Goal: Obtain resource: Download file/media

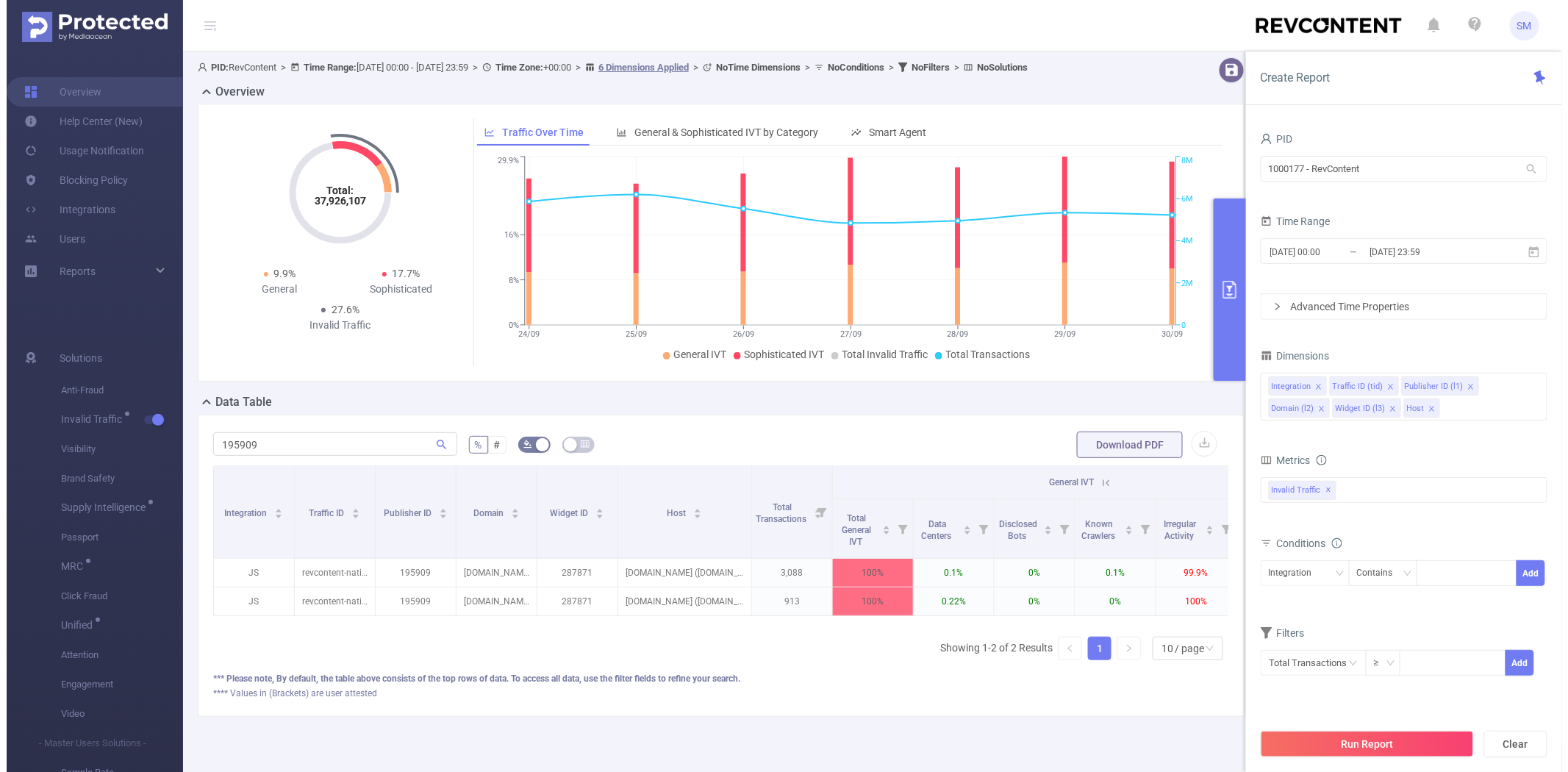
scroll to position [0, 5]
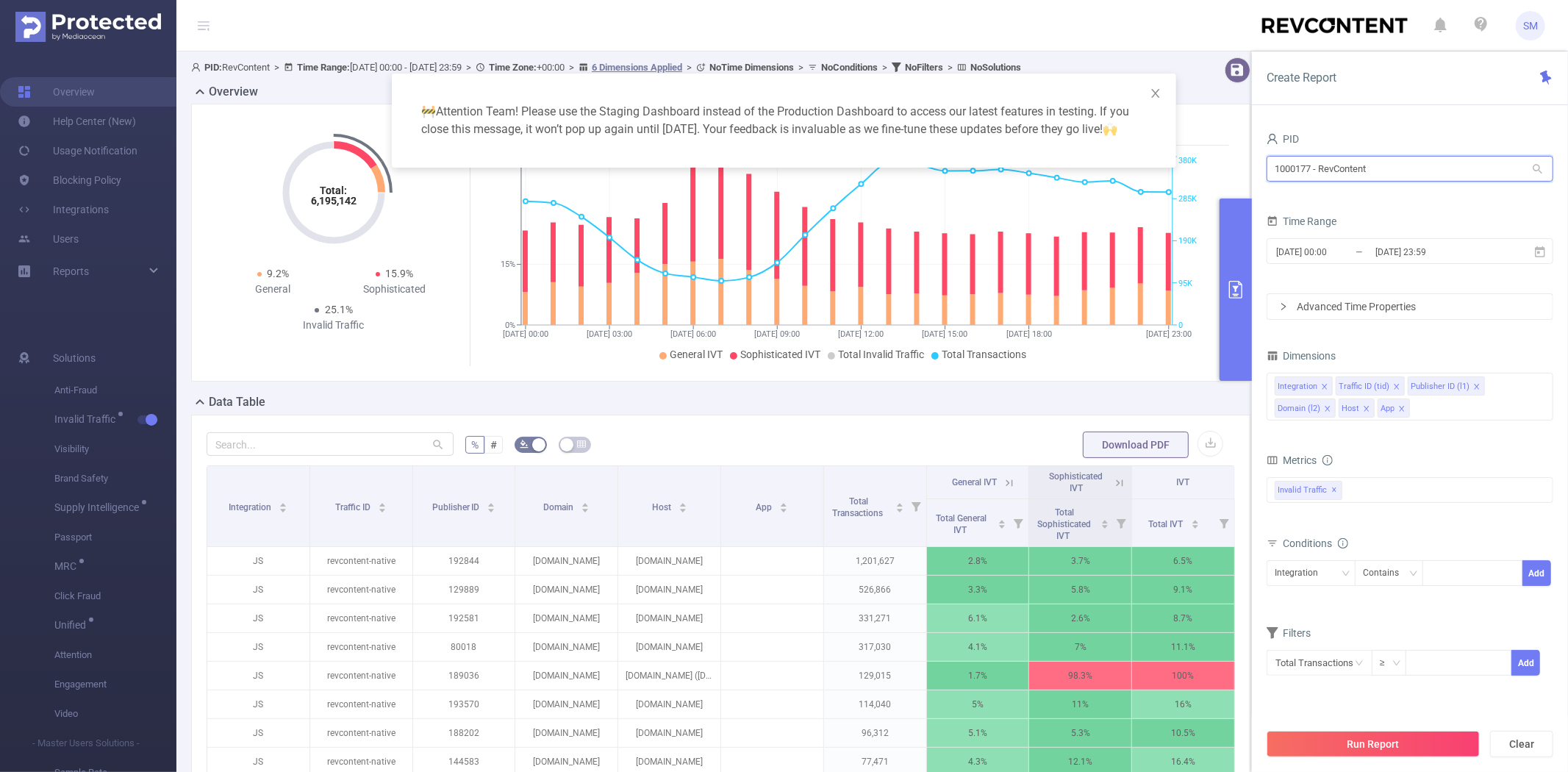
drag, startPoint x: 1391, startPoint y: 163, endPoint x: 1180, endPoint y: 170, distance: 211.1
click at [1180, 169] on body "SM Overview Help Center (New) Usage Notification Blocking Policy Integrations U…" at bounding box center [784, 386] width 1568 height 772
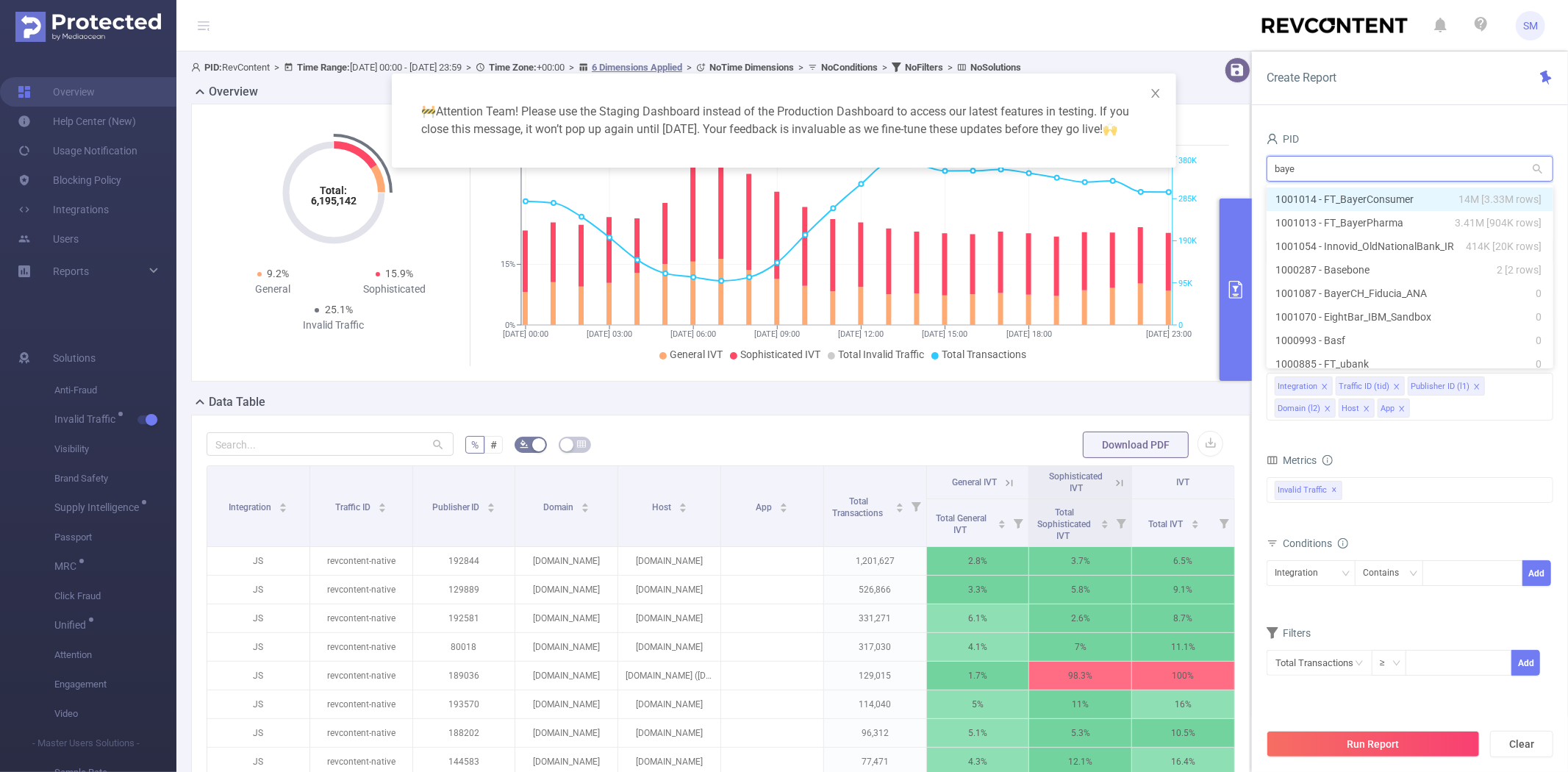
type input "bayer"
click at [1298, 195] on li "1001014 - FT_BayerConsumer 14M [3.33M rows]" at bounding box center [1410, 199] width 287 height 23
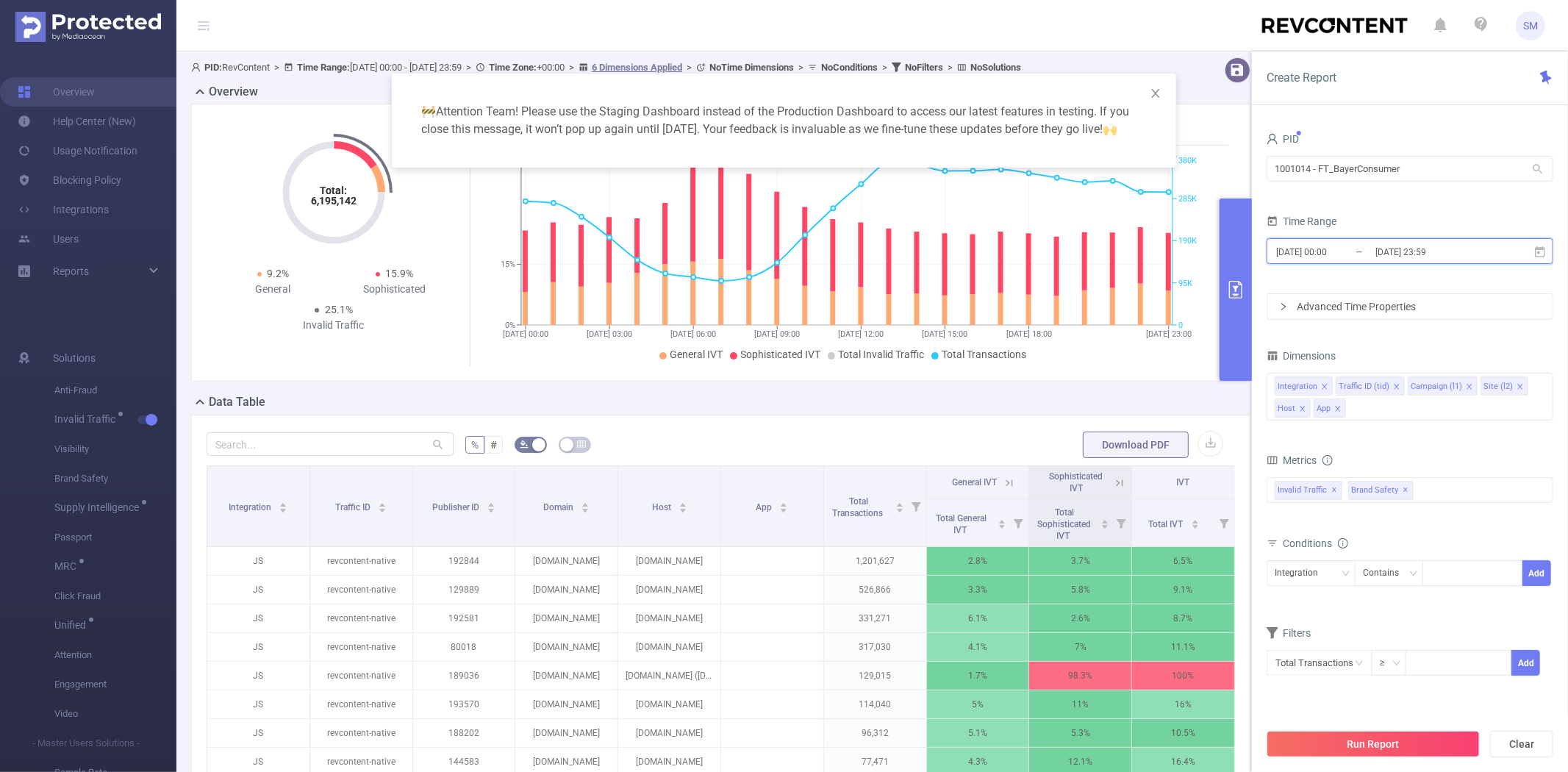
click at [1545, 252] on icon at bounding box center [1540, 251] width 10 height 11
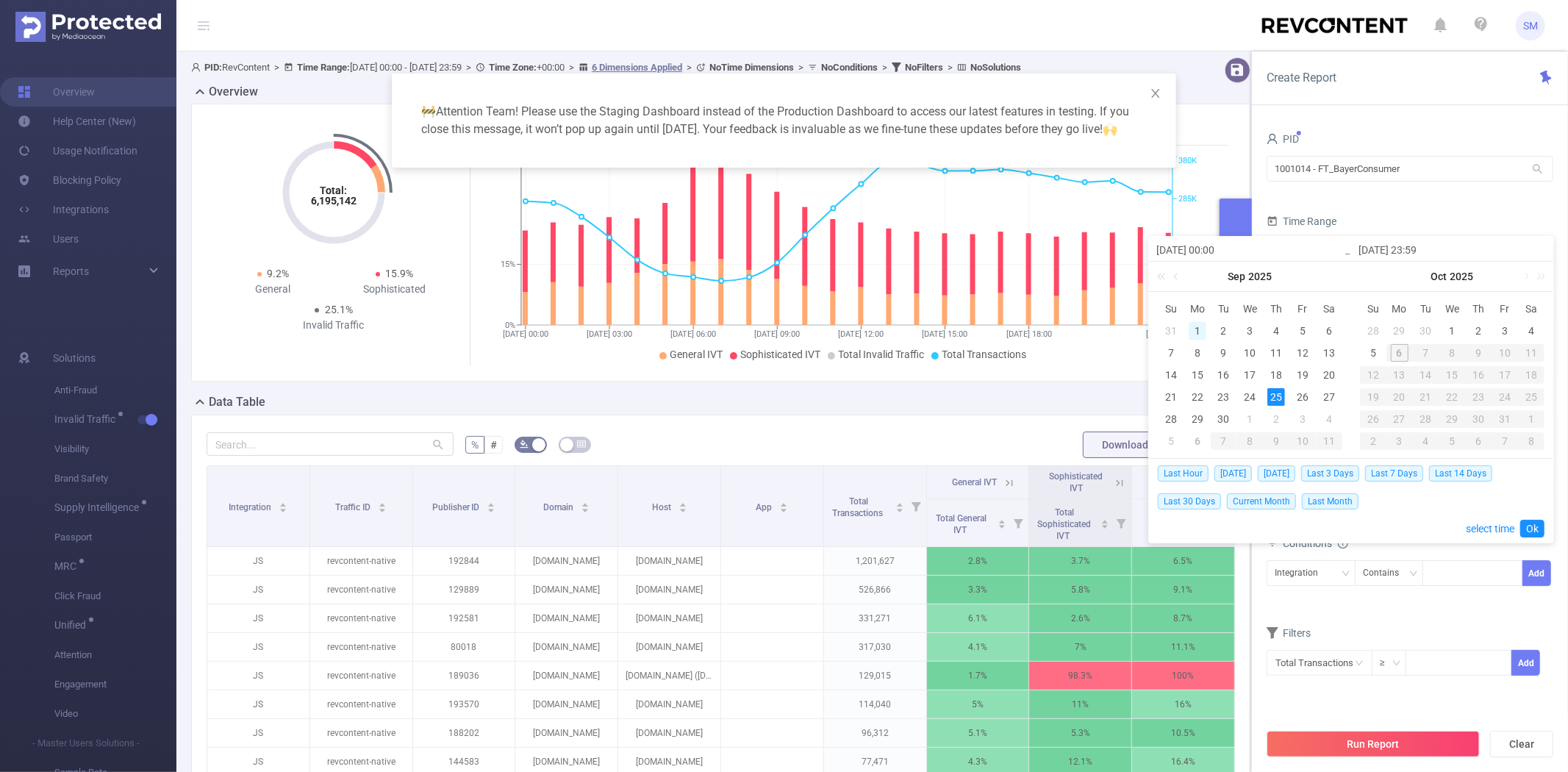
click at [1194, 331] on div "1" at bounding box center [1197, 331] width 18 height 18
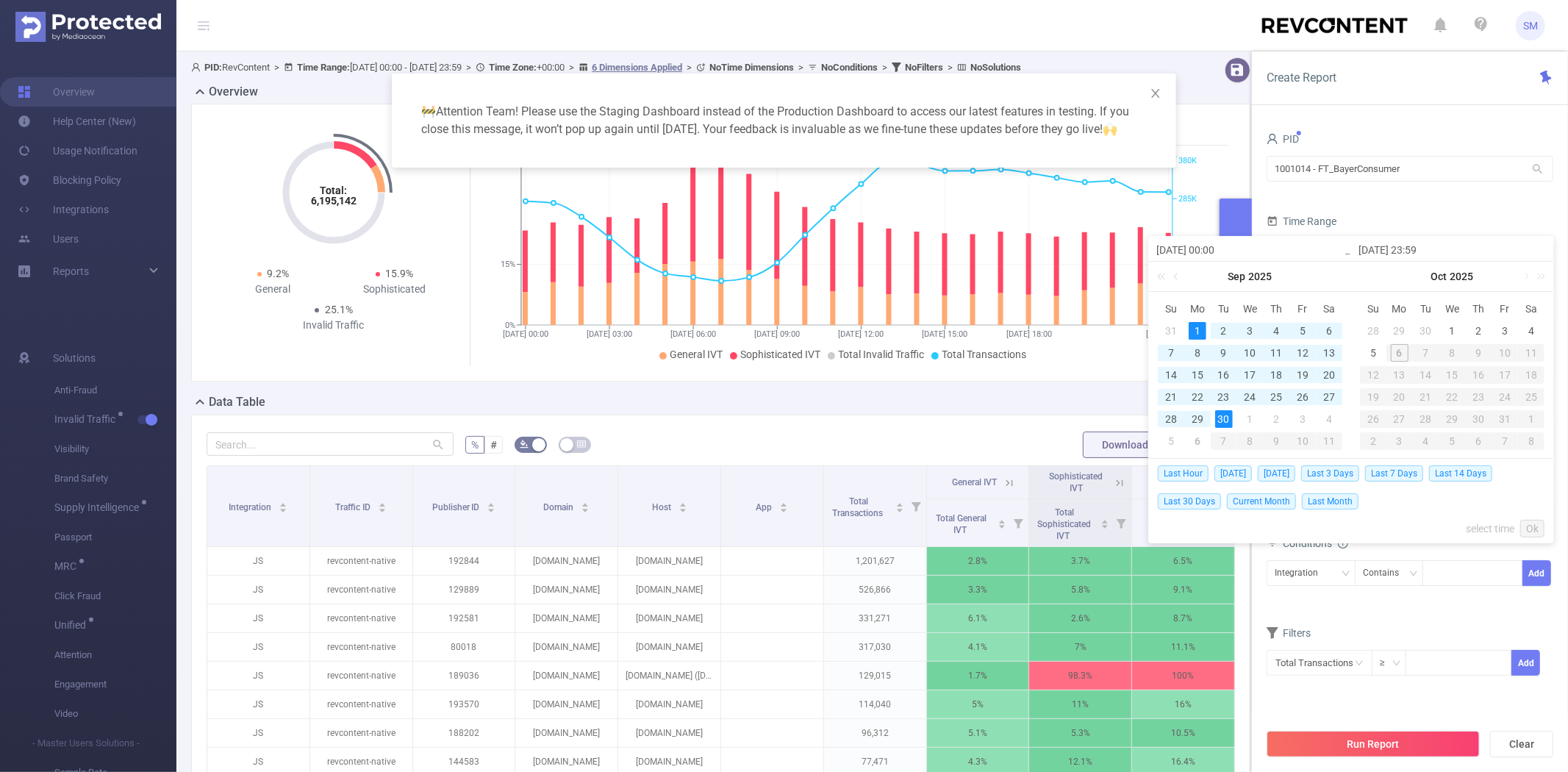
click at [1224, 419] on div "30" at bounding box center [1224, 419] width 18 height 18
type input "[DATE] 00:00"
type input "[DATE] 23:59"
type input "[DATE] 00:00"
type input "[DATE] 23:59"
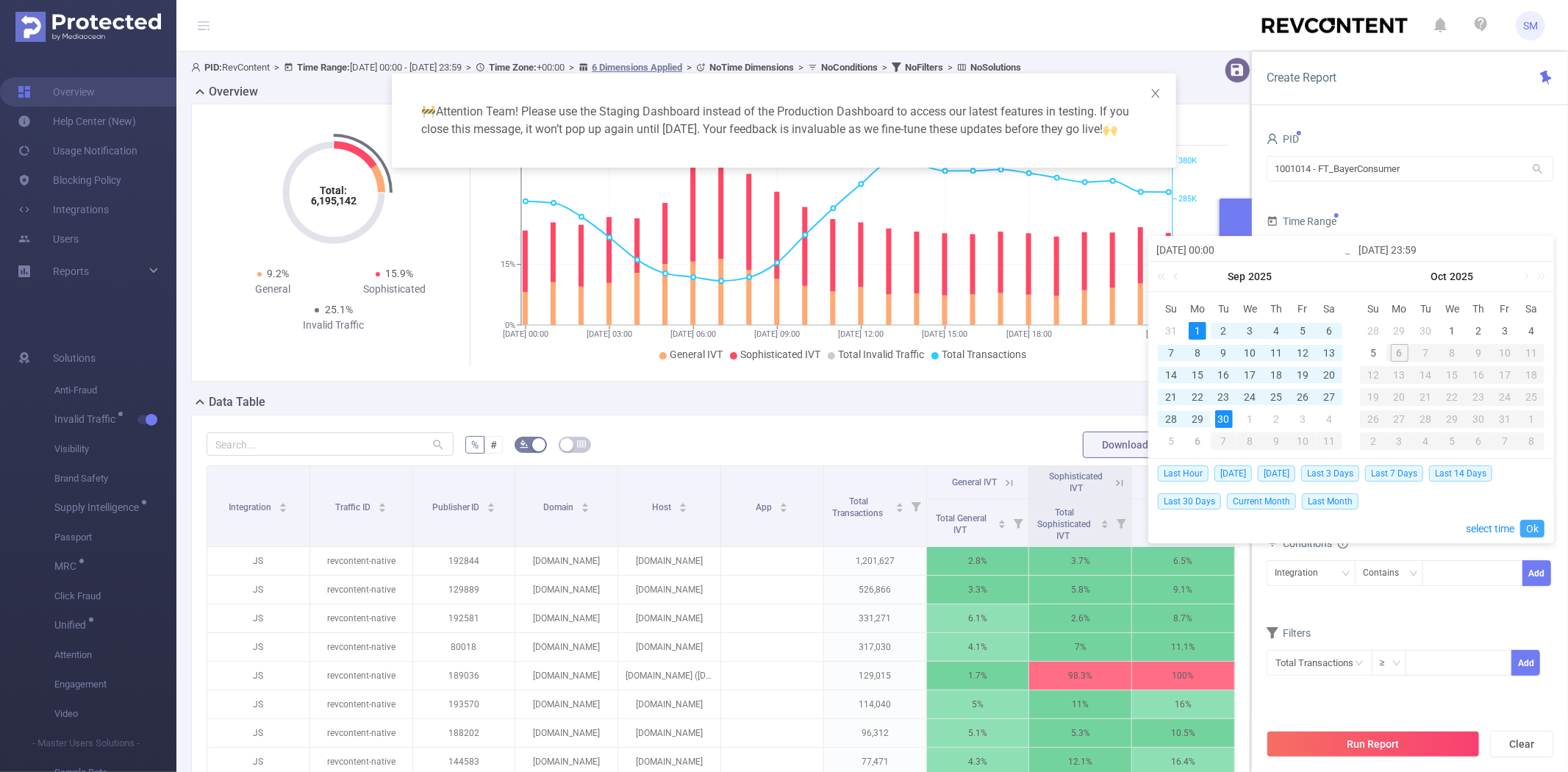
click at [1533, 527] on link "Ok" at bounding box center [1532, 528] width 24 height 18
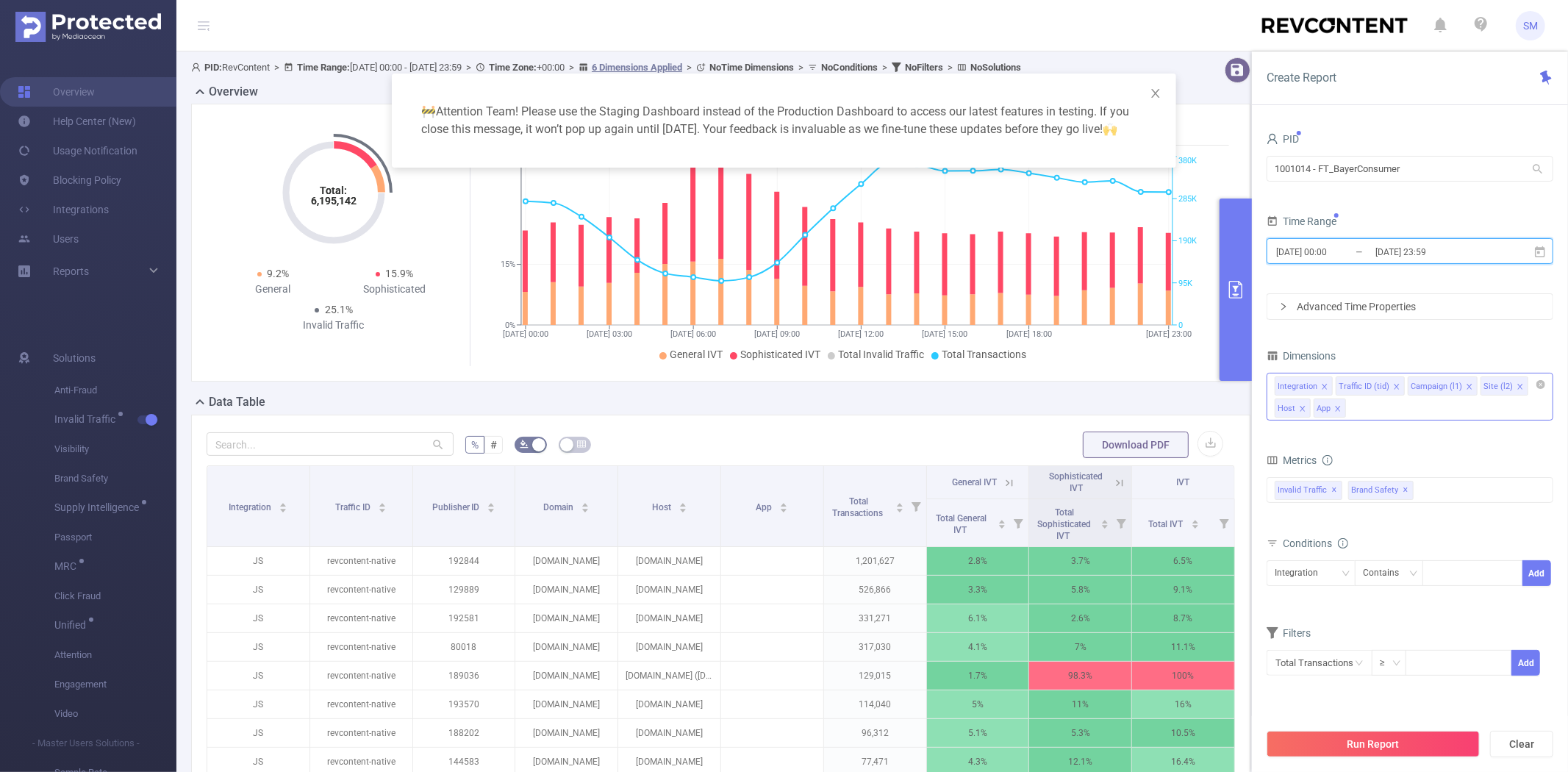
click at [1339, 406] on icon "icon: close" at bounding box center [1337, 408] width 7 height 7
click at [1302, 406] on icon "icon: close" at bounding box center [1302, 408] width 7 height 7
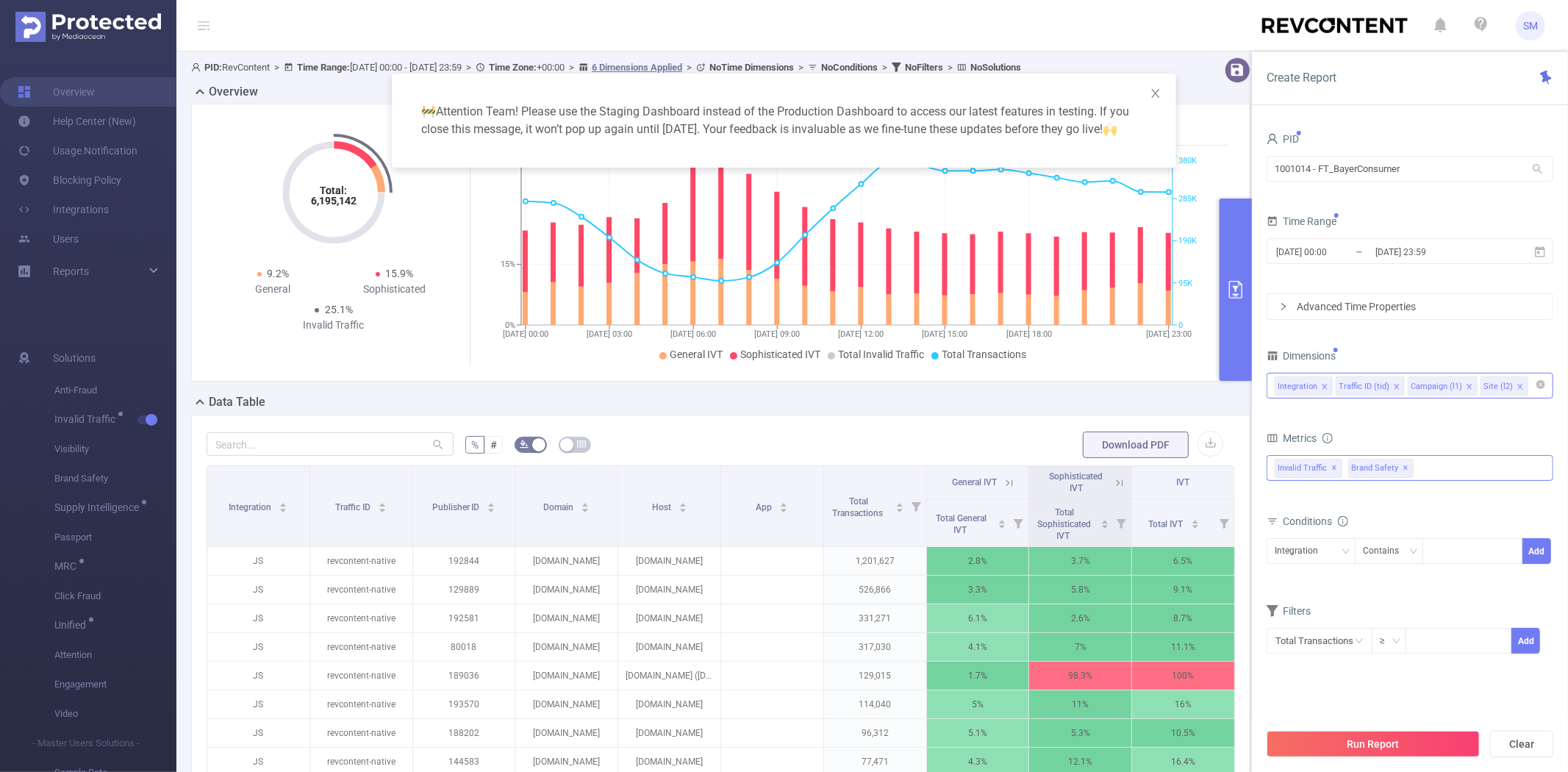
click at [1404, 467] on span "✕" at bounding box center [1407, 468] width 6 height 18
click at [1341, 738] on button "Run Report" at bounding box center [1373, 744] width 213 height 27
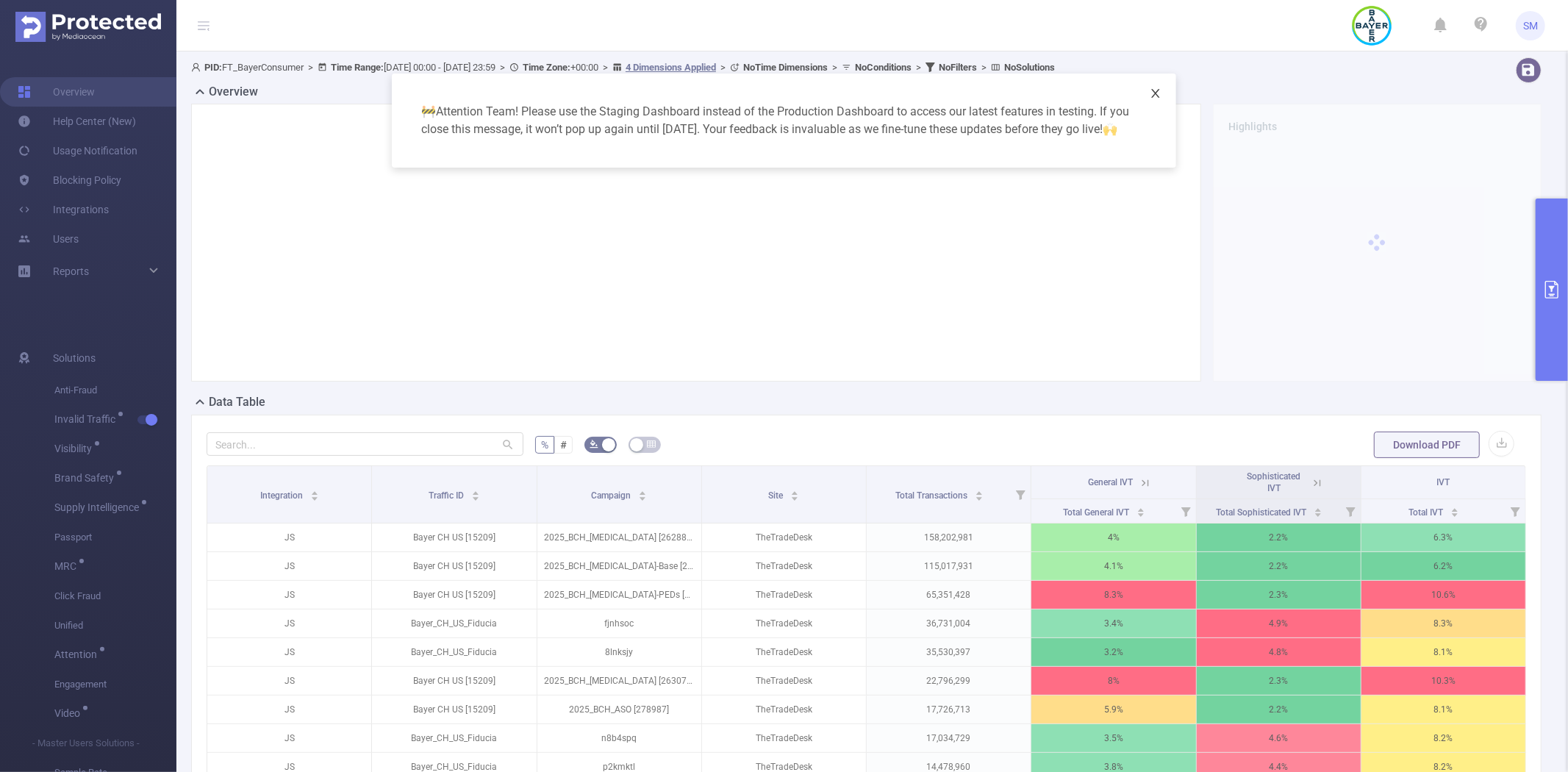
click at [1155, 91] on icon "icon: close" at bounding box center [1155, 93] width 12 height 12
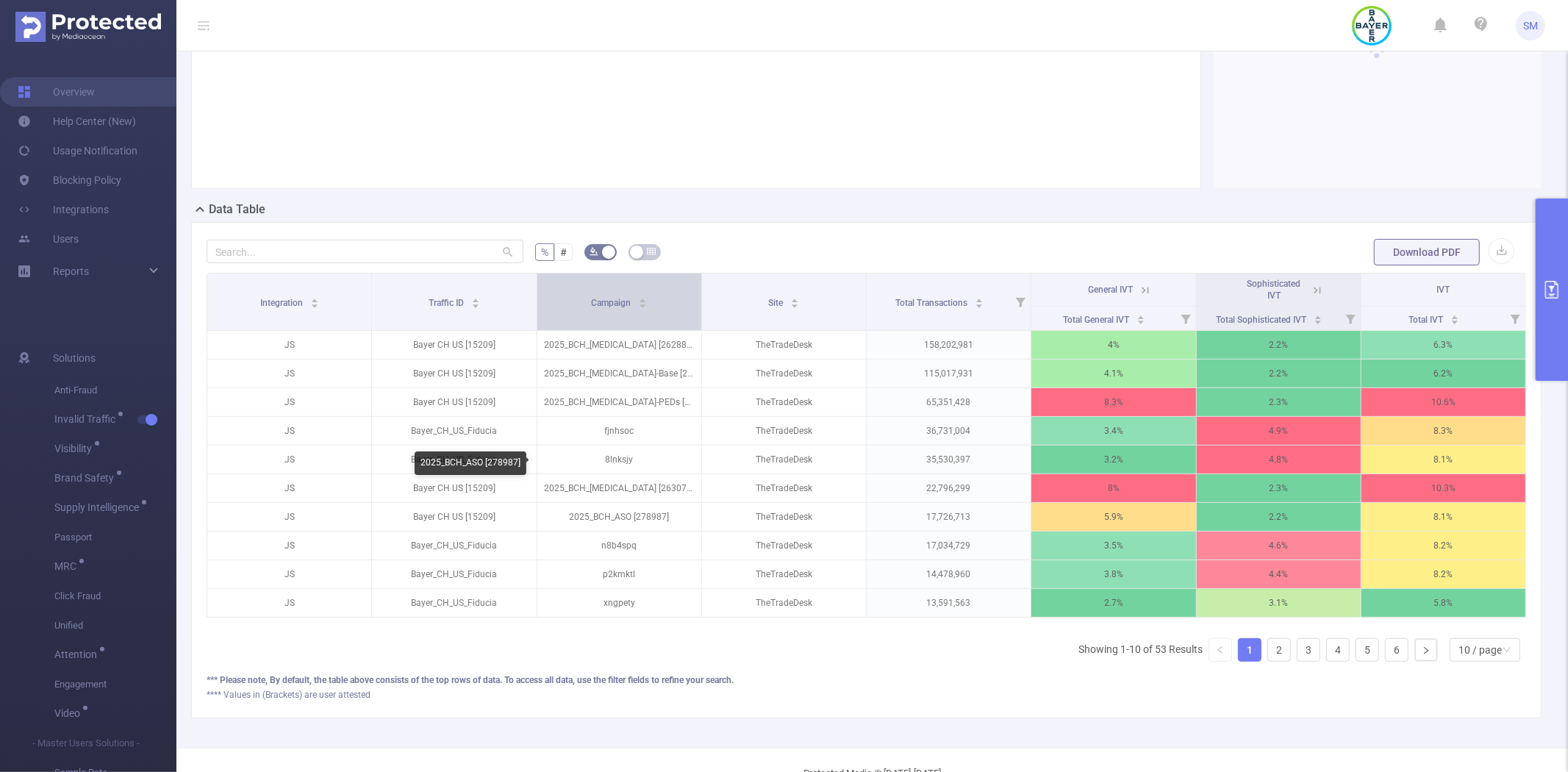
scroll to position [163, 0]
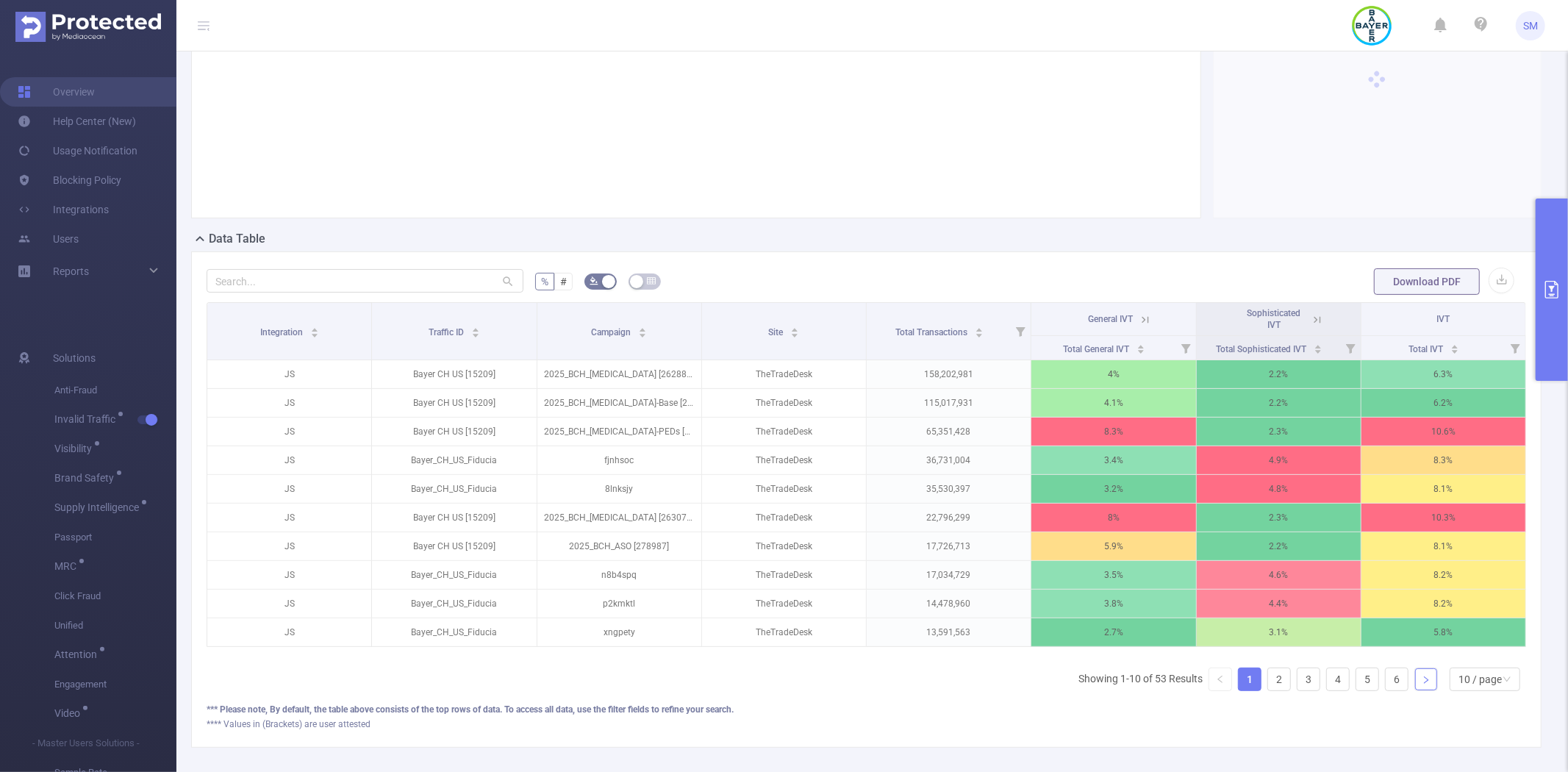
click at [1416, 690] on link at bounding box center [1427, 679] width 22 height 22
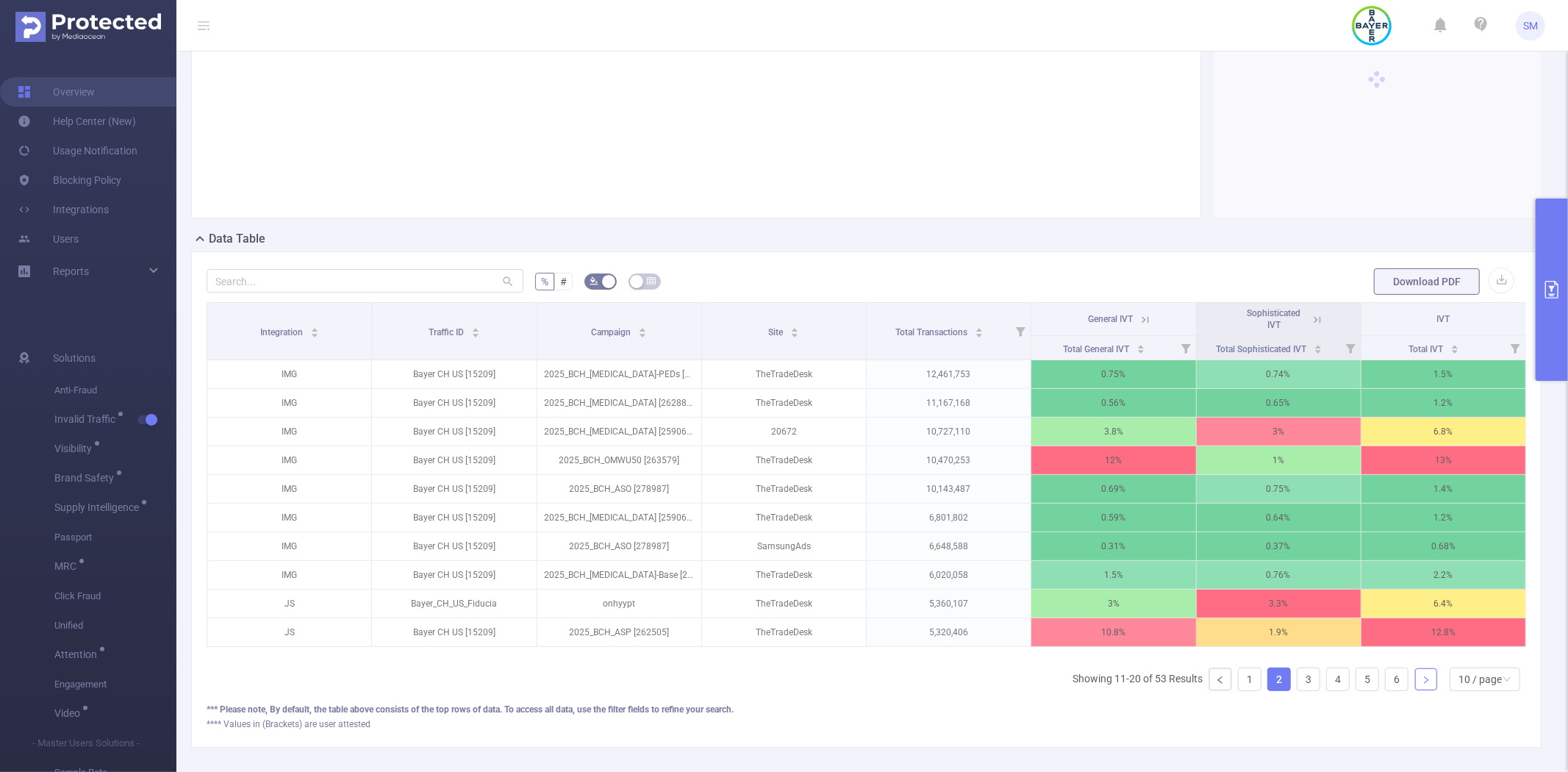
click at [1416, 690] on link at bounding box center [1427, 679] width 22 height 22
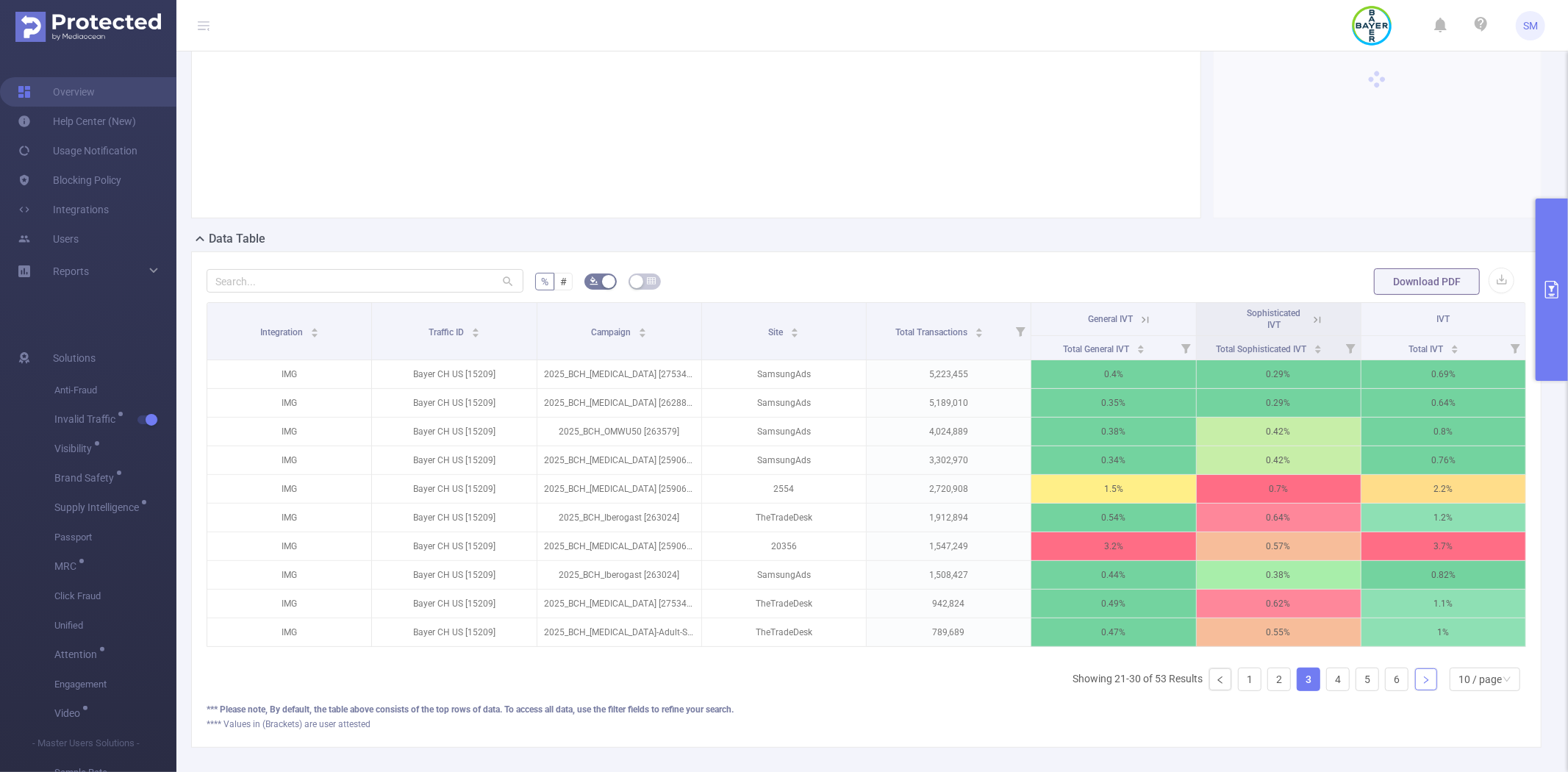
click at [1416, 690] on link at bounding box center [1427, 679] width 22 height 22
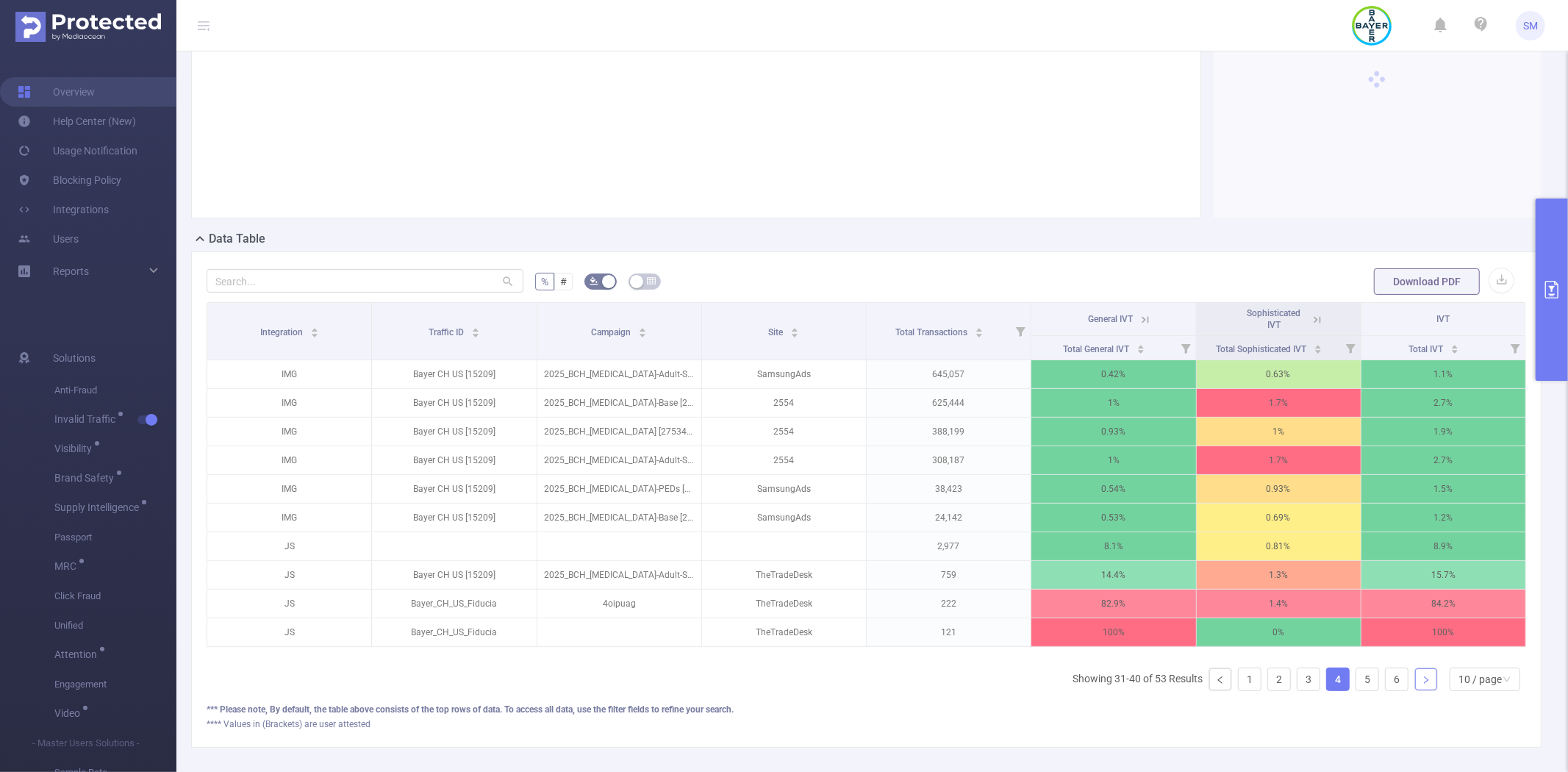
click at [1416, 690] on link at bounding box center [1427, 679] width 22 height 22
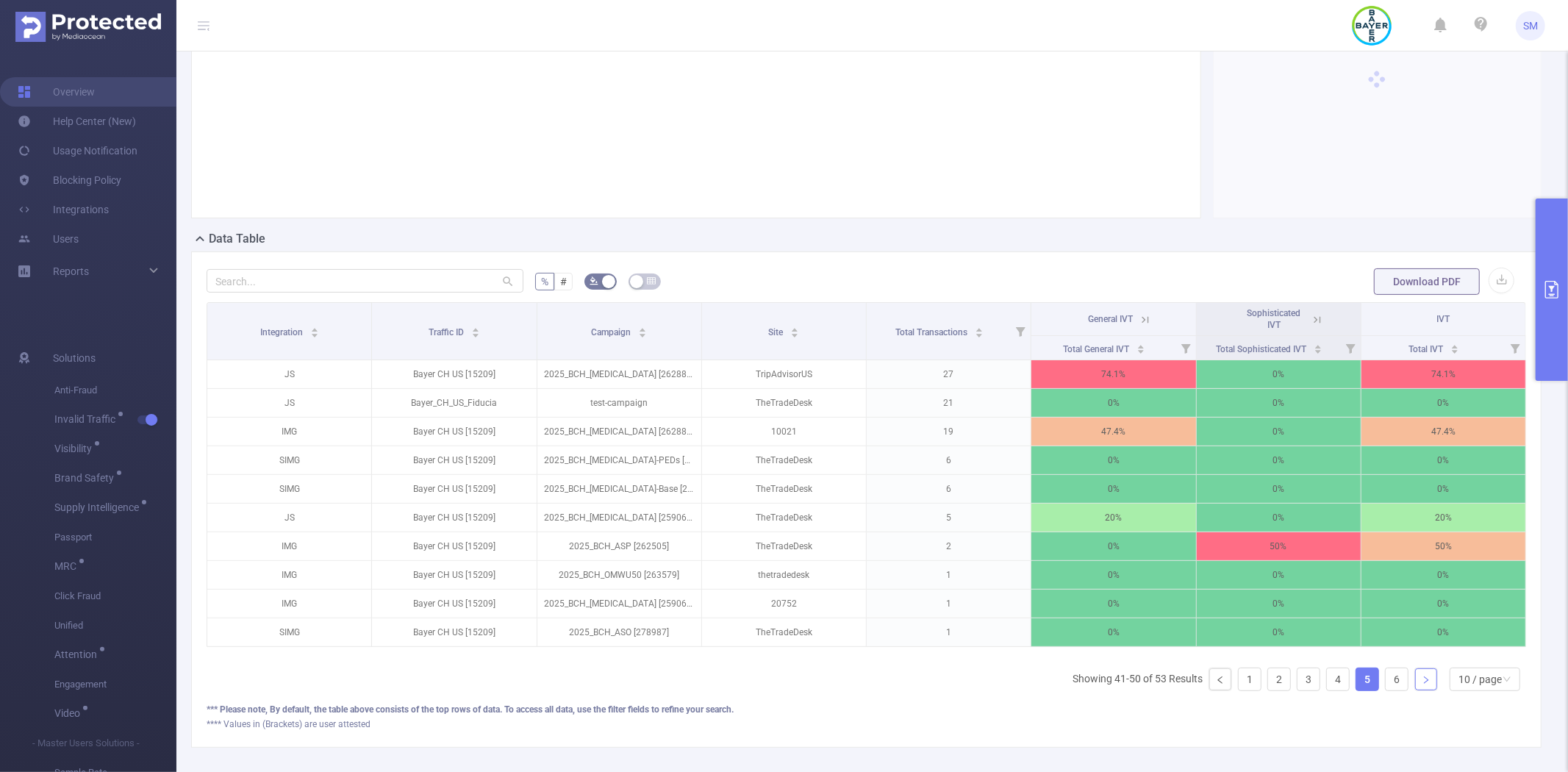
click at [1416, 690] on link at bounding box center [1427, 679] width 22 height 22
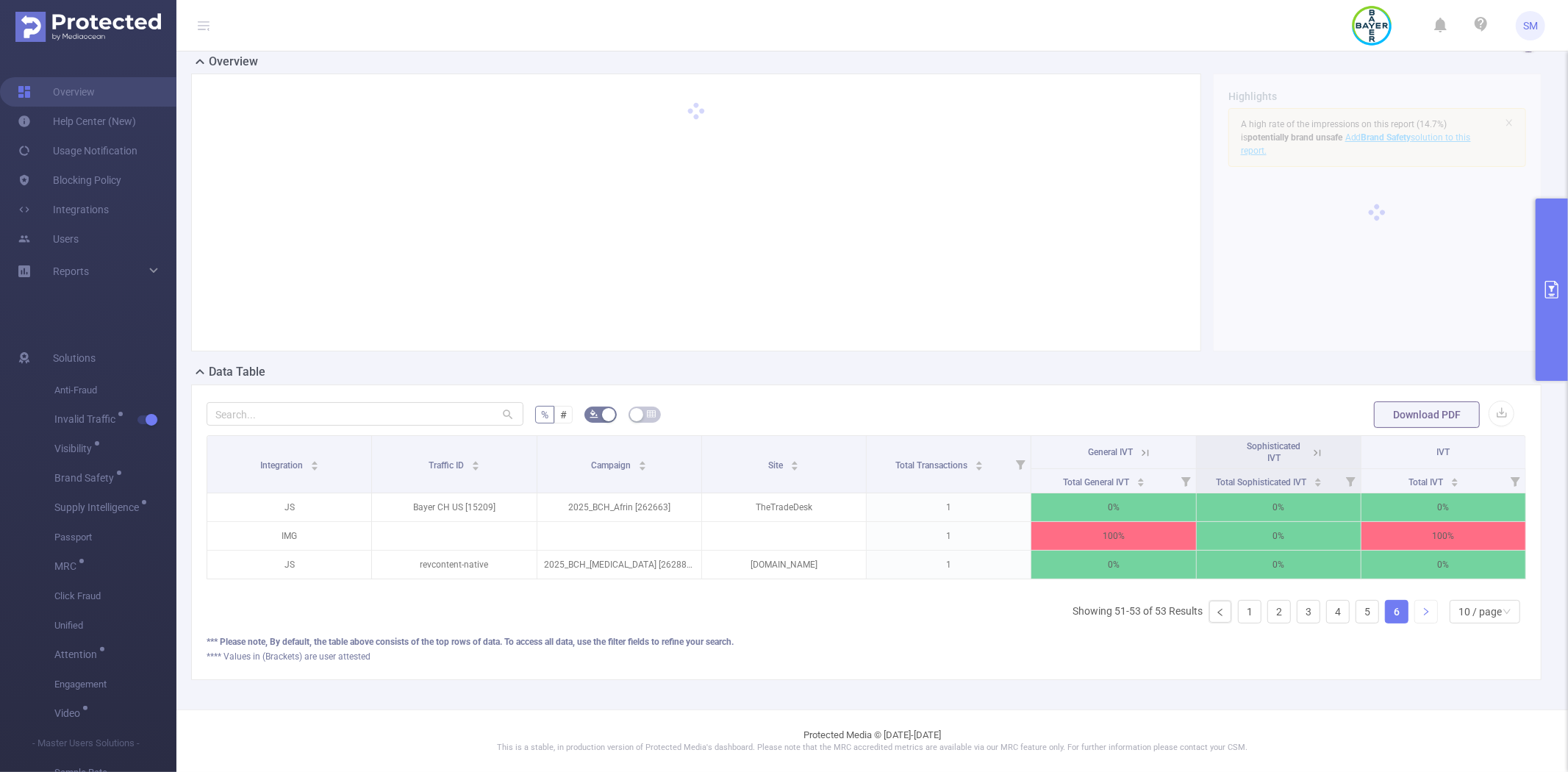
scroll to position [43, 0]
click at [1239, 612] on link "1" at bounding box center [1250, 611] width 22 height 22
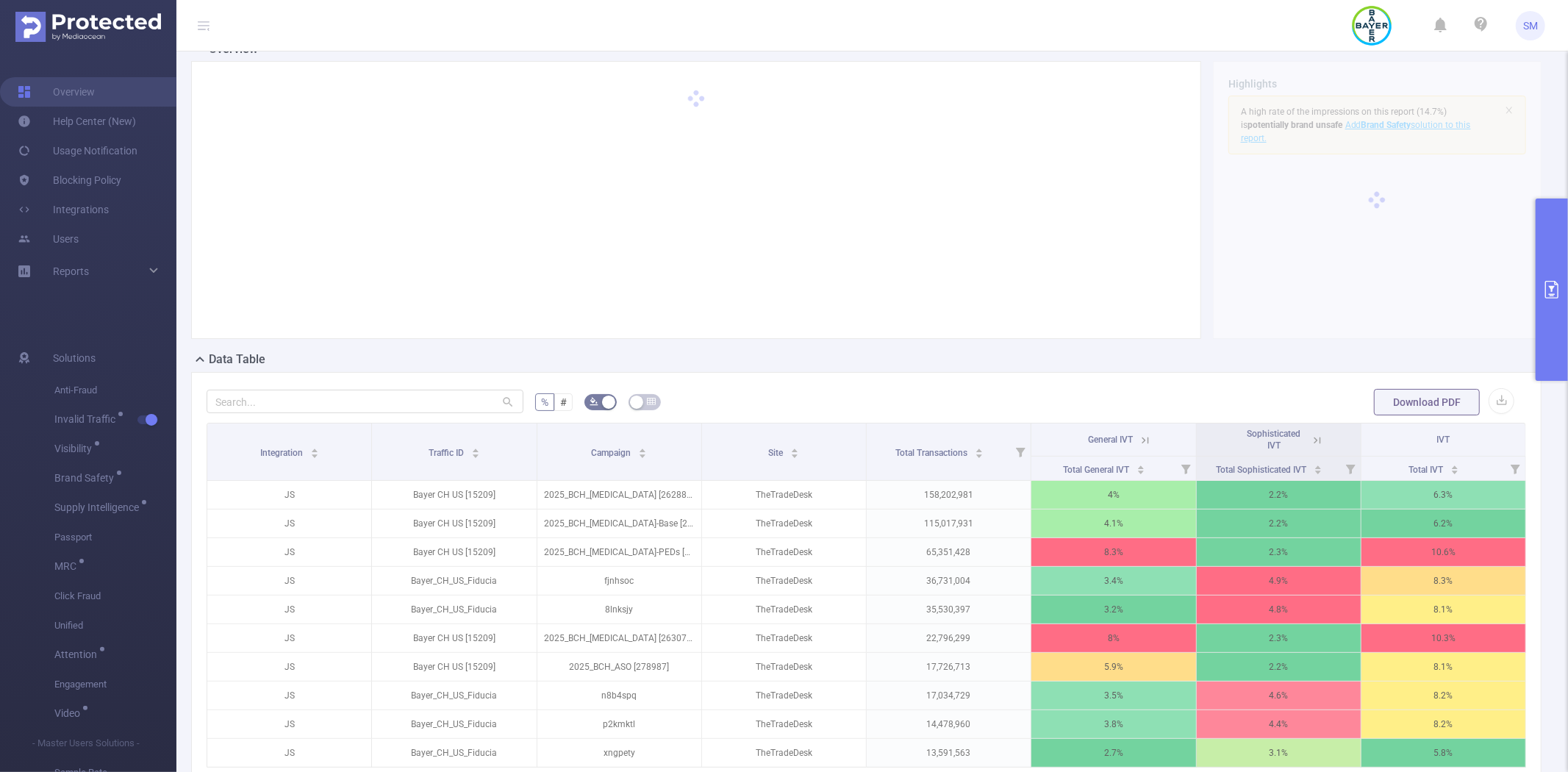
click at [1547, 281] on icon "primary" at bounding box center [1552, 289] width 13 height 18
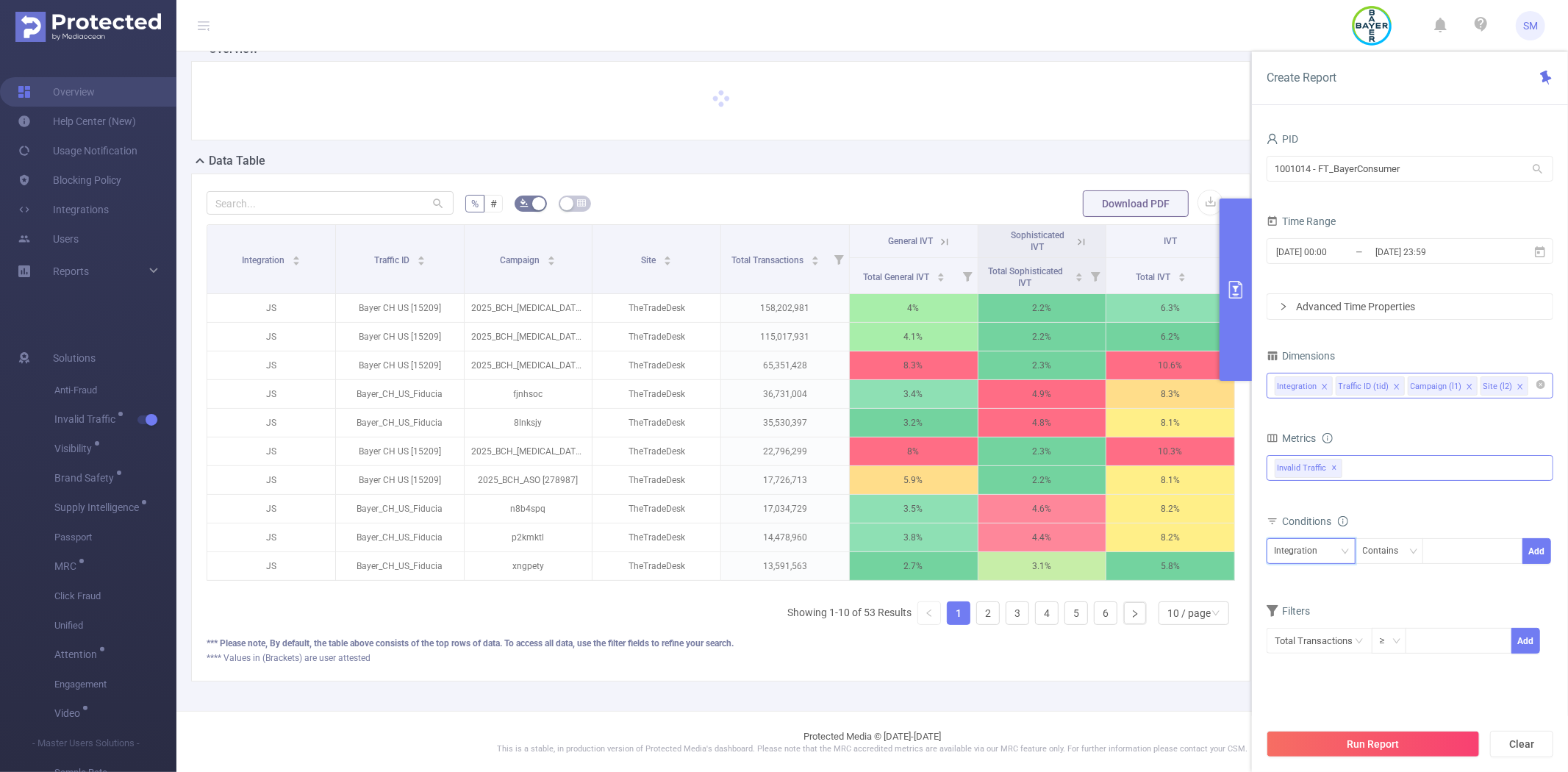
click at [1329, 552] on div "Integration" at bounding box center [1311, 550] width 73 height 24
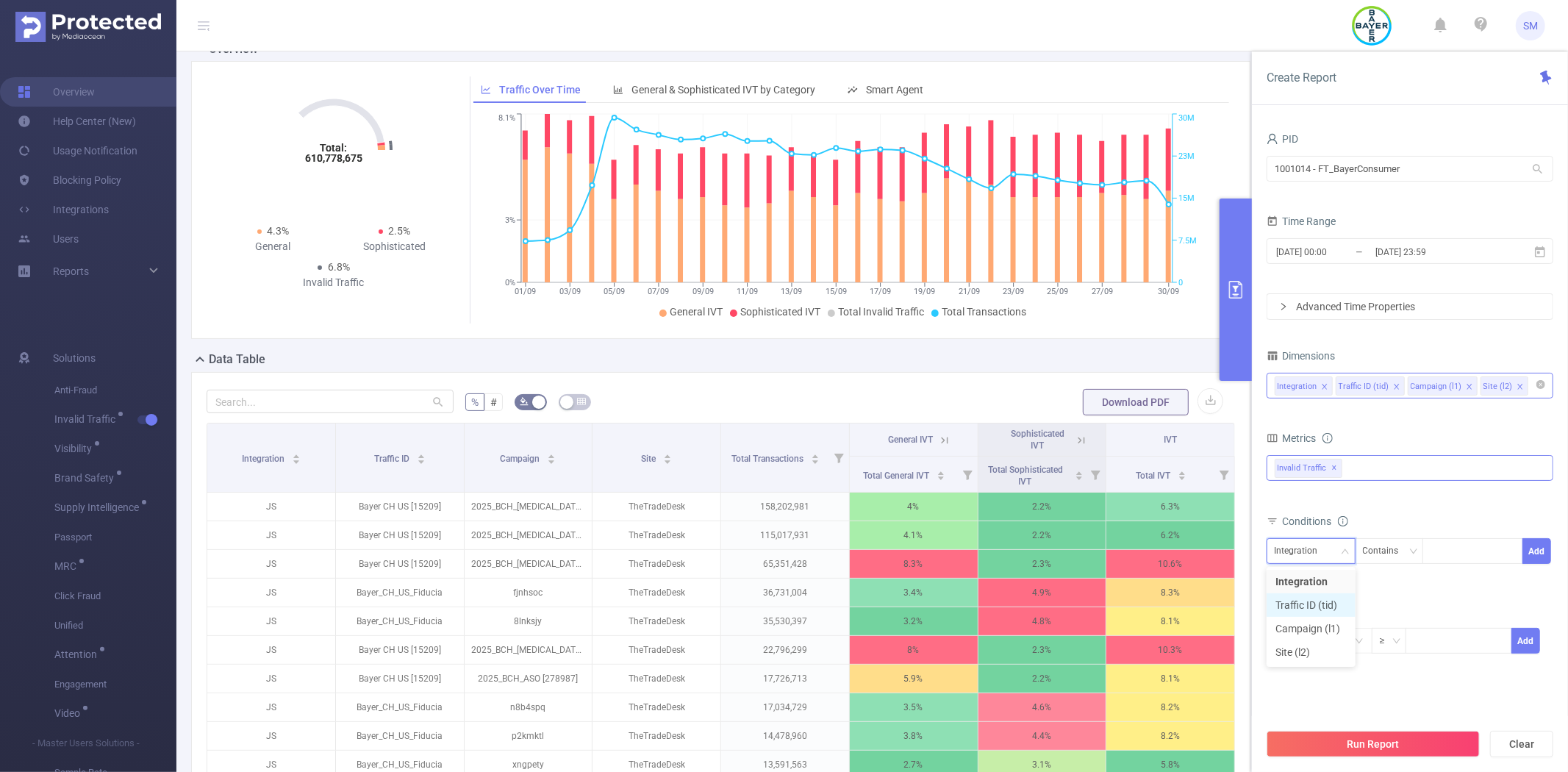
click at [1322, 606] on li "Traffic ID (tid)" at bounding box center [1312, 605] width 89 height 23
click at [1465, 556] on div at bounding box center [1473, 550] width 84 height 24
type input "fiducia"
click at [1460, 572] on li "fiducia" at bounding box center [1473, 581] width 100 height 23
click at [1541, 552] on button "Add" at bounding box center [1537, 550] width 29 height 26
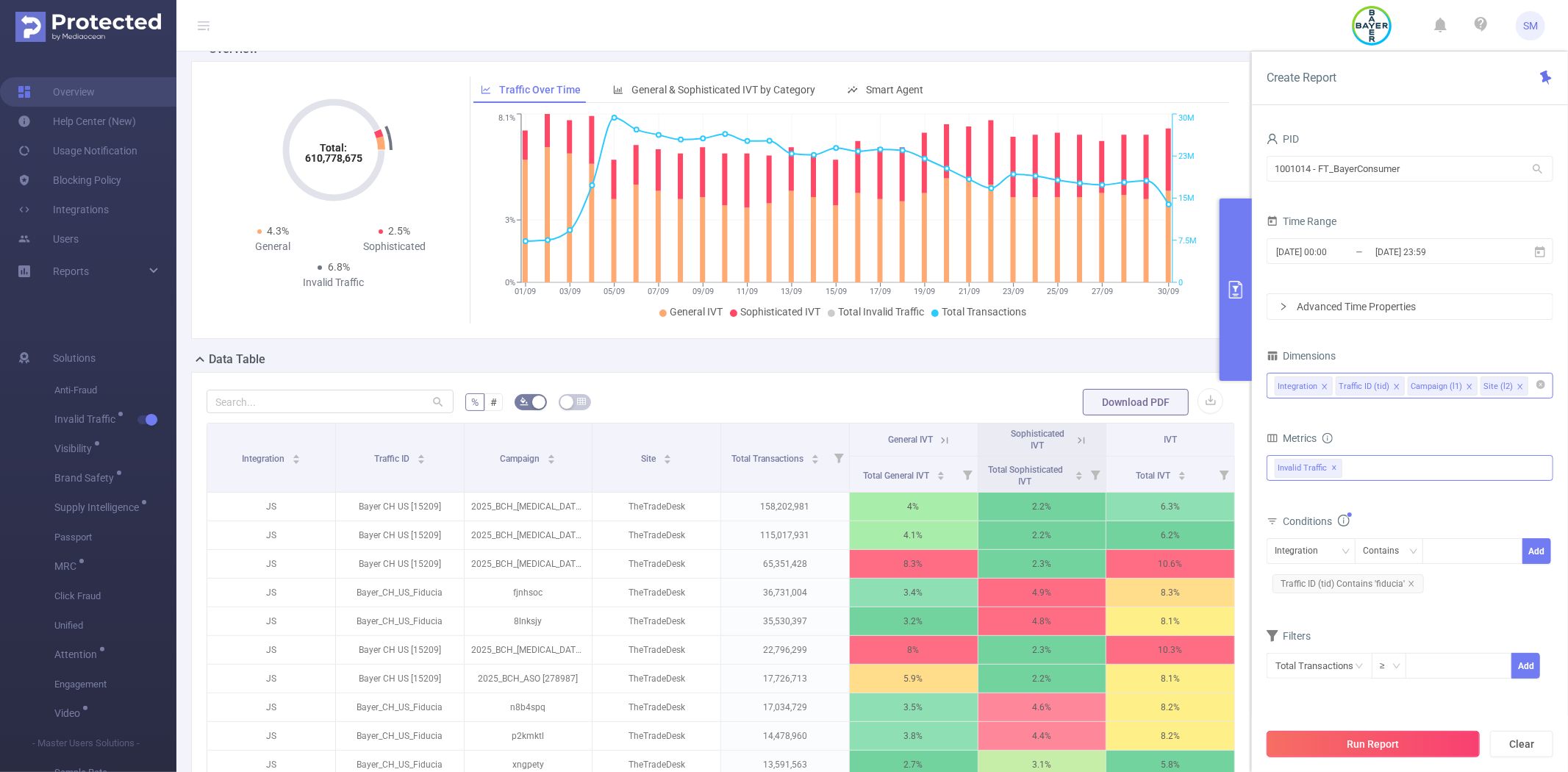
click at [1366, 744] on button "Run Report" at bounding box center [1373, 744] width 213 height 27
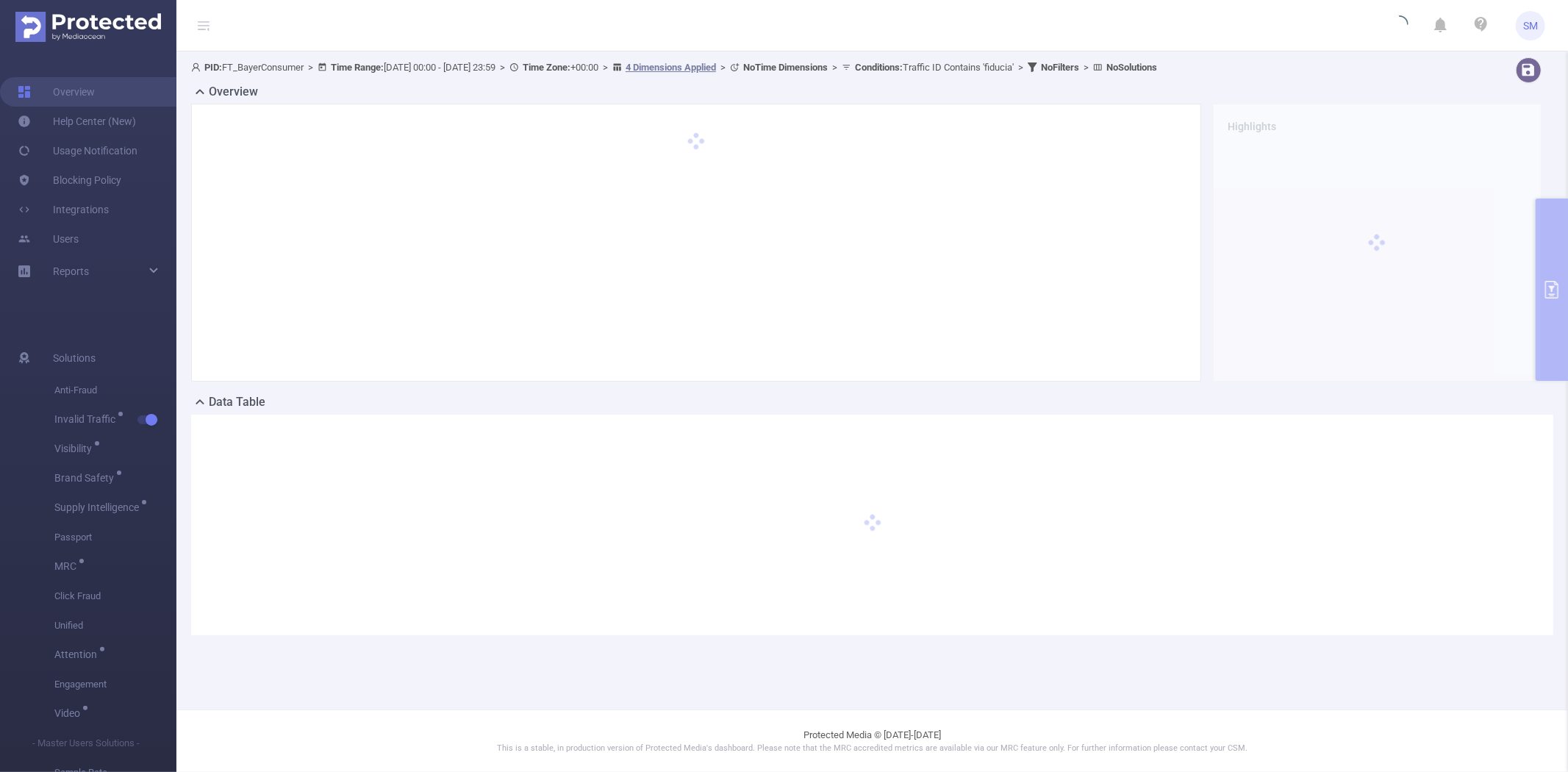
scroll to position [0, 0]
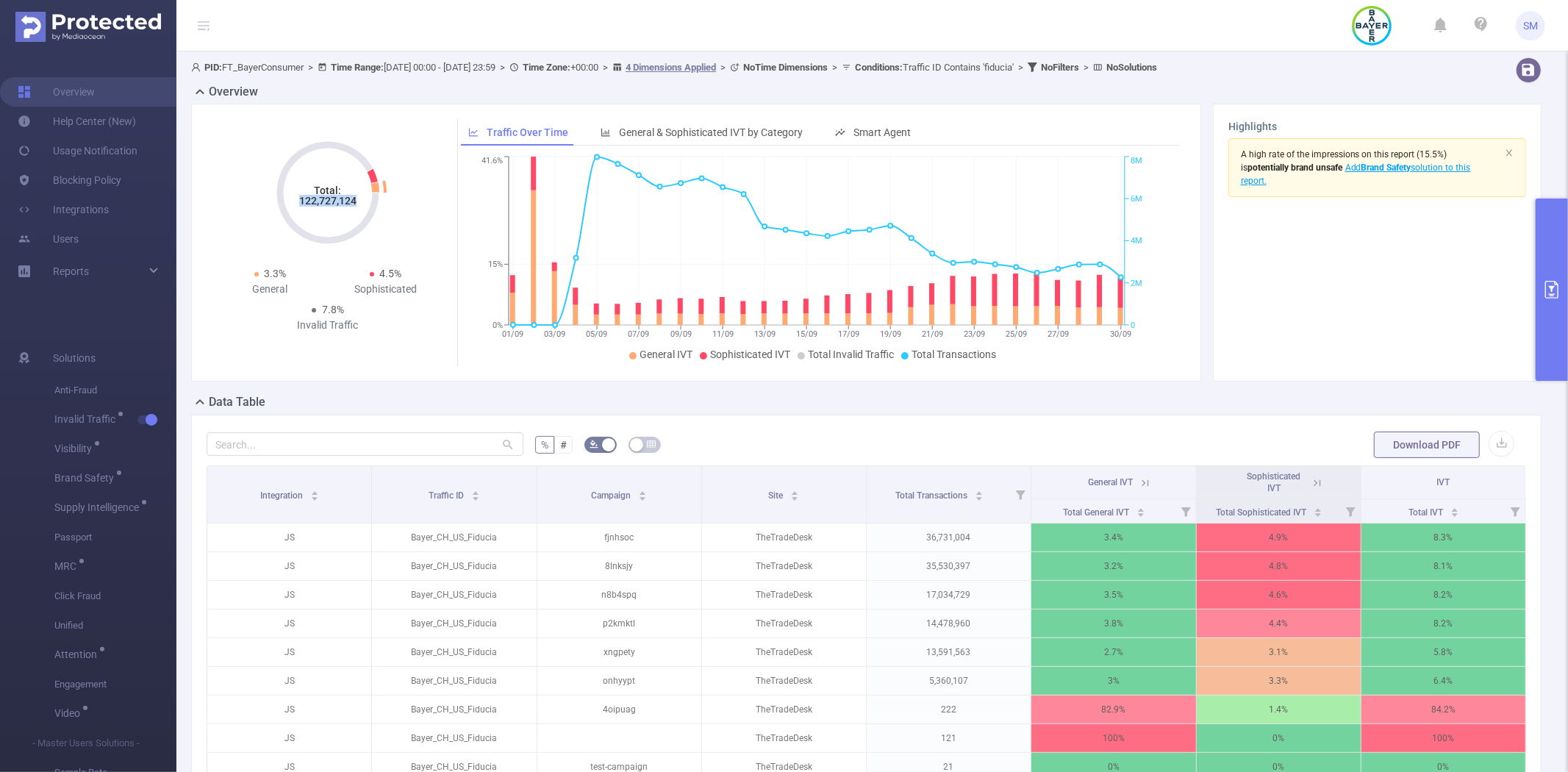
drag, startPoint x: 356, startPoint y: 199, endPoint x: 296, endPoint y: 203, distance: 60.1
click at [296, 203] on icon "Total: 122,727,124" at bounding box center [328, 192] width 147 height 147
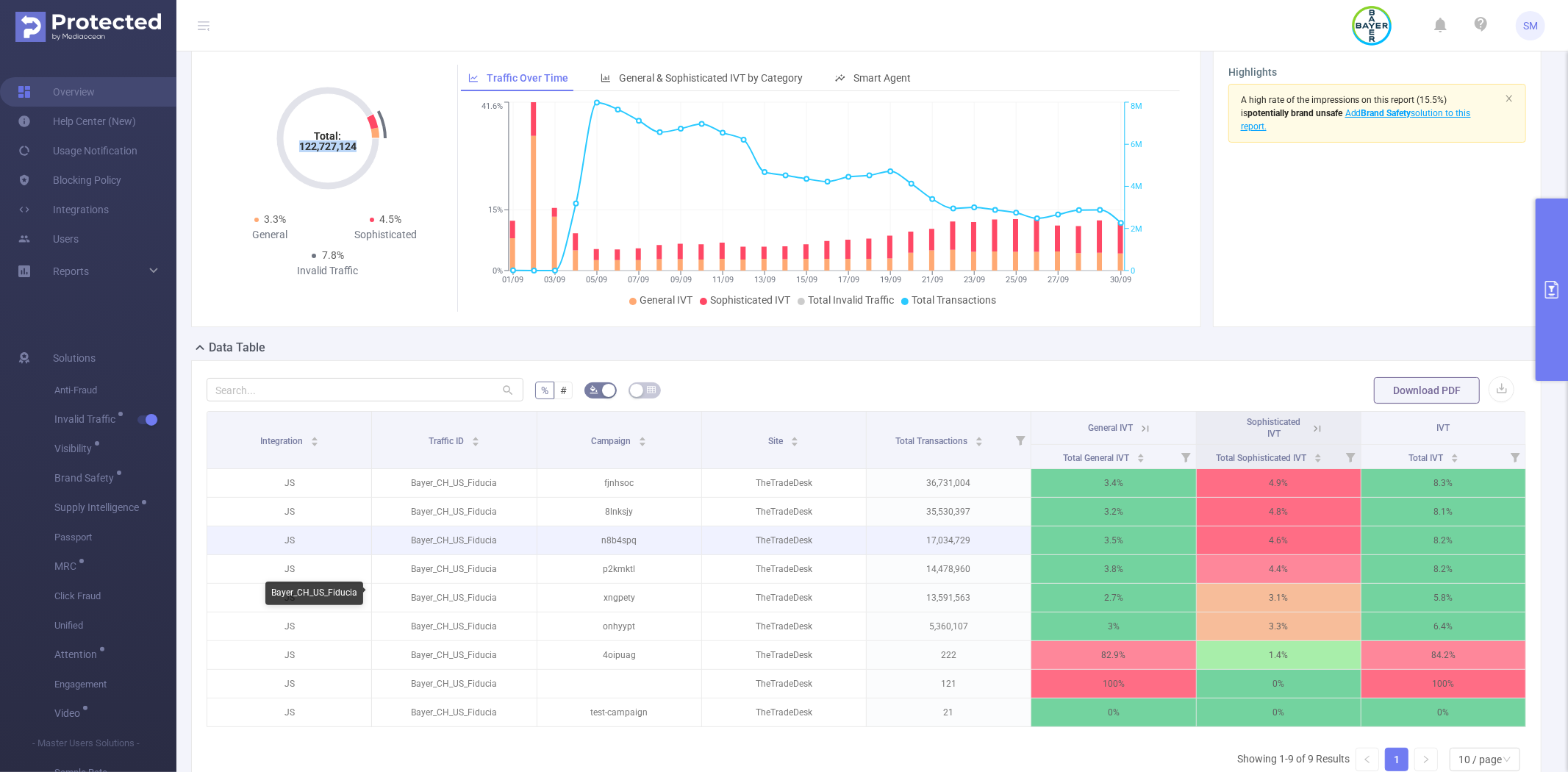
scroll to position [81, 0]
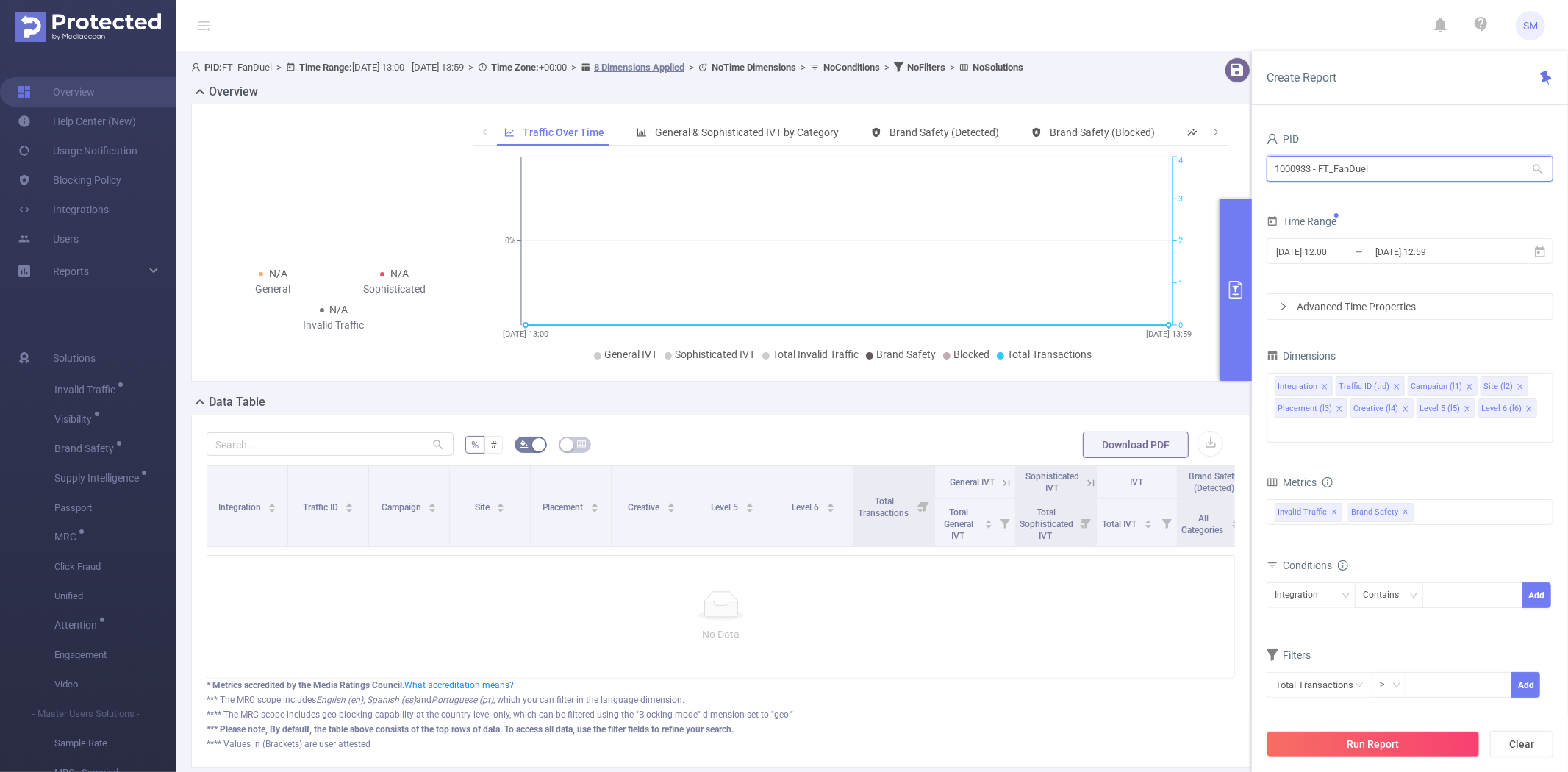
drag, startPoint x: 1391, startPoint y: 163, endPoint x: 1258, endPoint y: 163, distance: 133.0
click at [1259, 163] on div "PID 1000933 - FT_FanDuel 1000933 - FT_FanDuel Time Range [DATE] 12:00 _ [DATE] …" at bounding box center [1410, 456] width 316 height 684
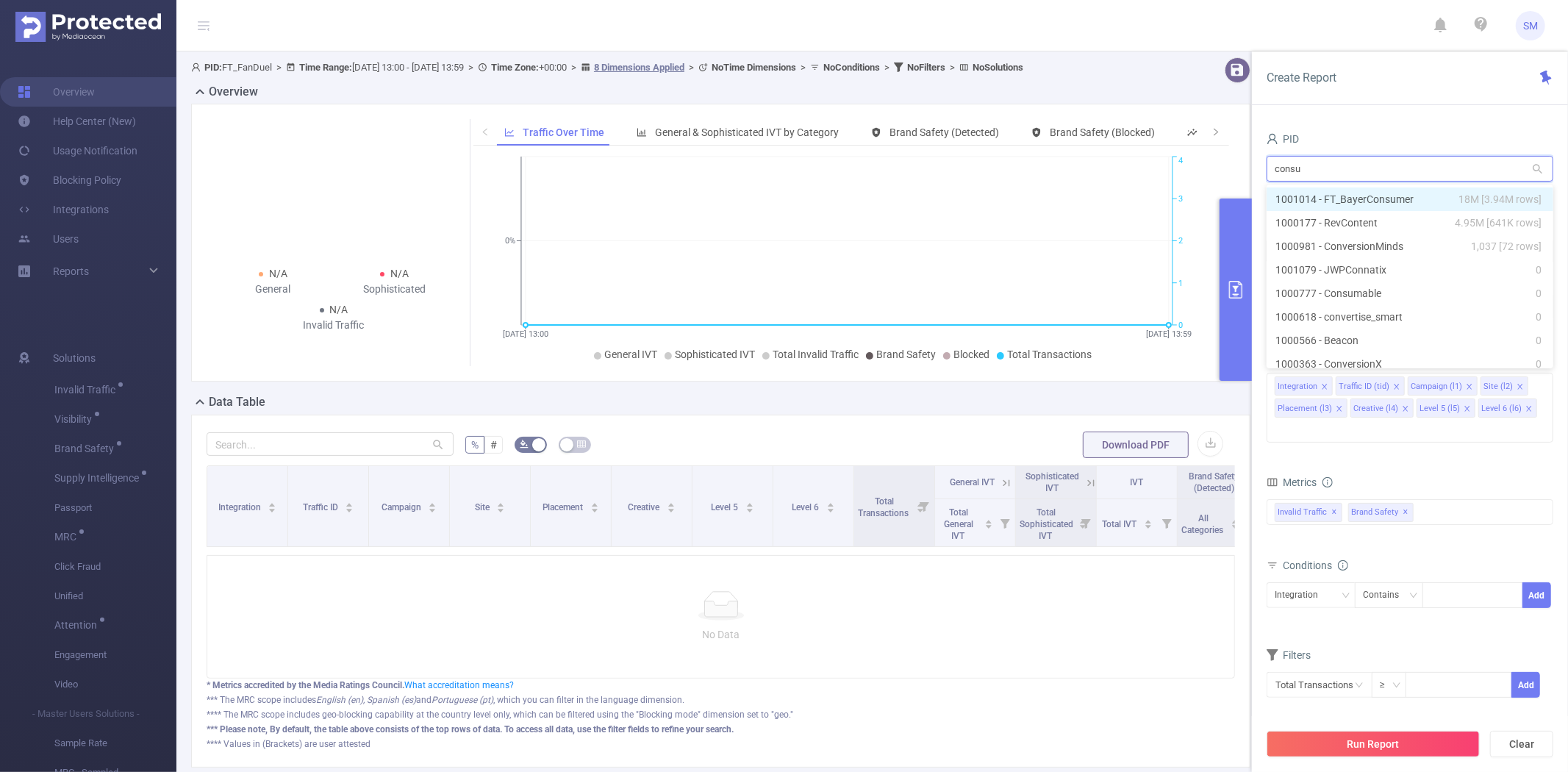
type input "consum"
click at [1341, 198] on li "1001014 - FT_BayerConsumer 18M [3.94M rows]" at bounding box center [1410, 199] width 287 height 23
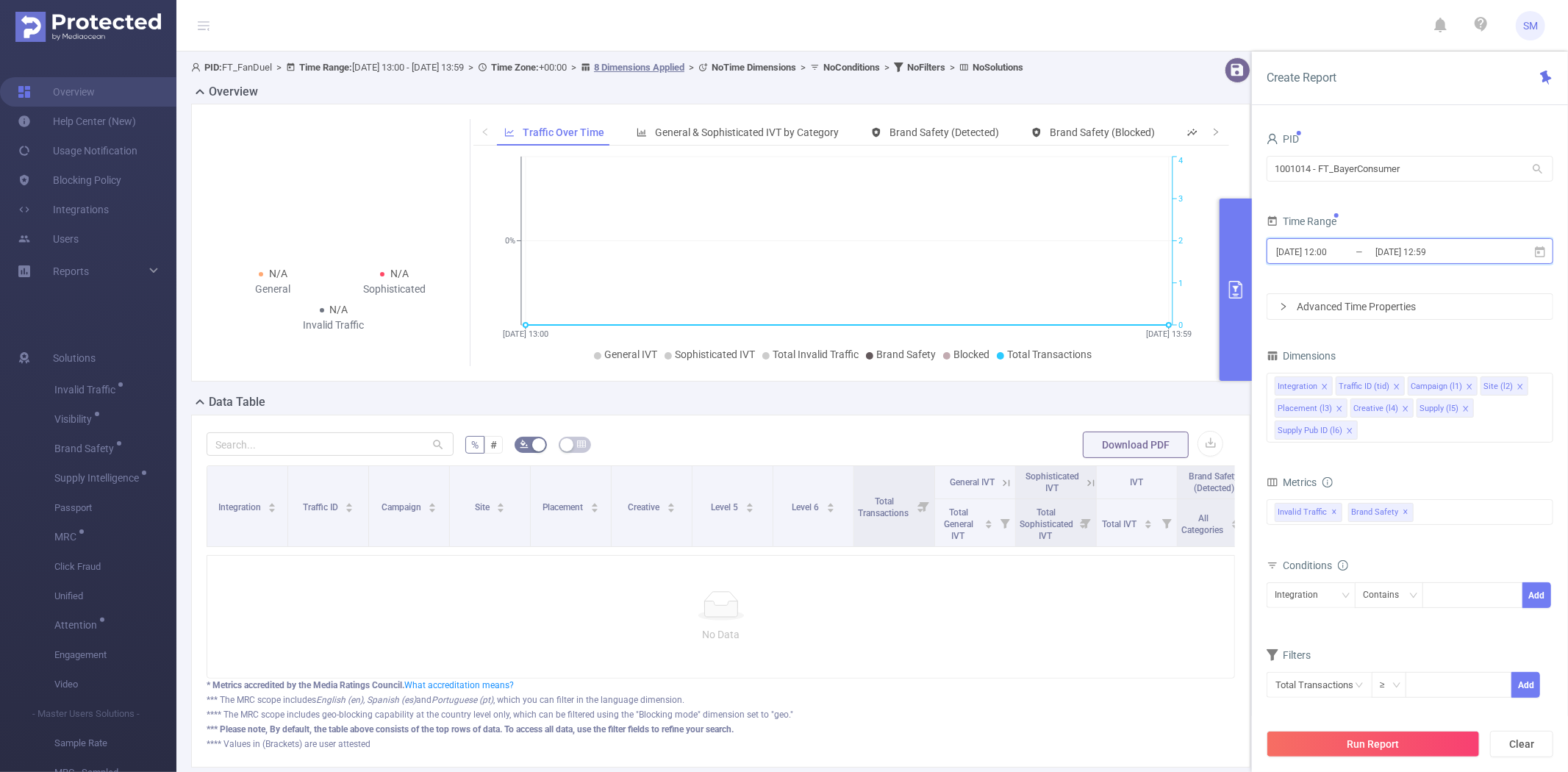
click at [1545, 253] on icon at bounding box center [1540, 252] width 13 height 13
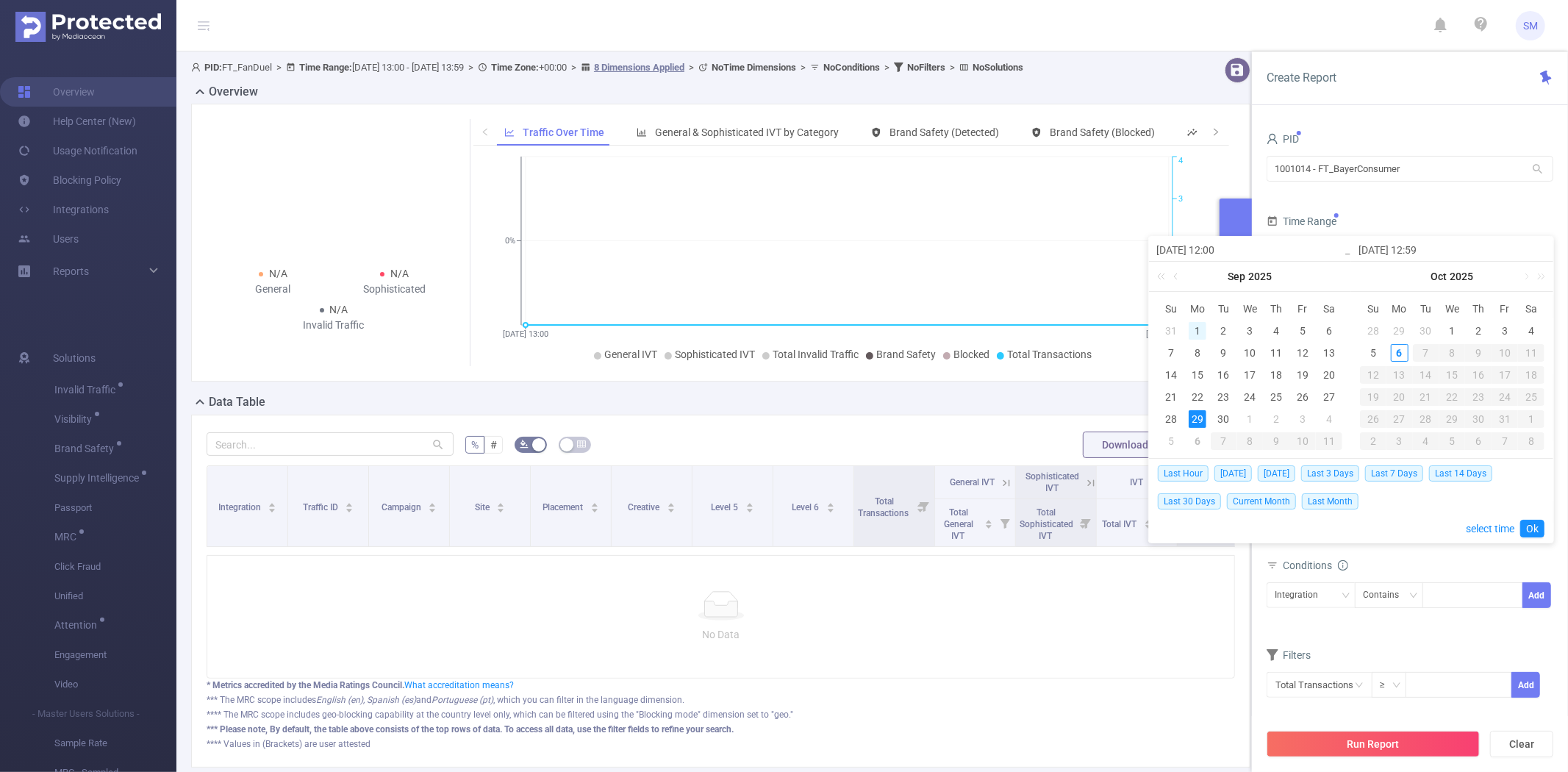
click at [1200, 332] on div "1" at bounding box center [1197, 331] width 18 height 18
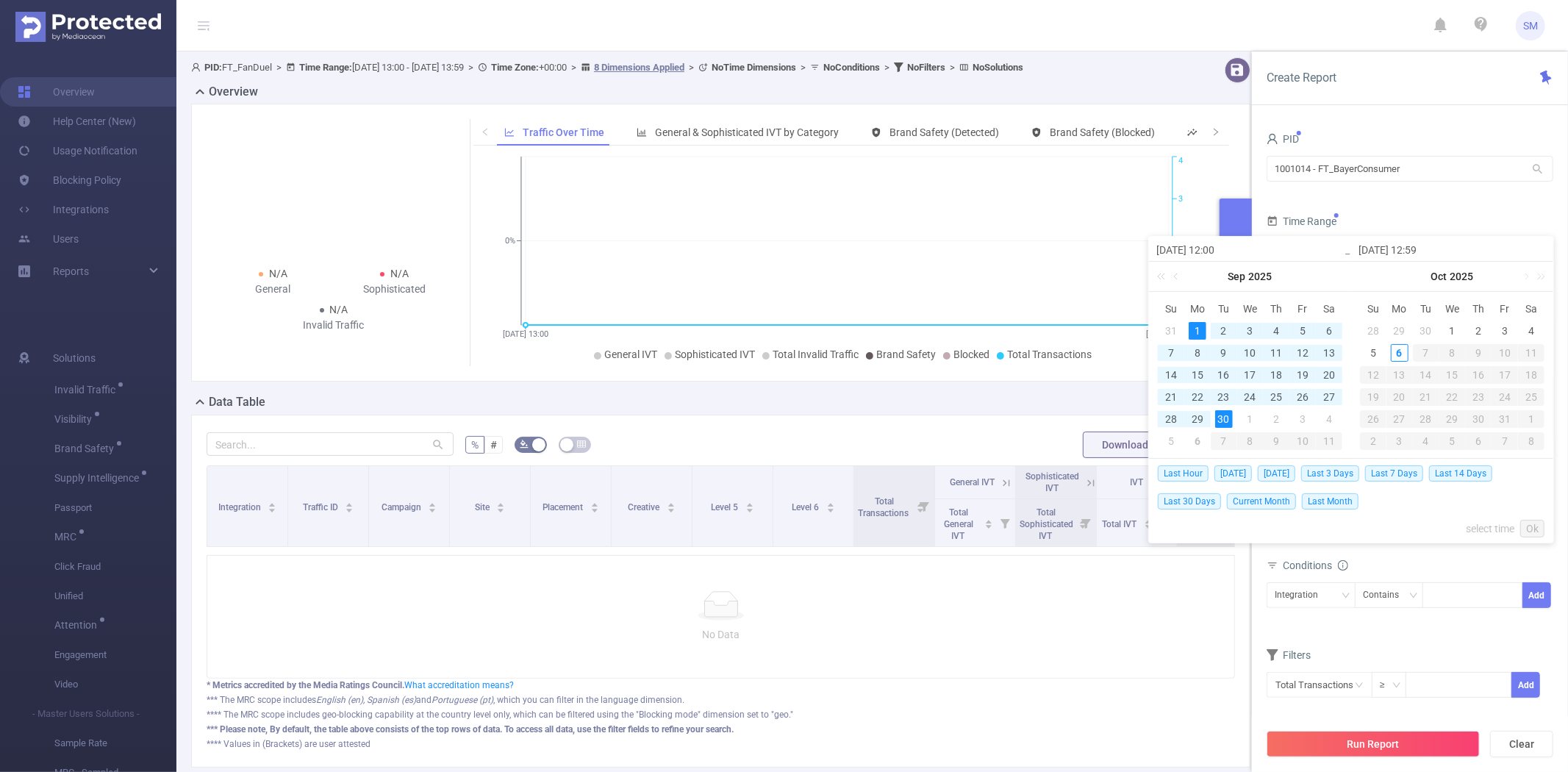
click at [1221, 412] on div "30" at bounding box center [1224, 419] width 18 height 18
type input "[DATE] 12:00"
type input "[DATE] 12:59"
type input "[DATE] 12:00"
type input "[DATE] 12:59"
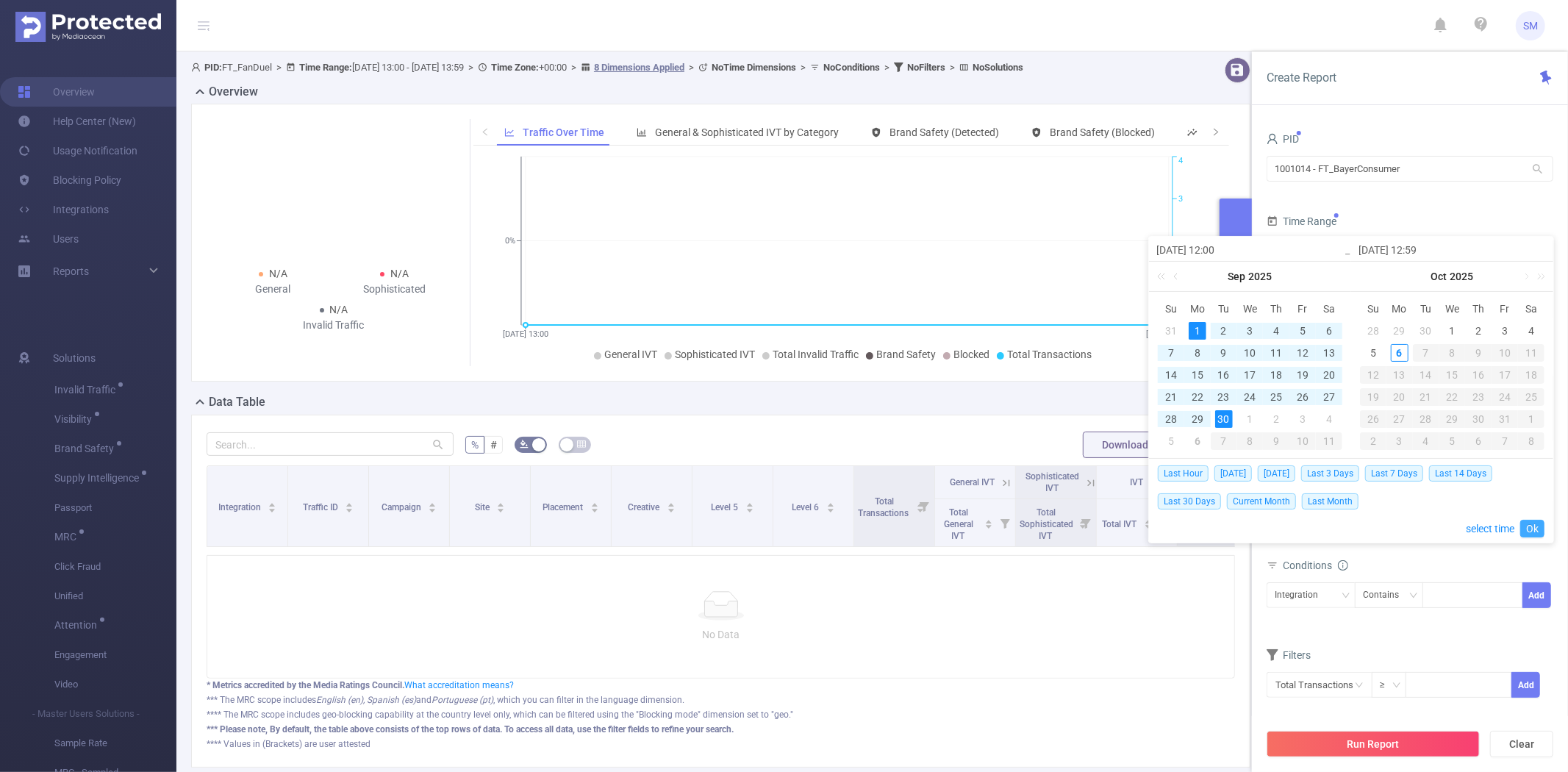
click at [1538, 529] on link "Ok" at bounding box center [1532, 528] width 24 height 18
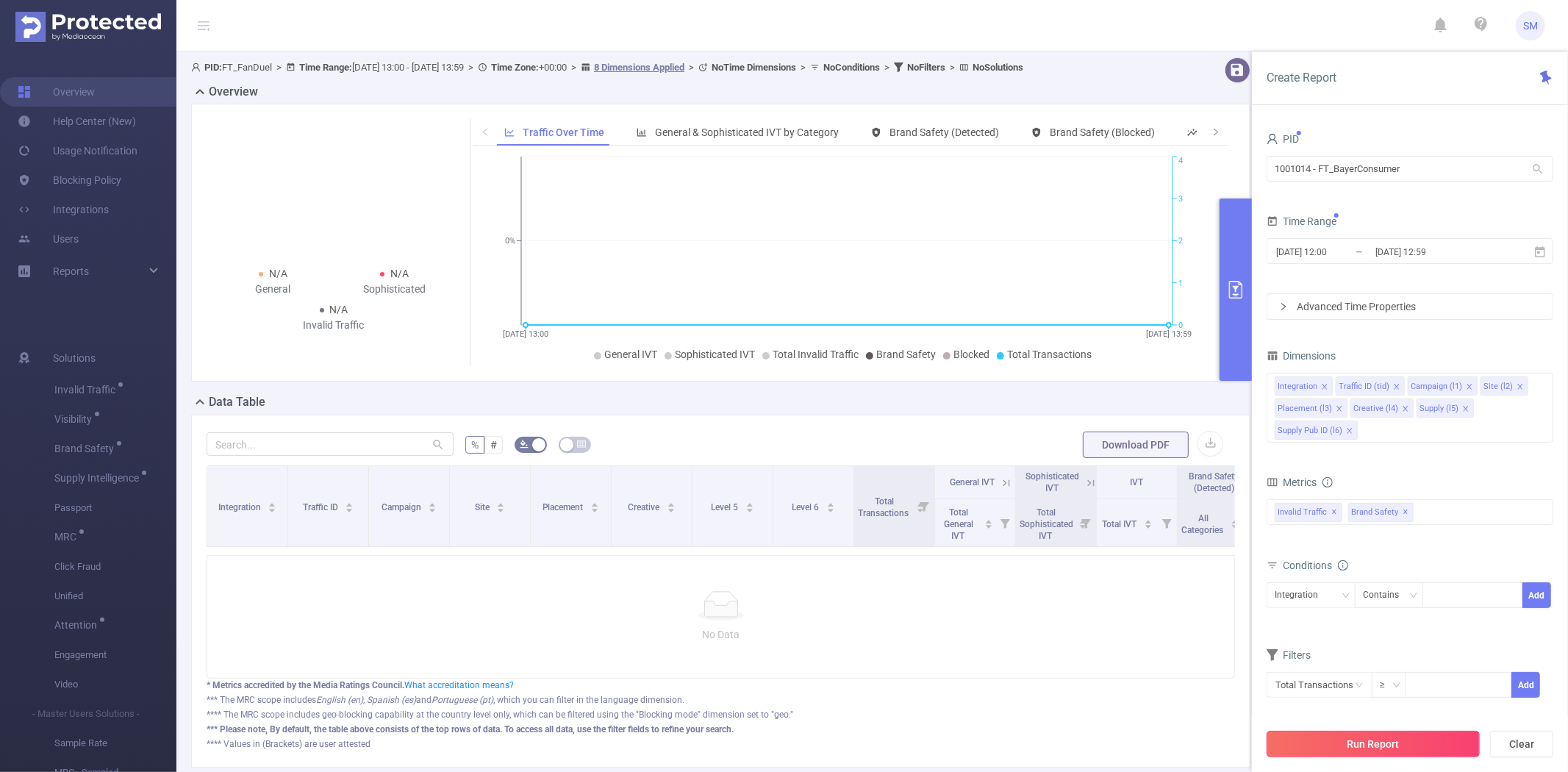
click at [1335, 745] on button "Run Report" at bounding box center [1373, 744] width 213 height 27
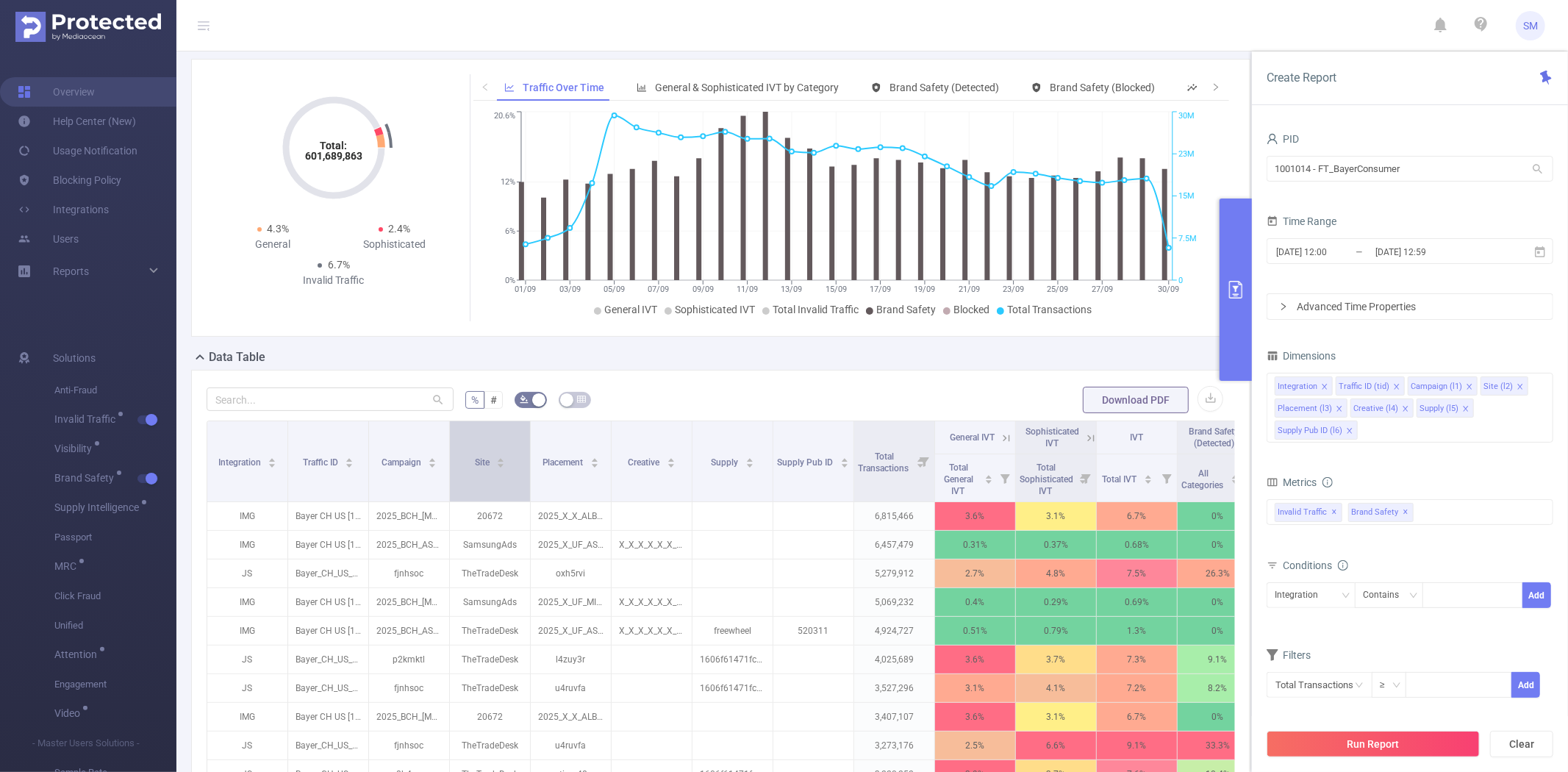
scroll to position [81, 0]
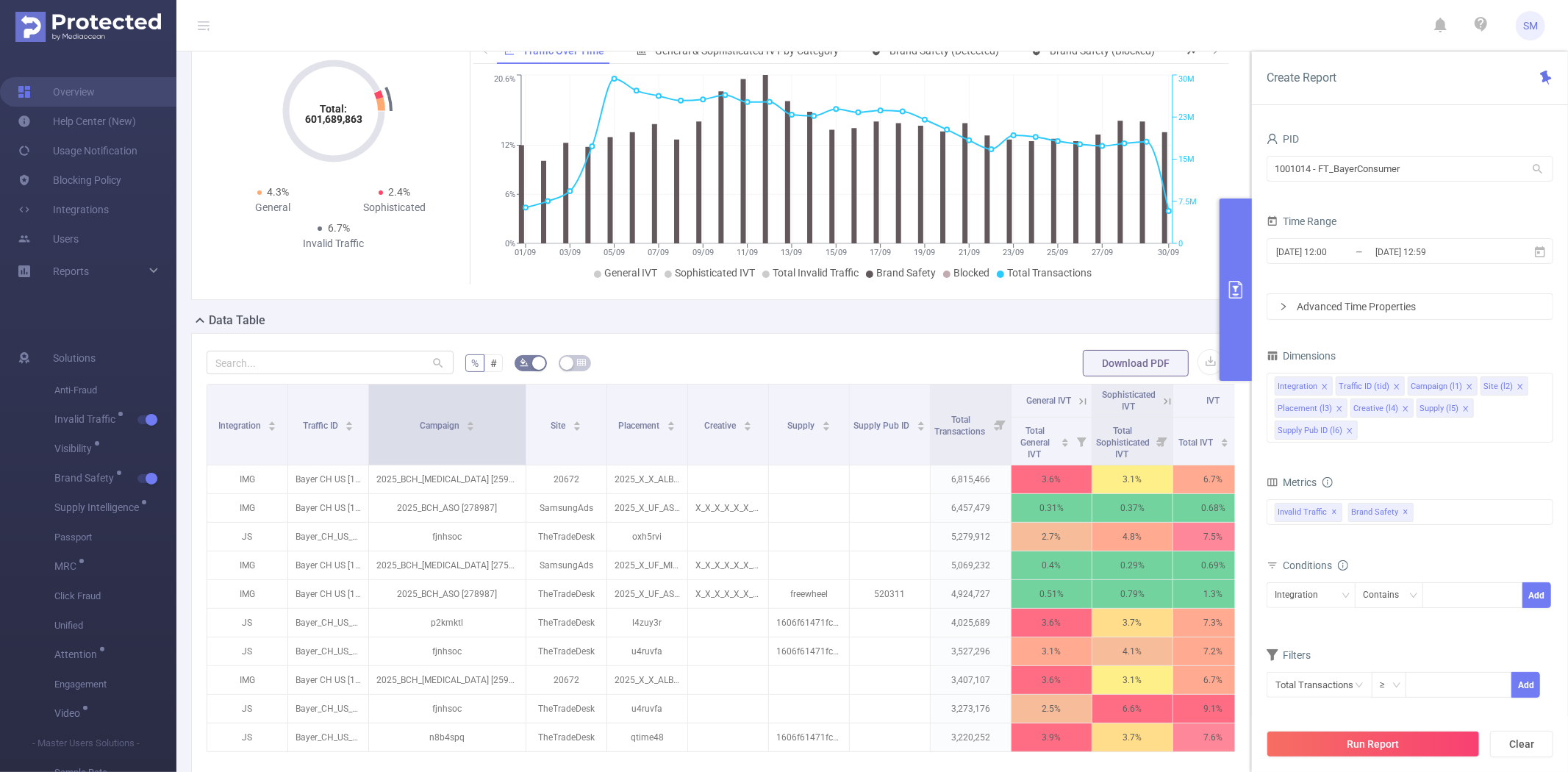
drag, startPoint x: 449, startPoint y: 416, endPoint x: 525, endPoint y: 408, distance: 76.4
click at [525, 408] on span at bounding box center [525, 424] width 7 height 80
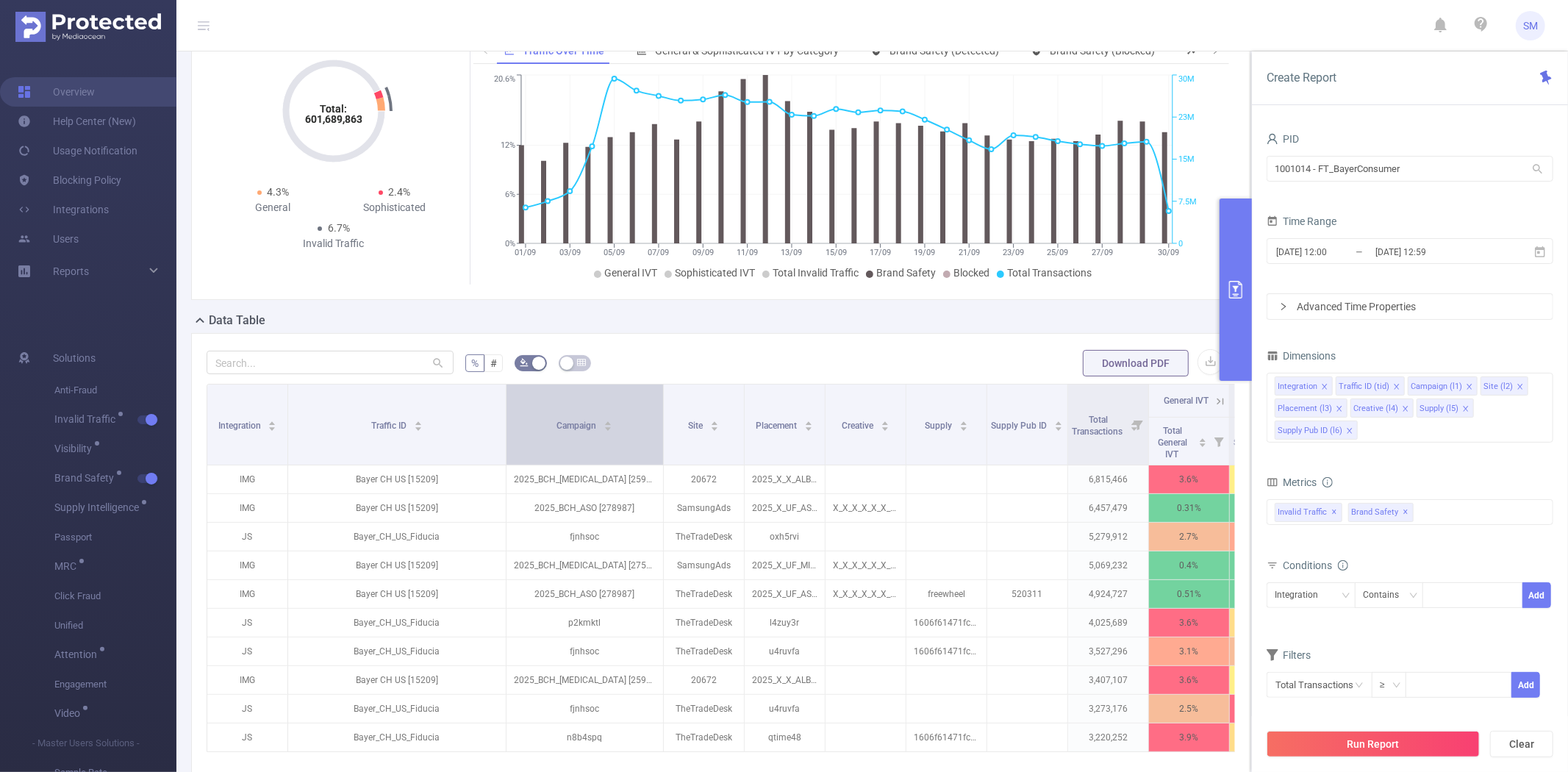
drag, startPoint x: 367, startPoint y: 424, endPoint x: 505, endPoint y: 423, distance: 138.0
click at [505, 423] on span at bounding box center [505, 424] width 7 height 80
click at [1341, 598] on icon "icon: down" at bounding box center [1345, 595] width 9 height 9
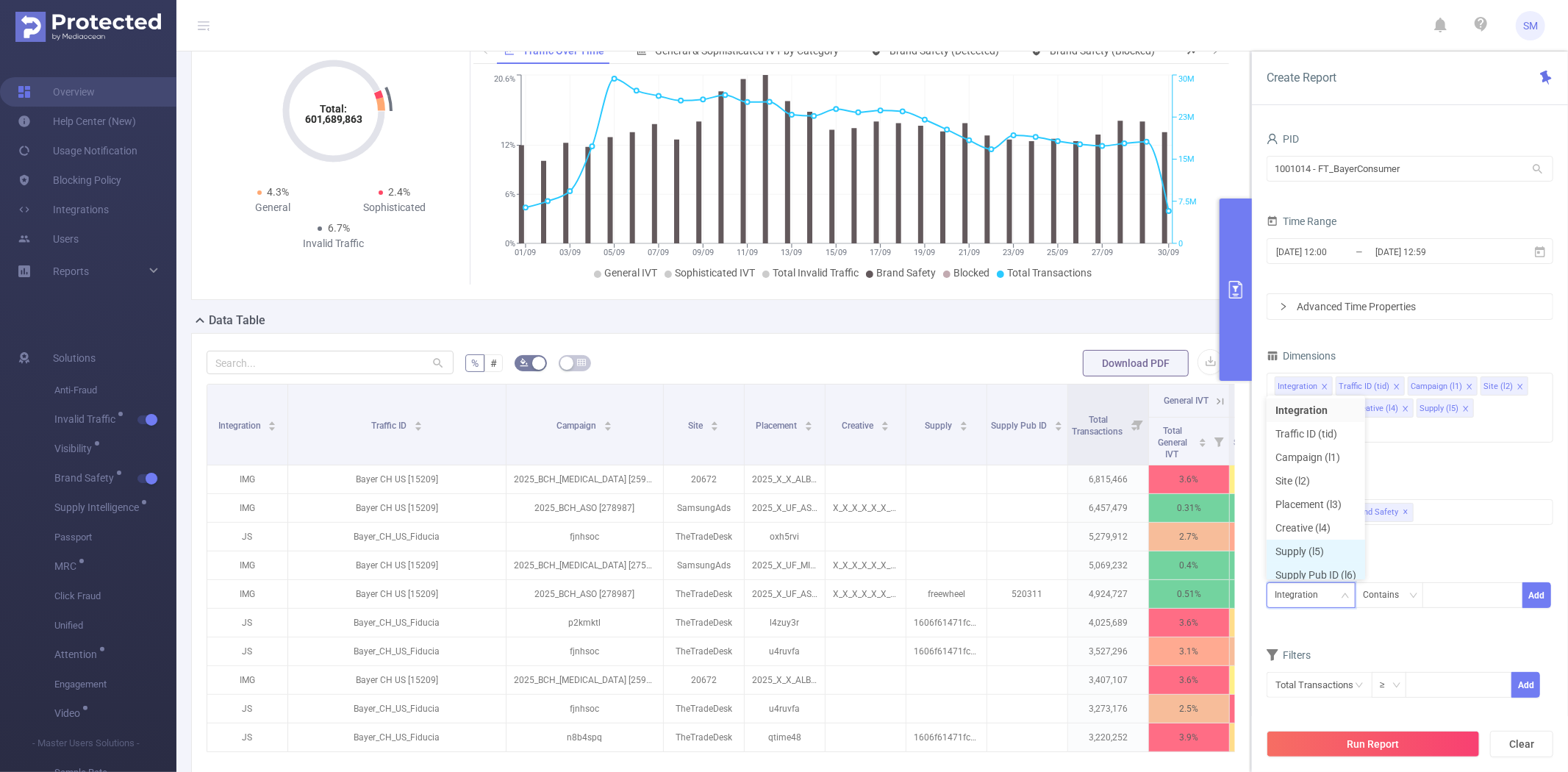
scroll to position [7, 0]
click at [1321, 427] on li "Traffic ID (tid)" at bounding box center [1316, 426] width 98 height 23
click at [1470, 592] on div at bounding box center [1473, 595] width 84 height 24
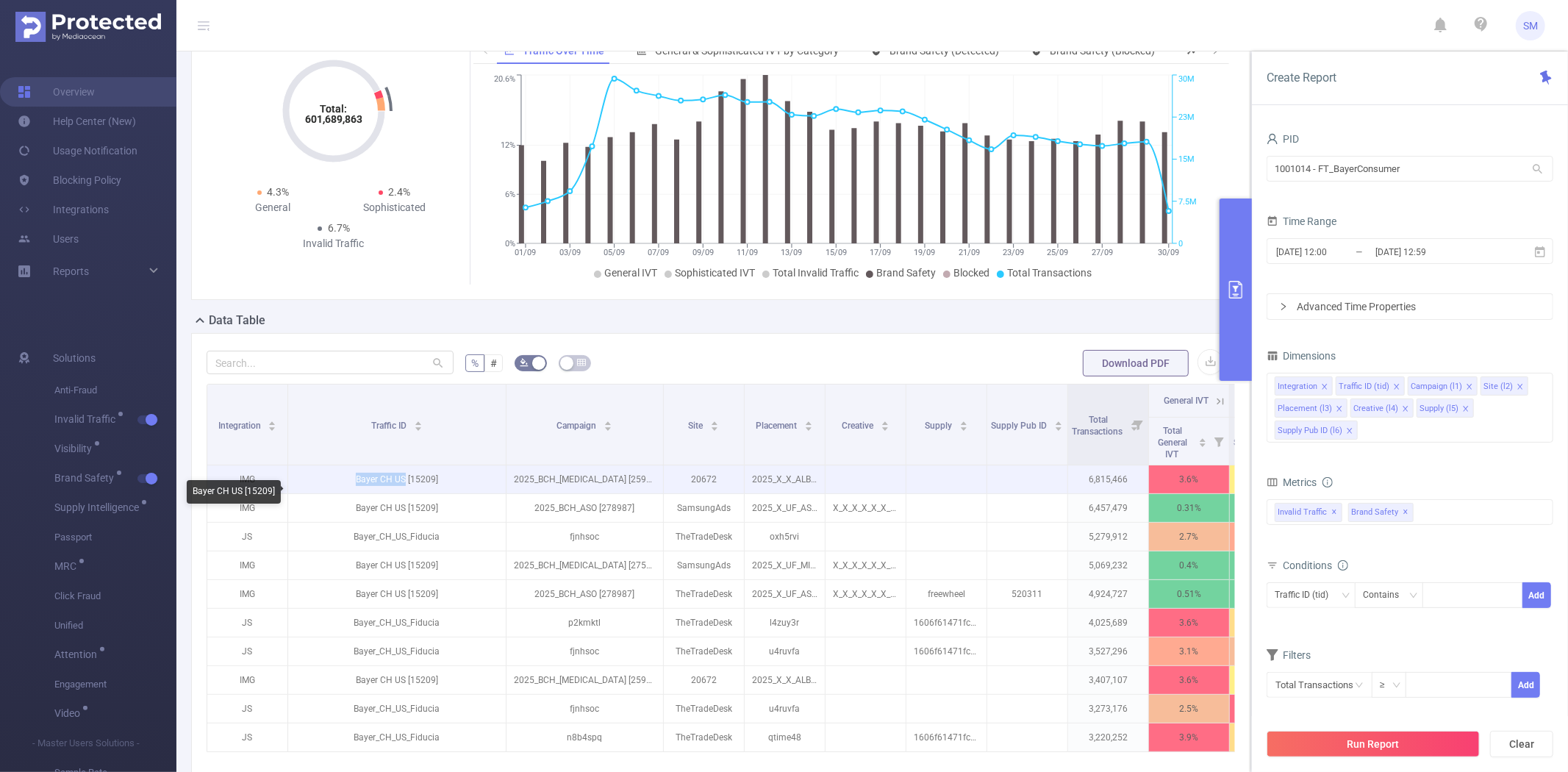
drag, startPoint x: 406, startPoint y: 491, endPoint x: 356, endPoint y: 491, distance: 50.0
click at [356, 491] on p "Bayer CH US [15209]" at bounding box center [397, 479] width 217 height 28
copy p "Bayer CH US"
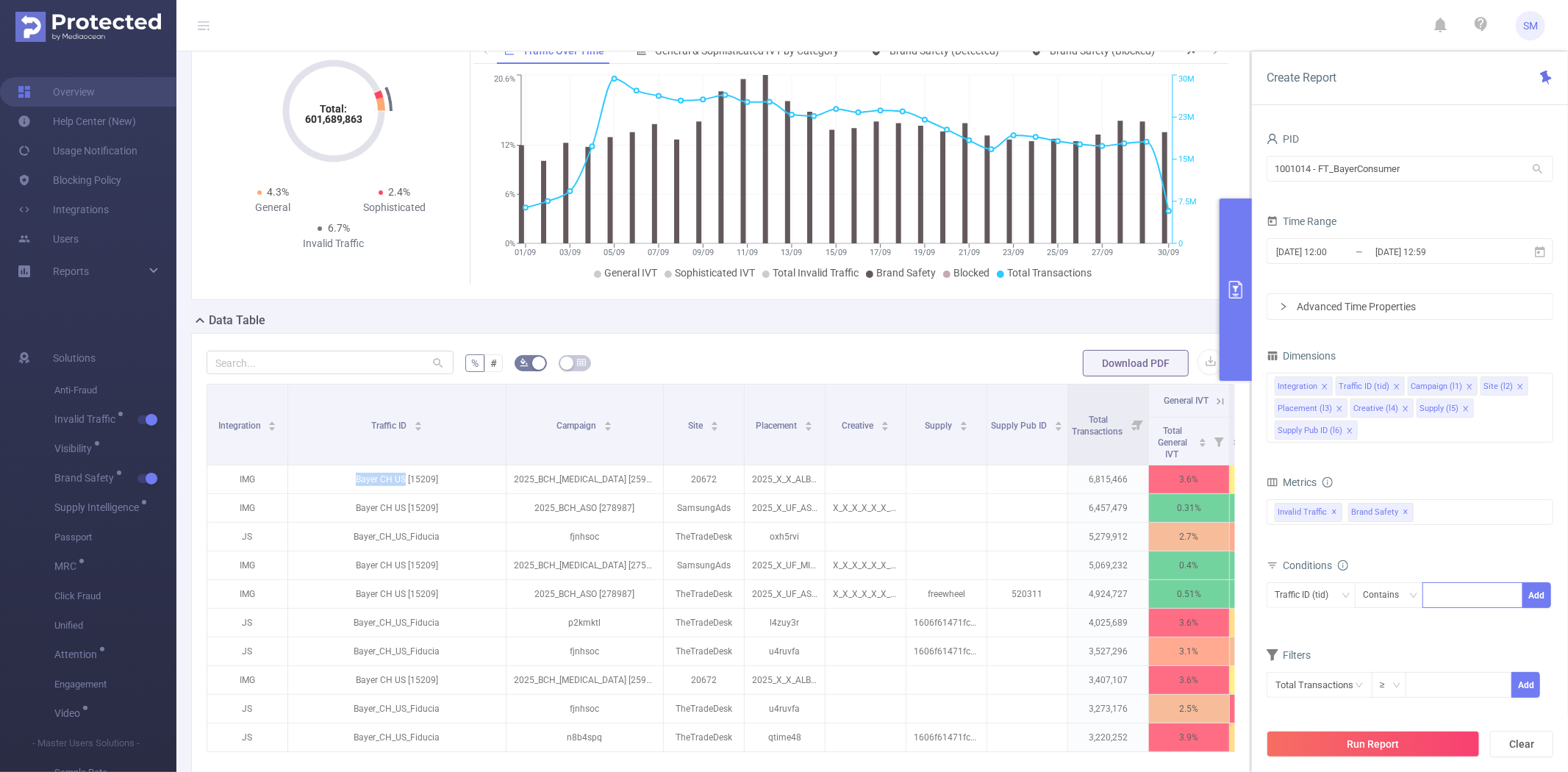
click at [1440, 595] on div at bounding box center [1473, 595] width 84 height 24
paste input "Bayer CH US"
type input "Bayer CH US"
click at [1477, 620] on li "Bayer CH US" at bounding box center [1473, 625] width 100 height 23
click at [1538, 592] on button "Add" at bounding box center [1537, 595] width 29 height 26
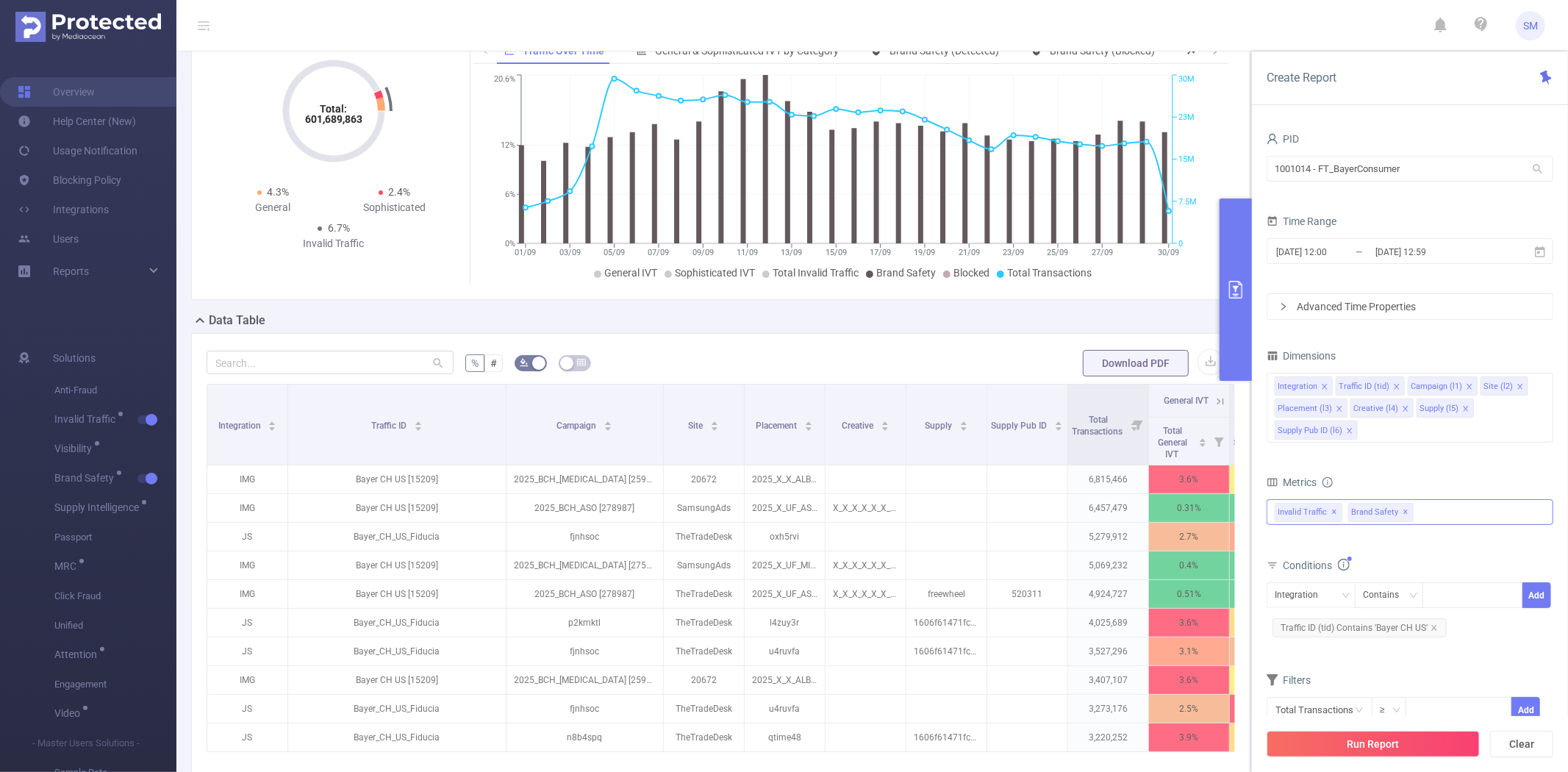
click at [1404, 514] on span "✕" at bounding box center [1407, 512] width 6 height 18
click at [1349, 424] on span at bounding box center [1349, 431] width 7 height 16
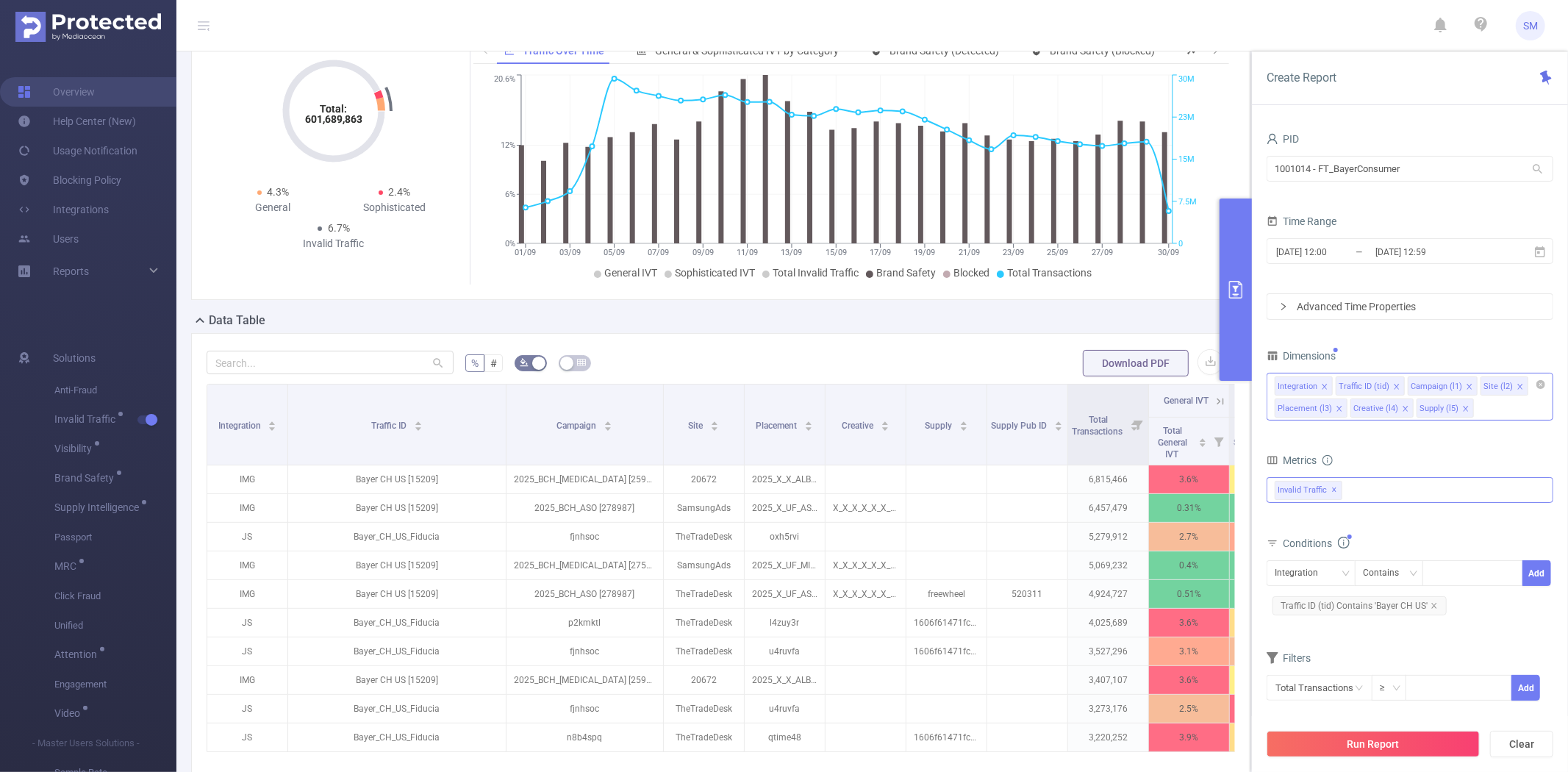
click at [1462, 406] on icon "icon: close" at bounding box center [1466, 408] width 7 height 7
click at [1402, 406] on icon "icon: close" at bounding box center [1405, 408] width 7 height 7
click at [1338, 407] on icon "icon: close" at bounding box center [1339, 408] width 5 height 5
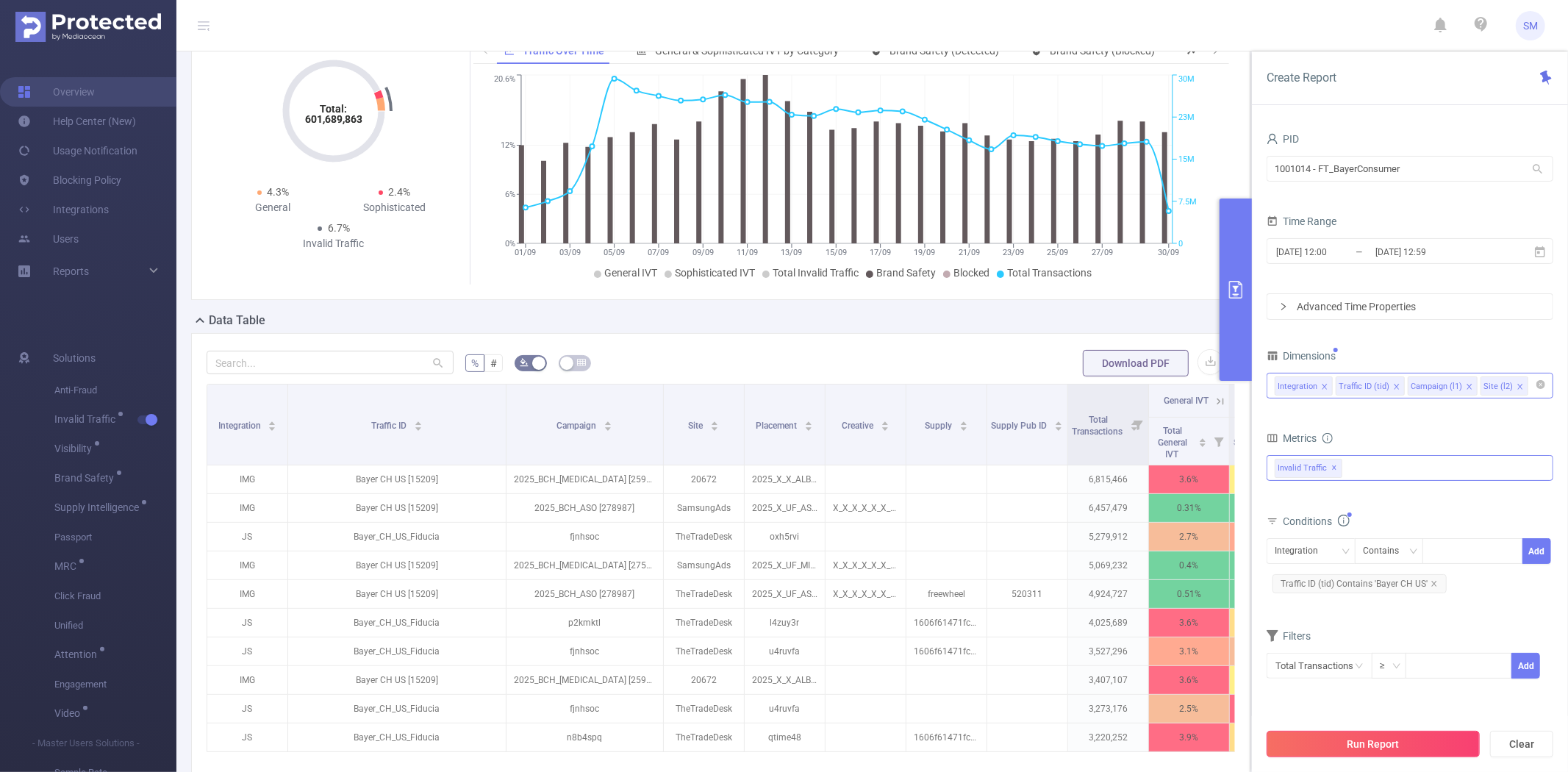
click at [1360, 747] on button "Run Report" at bounding box center [1373, 744] width 213 height 27
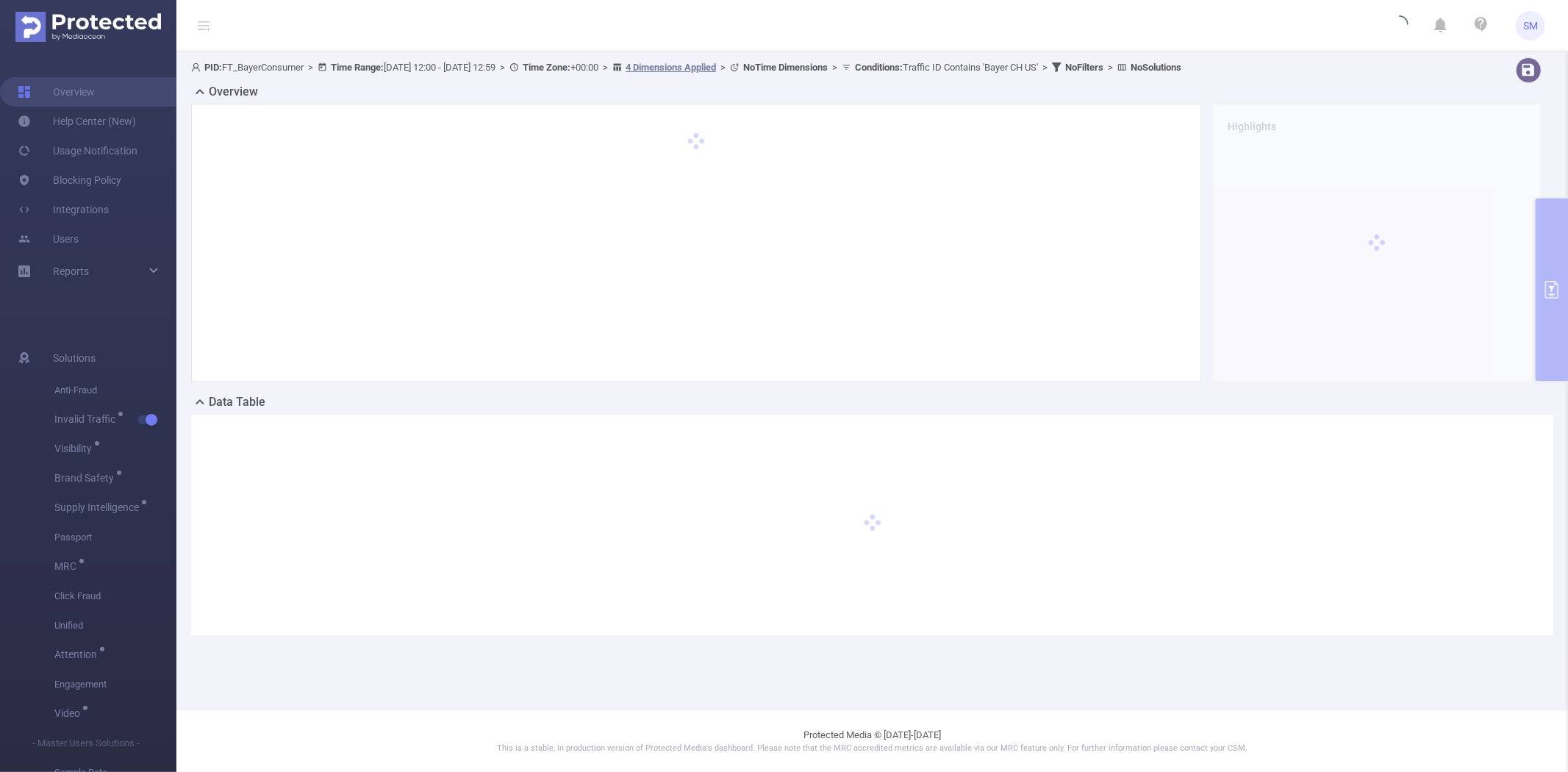
scroll to position [0, 0]
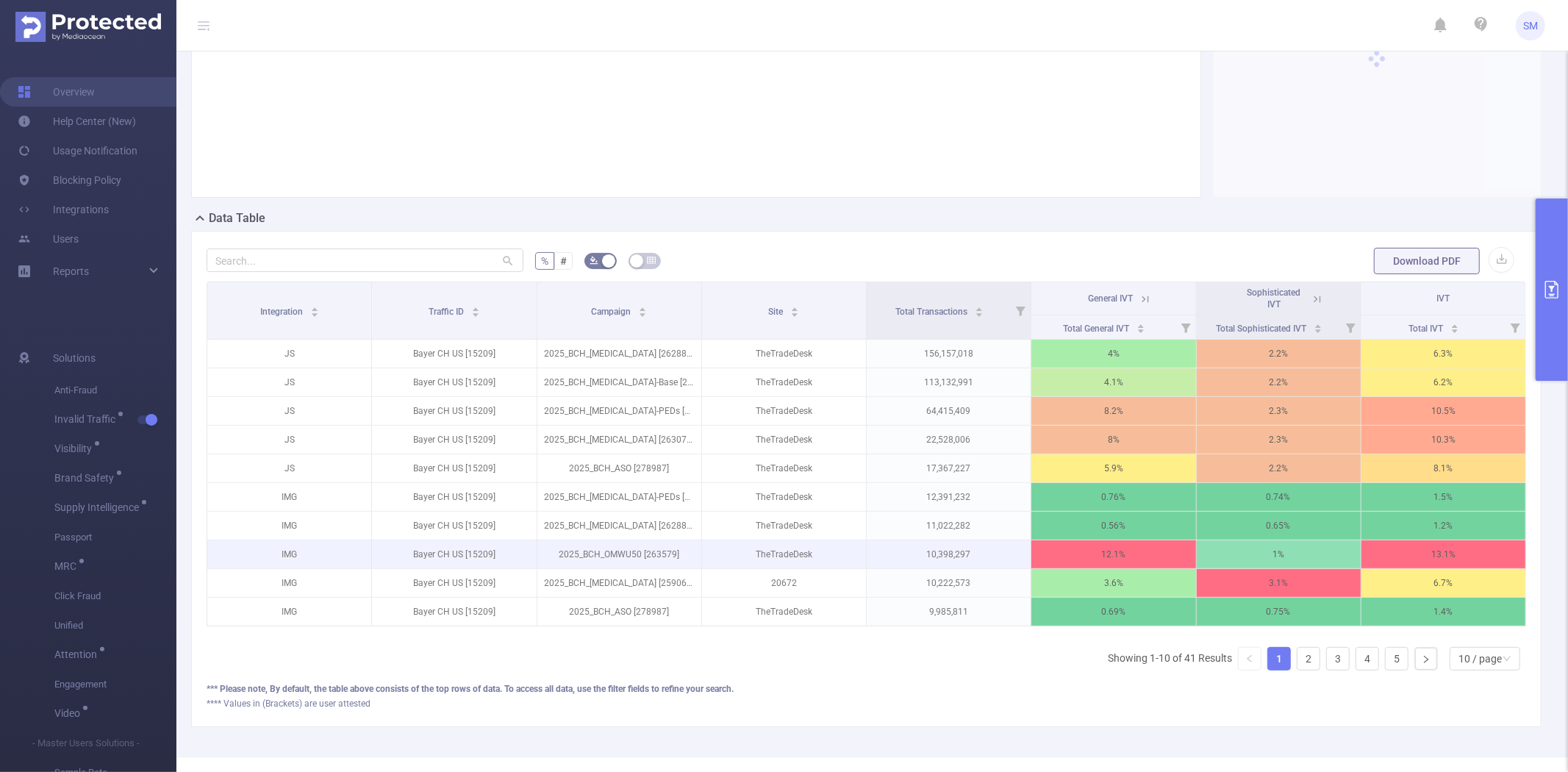
scroll to position [245, 0]
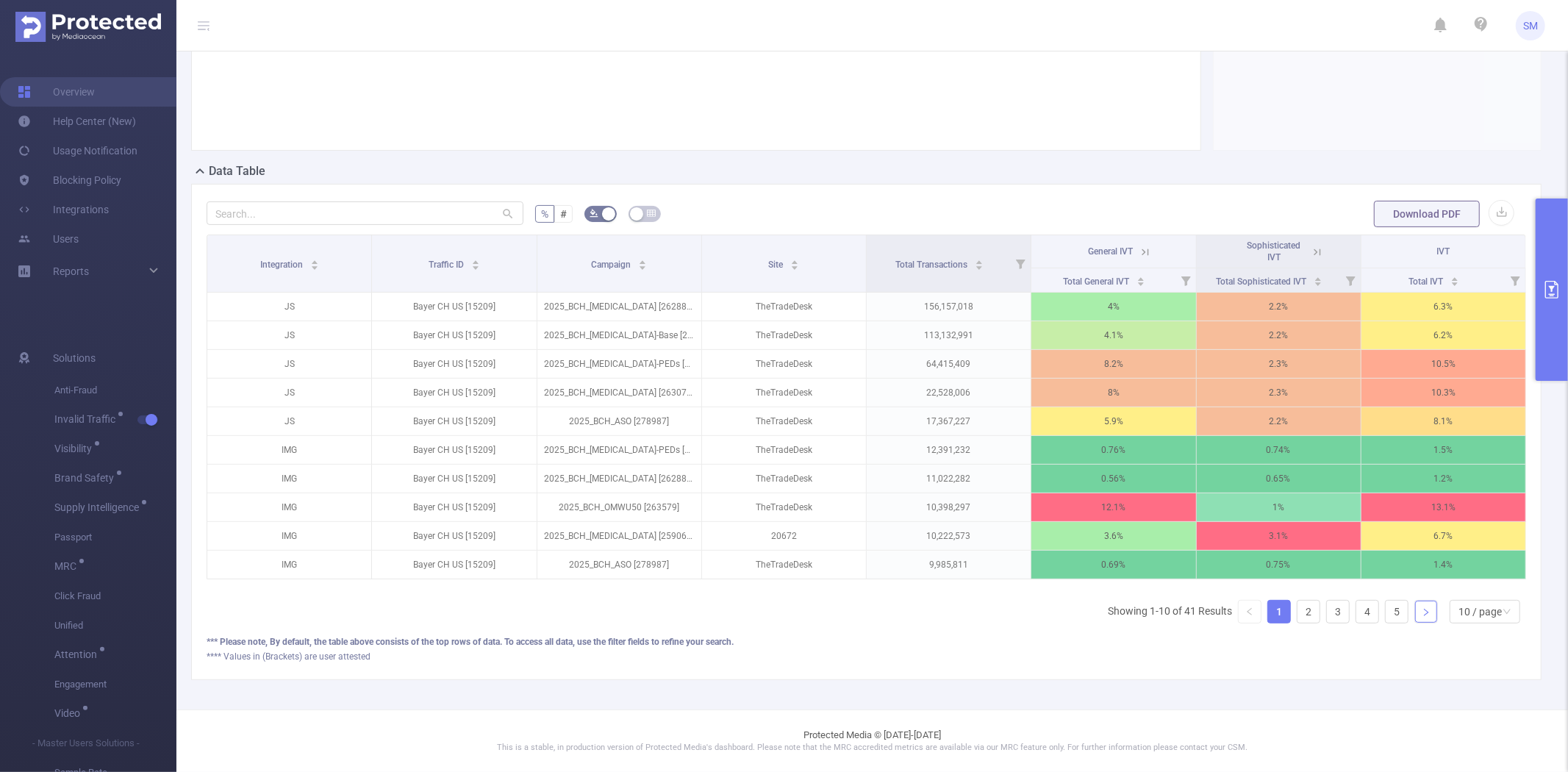
click at [1422, 610] on icon "icon: right" at bounding box center [1426, 612] width 9 height 9
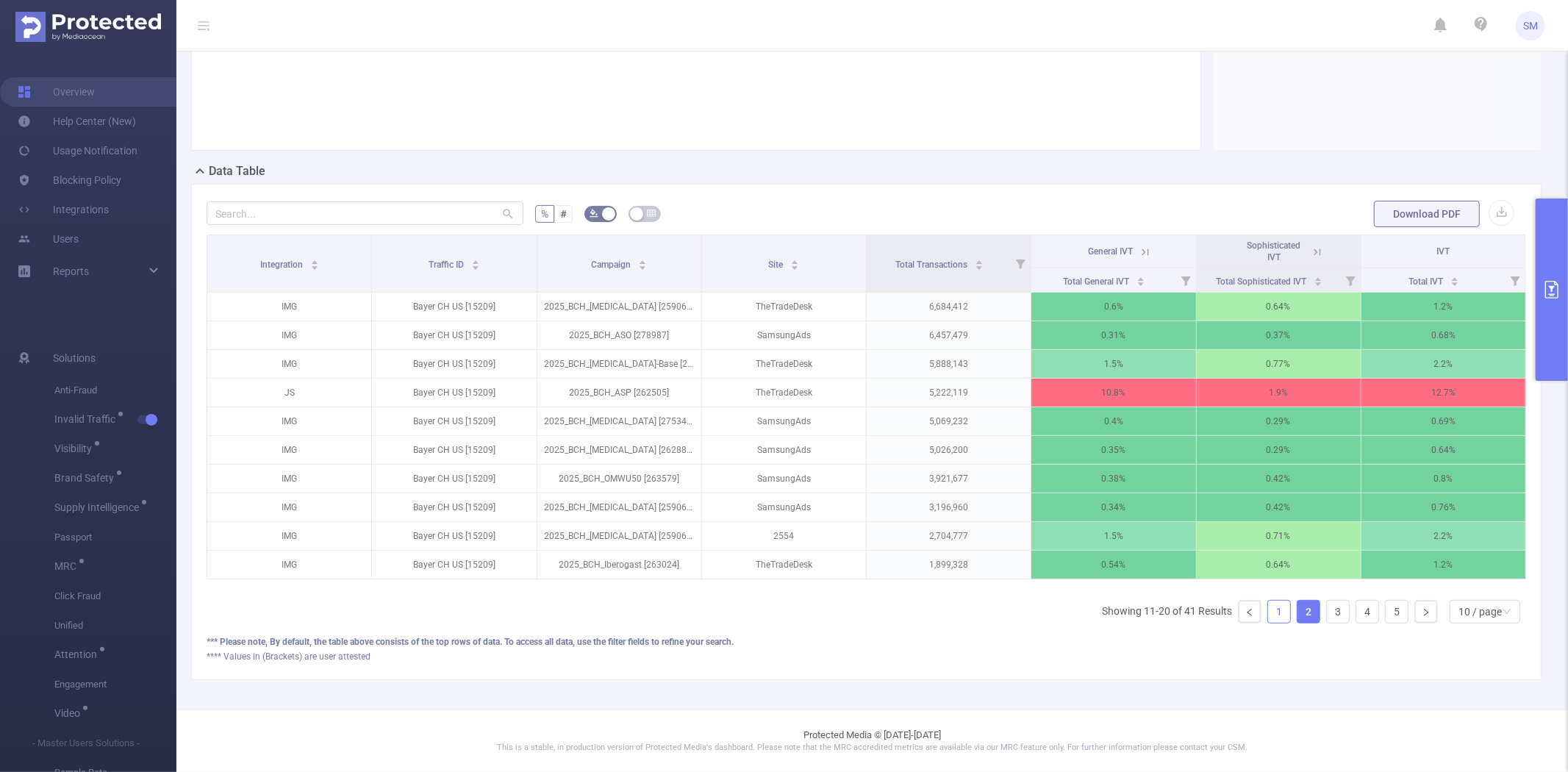
click at [1273, 613] on link "1" at bounding box center [1279, 611] width 22 height 22
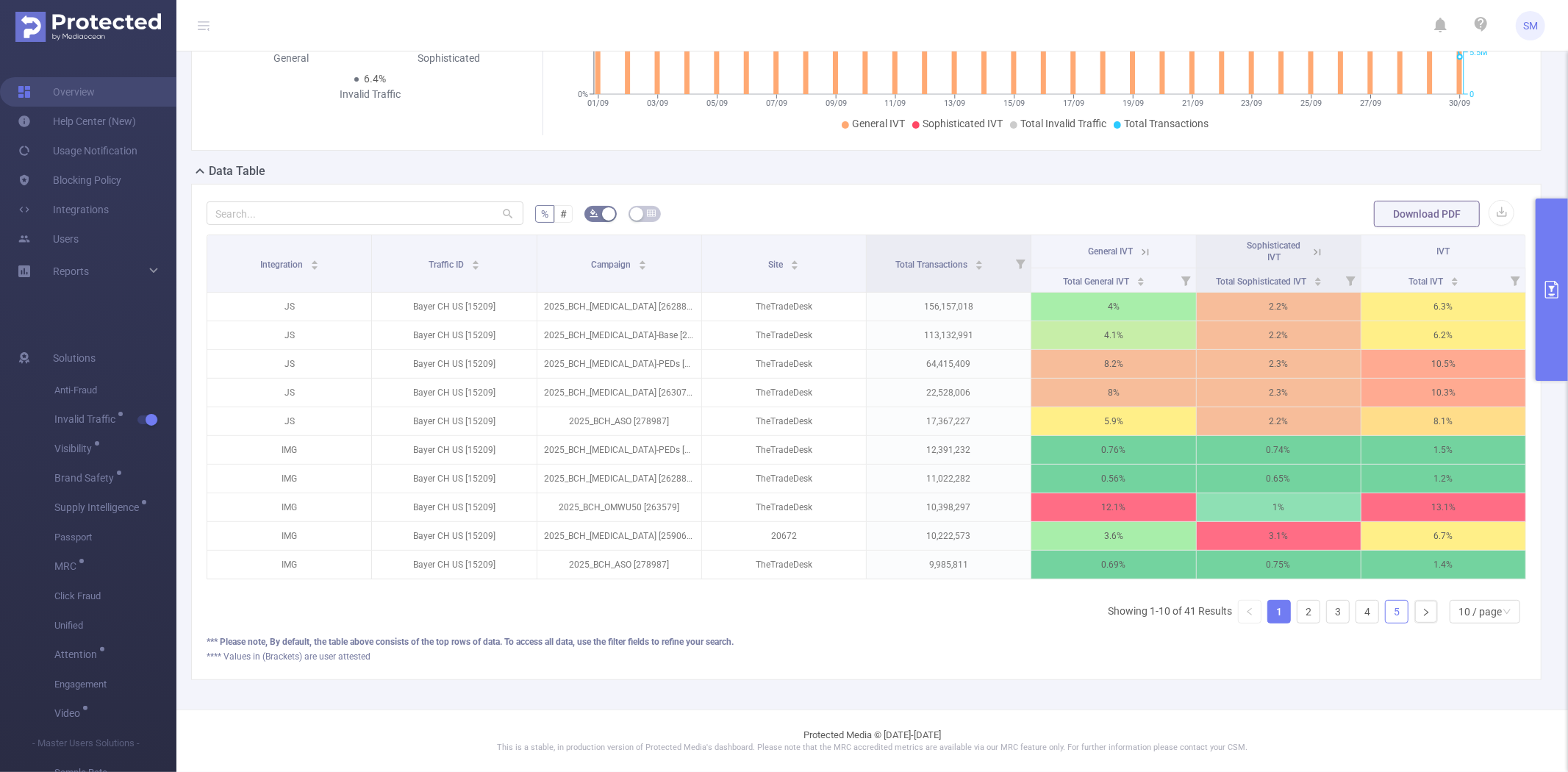
click at [1386, 612] on link "5" at bounding box center [1397, 611] width 22 height 22
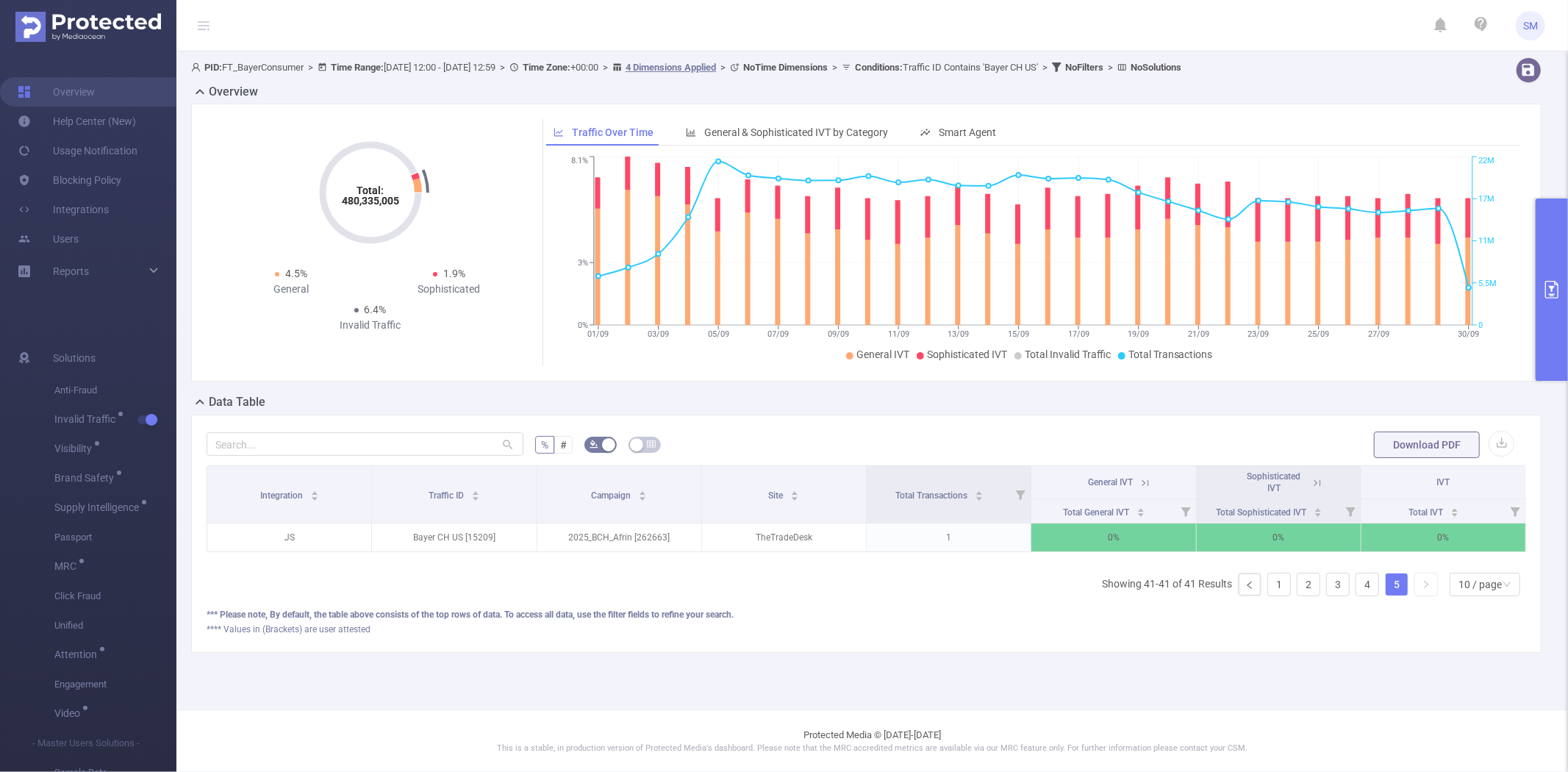
scroll to position [0, 0]
click at [1289, 595] on link "1" at bounding box center [1279, 584] width 22 height 22
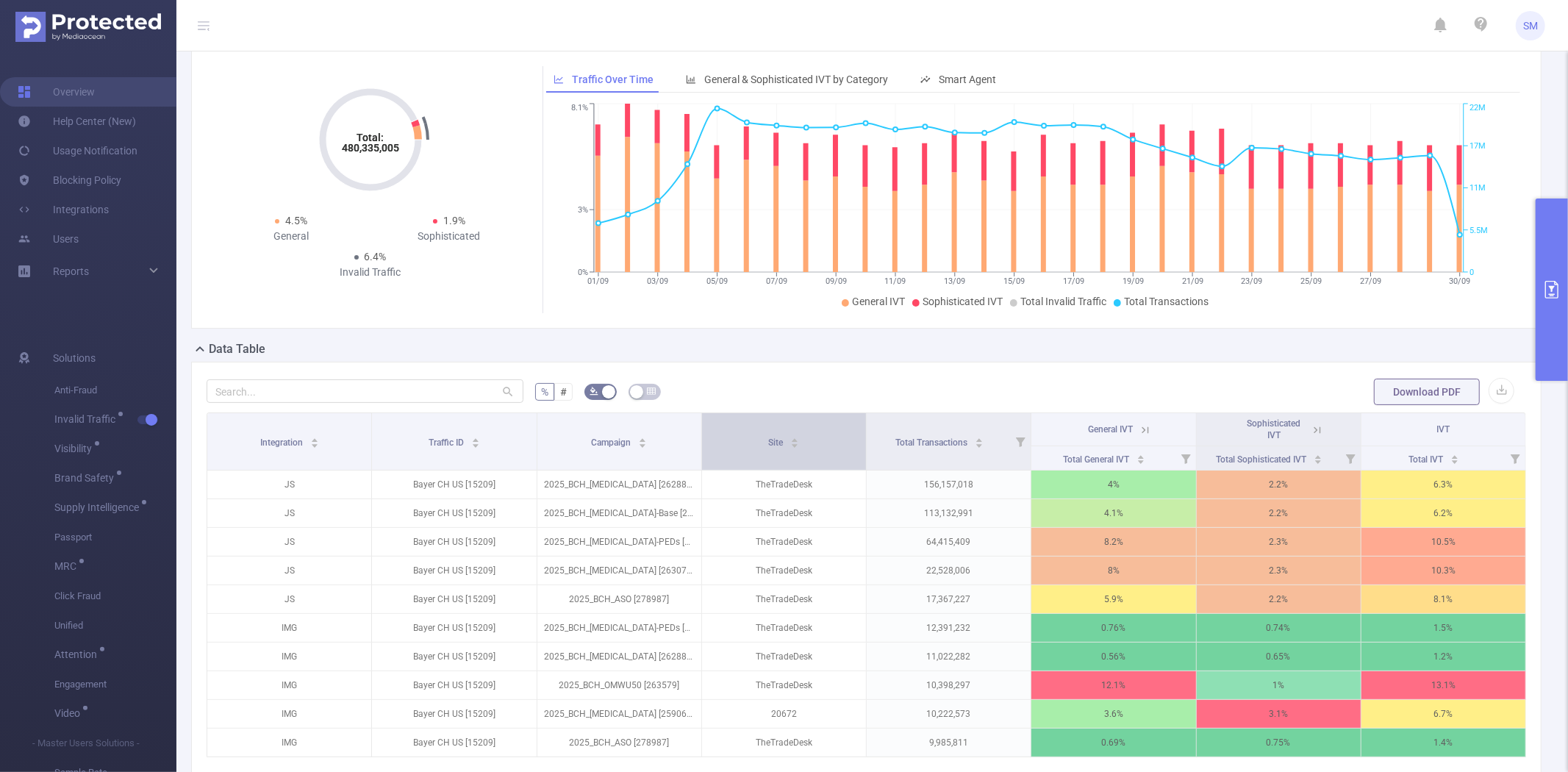
scroll to position [81, 0]
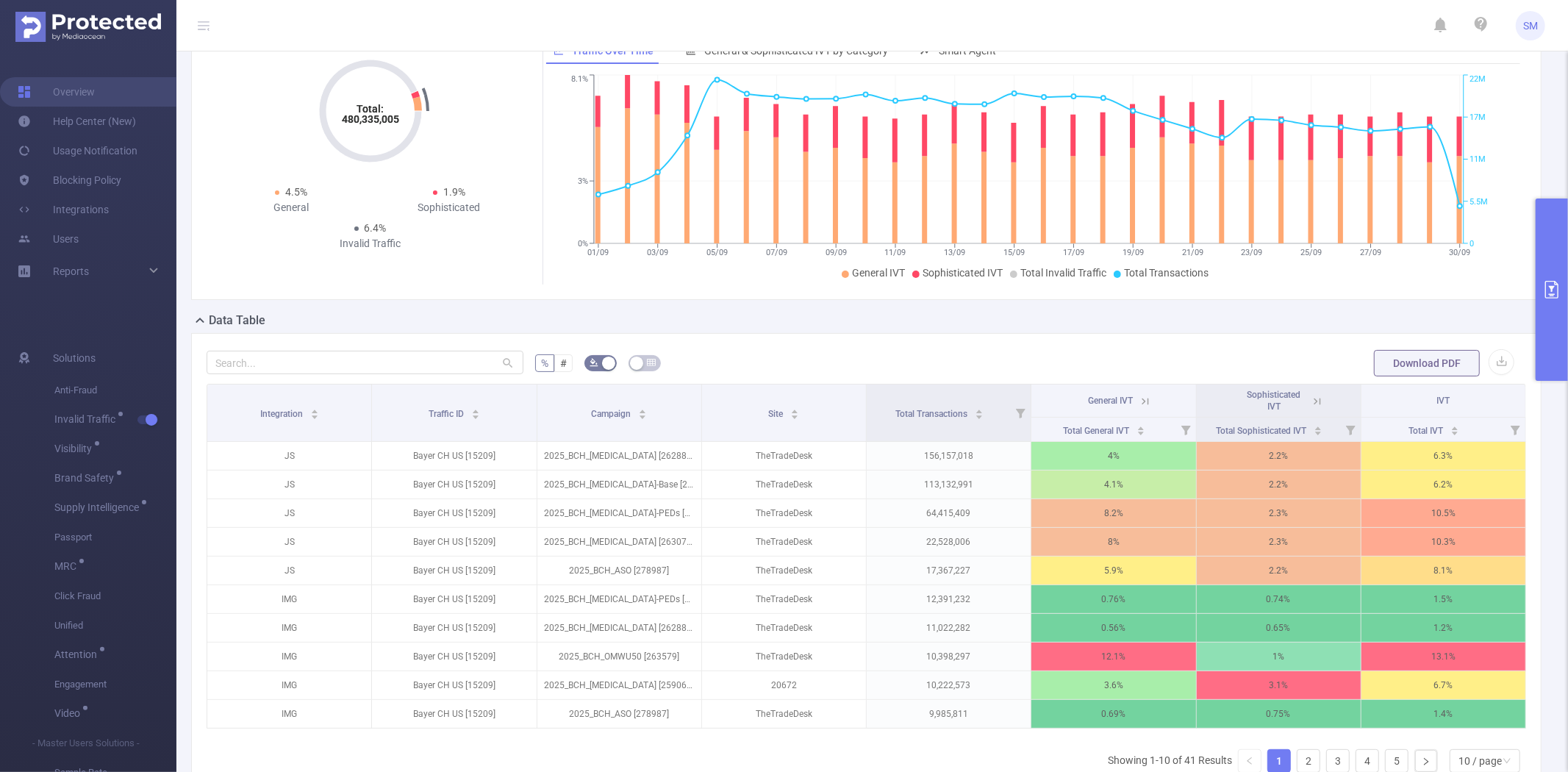
click at [1561, 233] on button "primary" at bounding box center [1552, 289] width 32 height 182
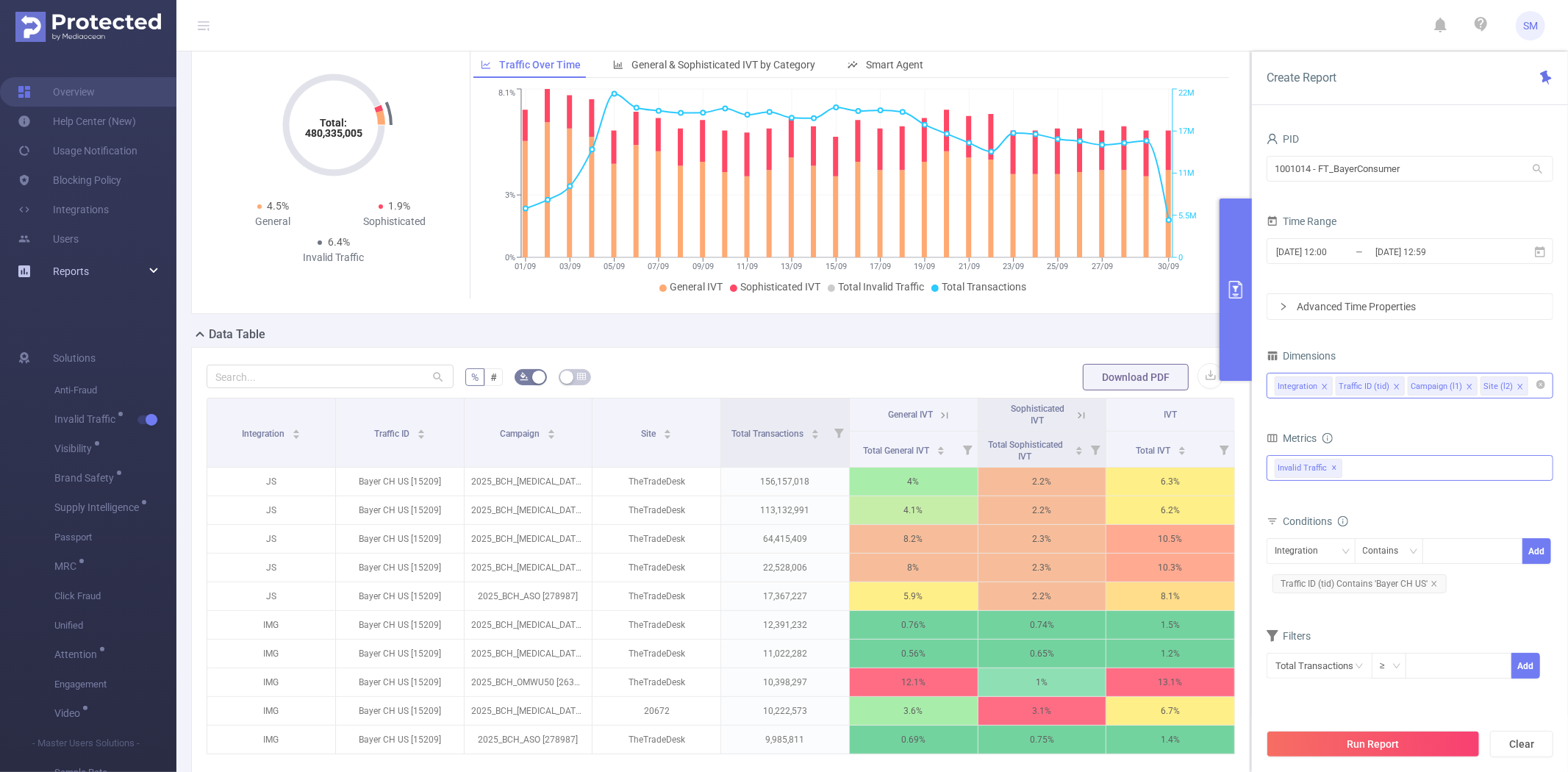
click at [150, 279] on div "Reports" at bounding box center [88, 271] width 177 height 30
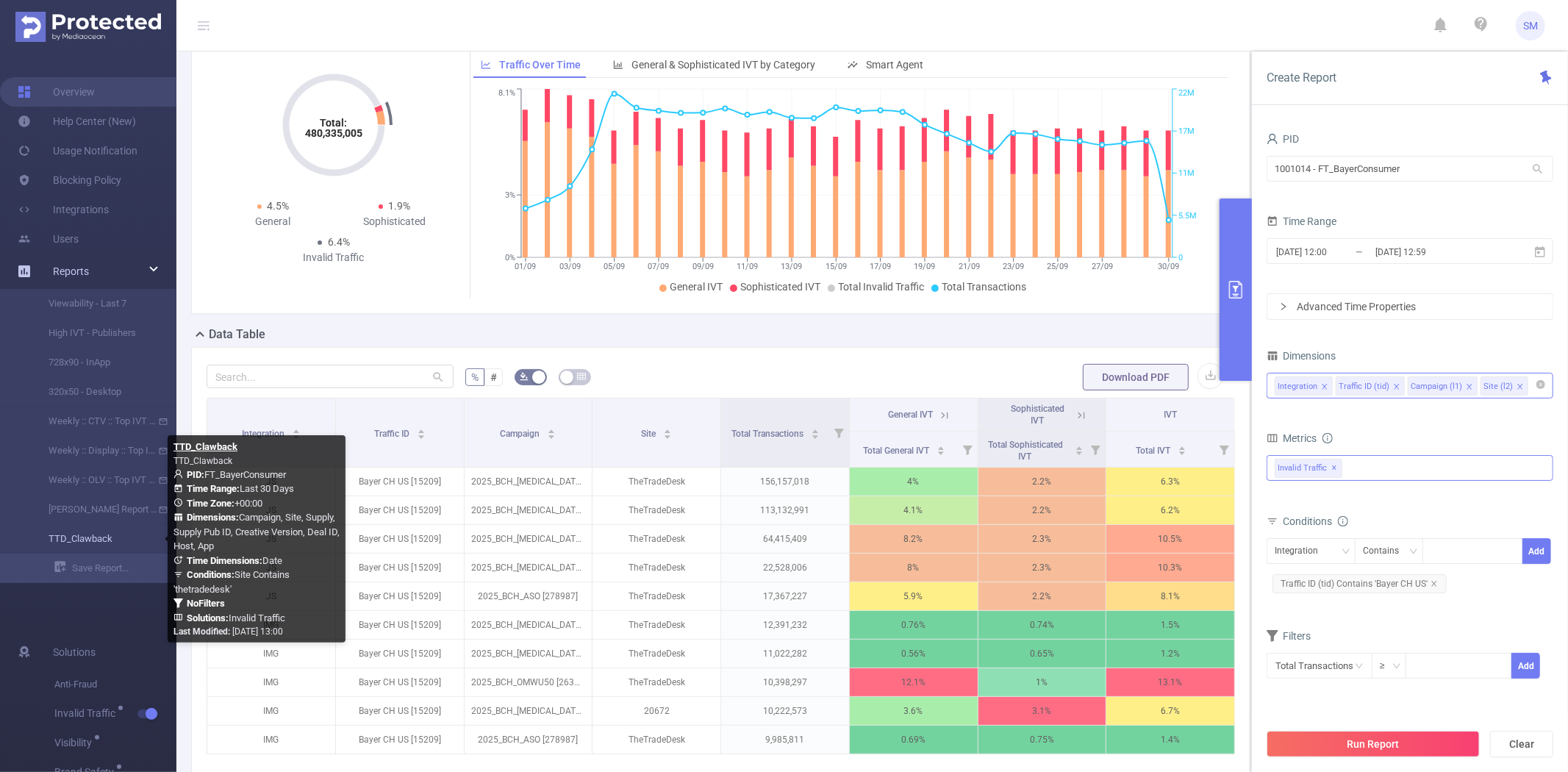
click at [113, 537] on link "TTD_Clawback" at bounding box center [95, 539] width 130 height 30
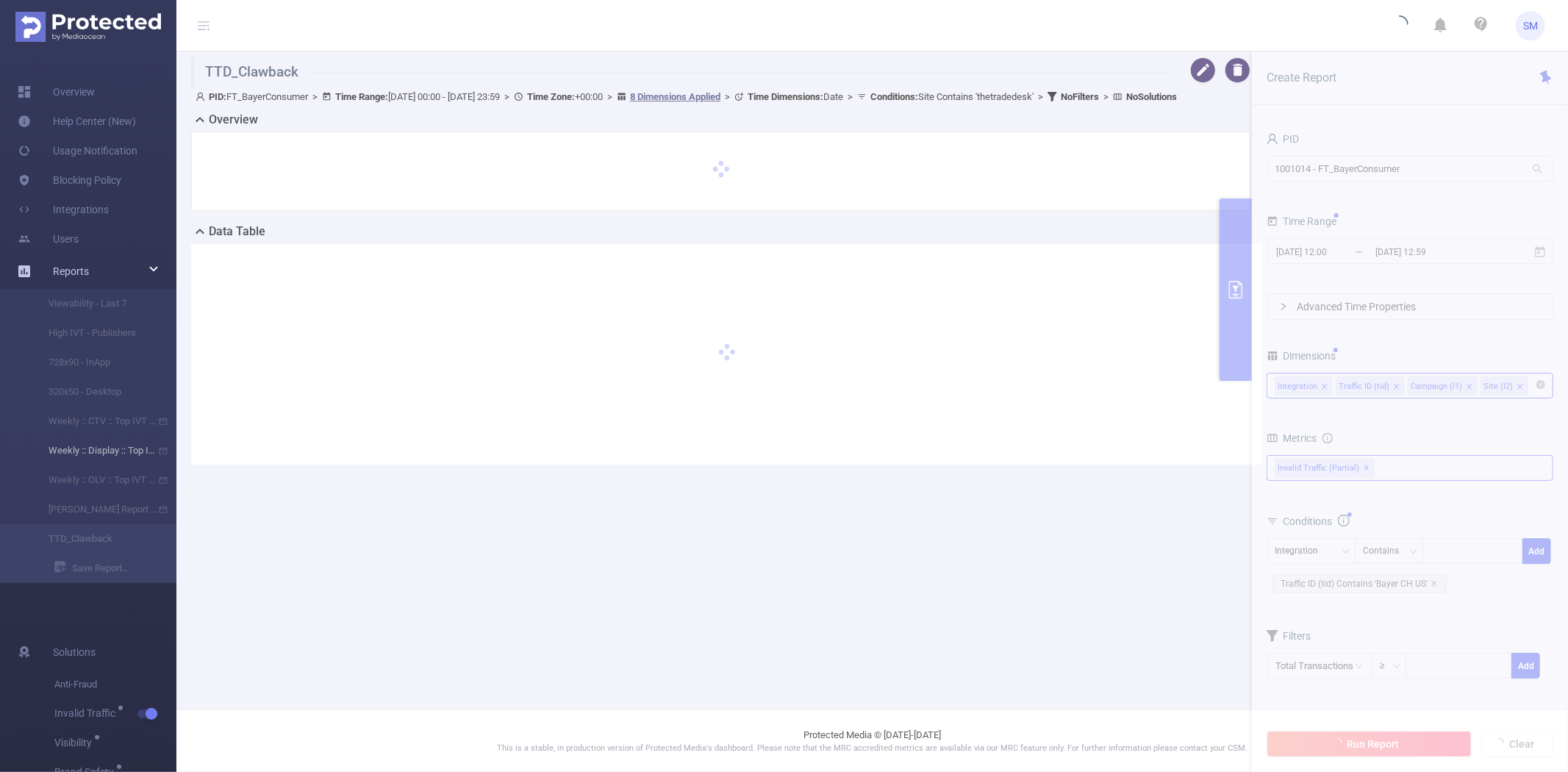
type input "[DATE] 00:00"
type input "[DATE] 23:59"
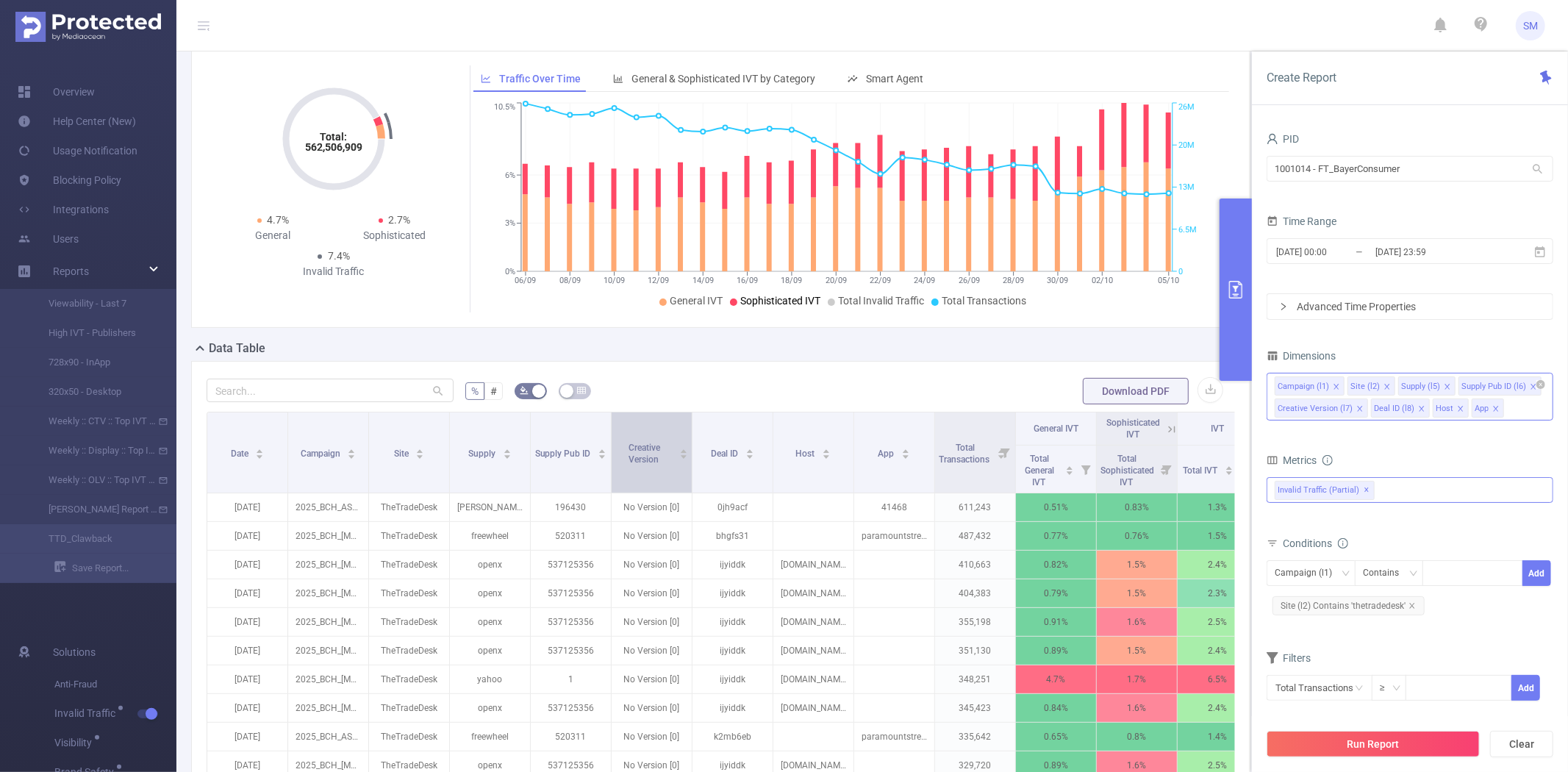
scroll to position [163, 0]
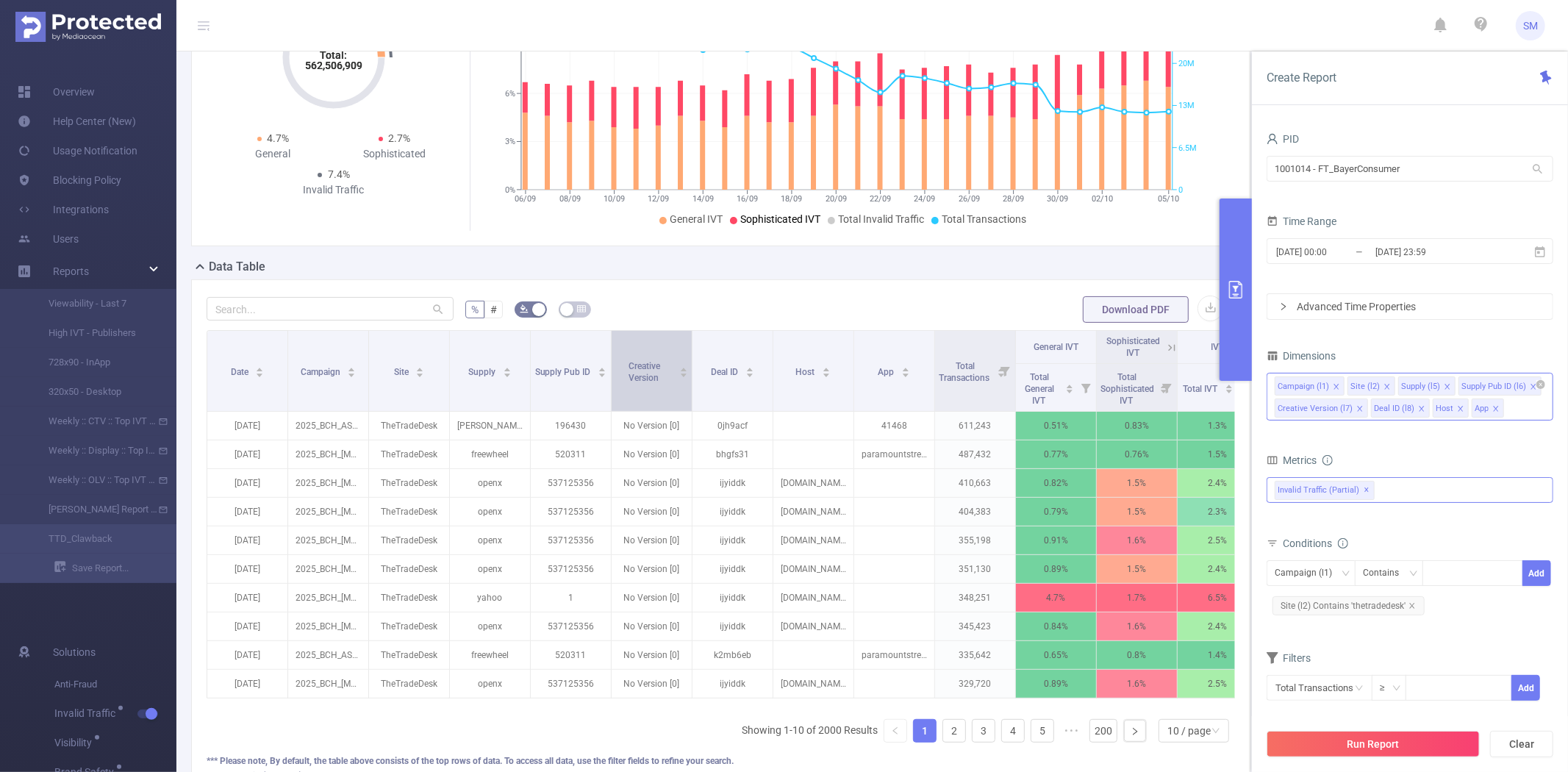
click at [658, 383] on span "Creative Version" at bounding box center [644, 372] width 32 height 22
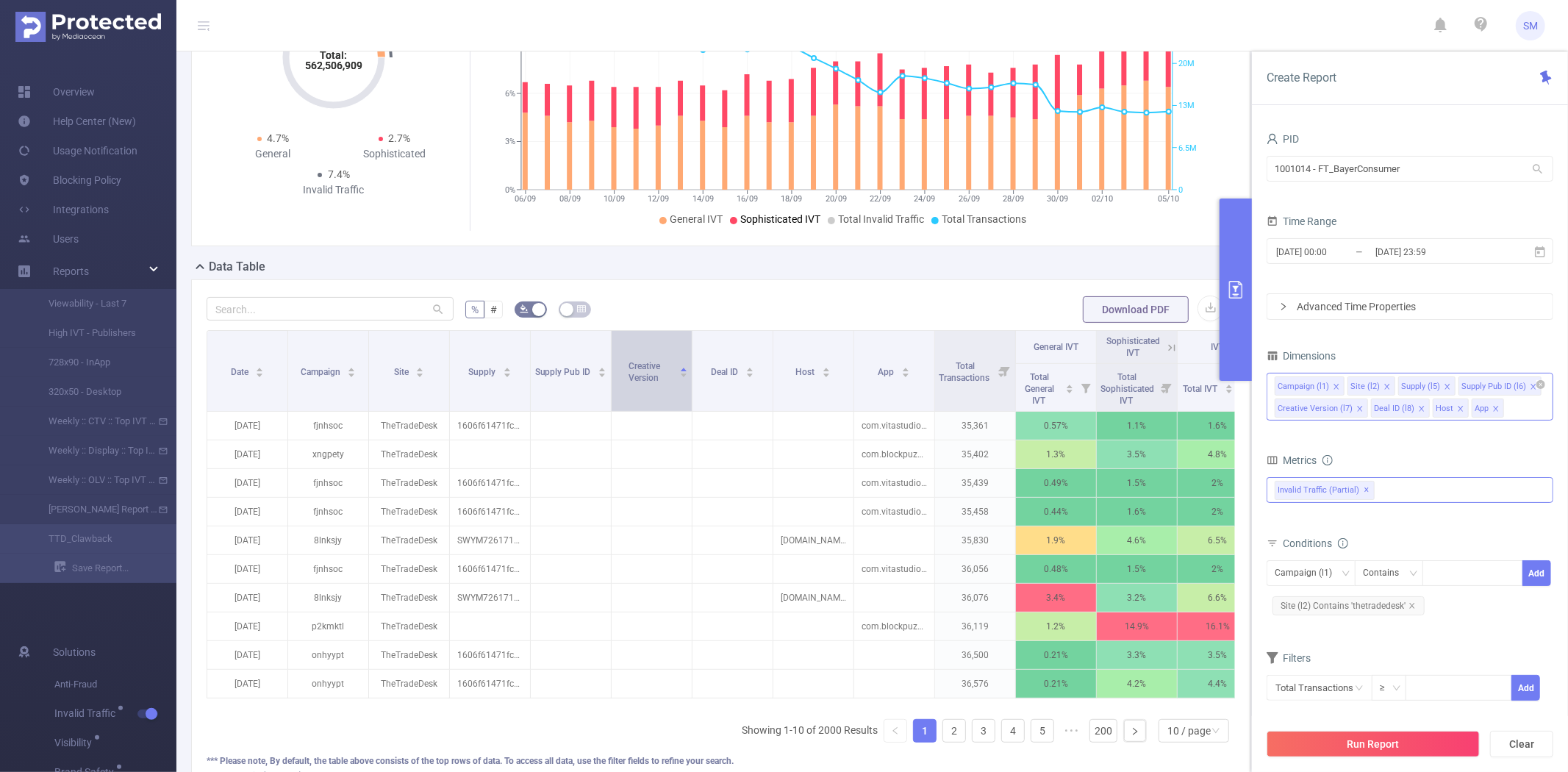
click at [658, 383] on span "Creative Version" at bounding box center [644, 372] width 32 height 22
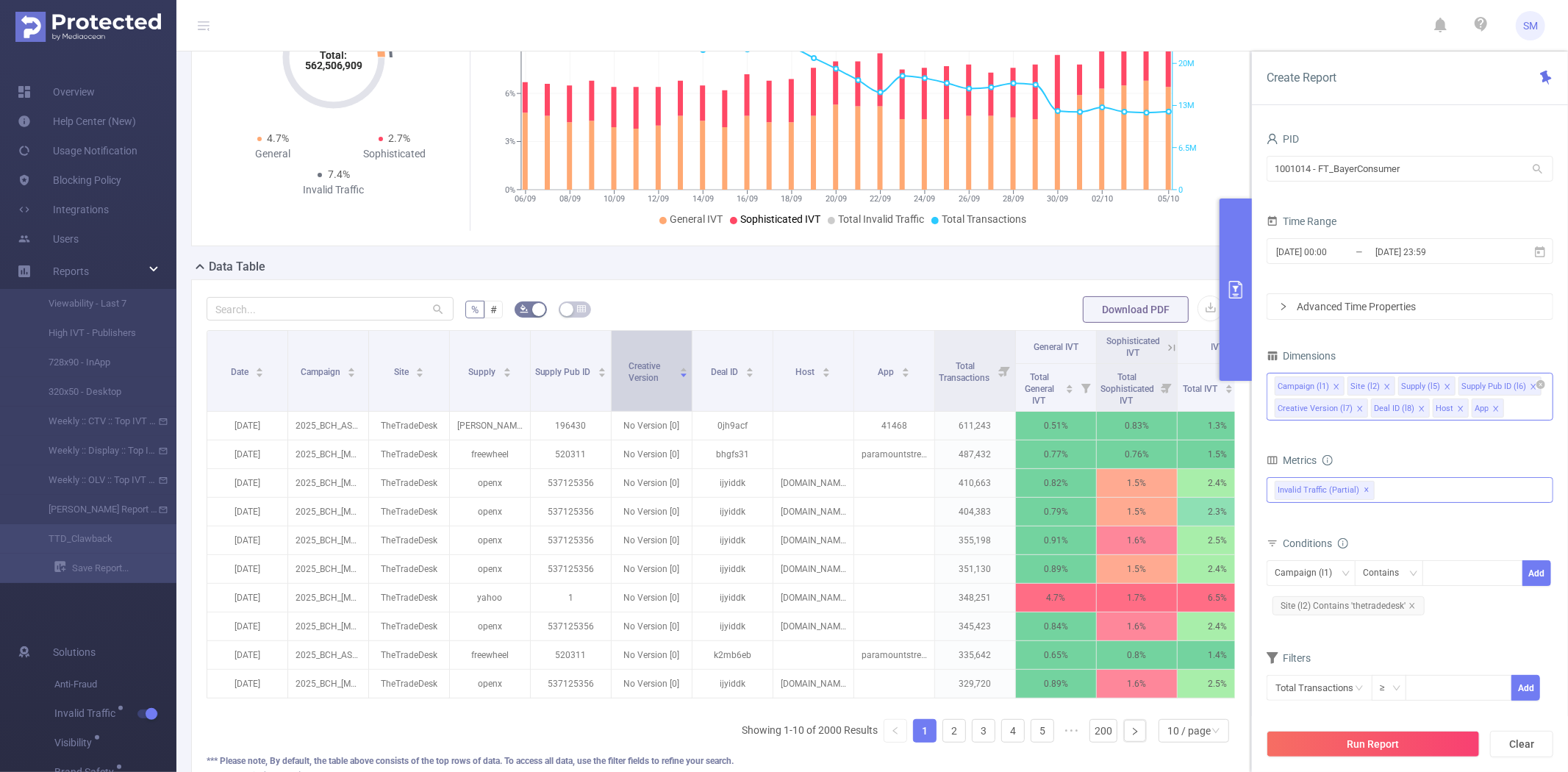
click at [658, 383] on span "Creative Version" at bounding box center [644, 372] width 32 height 22
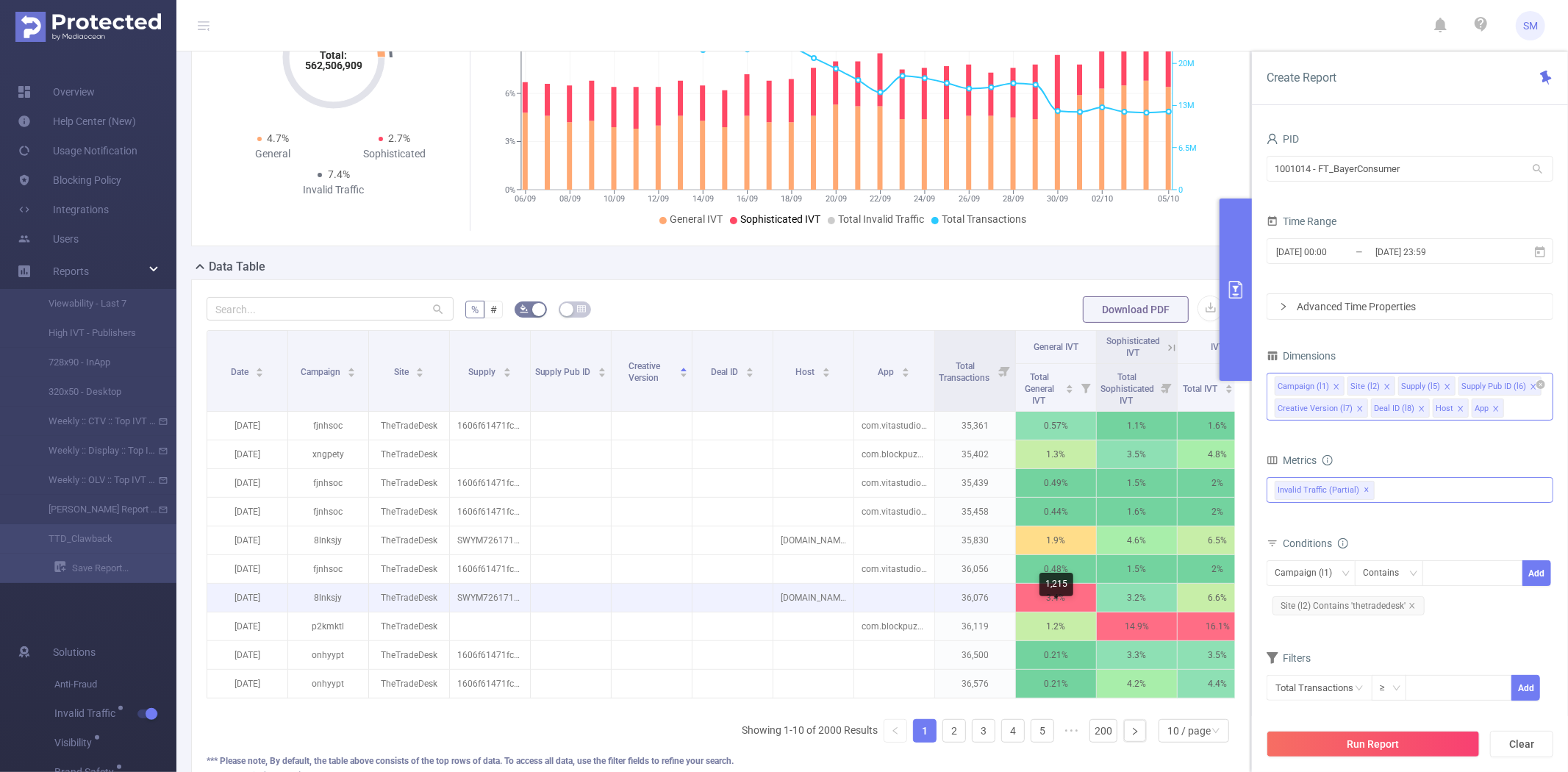
scroll to position [245, 0]
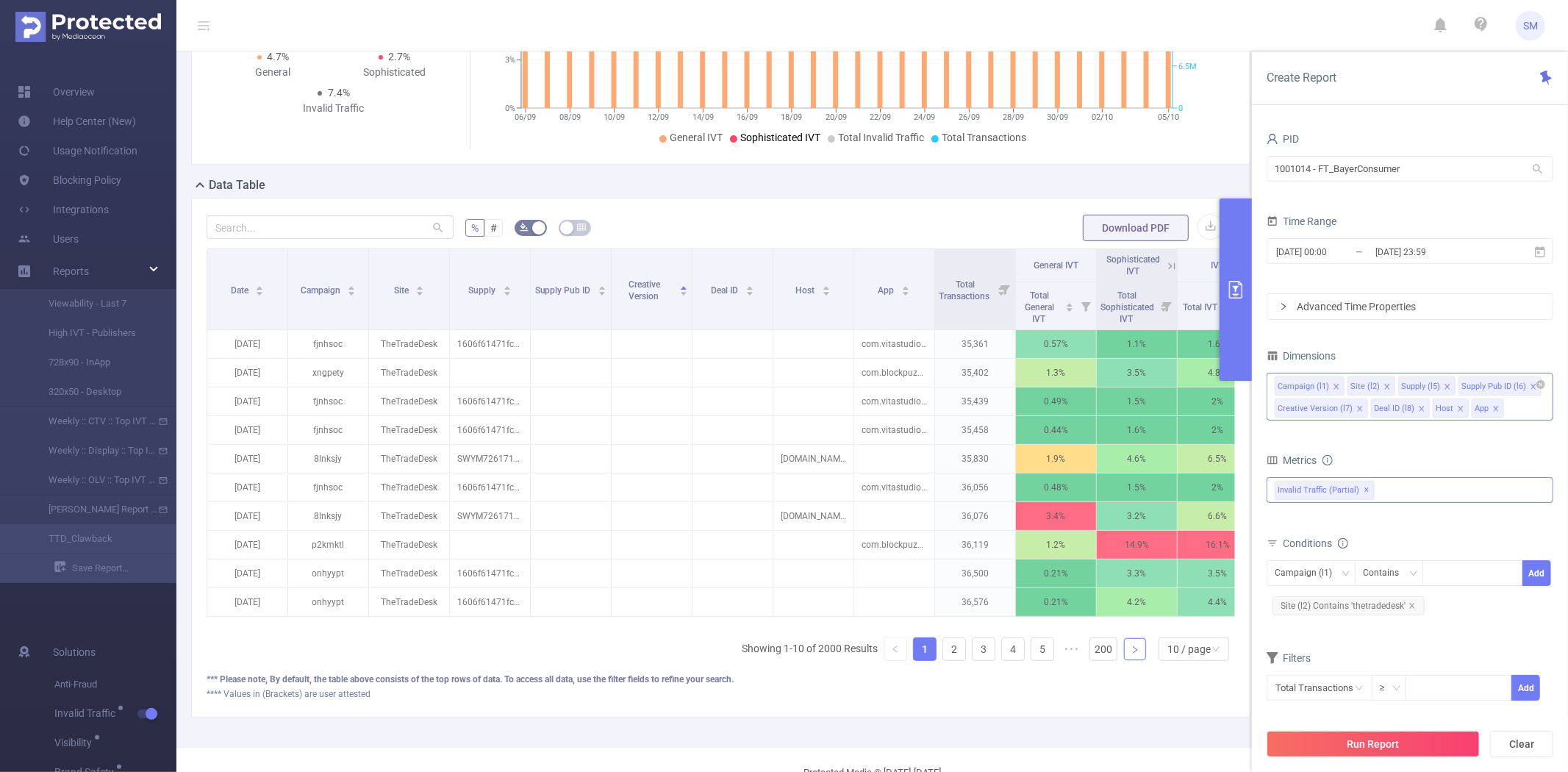
click at [1131, 654] on icon "icon: right" at bounding box center [1135, 649] width 9 height 9
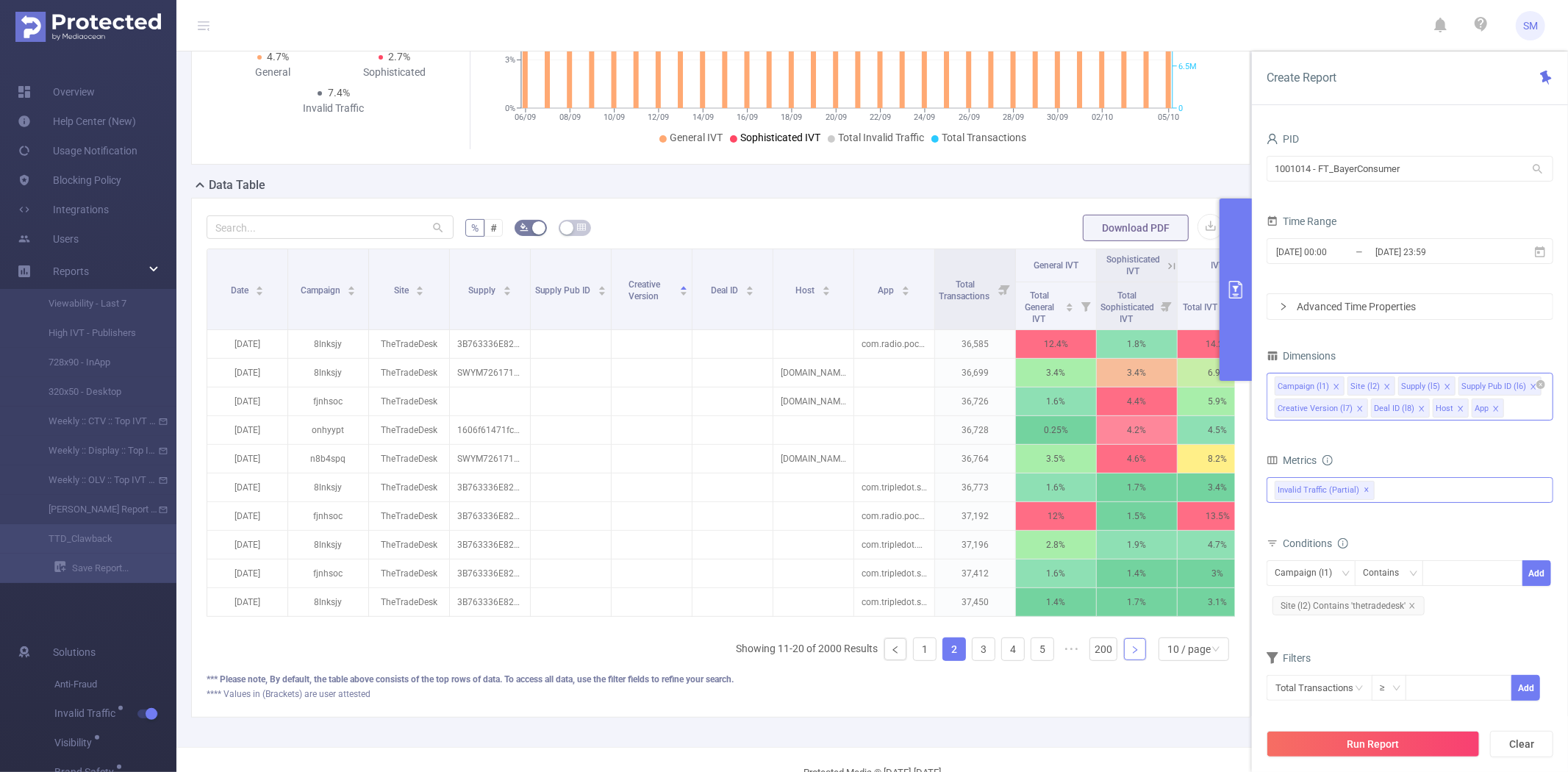
click at [1131, 654] on icon "icon: right" at bounding box center [1135, 649] width 9 height 9
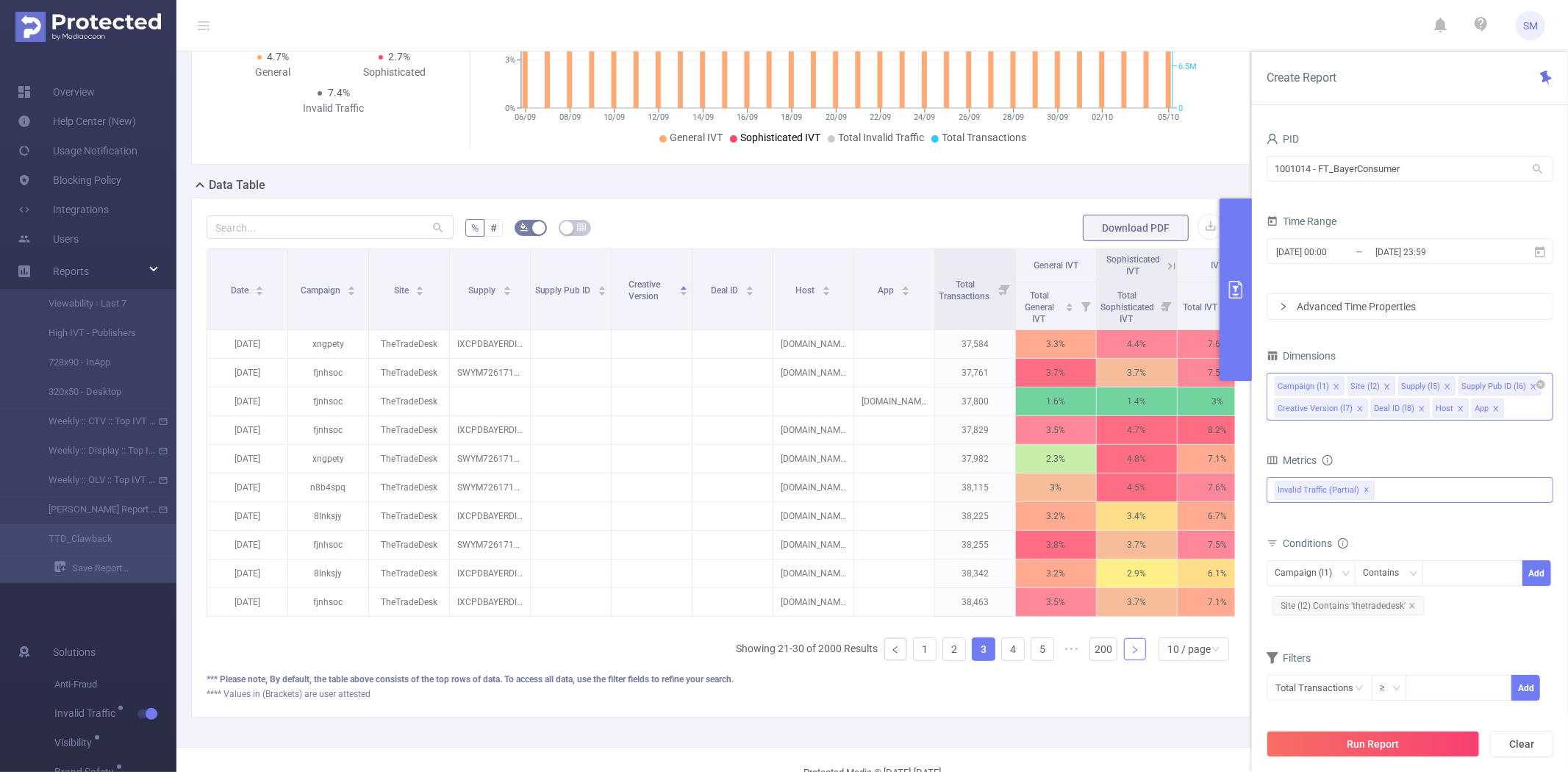
click at [1131, 654] on icon "icon: right" at bounding box center [1135, 649] width 9 height 9
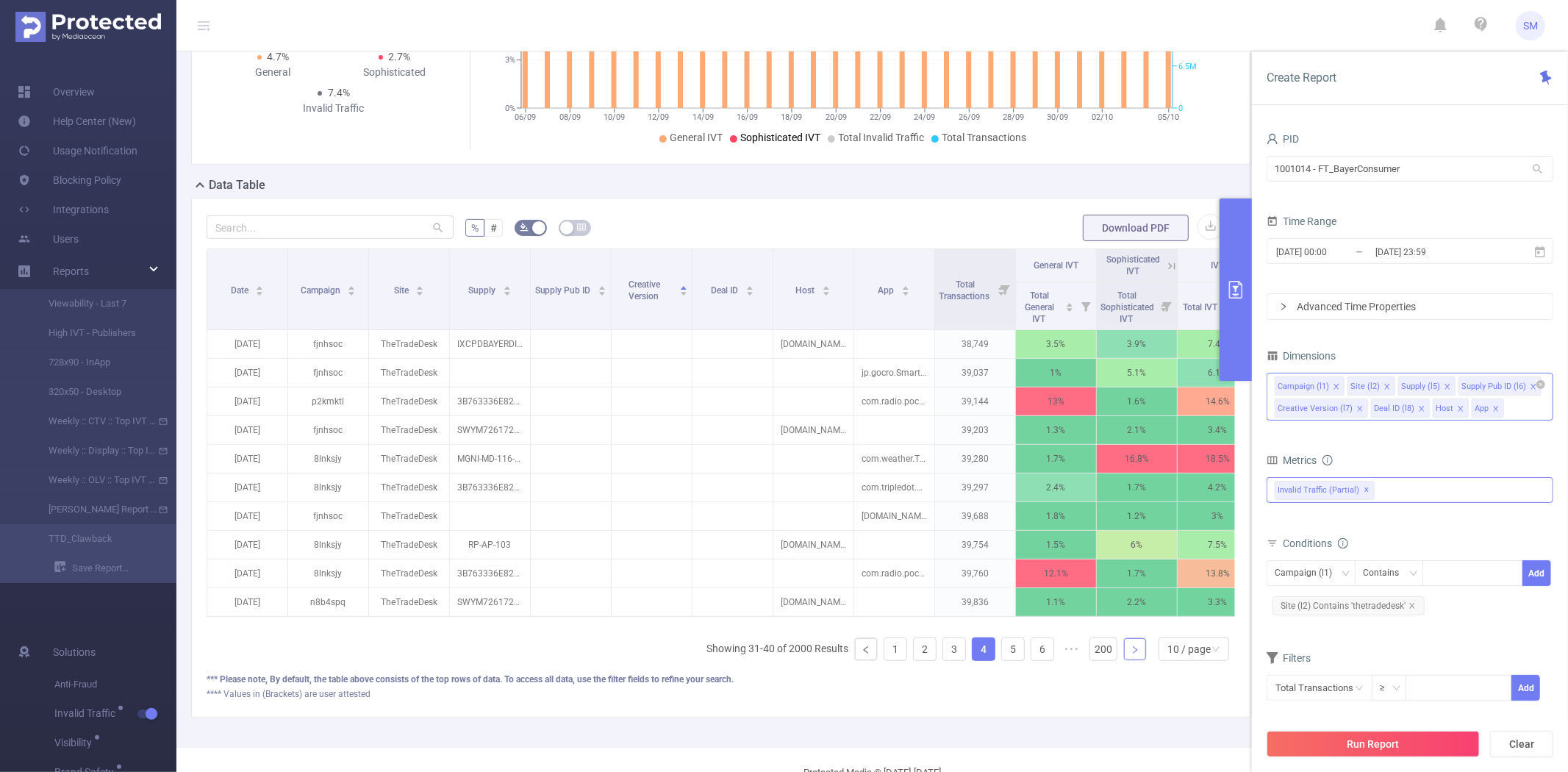
click at [1131, 654] on icon "icon: right" at bounding box center [1135, 649] width 9 height 9
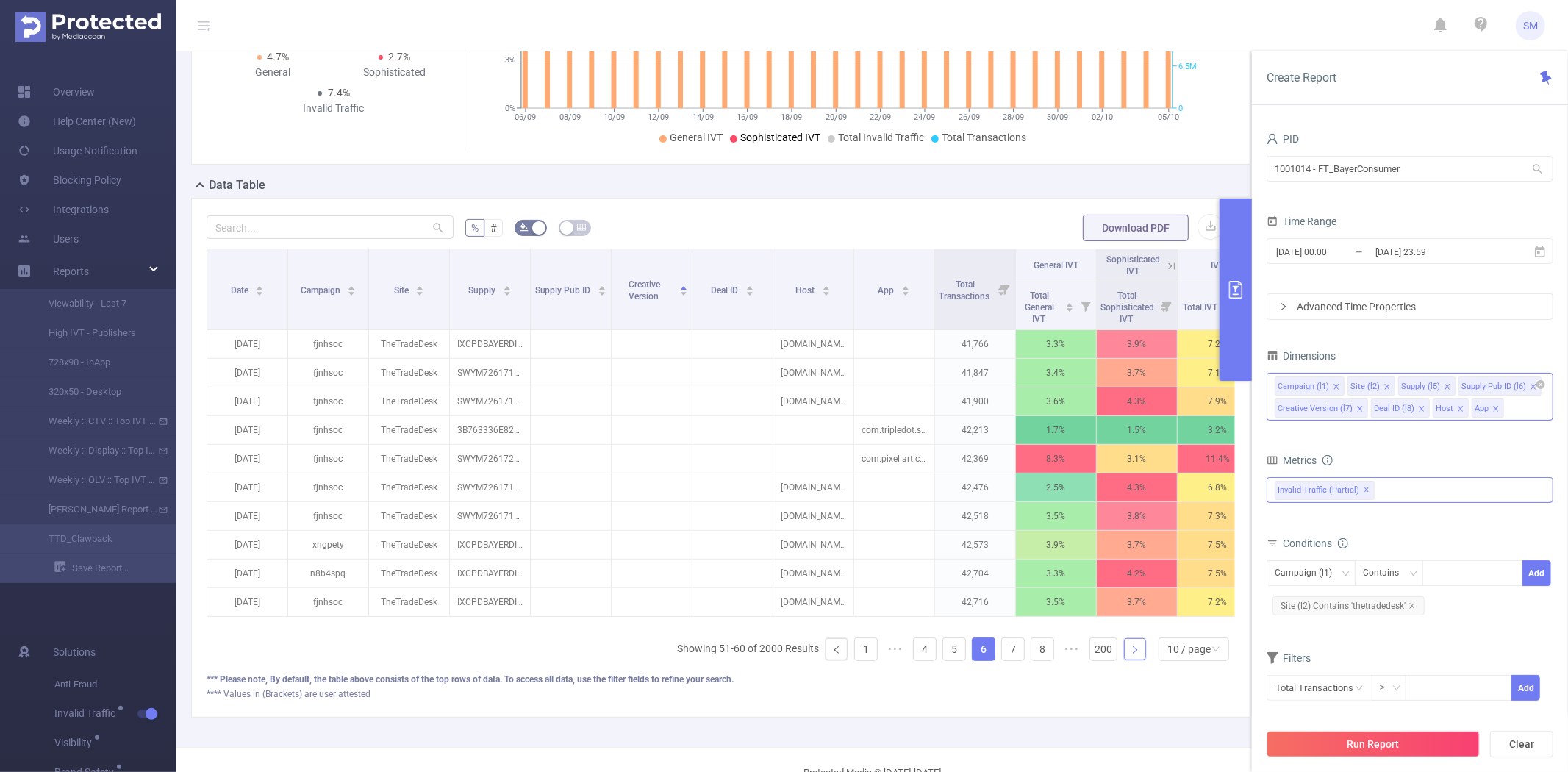
click at [1131, 654] on icon "icon: right" at bounding box center [1135, 649] width 9 height 9
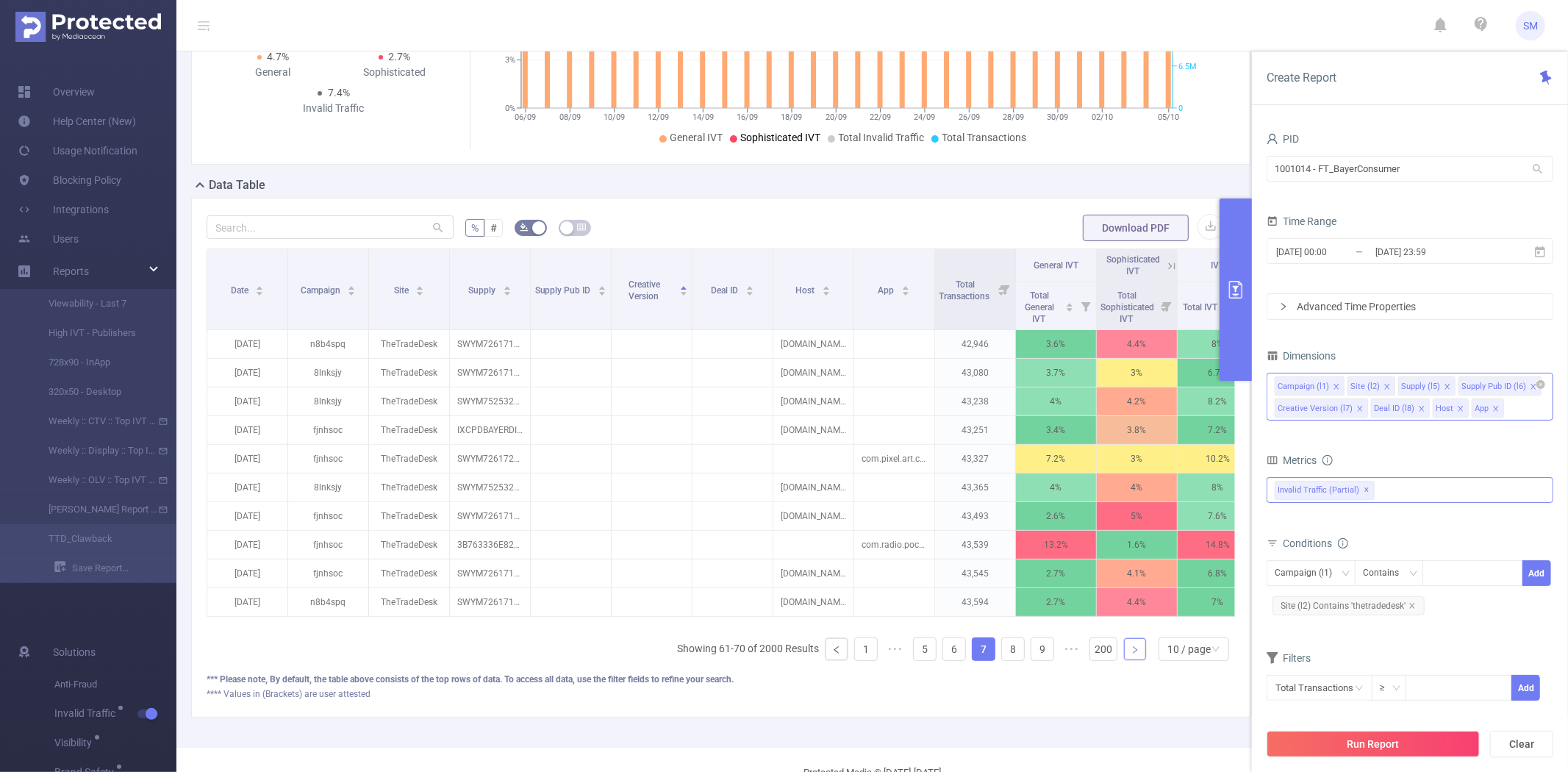
click at [1131, 654] on icon "icon: right" at bounding box center [1135, 649] width 9 height 9
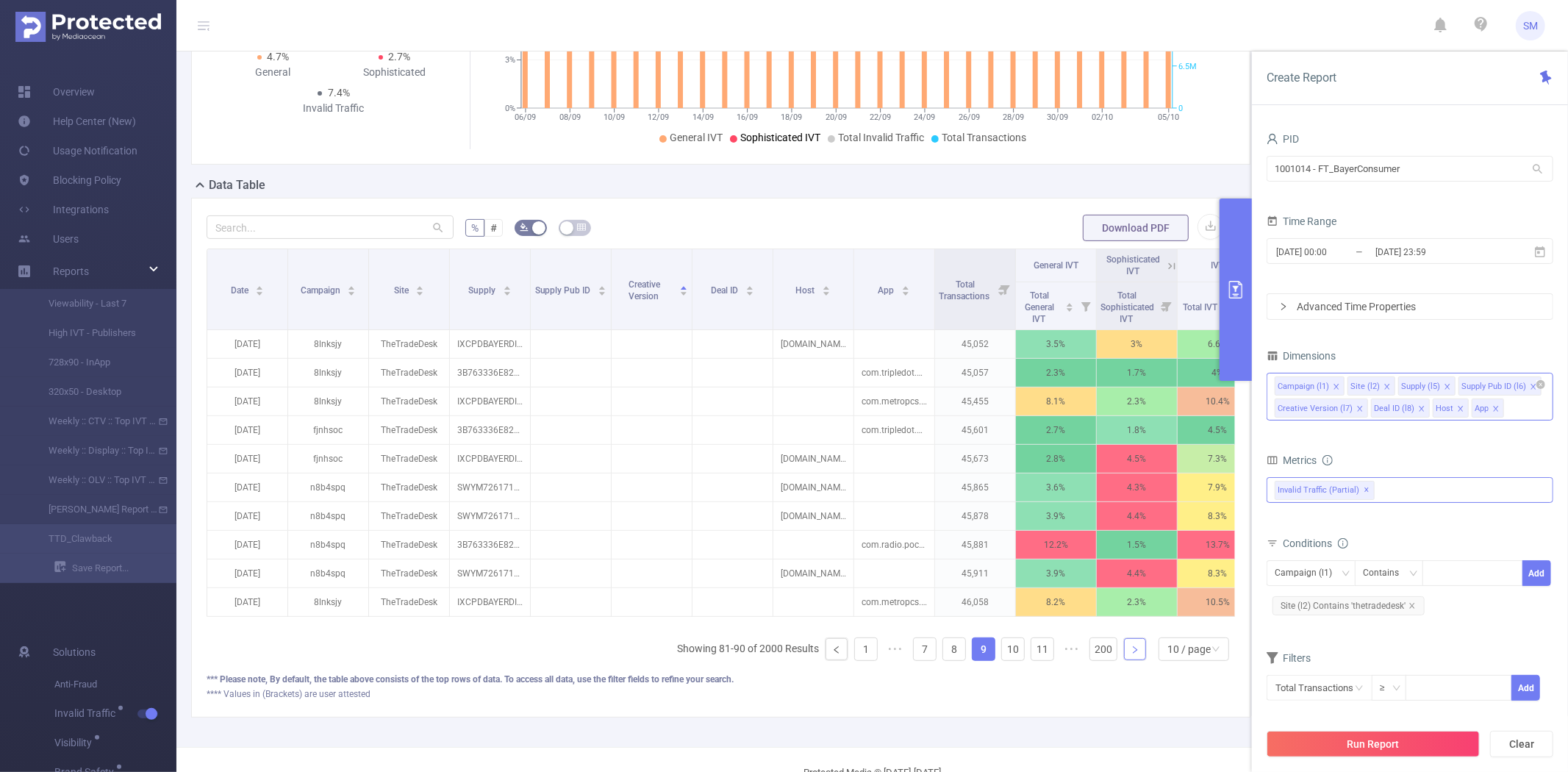
click at [1131, 654] on icon "icon: right" at bounding box center [1135, 649] width 9 height 9
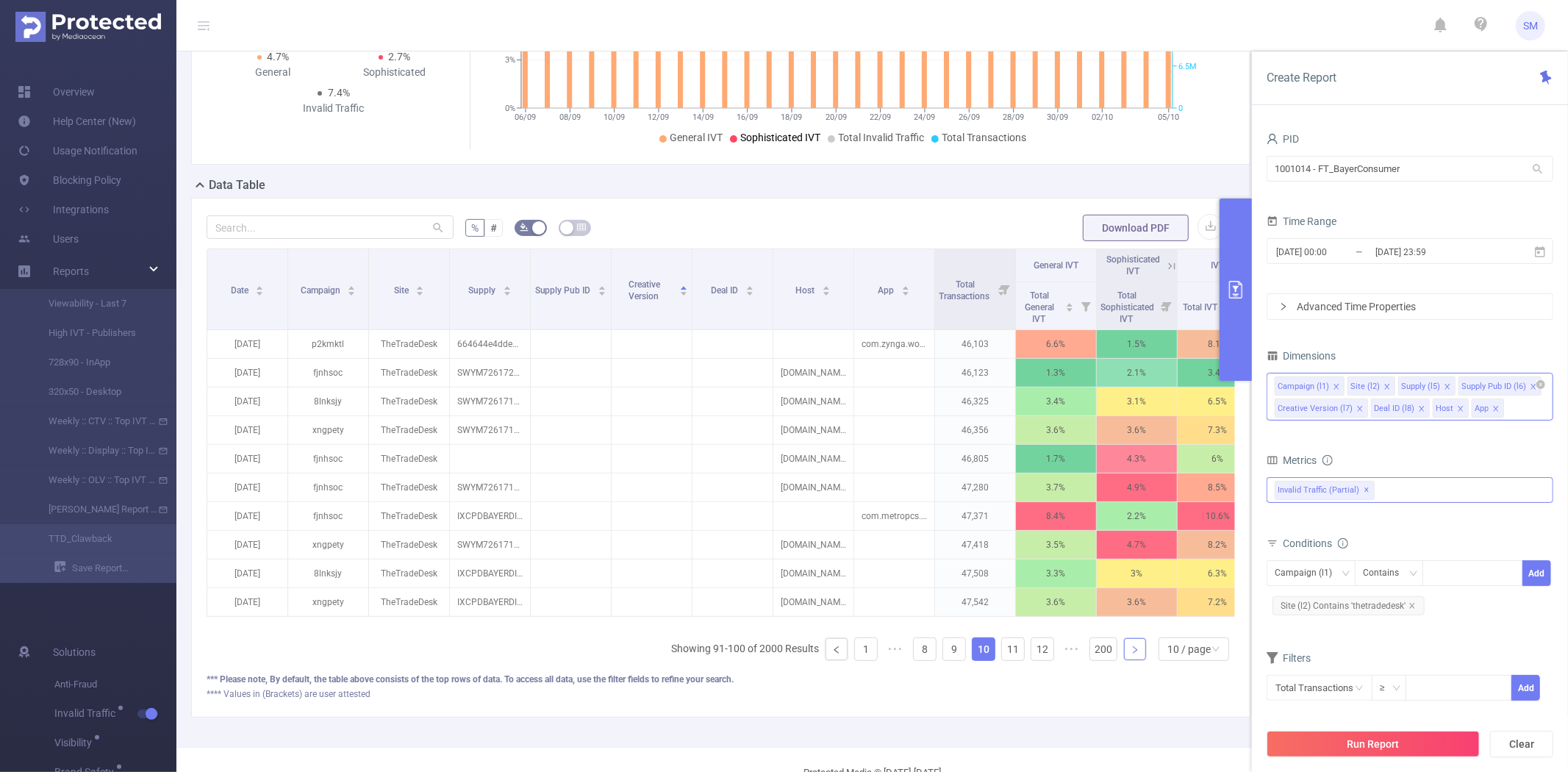
click at [1131, 654] on icon "icon: right" at bounding box center [1135, 649] width 9 height 9
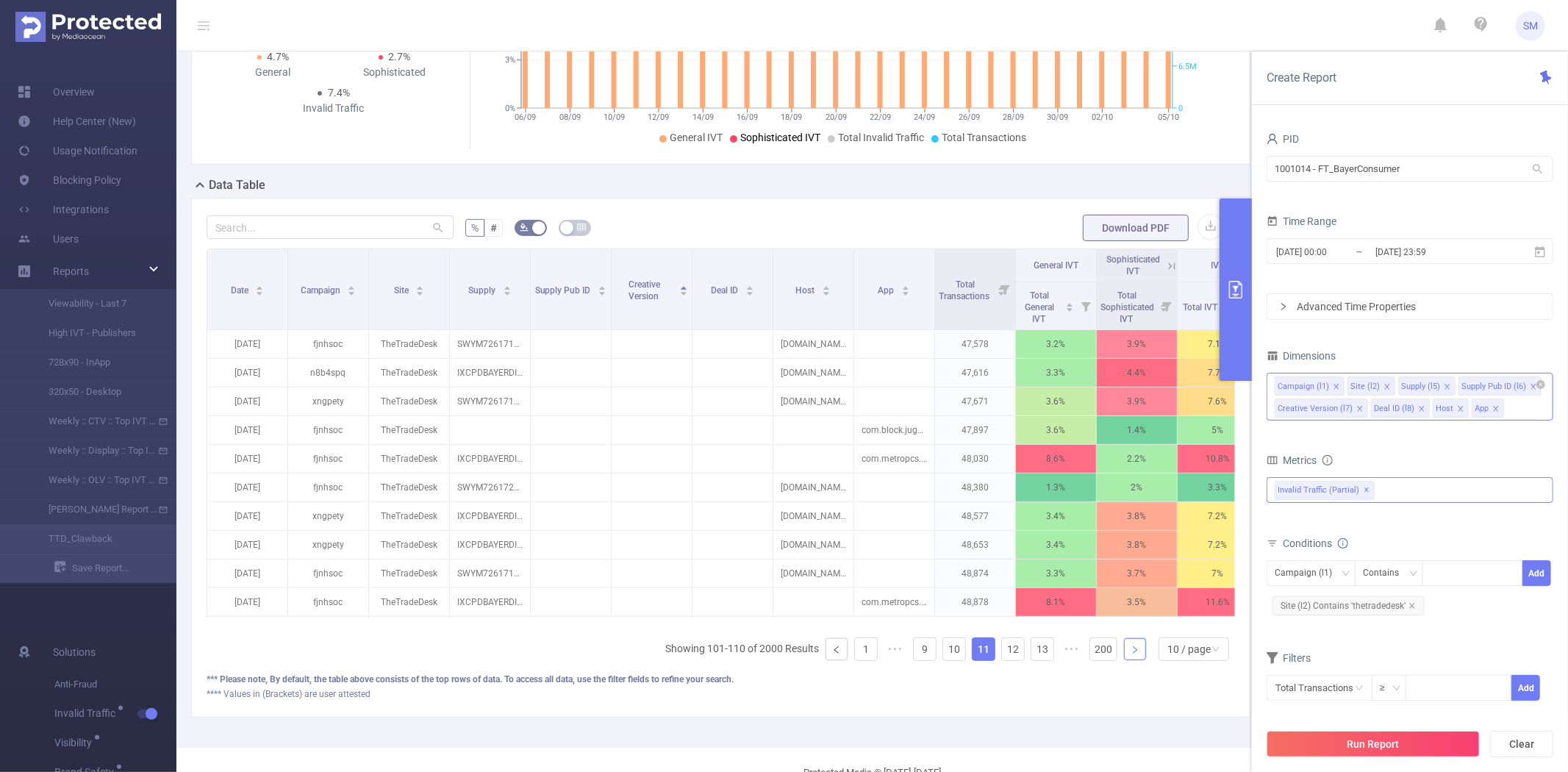
click at [1131, 654] on icon "icon: right" at bounding box center [1135, 649] width 9 height 9
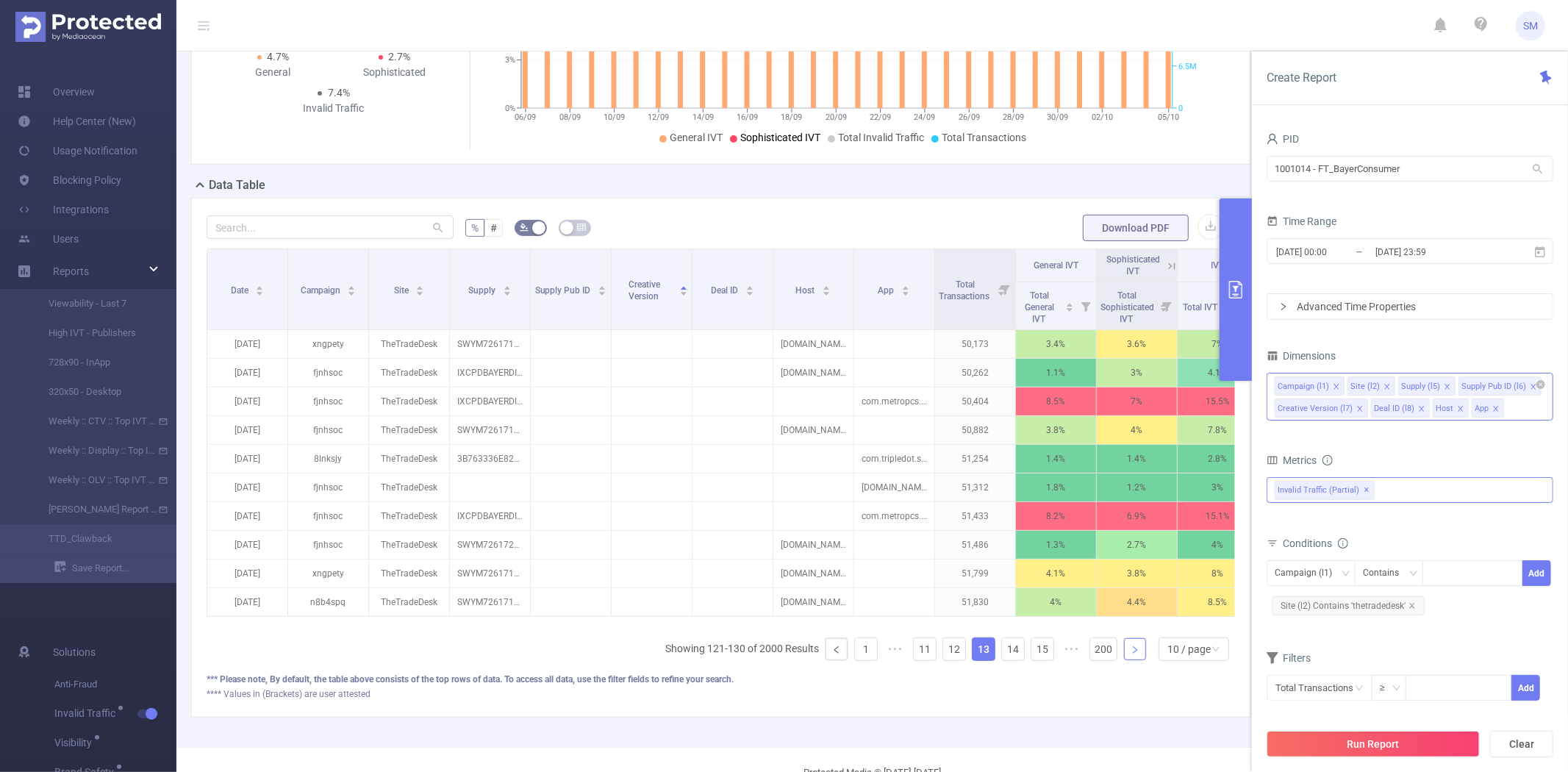
click at [1131, 654] on icon "icon: right" at bounding box center [1135, 649] width 9 height 9
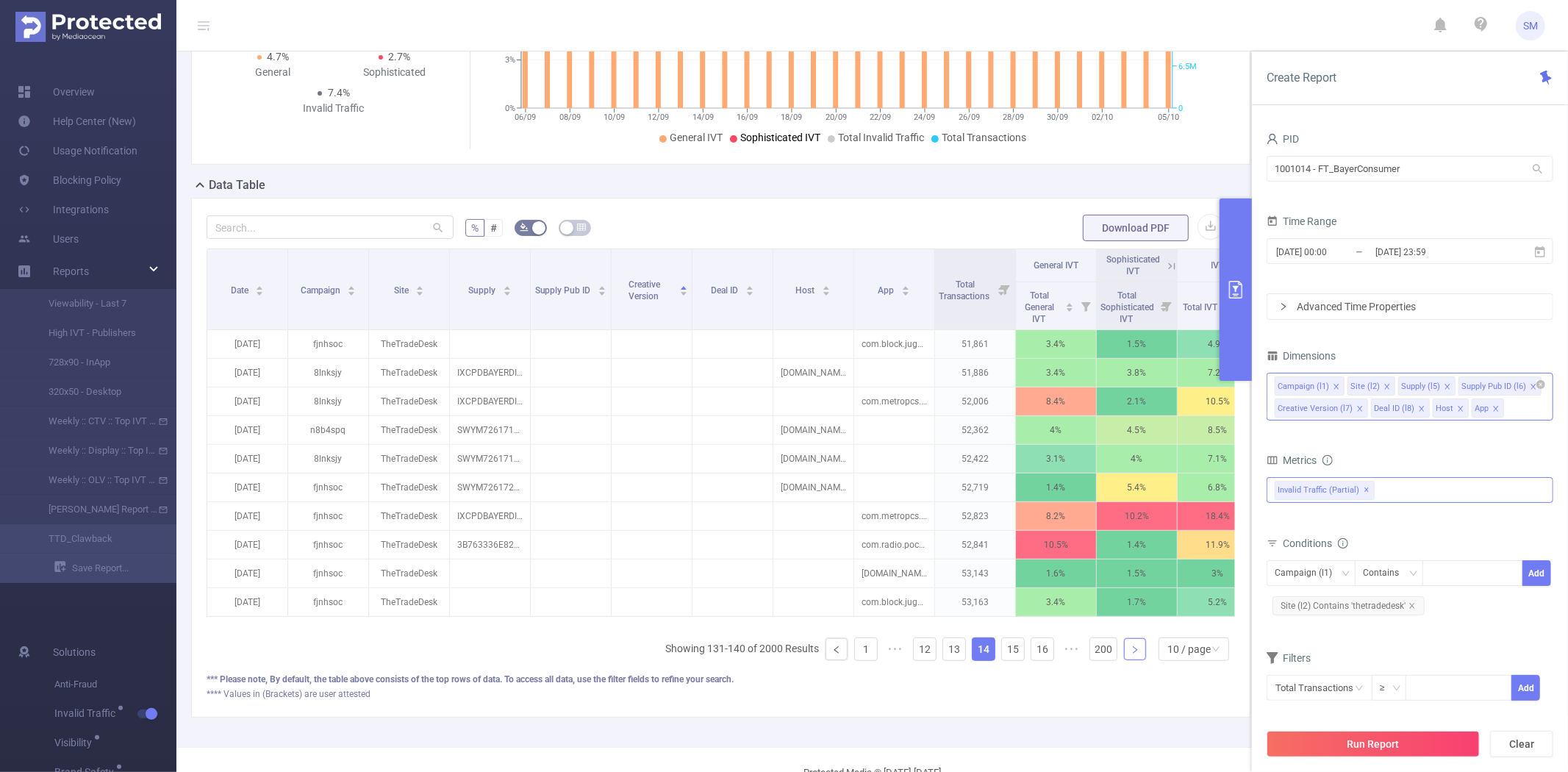
click at [1131, 654] on icon "icon: right" at bounding box center [1135, 649] width 9 height 9
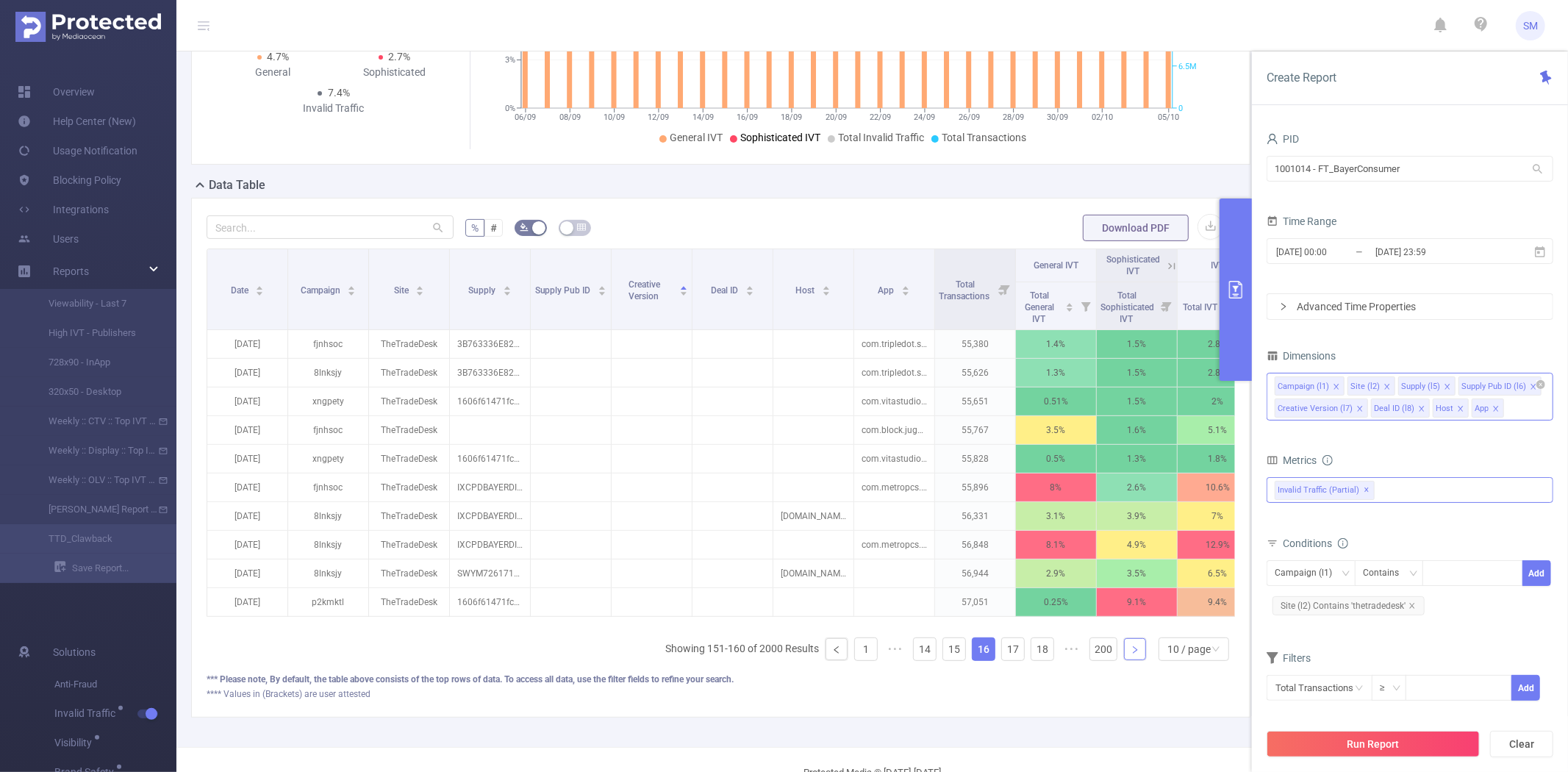
click at [1131, 654] on icon "icon: right" at bounding box center [1135, 649] width 9 height 9
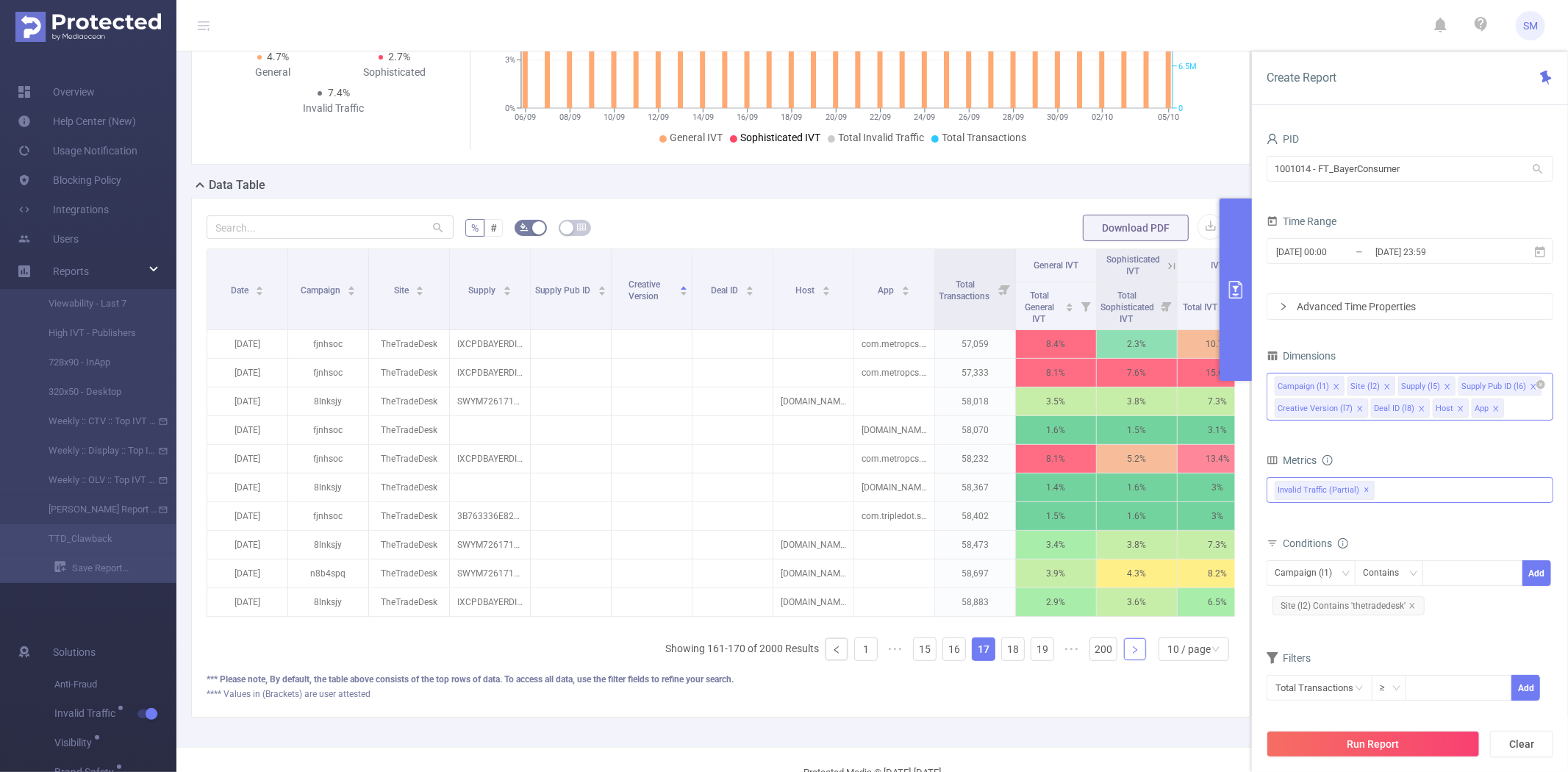
click at [1131, 654] on icon "icon: right" at bounding box center [1135, 649] width 9 height 9
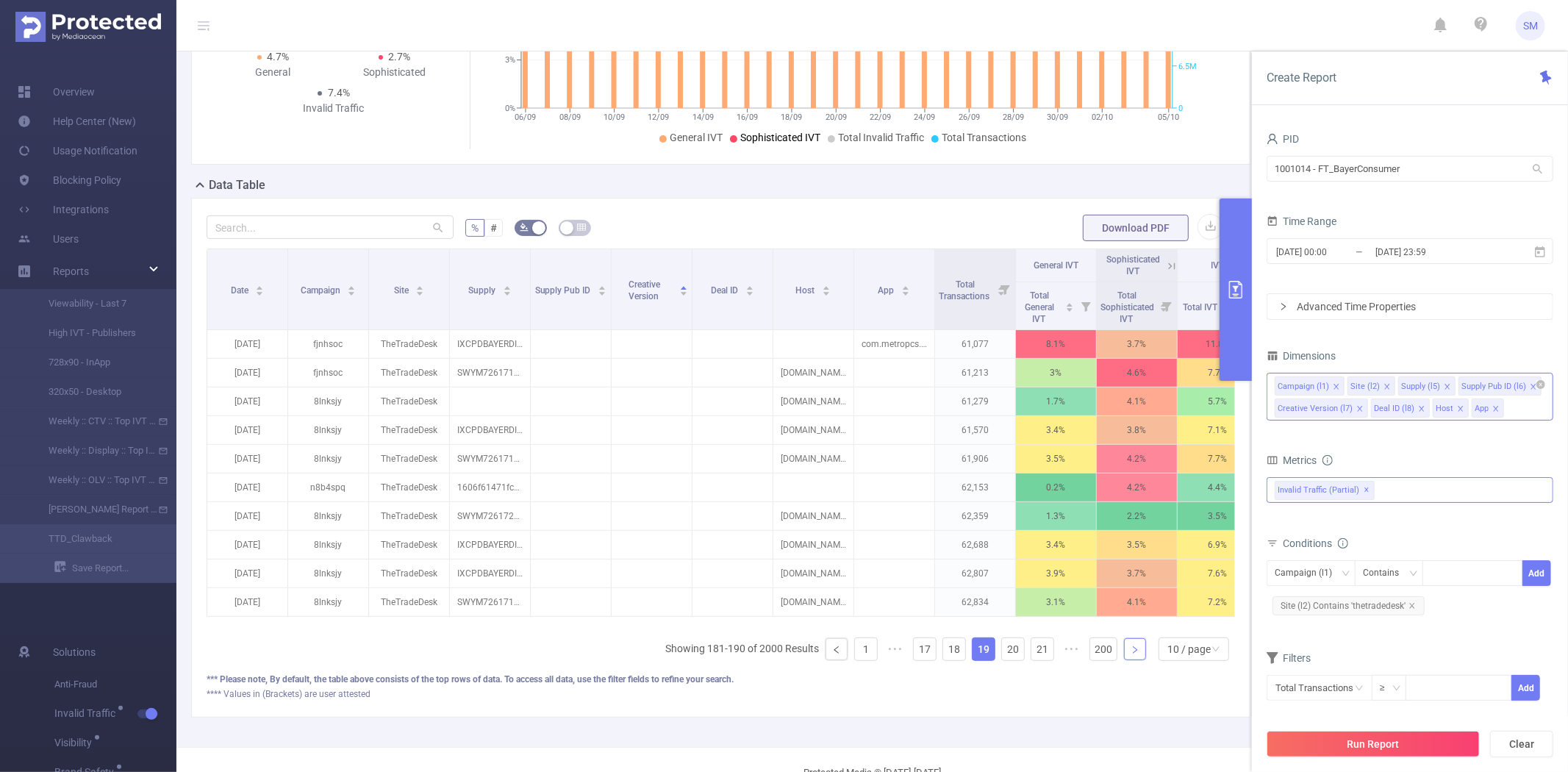
click at [1131, 654] on icon "icon: right" at bounding box center [1135, 649] width 9 height 9
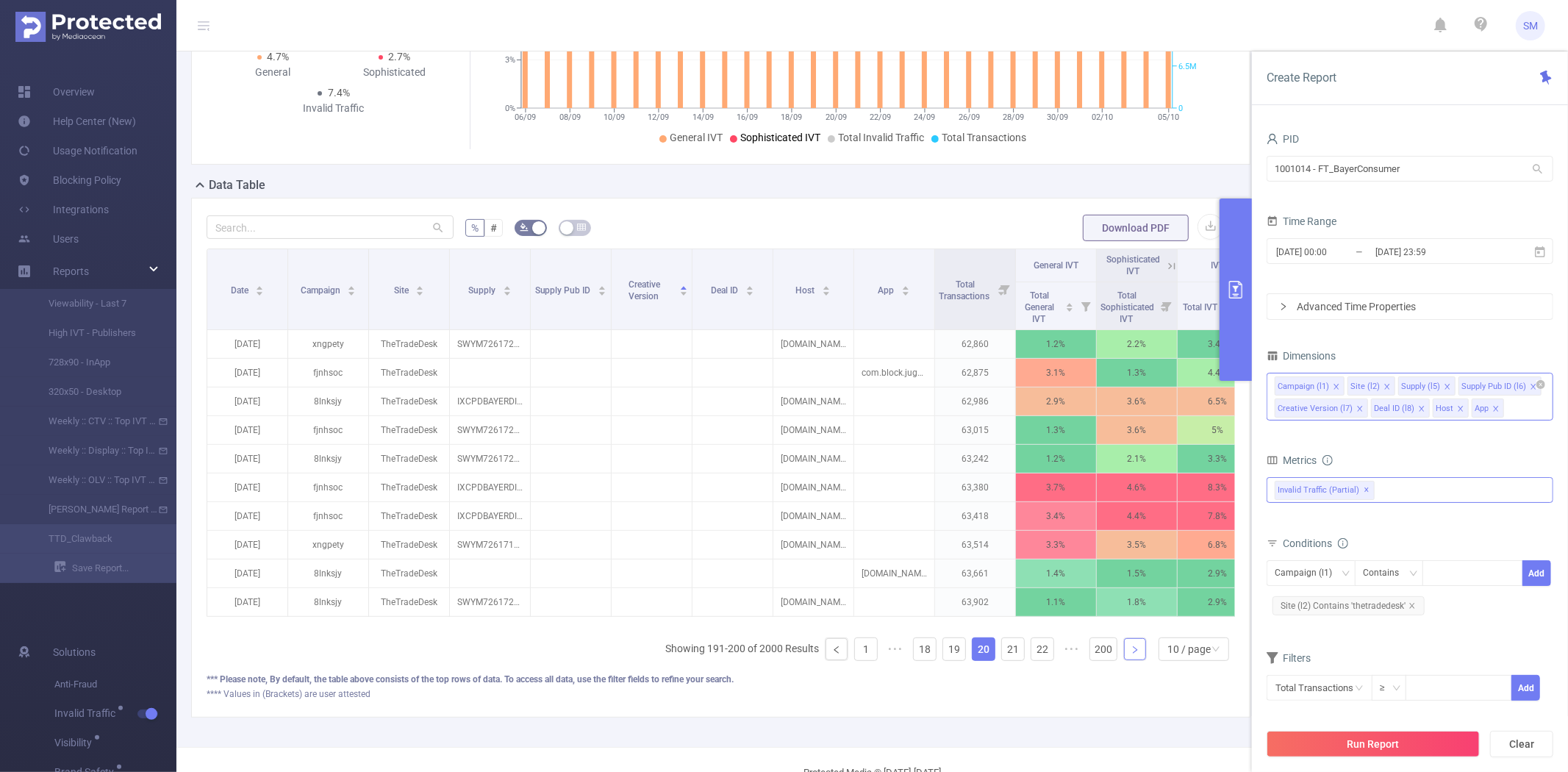
click at [1131, 654] on icon "icon: right" at bounding box center [1135, 649] width 9 height 9
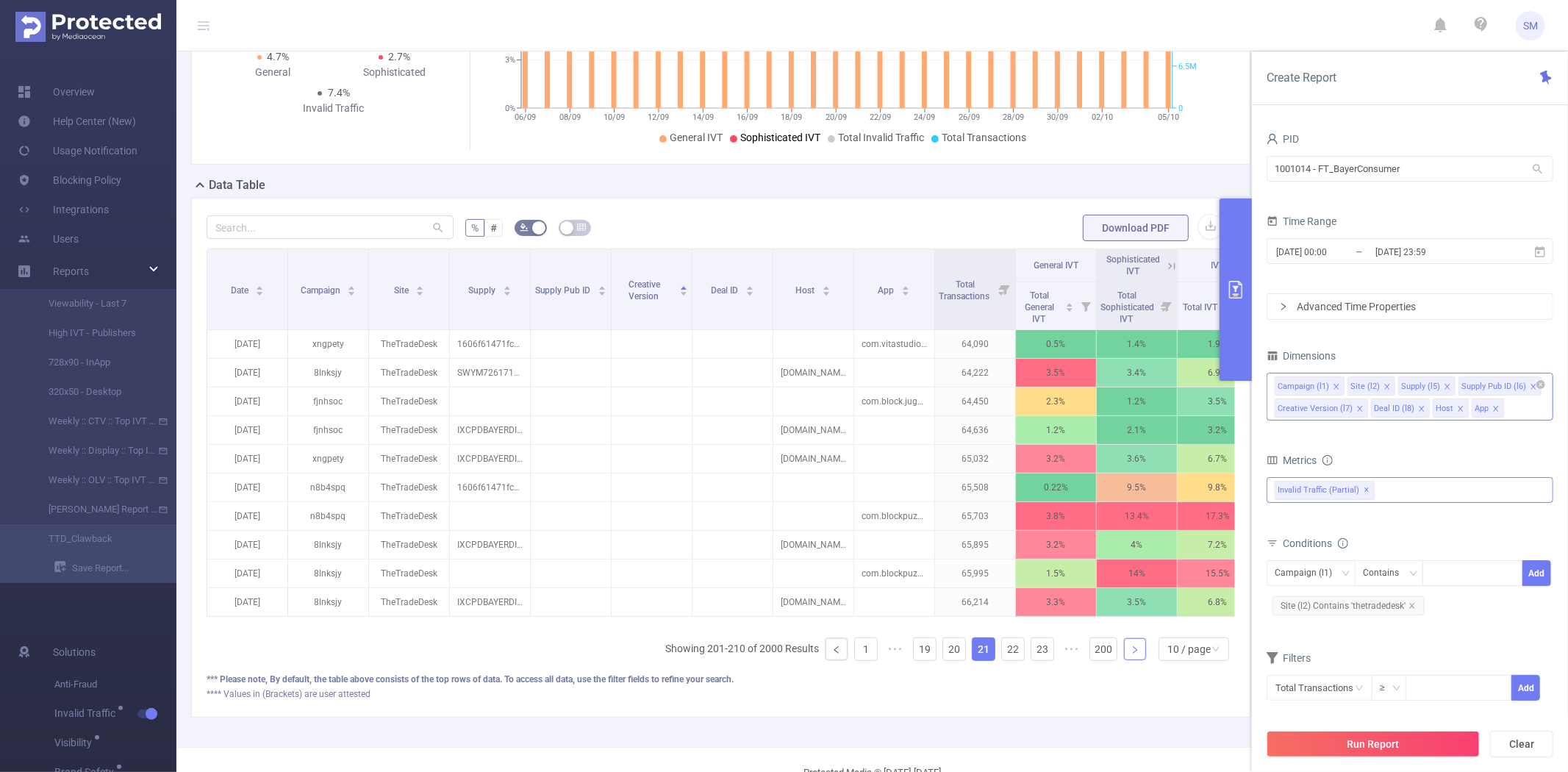
click at [1131, 654] on icon "icon: right" at bounding box center [1135, 649] width 9 height 9
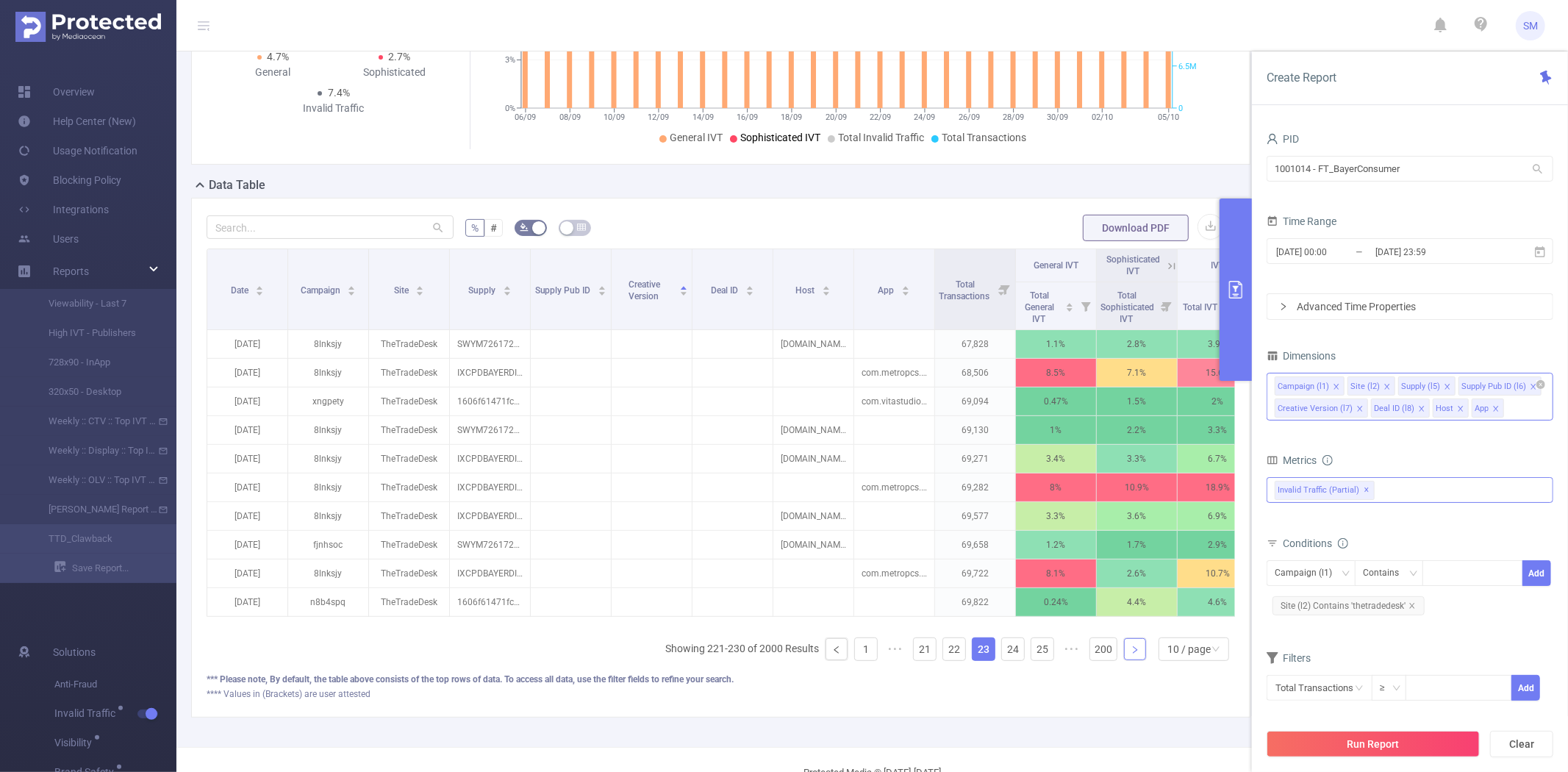
click at [1131, 654] on icon "icon: right" at bounding box center [1135, 649] width 9 height 9
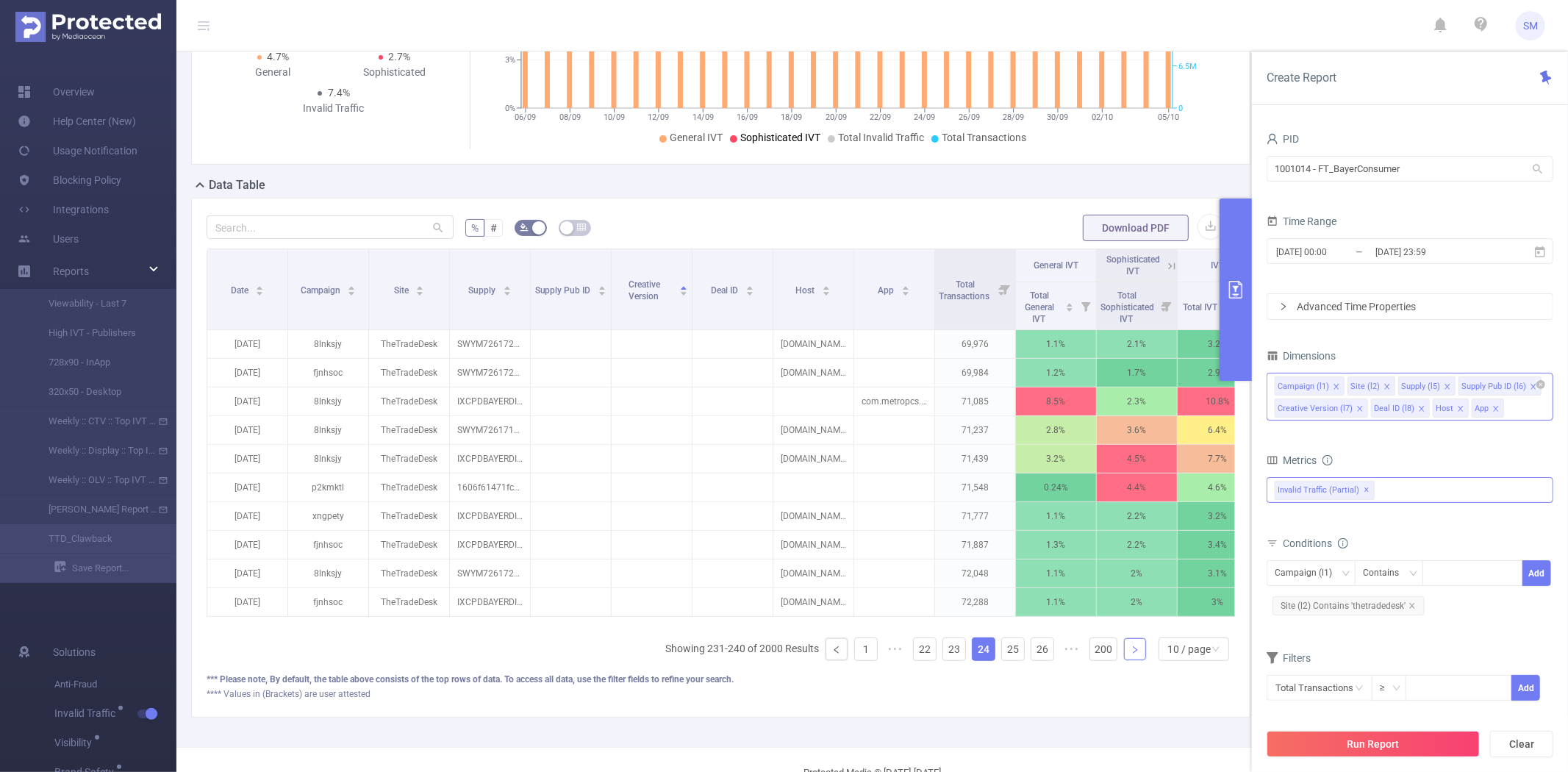
click at [1131, 654] on icon "icon: right" at bounding box center [1135, 649] width 9 height 9
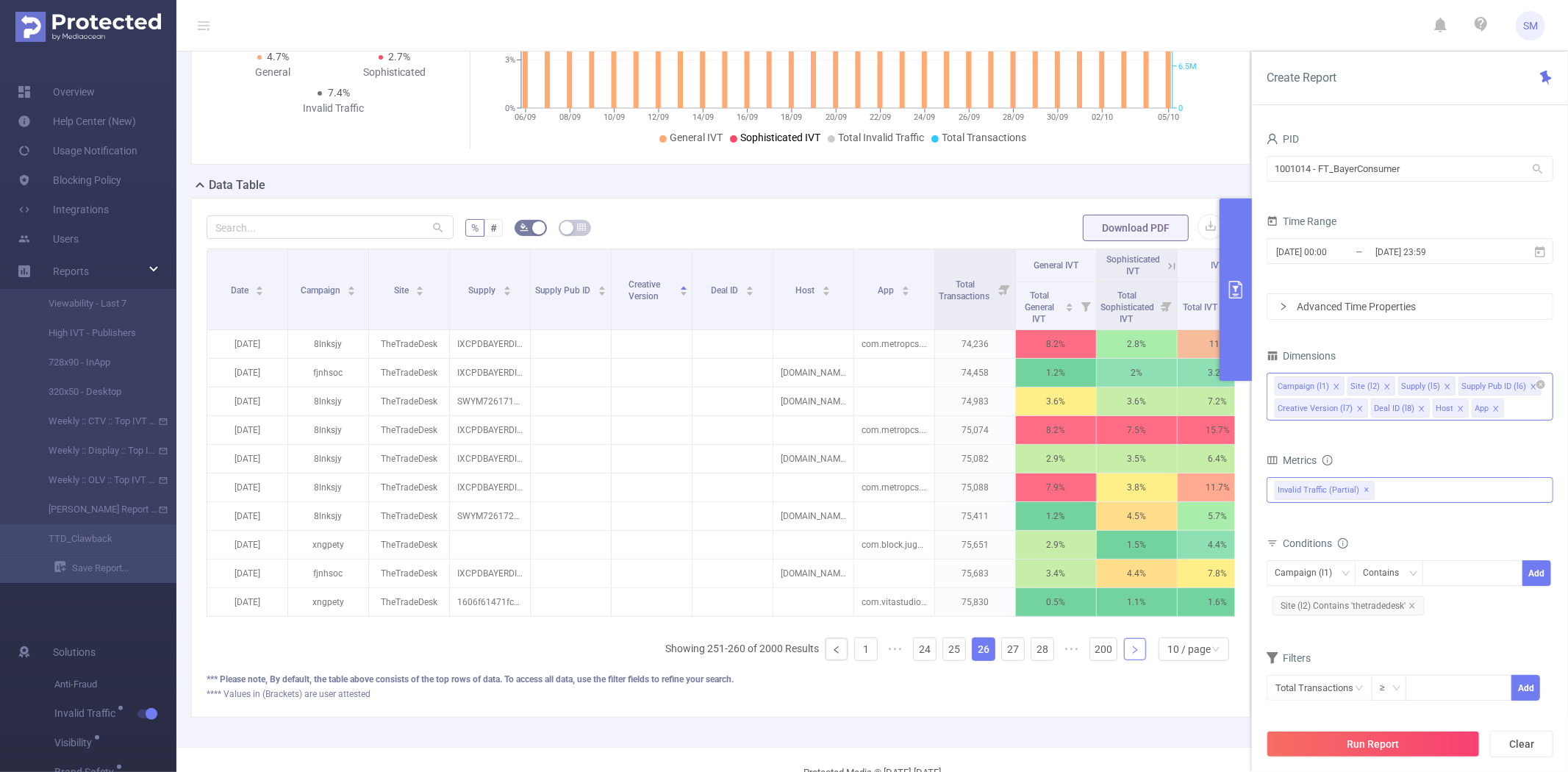
click at [1131, 654] on icon "icon: right" at bounding box center [1135, 649] width 9 height 9
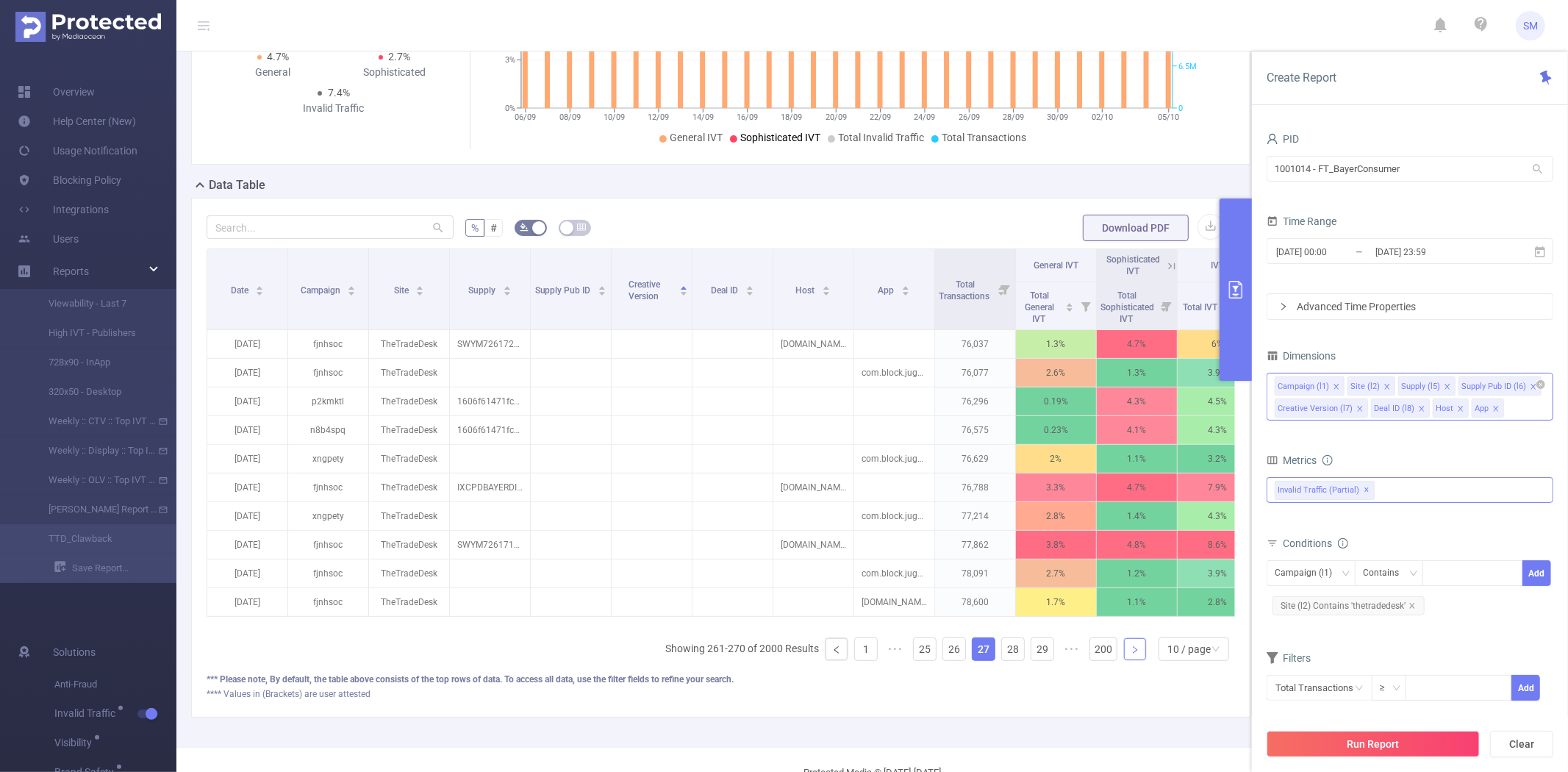
click at [1131, 654] on icon "icon: right" at bounding box center [1135, 649] width 9 height 9
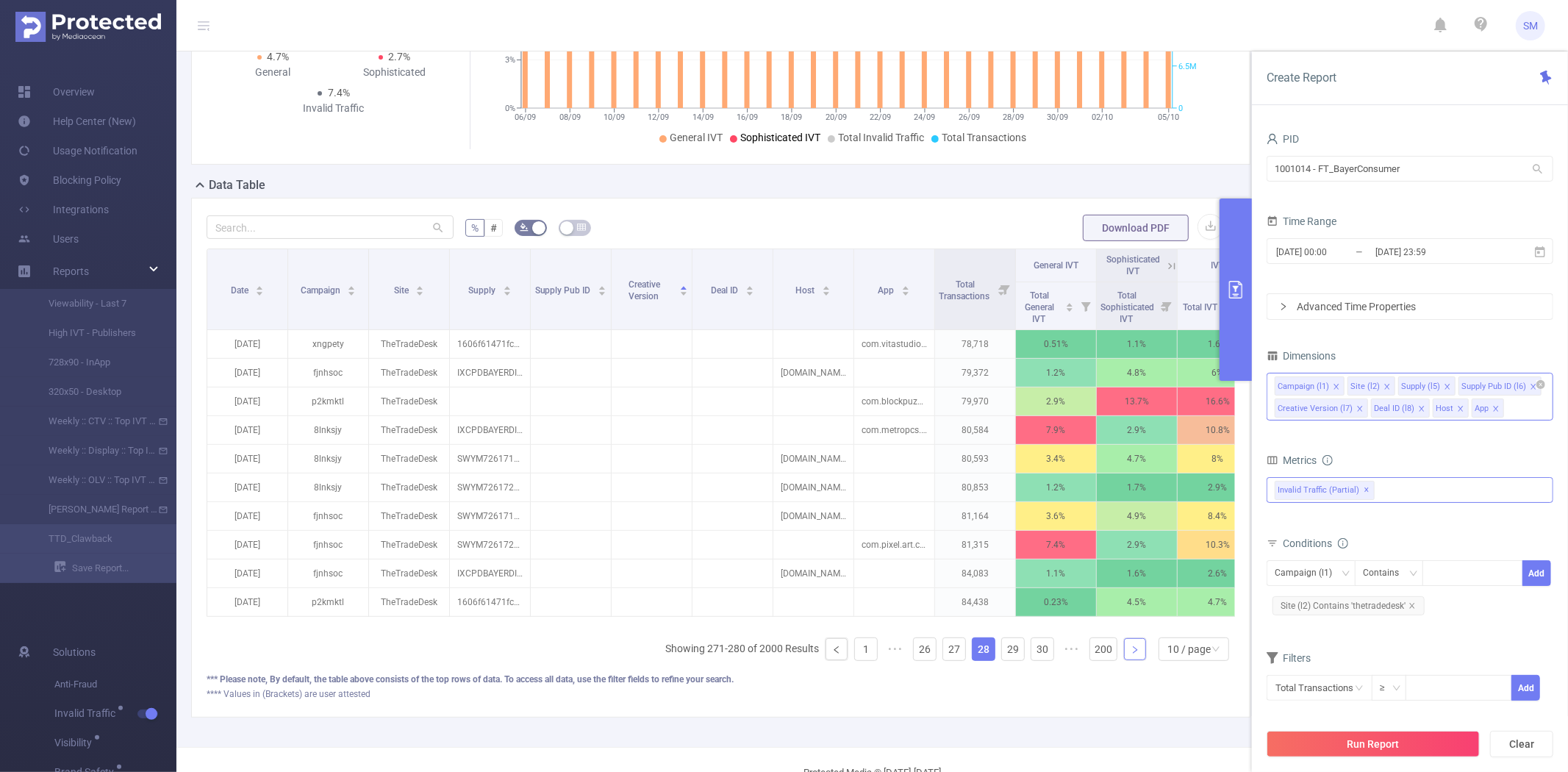
click at [1131, 654] on icon "icon: right" at bounding box center [1135, 649] width 9 height 9
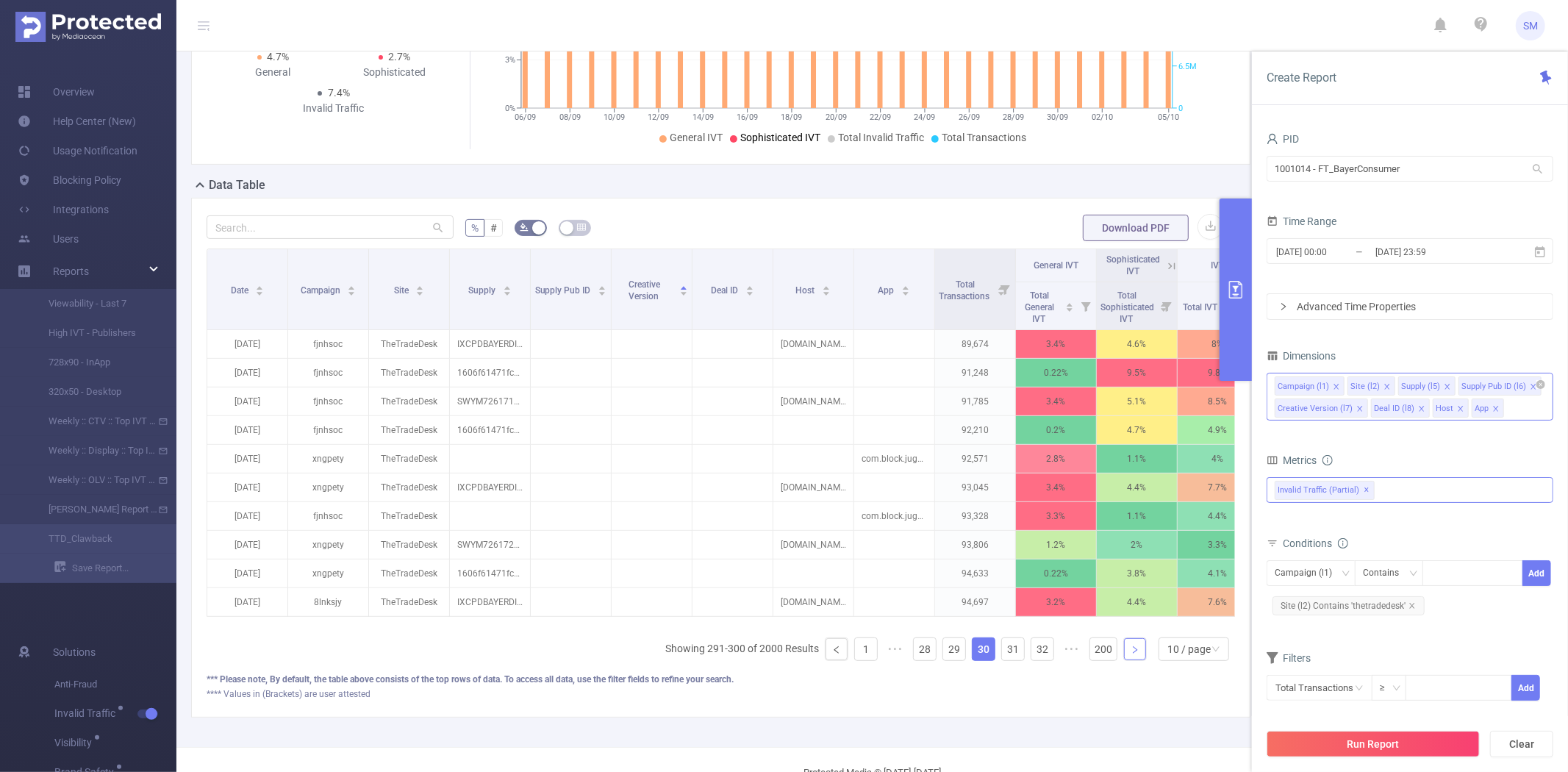
click at [1131, 654] on icon "icon: right" at bounding box center [1135, 649] width 9 height 9
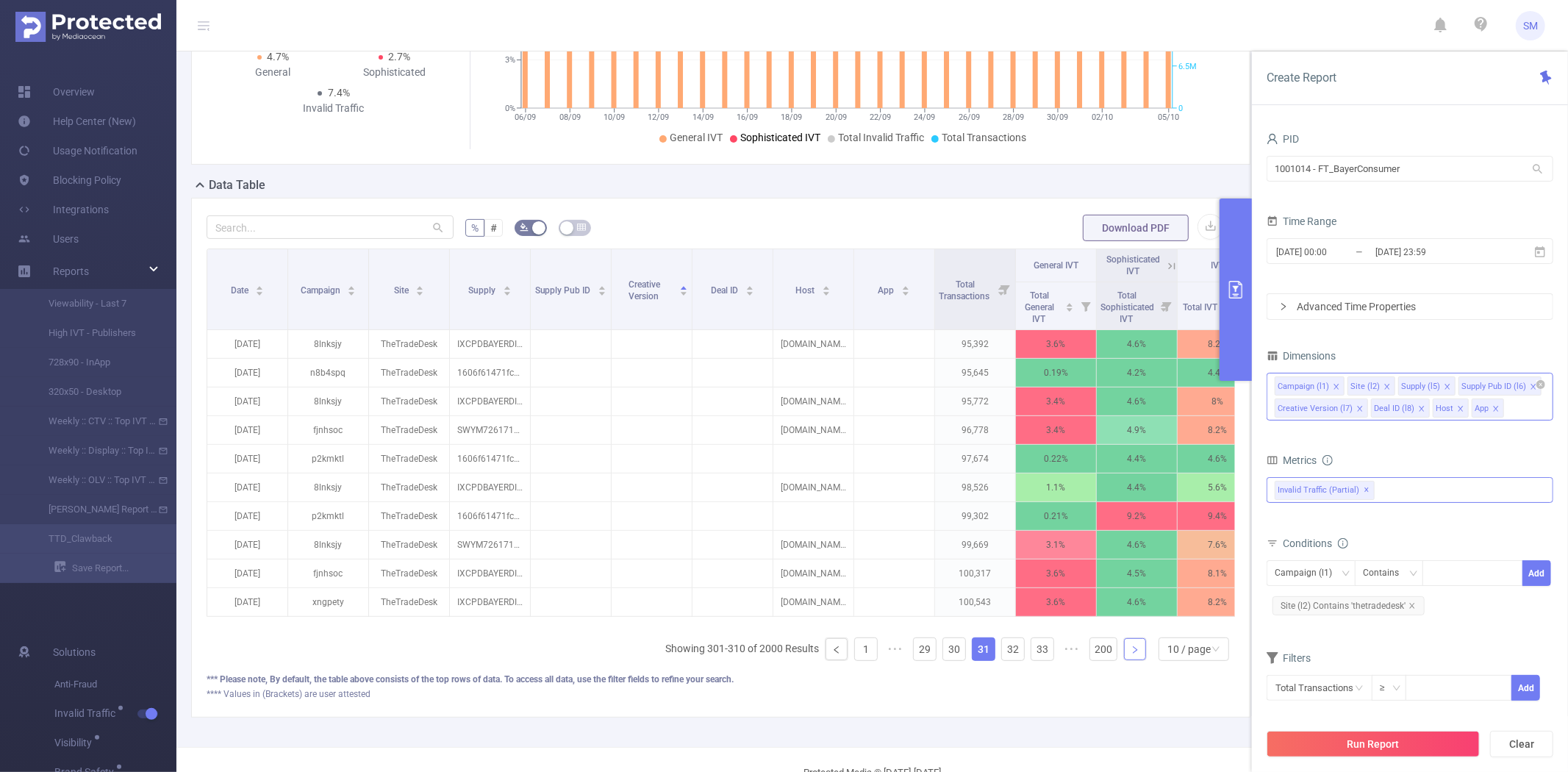
click at [1131, 654] on icon "icon: right" at bounding box center [1135, 649] width 9 height 9
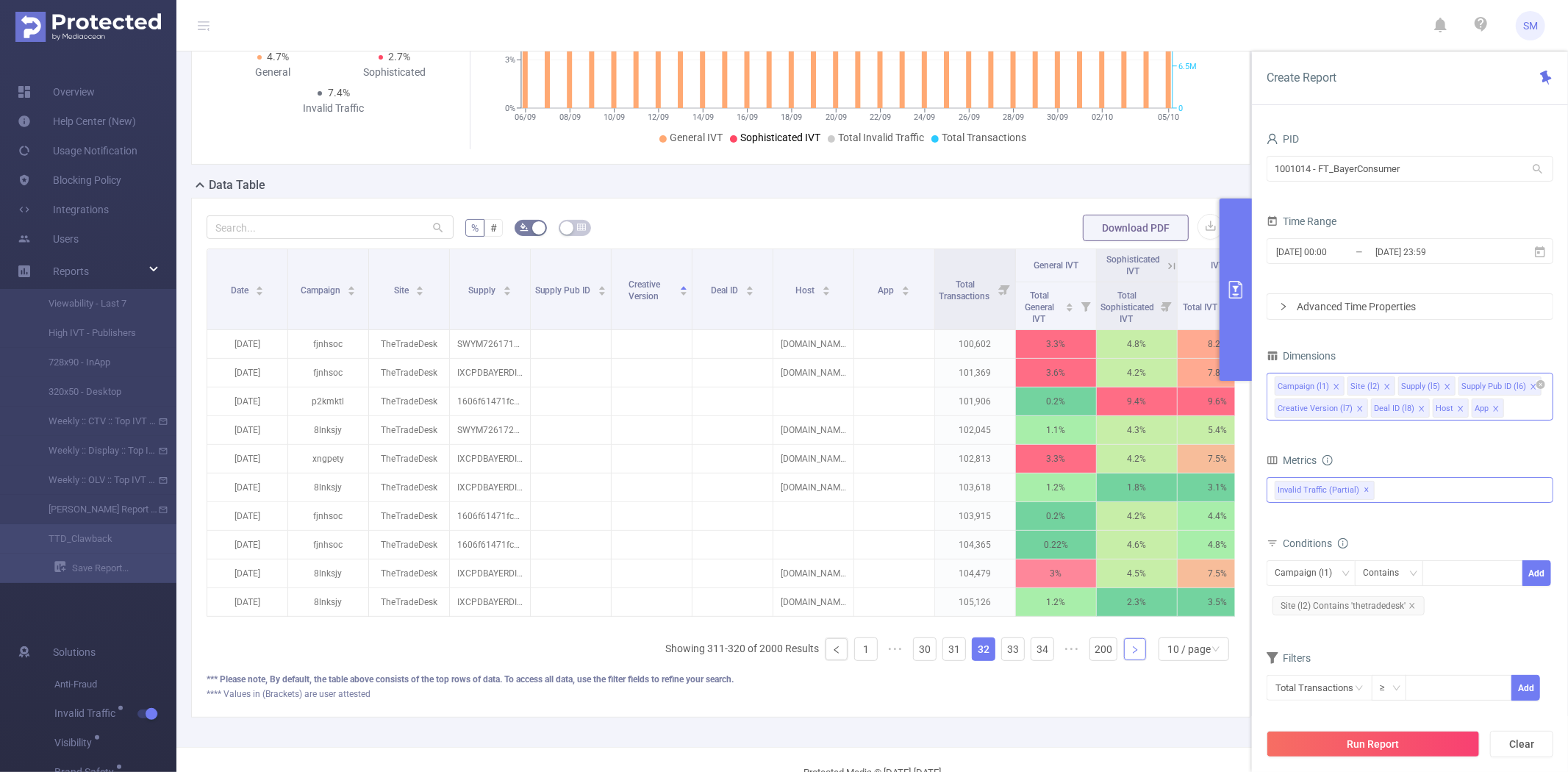
click at [1131, 654] on icon "icon: right" at bounding box center [1135, 649] width 9 height 9
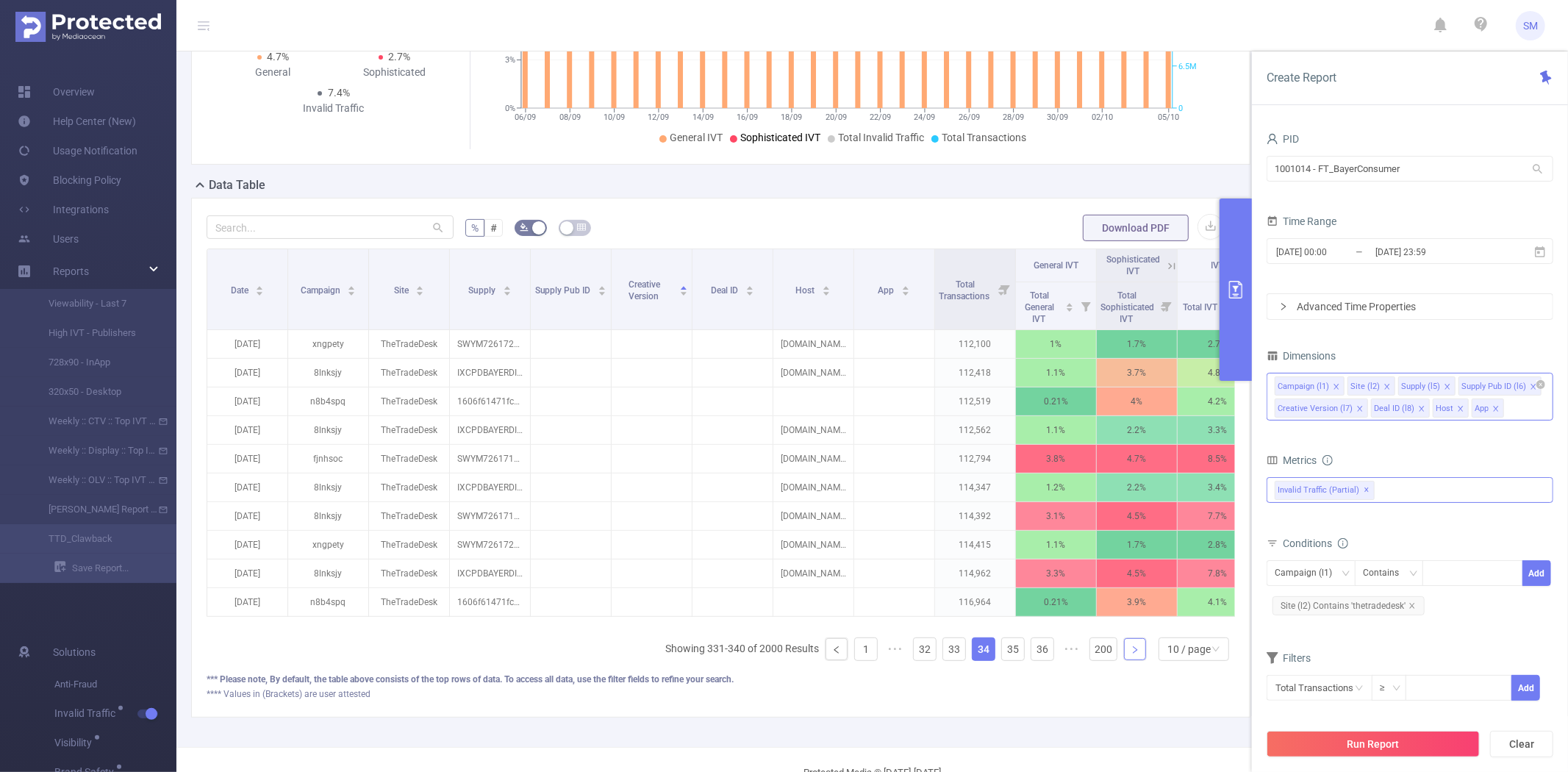
click at [1131, 654] on icon "icon: right" at bounding box center [1135, 649] width 9 height 9
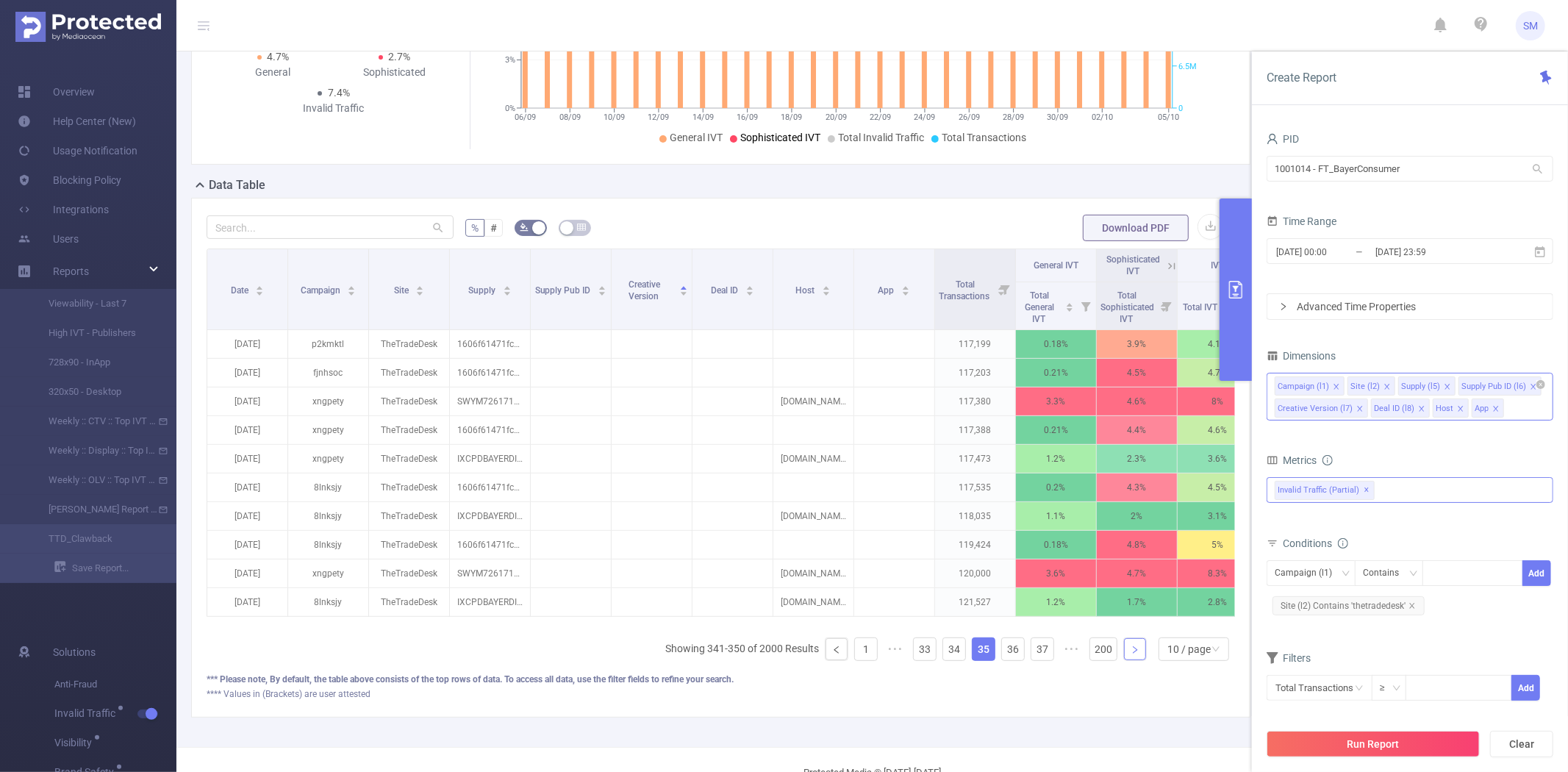
click at [1131, 654] on icon "icon: right" at bounding box center [1135, 649] width 9 height 9
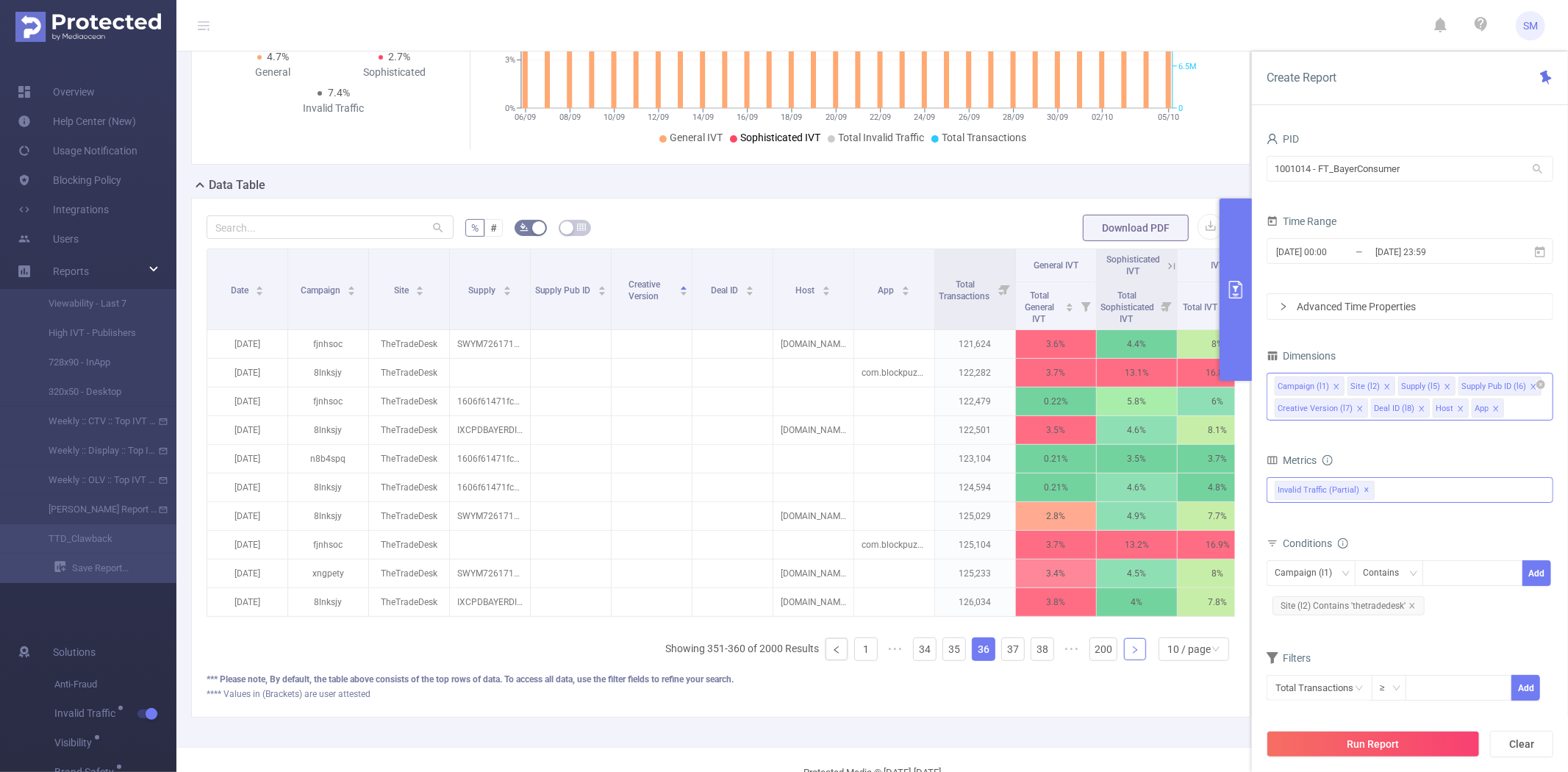
click at [1131, 654] on icon "icon: right" at bounding box center [1135, 649] width 9 height 9
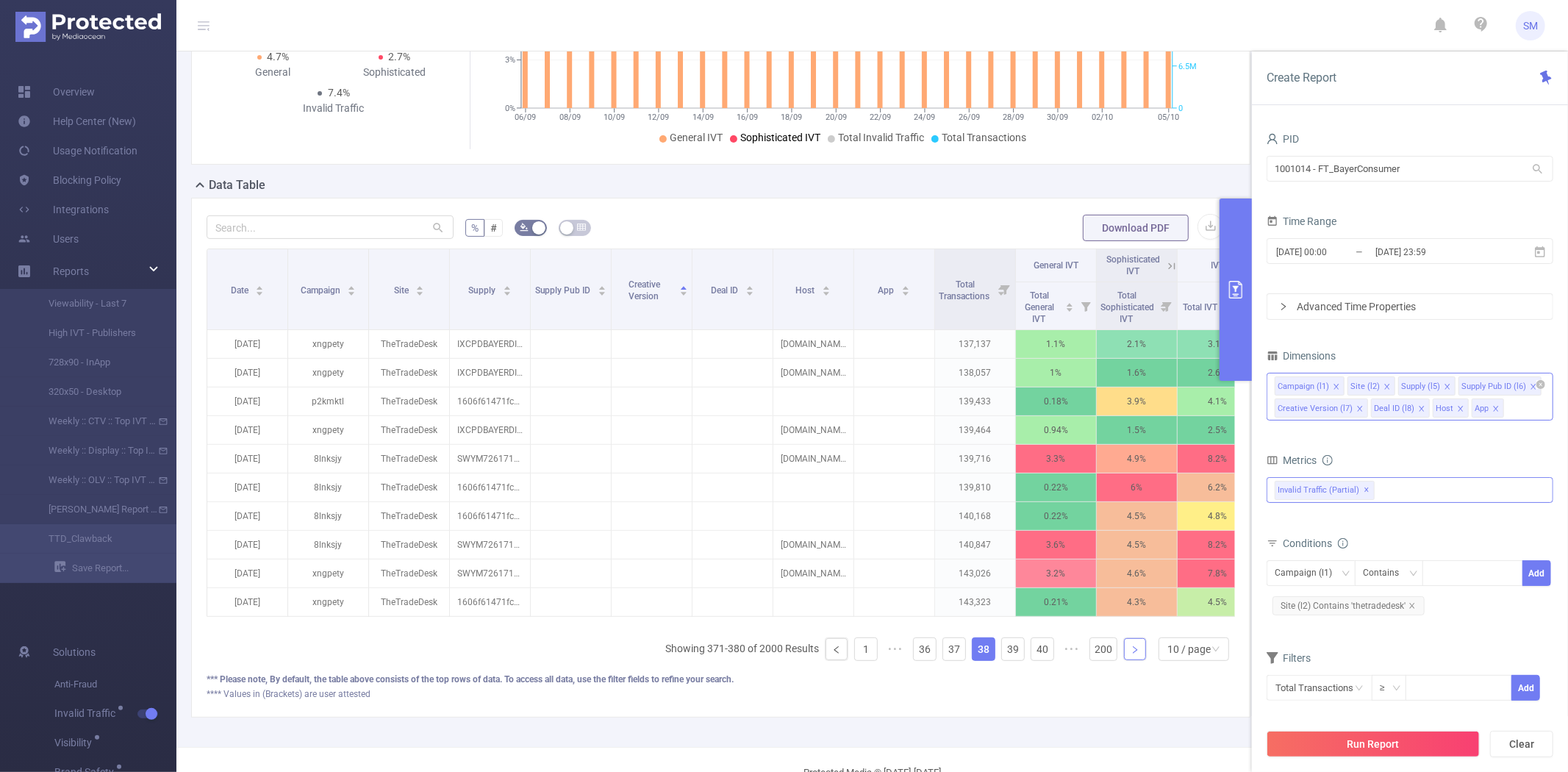
click at [1131, 654] on icon "icon: right" at bounding box center [1135, 649] width 9 height 9
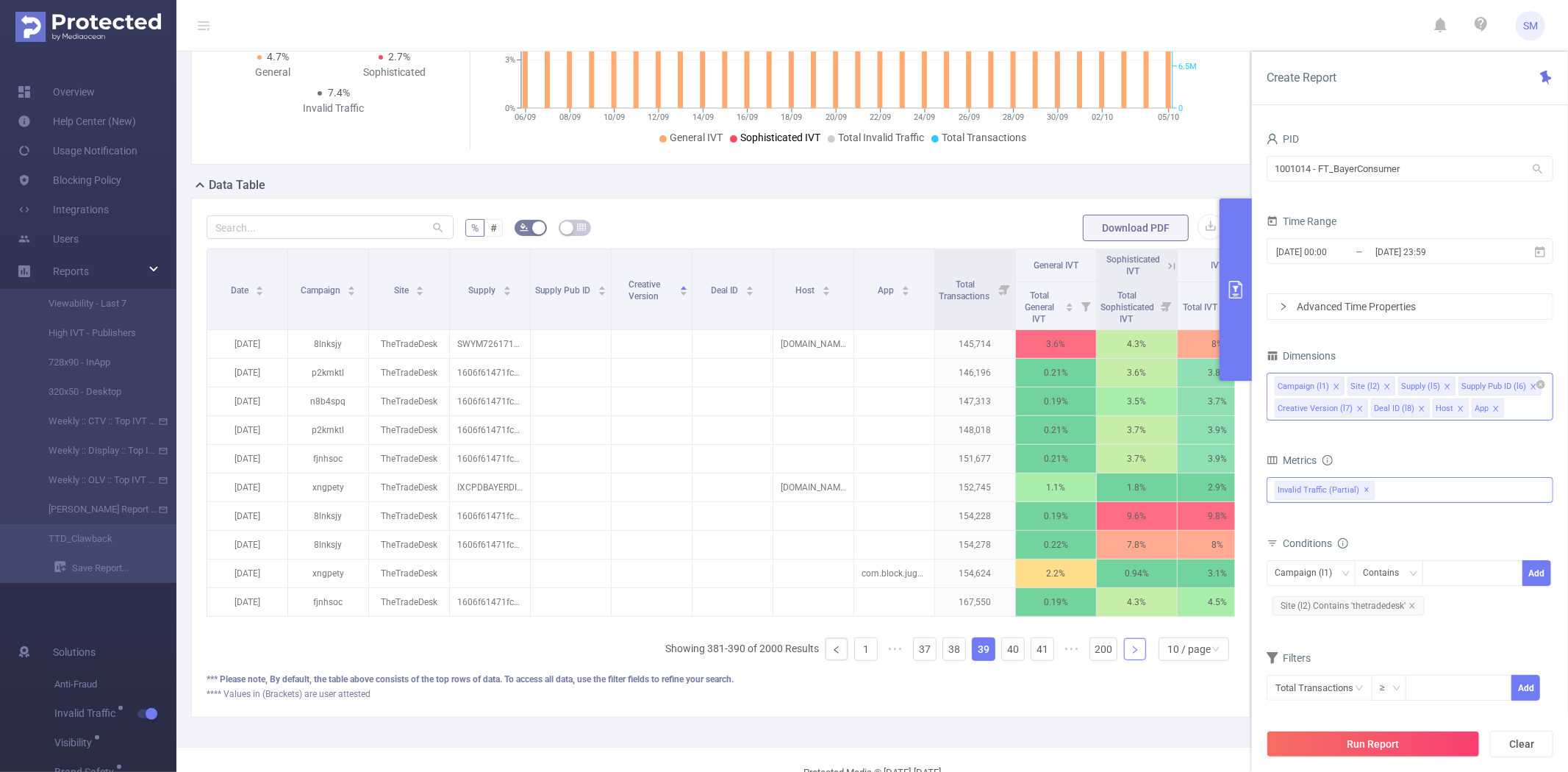
click at [1131, 654] on icon "icon: right" at bounding box center [1135, 649] width 9 height 9
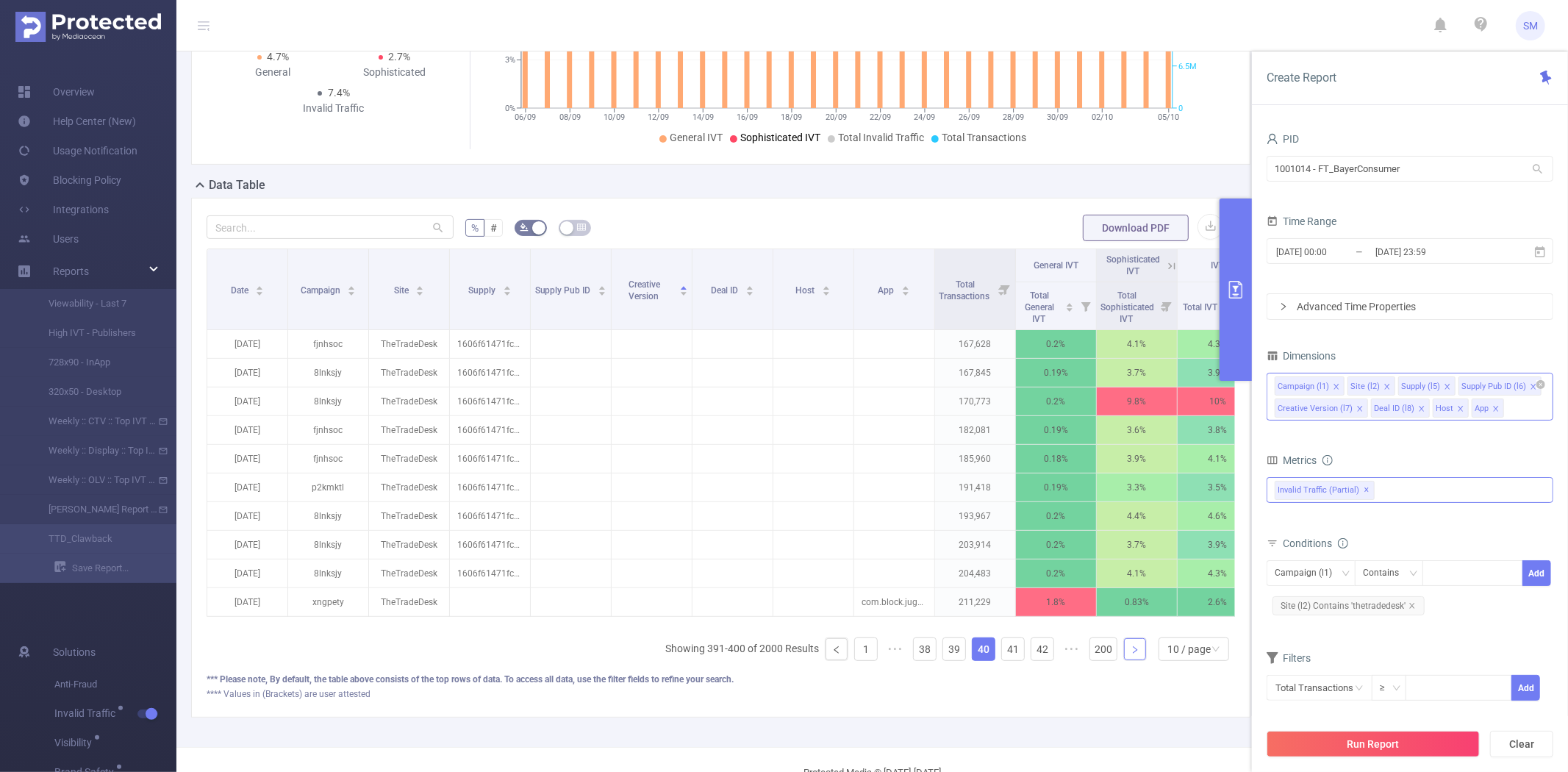
click at [1131, 654] on icon "icon: right" at bounding box center [1135, 649] width 9 height 9
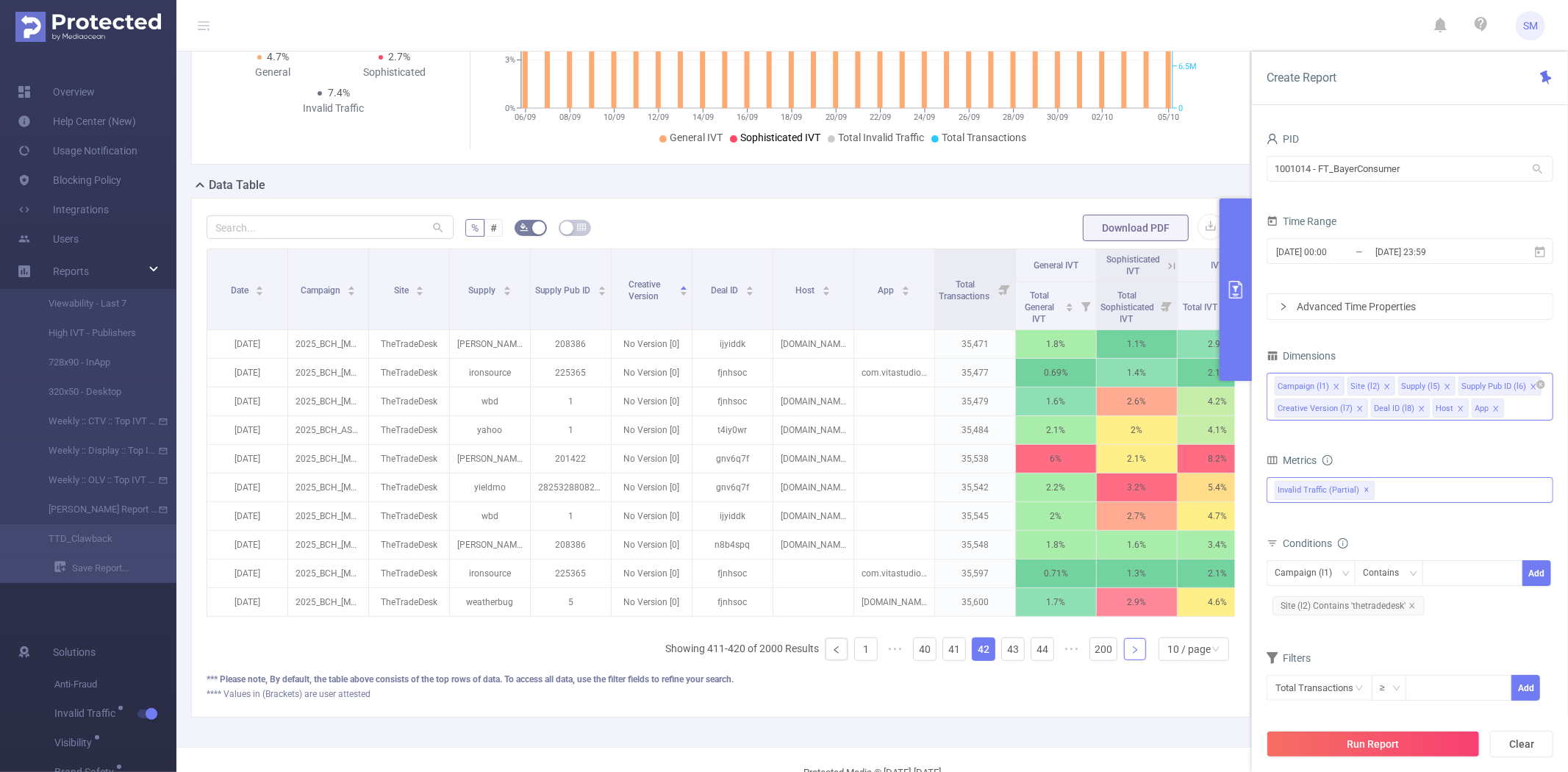
click at [1131, 654] on icon "icon: right" at bounding box center [1135, 649] width 9 height 9
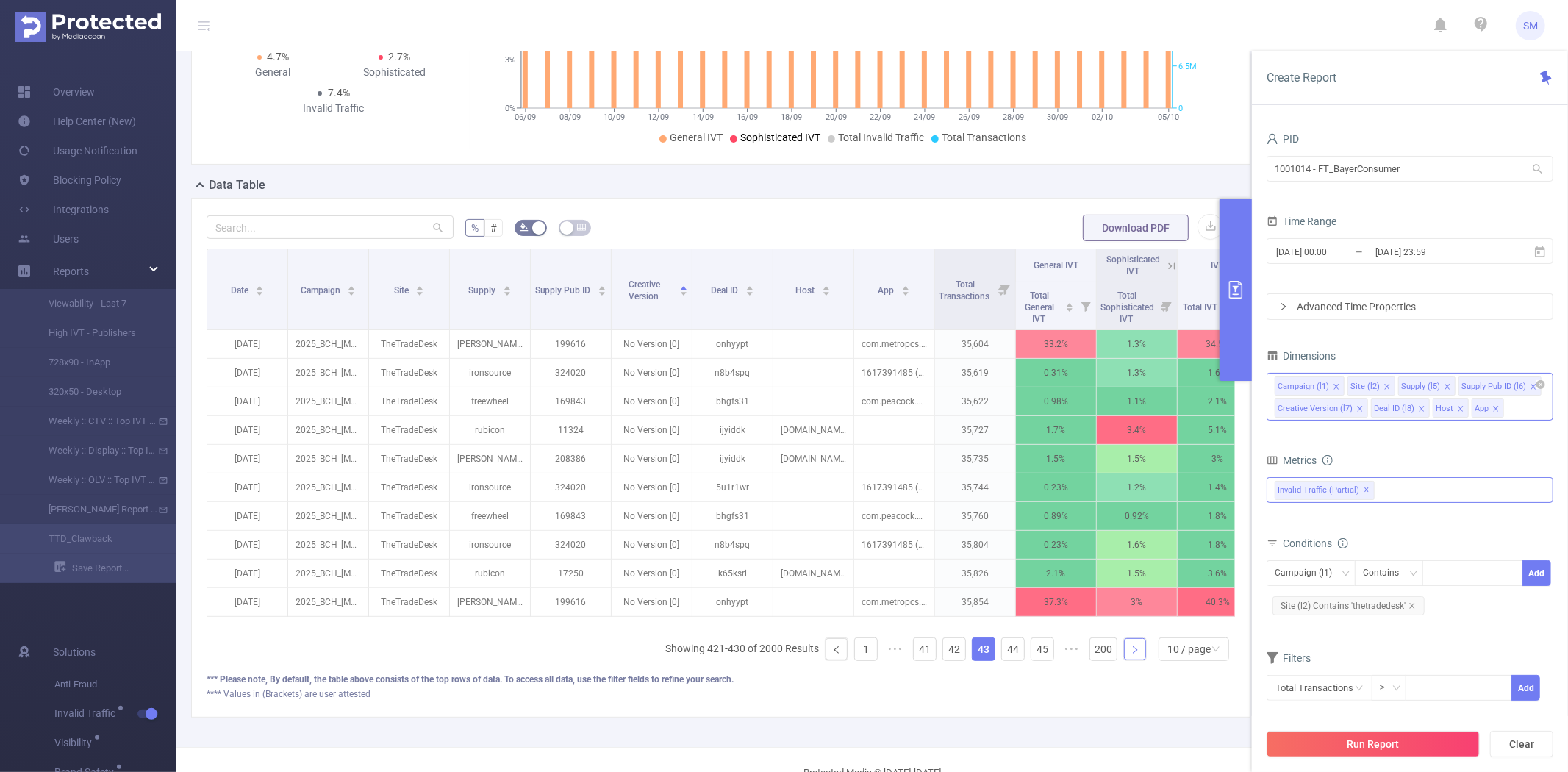
click at [1131, 654] on icon "icon: right" at bounding box center [1135, 649] width 9 height 9
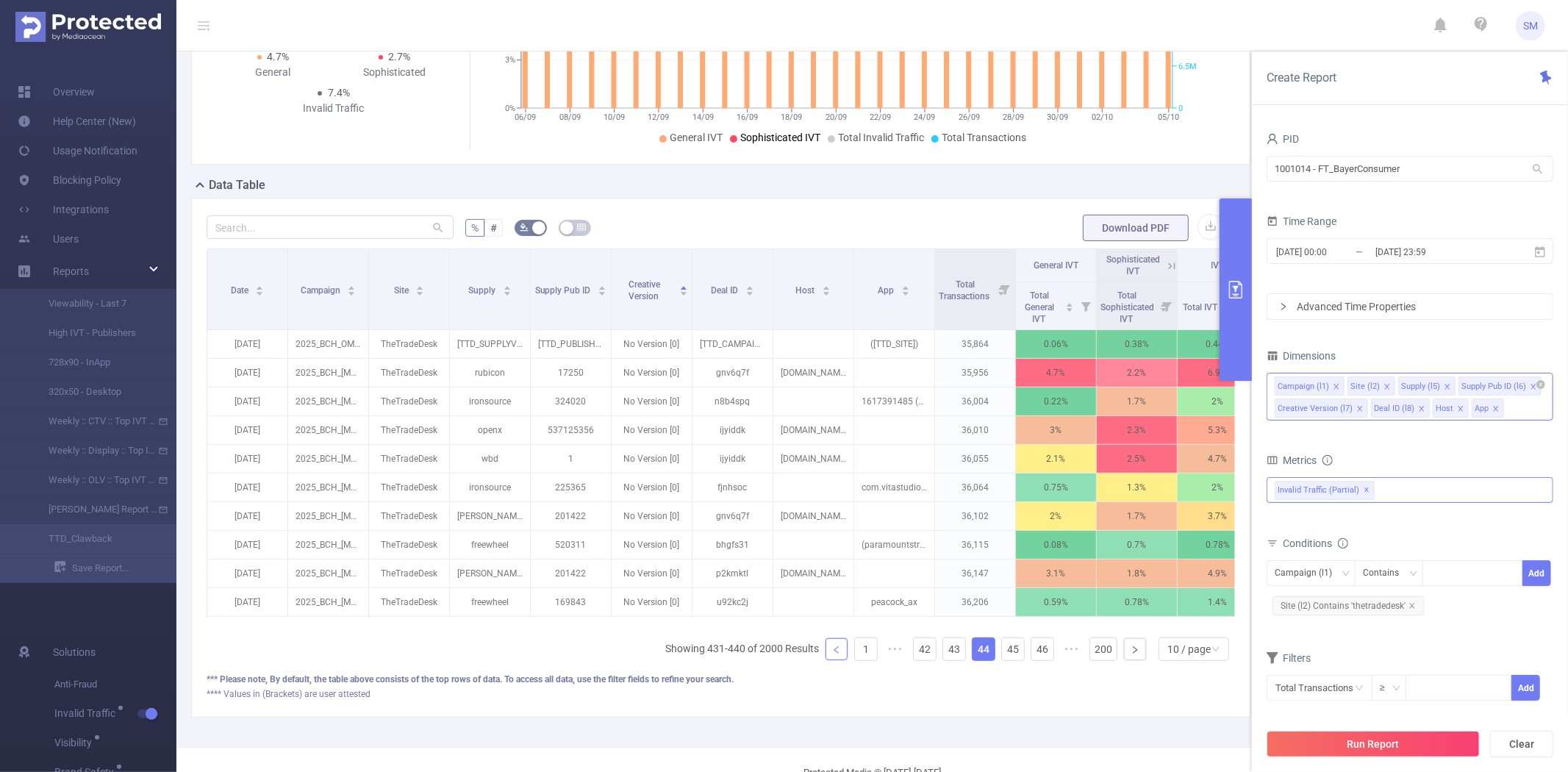
click at [826, 660] on link at bounding box center [836, 649] width 22 height 22
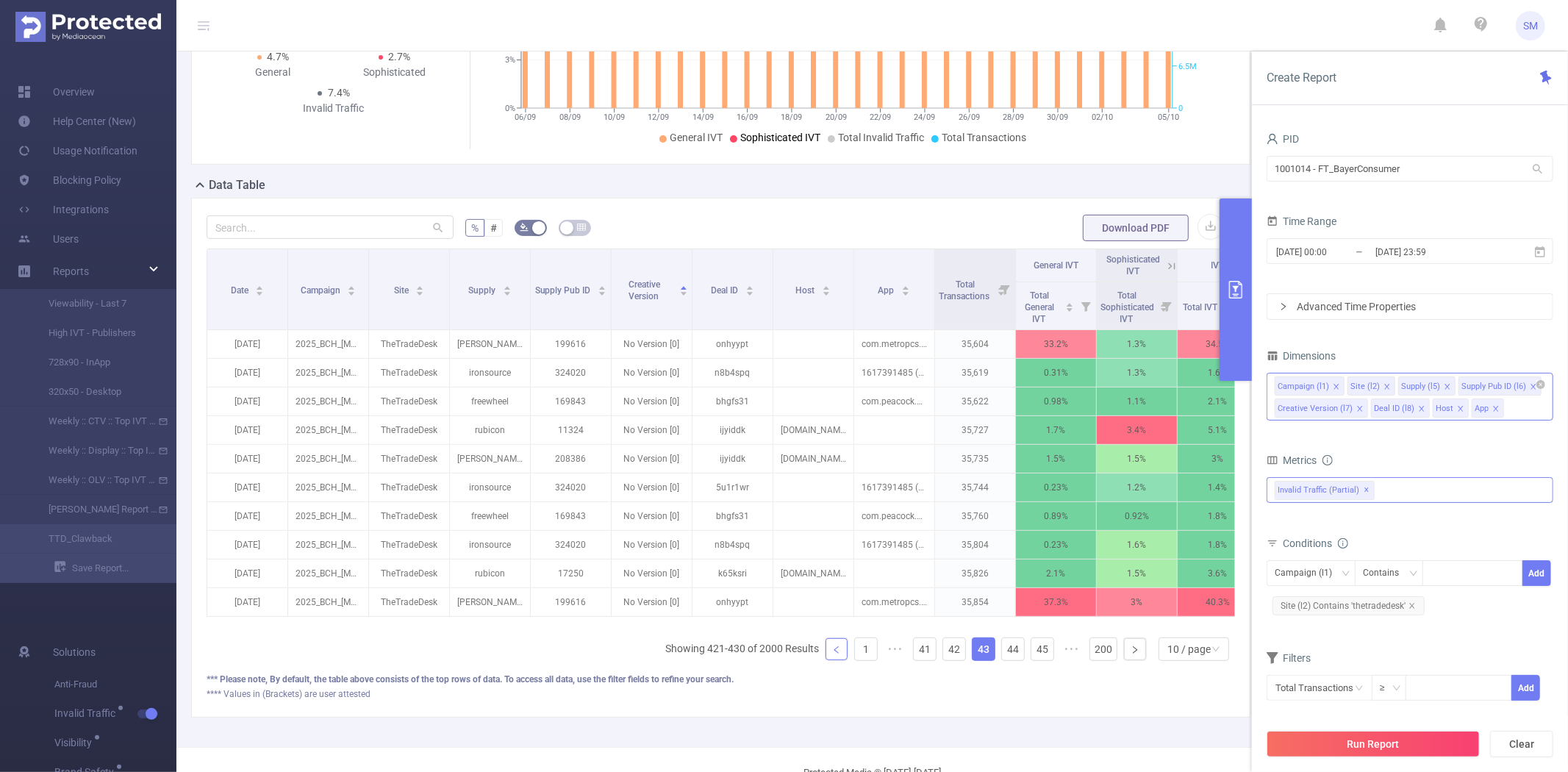
click at [826, 660] on link at bounding box center [836, 649] width 22 height 22
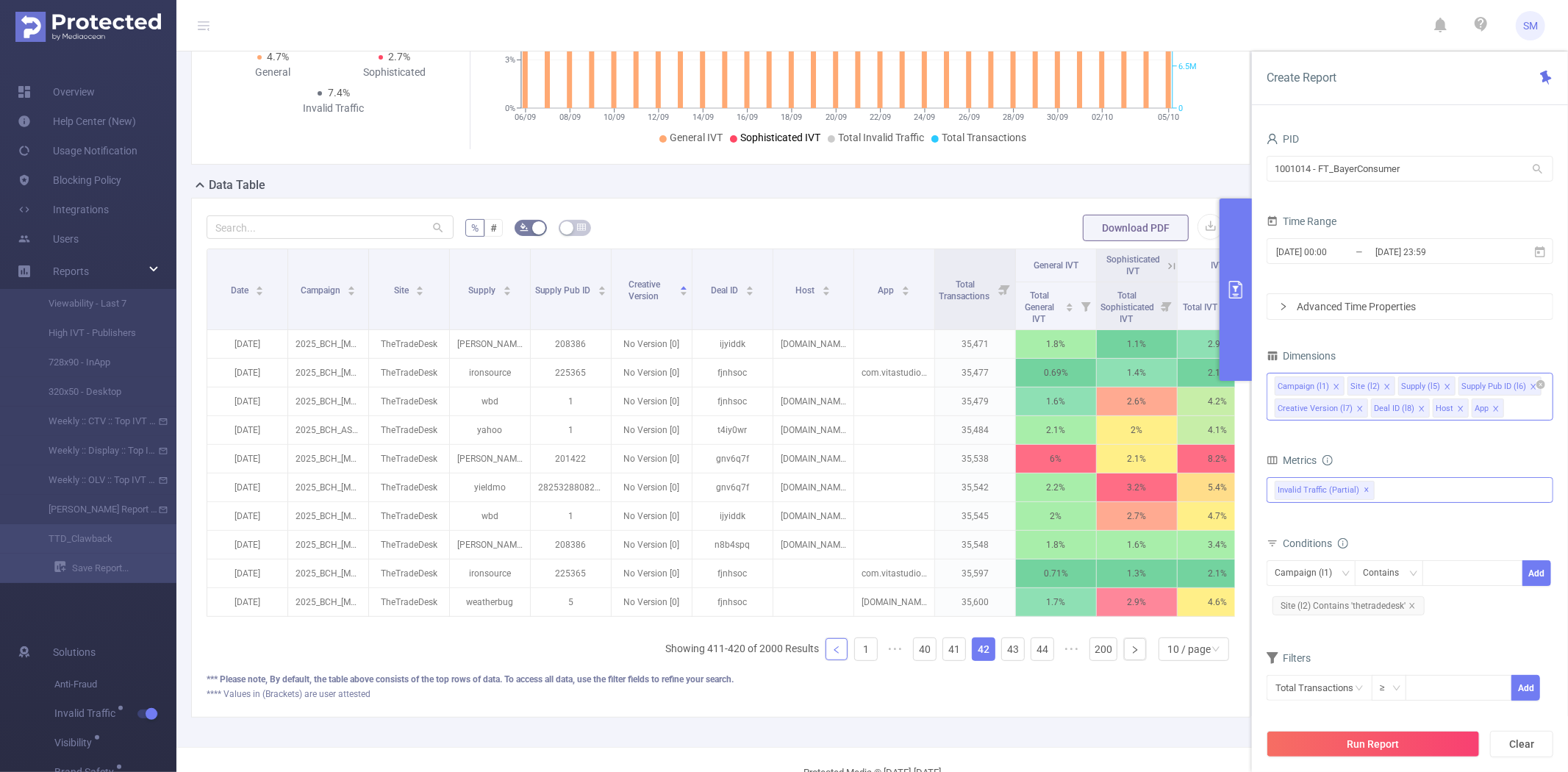
click at [826, 660] on link at bounding box center [836, 649] width 22 height 22
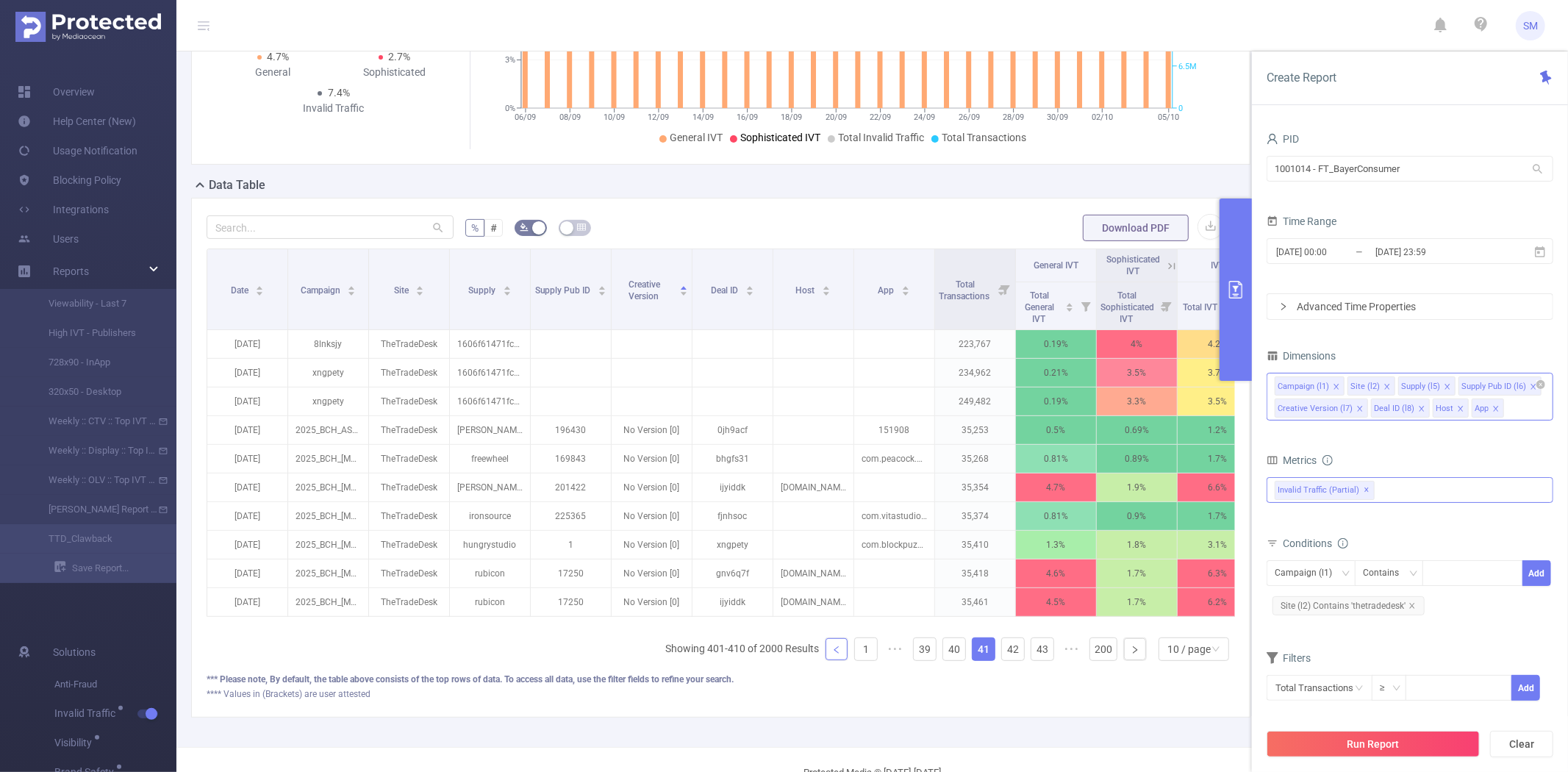
click at [1356, 405] on icon "icon: close" at bounding box center [1359, 408] width 7 height 7
click at [1370, 737] on button "Run Report" at bounding box center [1373, 744] width 213 height 27
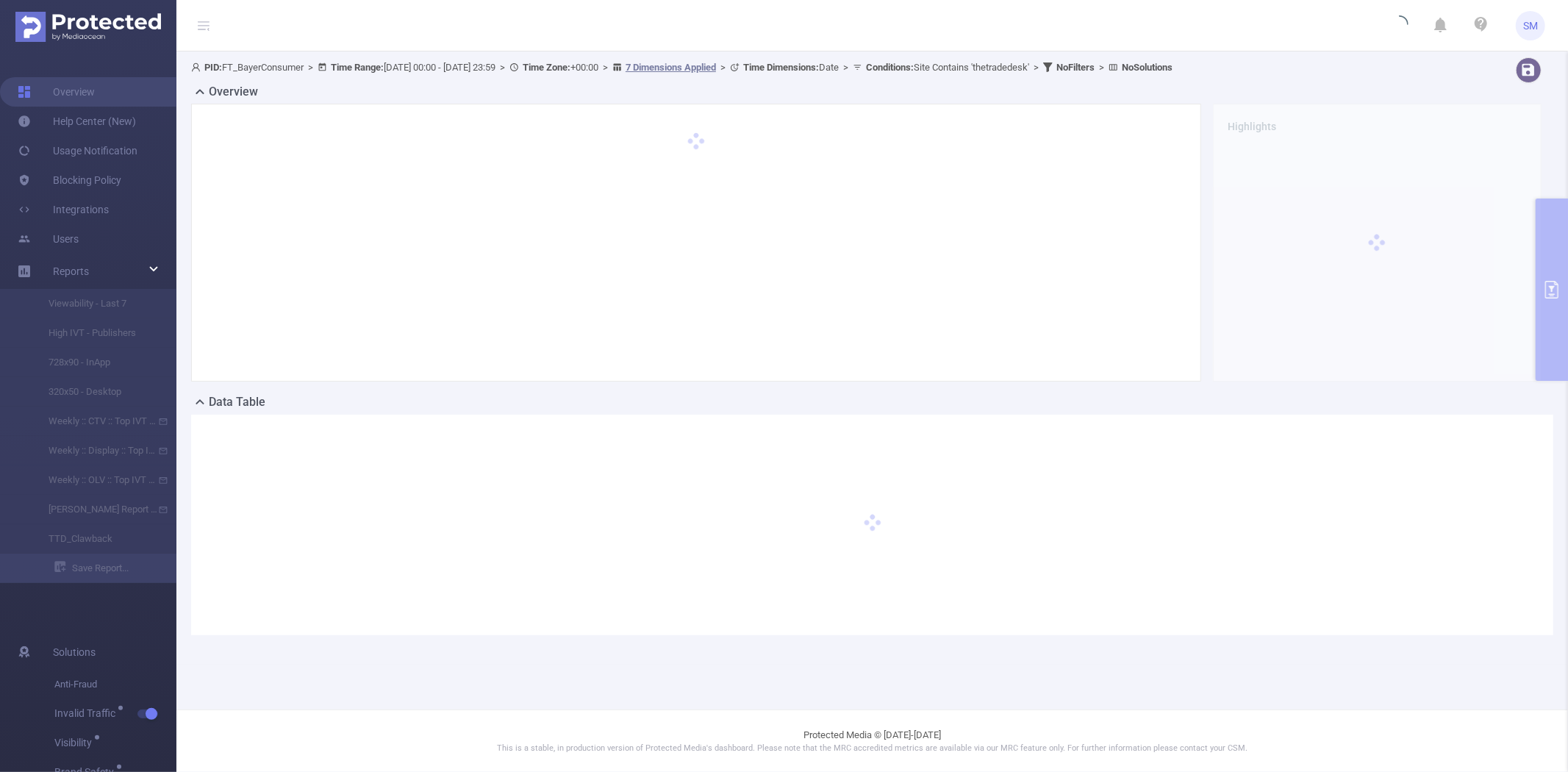
scroll to position [0, 0]
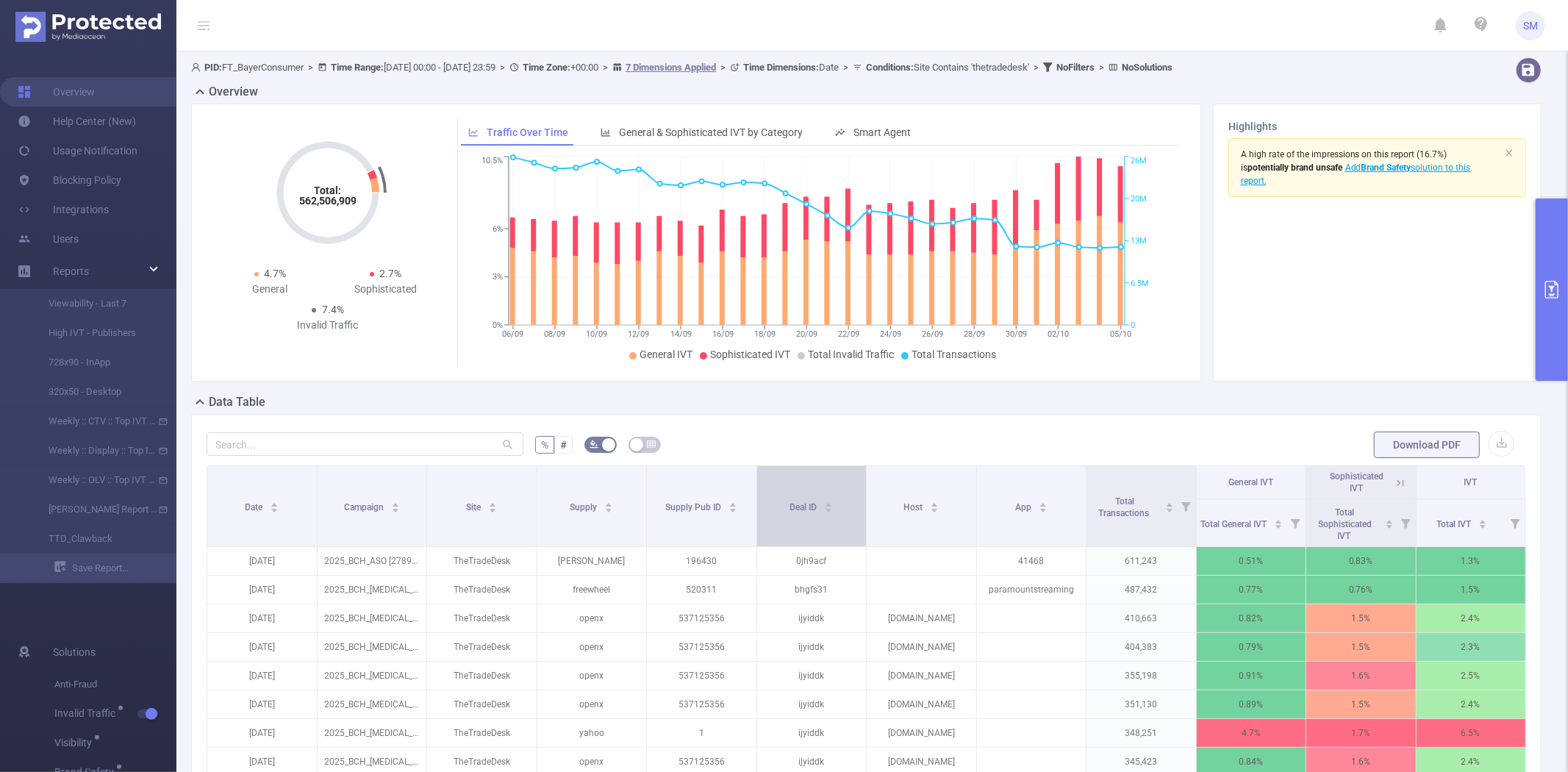
click at [789, 513] on div "Deal ID" at bounding box center [811, 506] width 43 height 15
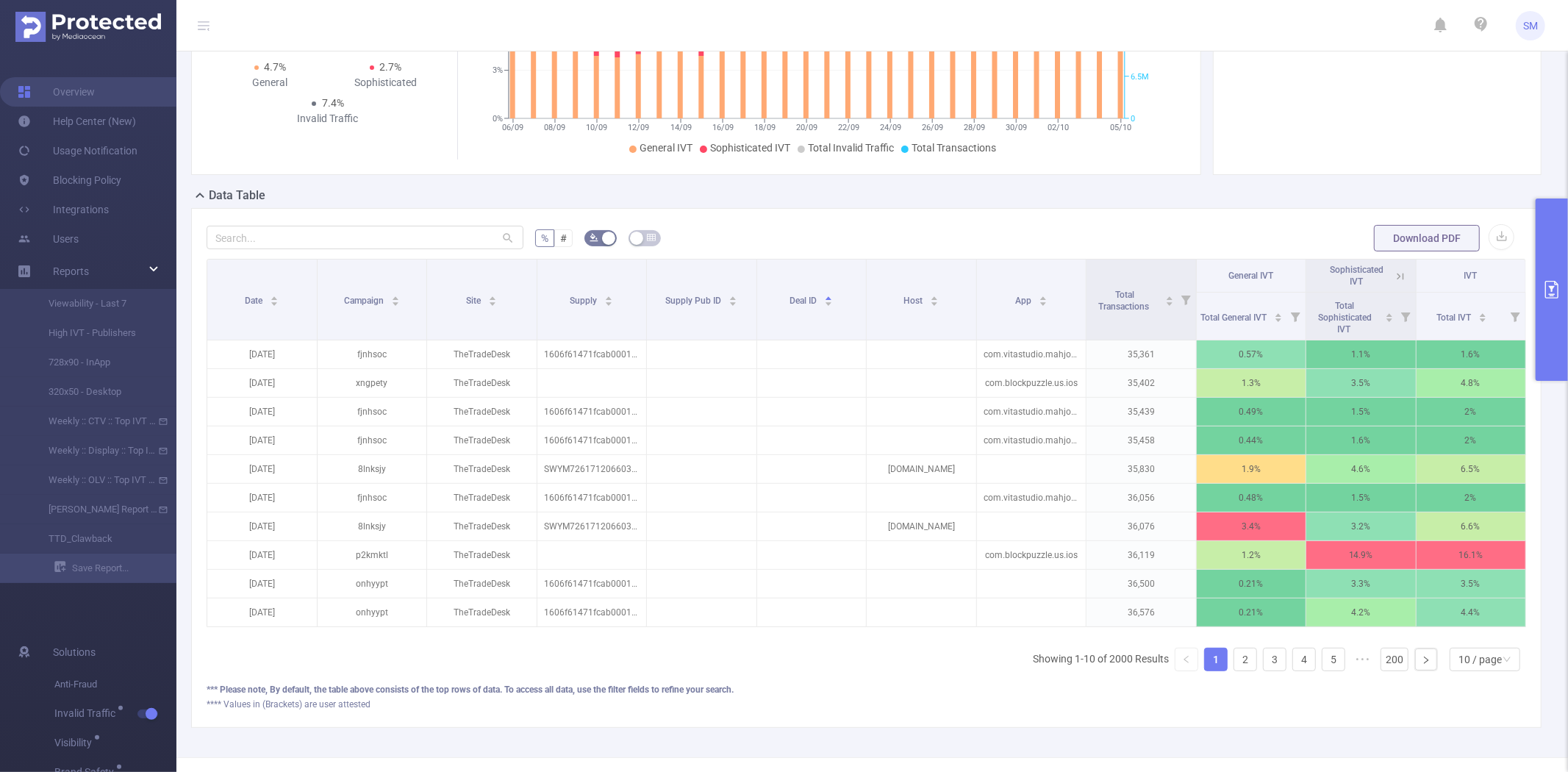
scroll to position [245, 0]
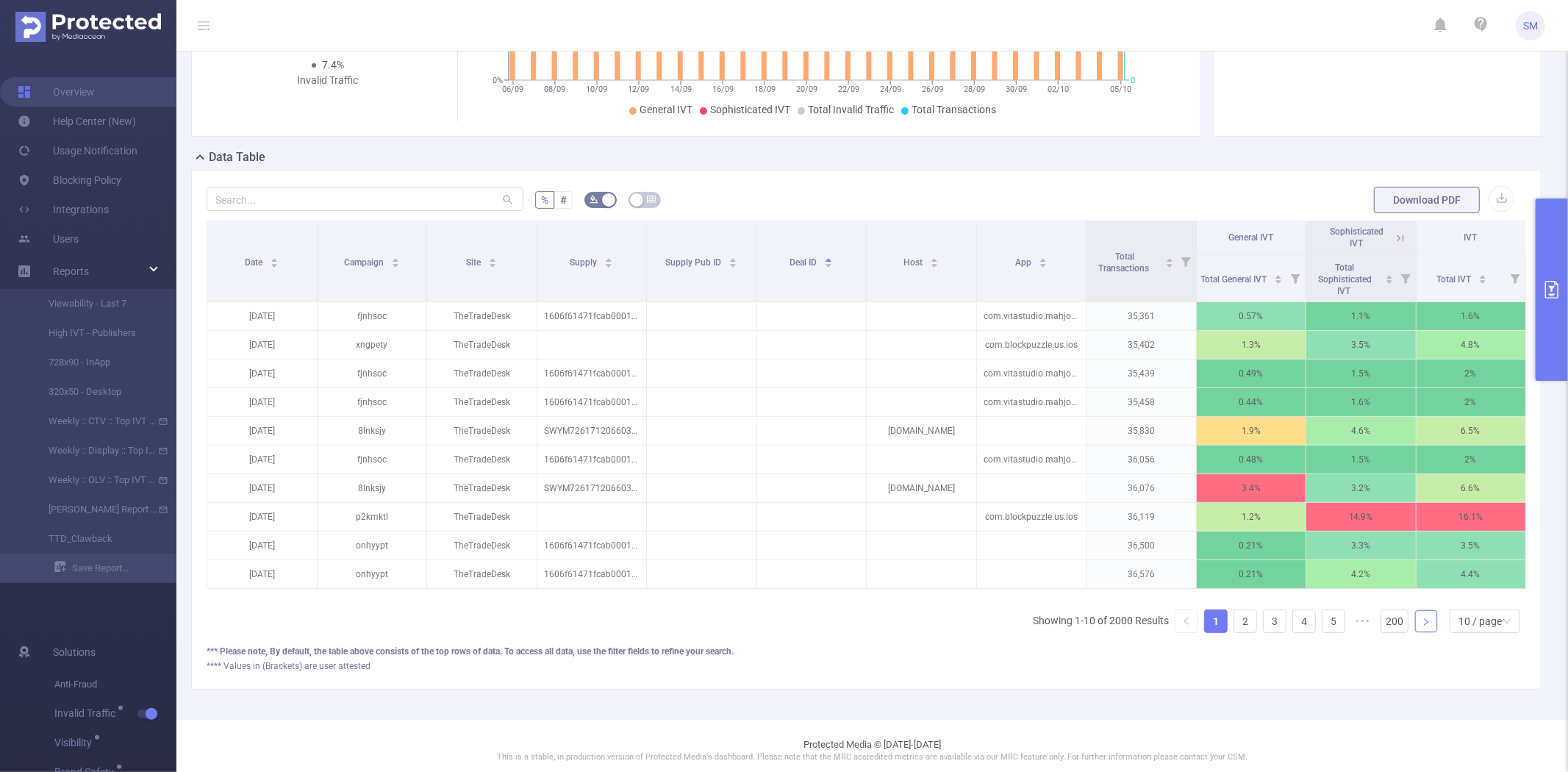
click at [1416, 632] on link at bounding box center [1427, 621] width 22 height 22
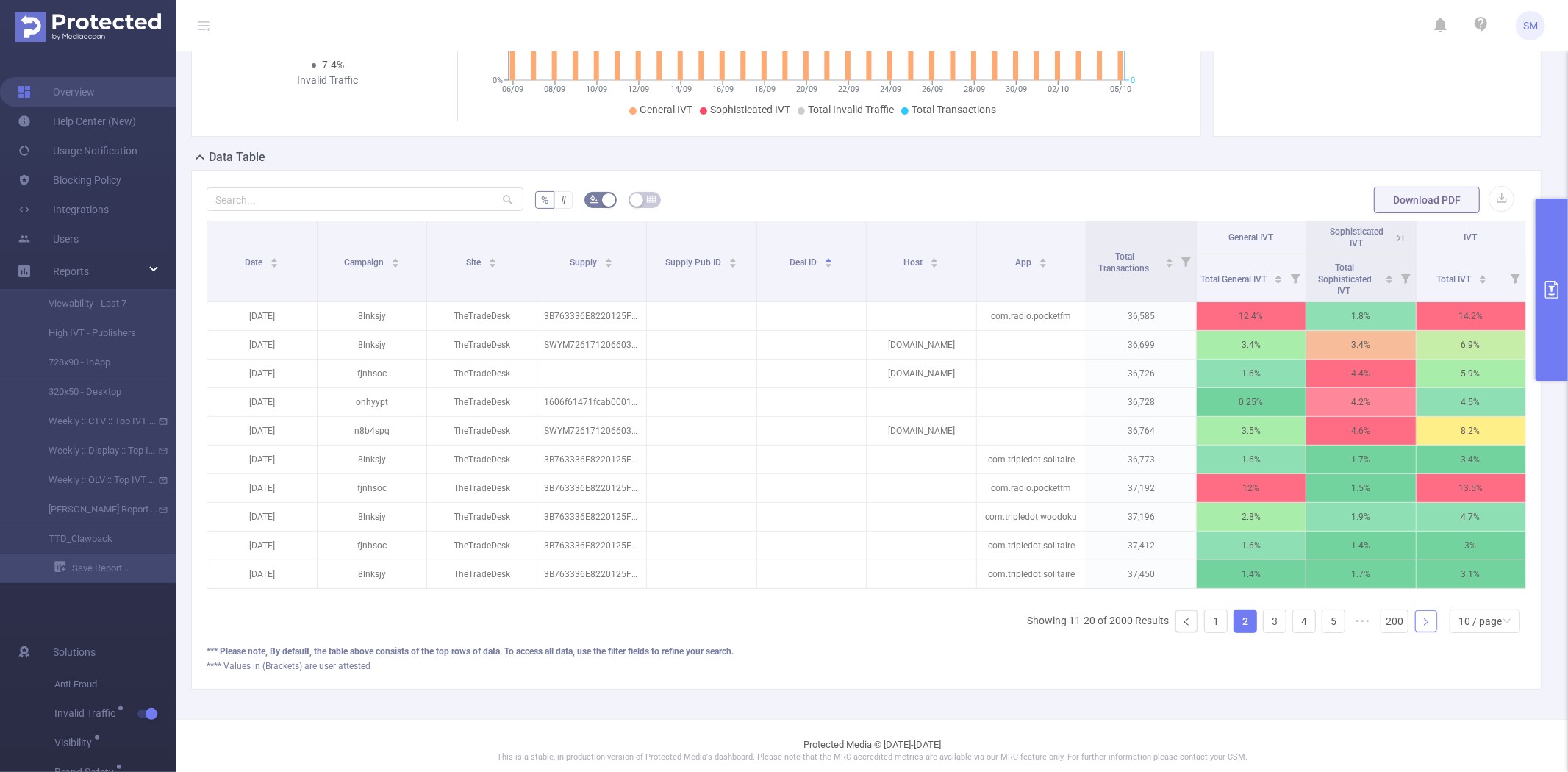
click at [1416, 632] on link at bounding box center [1427, 621] width 22 height 22
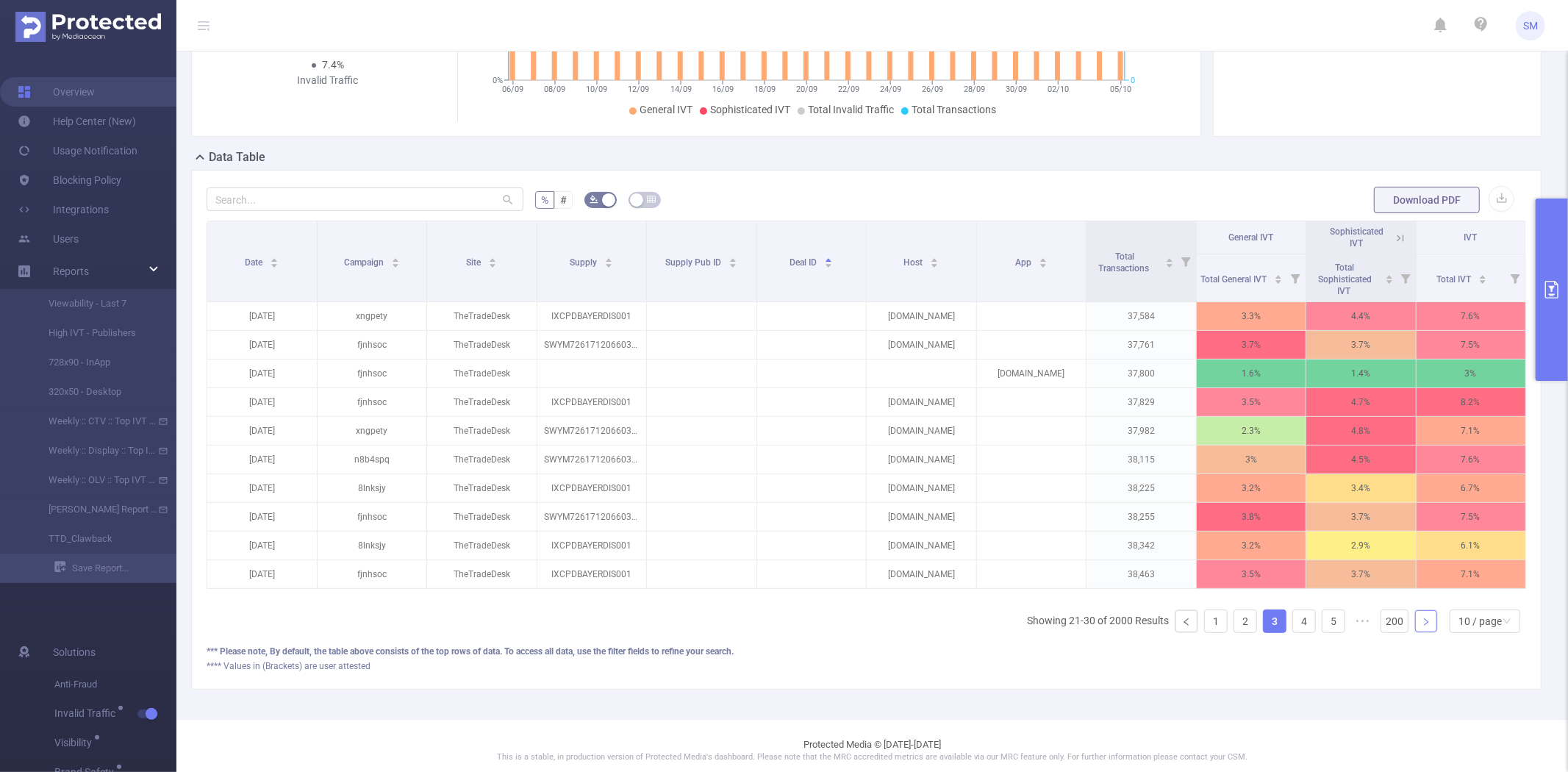
click at [1416, 632] on link at bounding box center [1427, 621] width 22 height 22
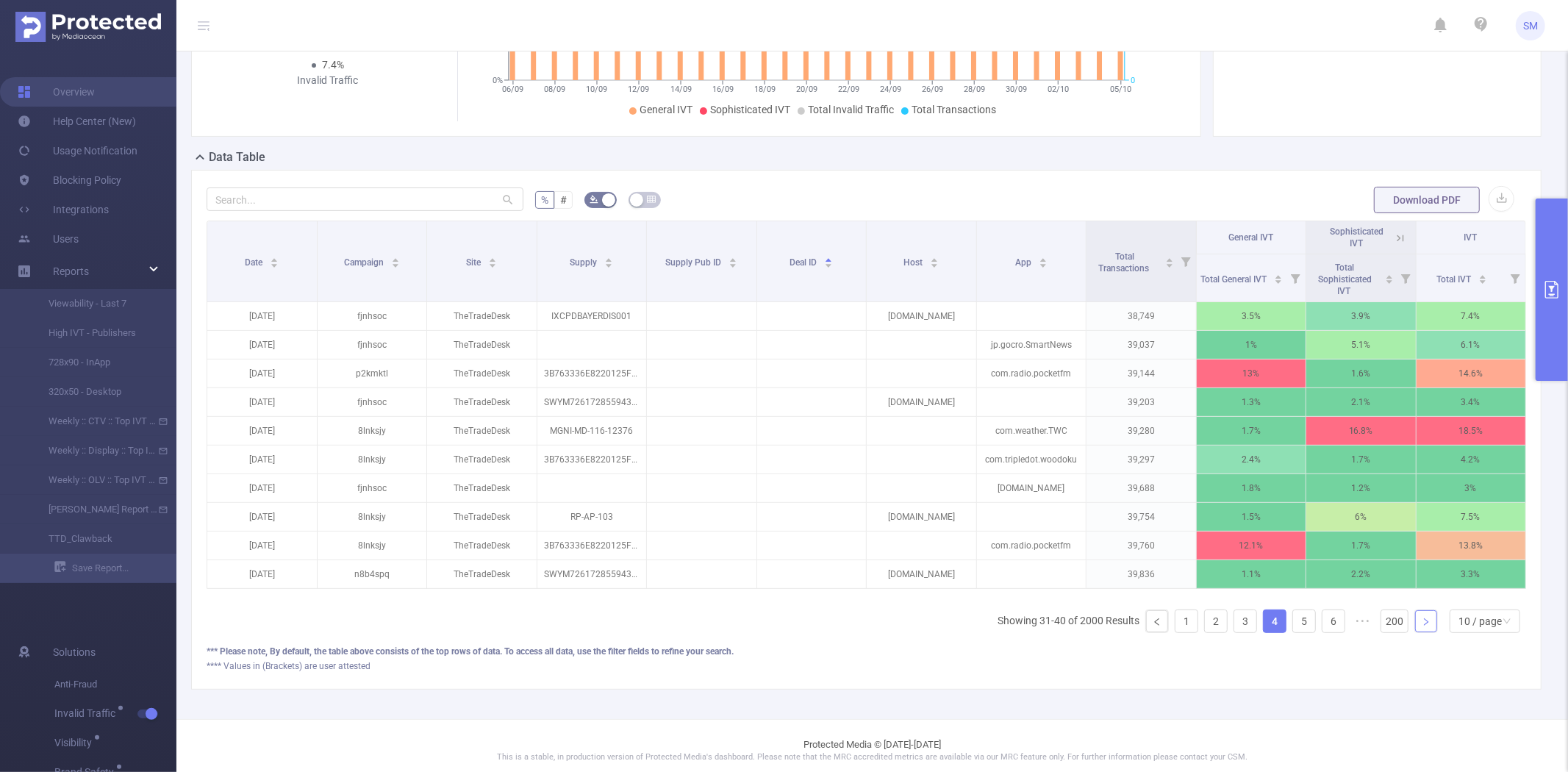
click at [1416, 632] on link at bounding box center [1427, 621] width 22 height 22
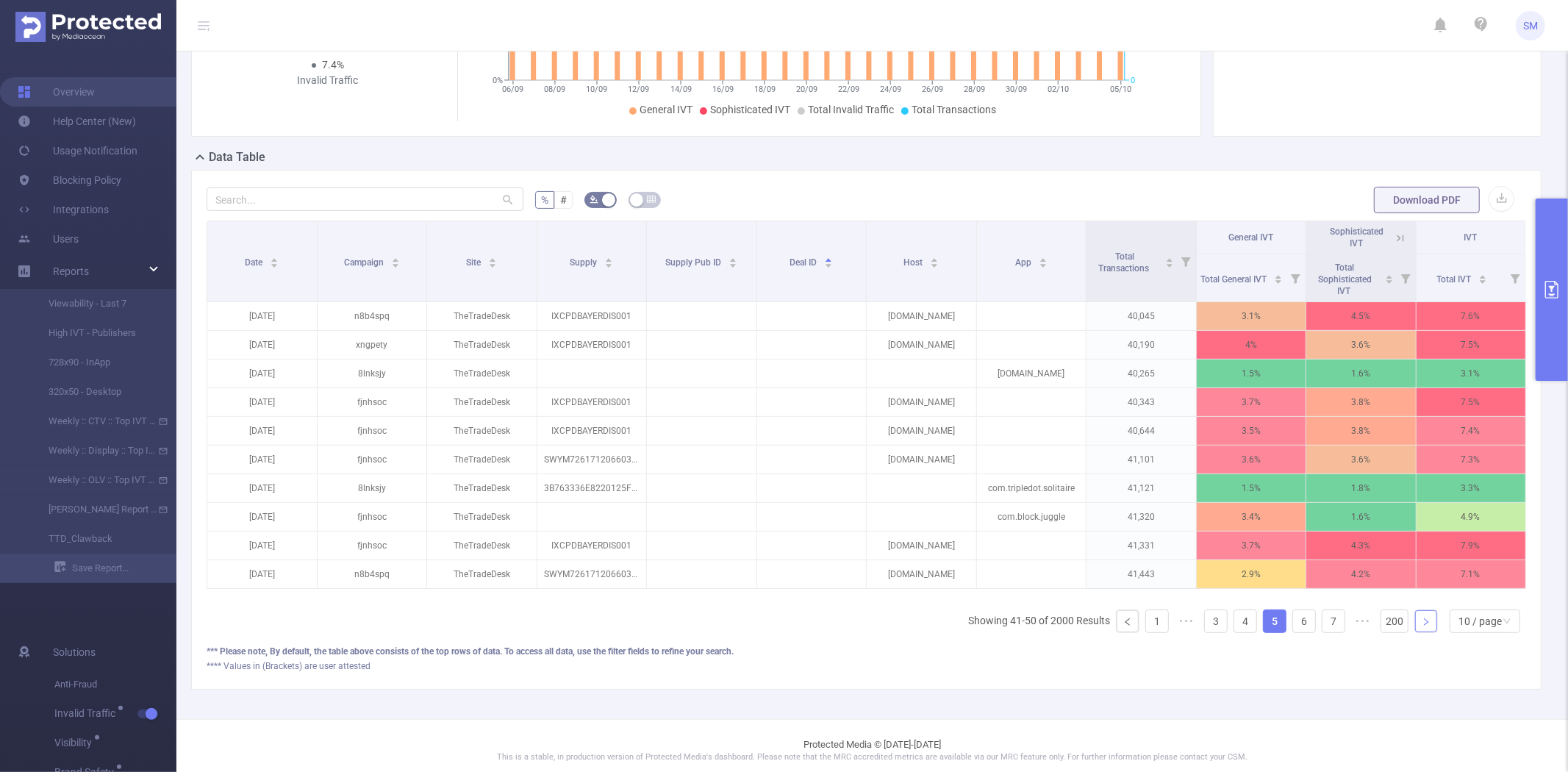
click at [1416, 632] on link at bounding box center [1427, 621] width 22 height 22
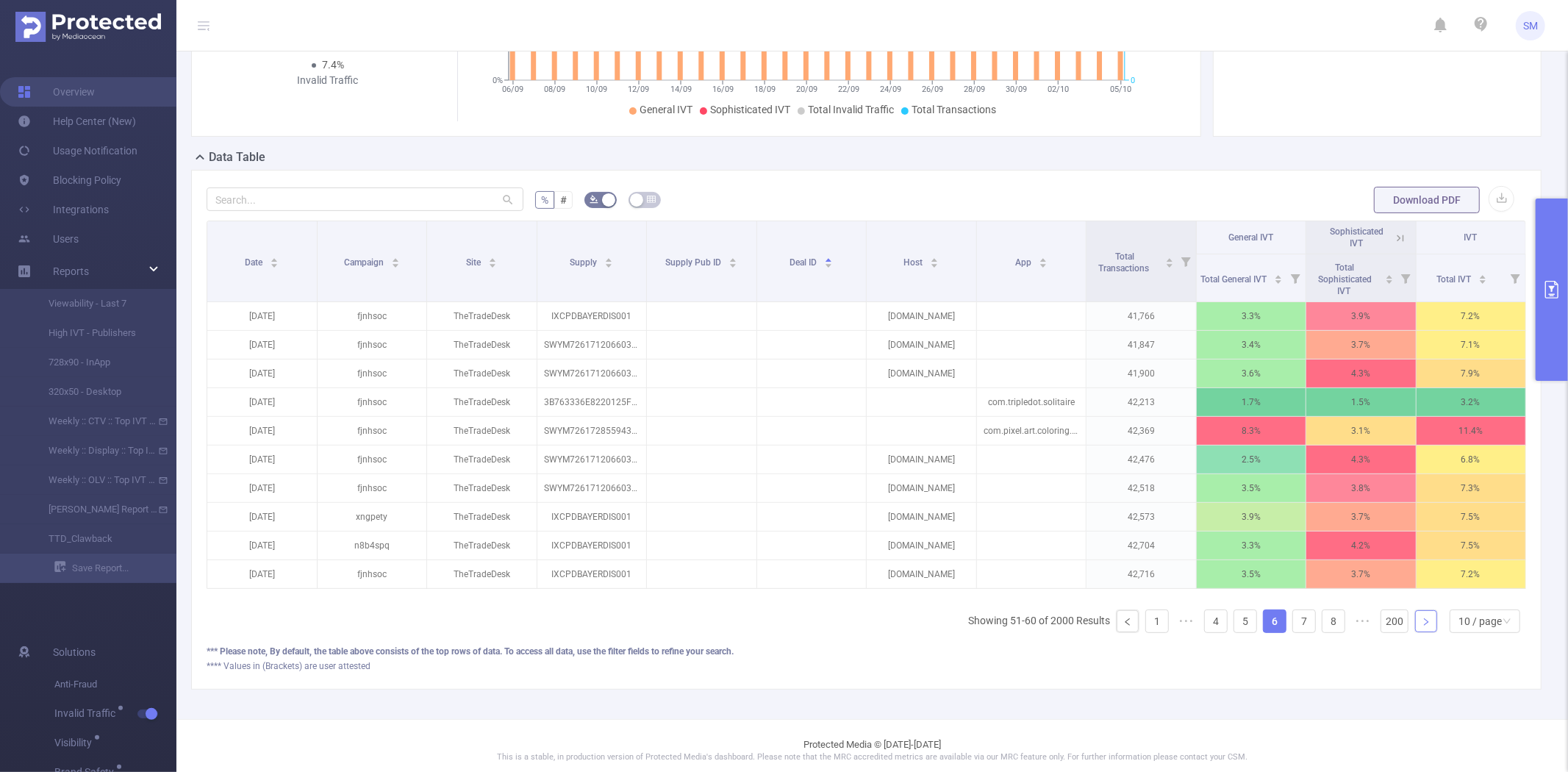
click at [1416, 632] on link at bounding box center [1427, 621] width 22 height 22
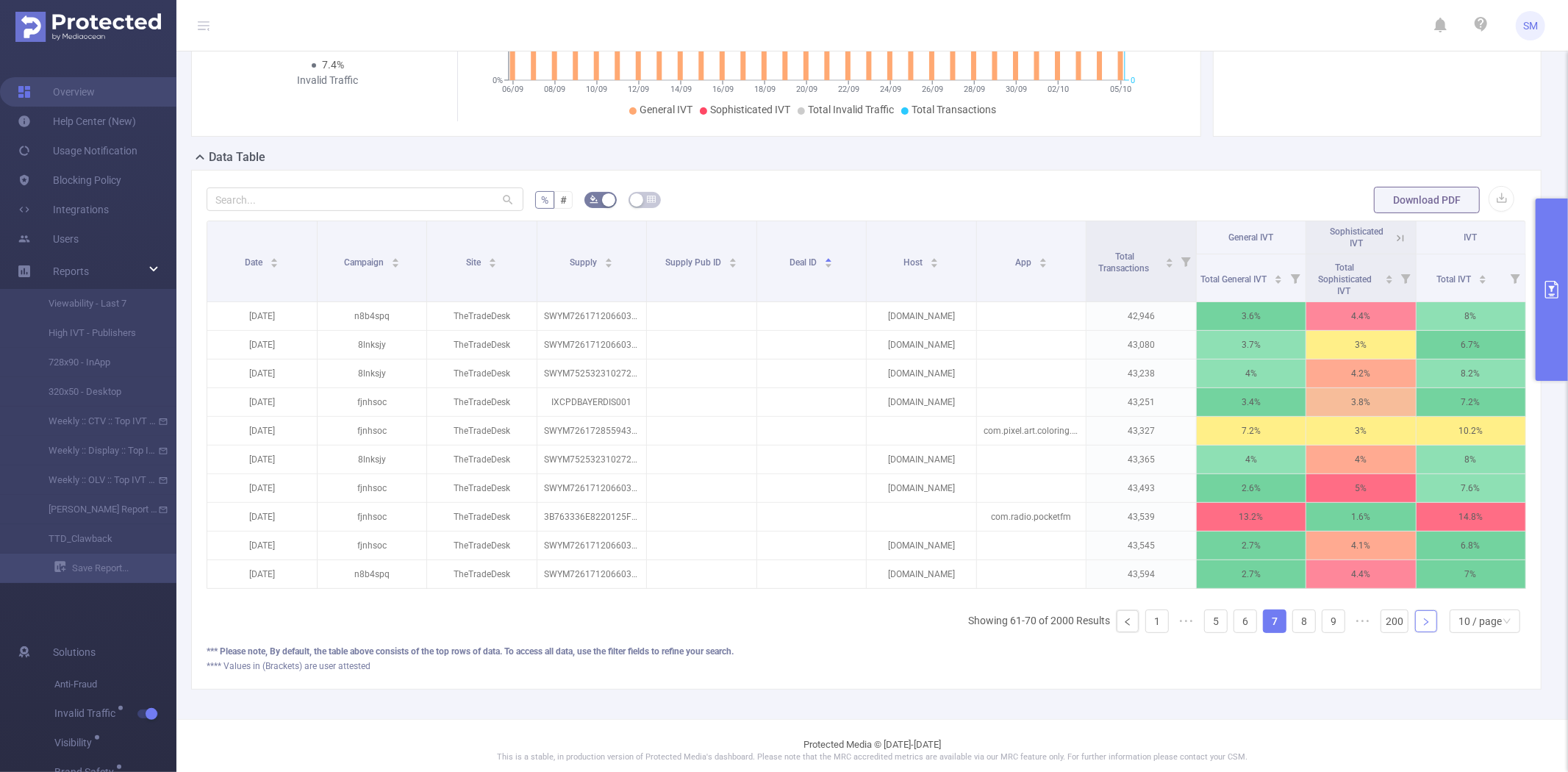
click at [1416, 632] on link at bounding box center [1427, 621] width 22 height 22
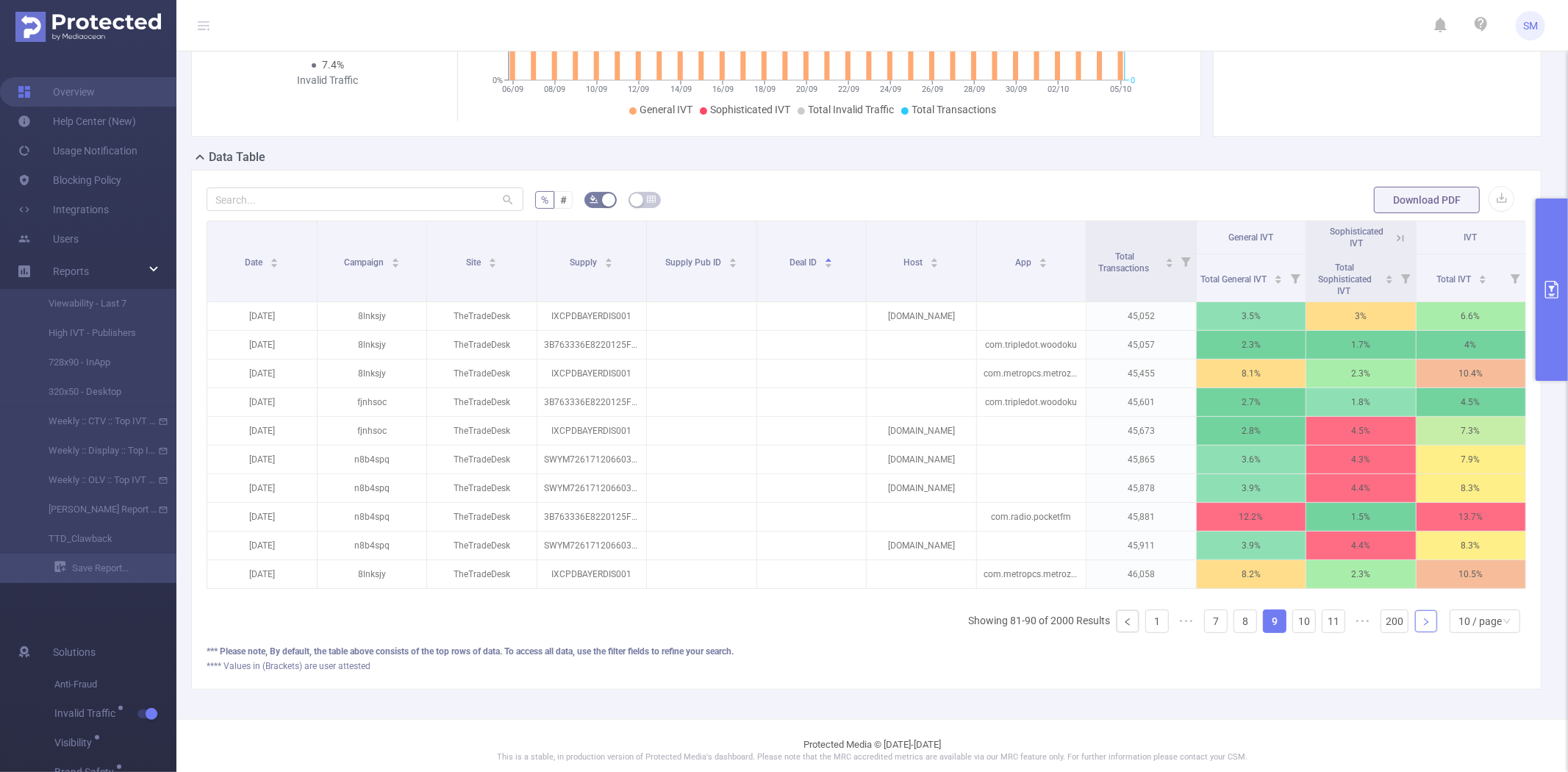
click at [1416, 632] on link at bounding box center [1427, 621] width 22 height 22
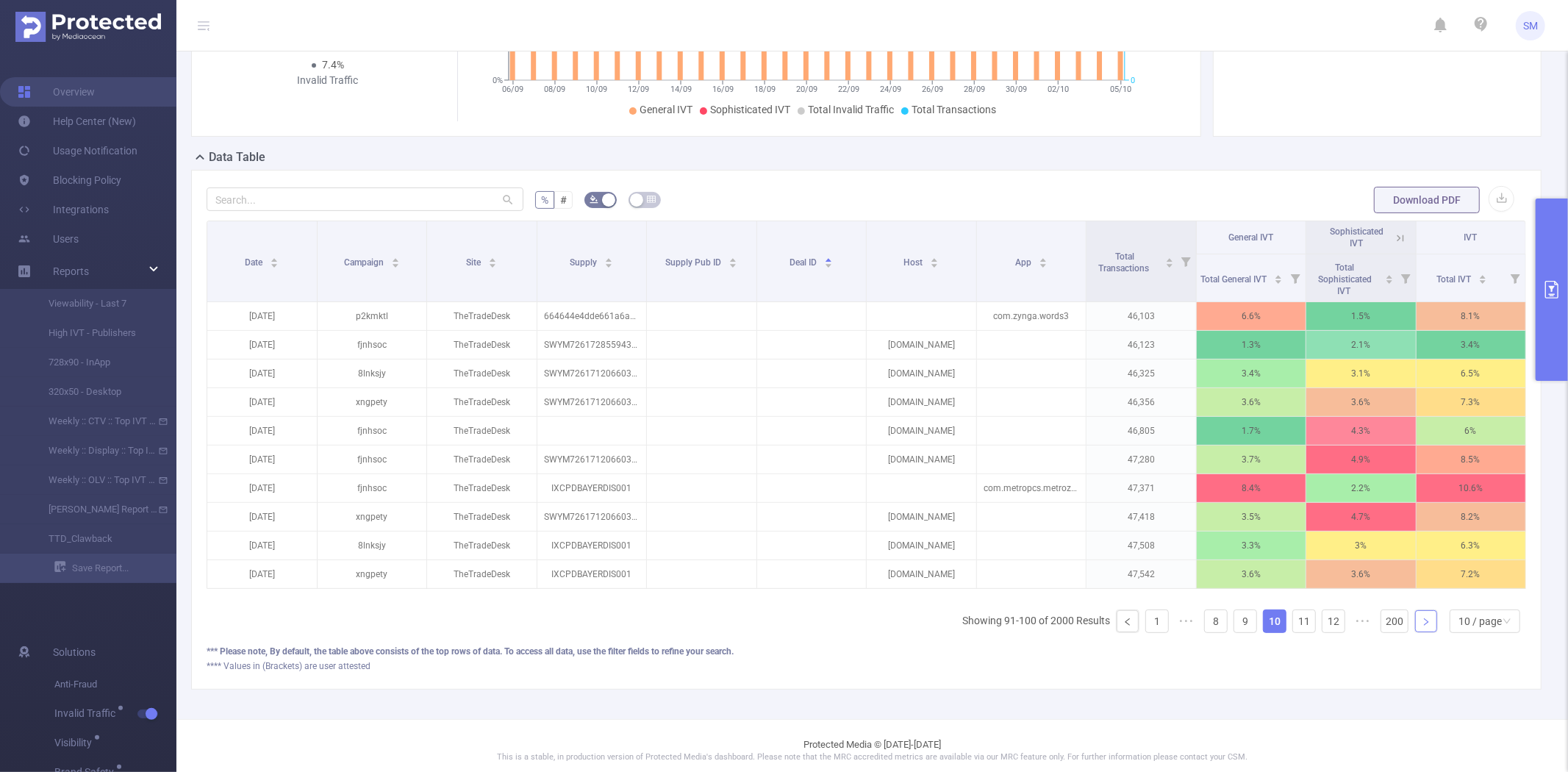
click at [1416, 632] on link at bounding box center [1427, 621] width 22 height 22
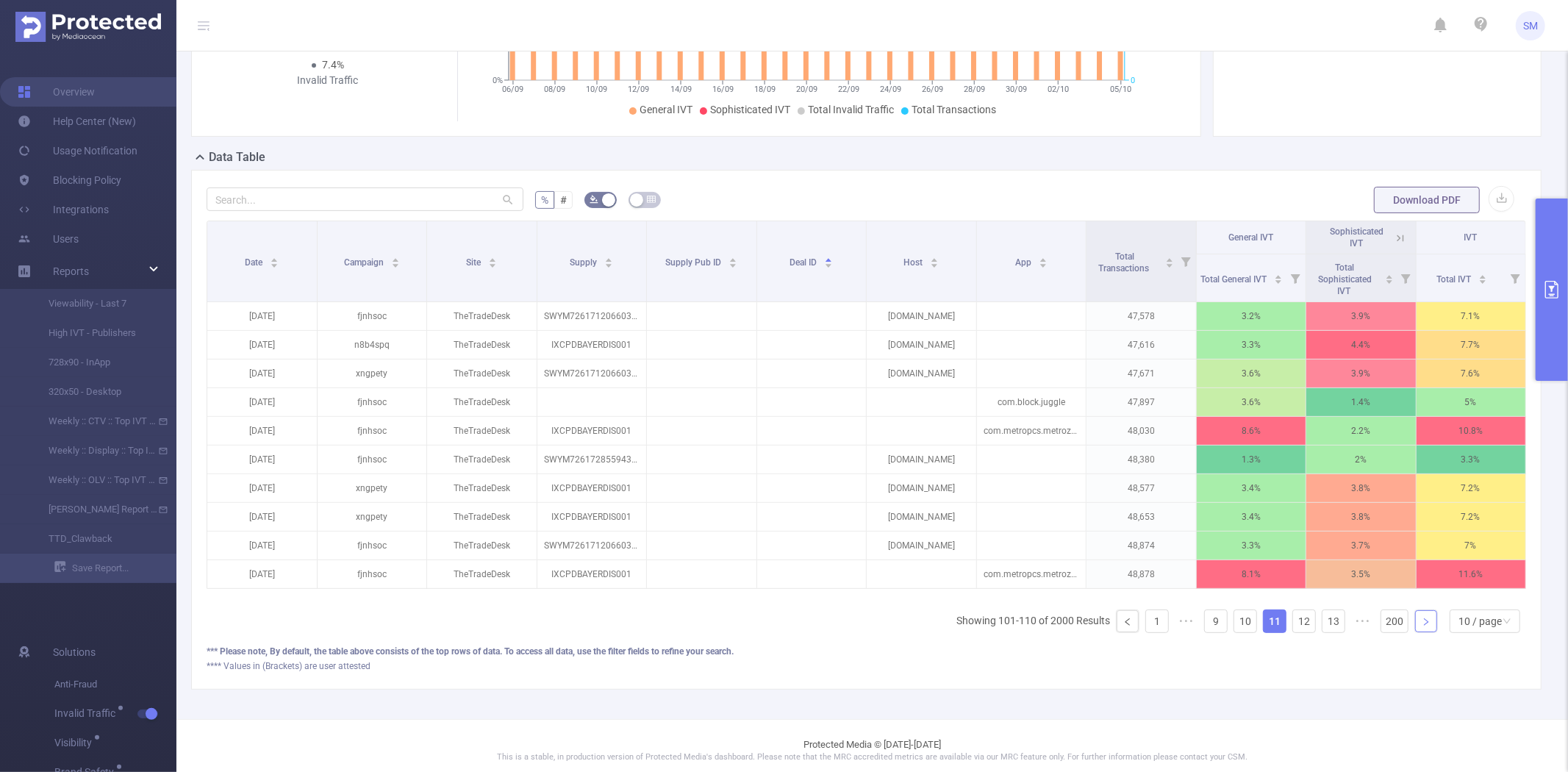
click at [1416, 632] on link at bounding box center [1427, 621] width 22 height 22
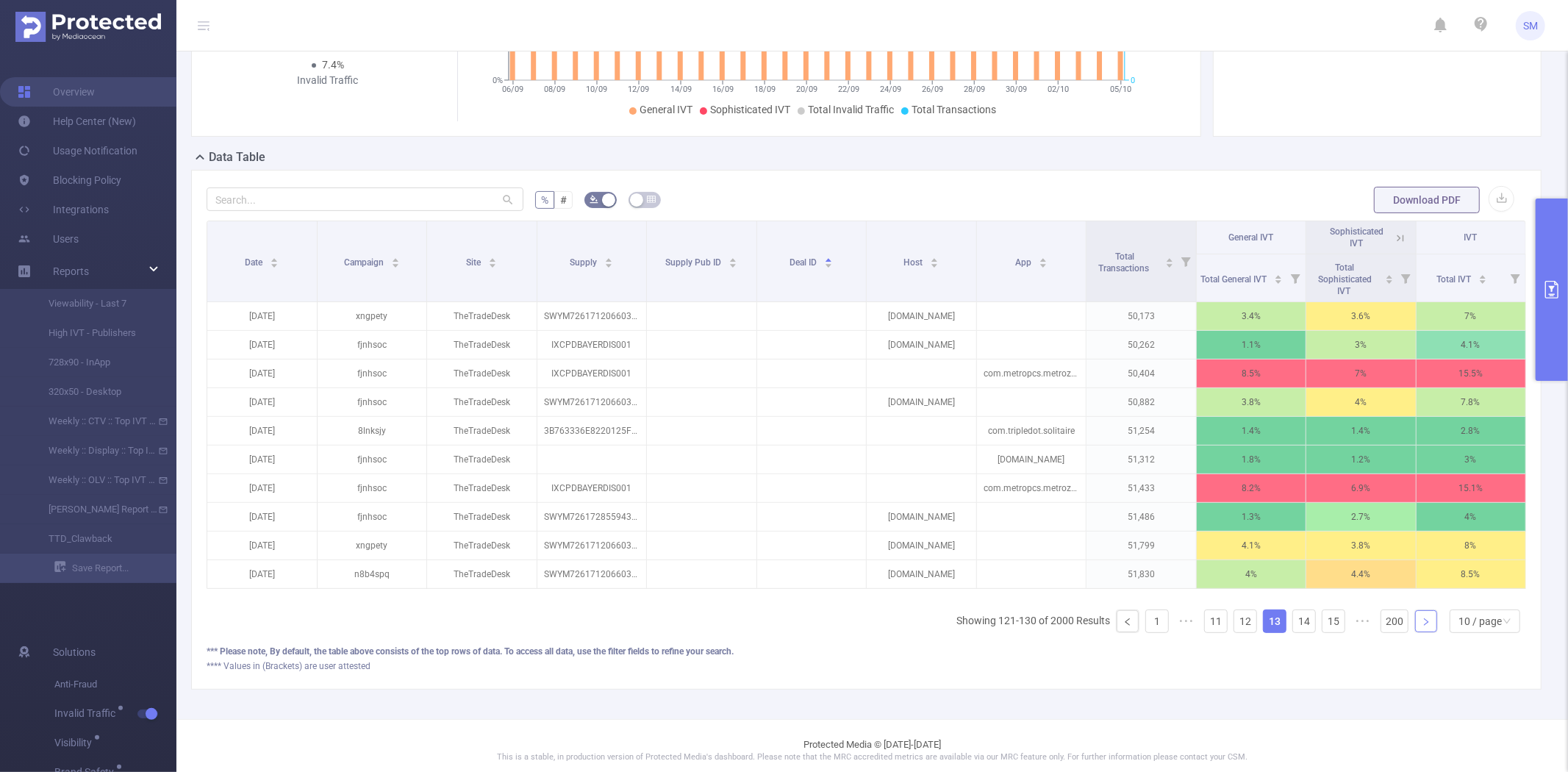
click at [1416, 632] on link at bounding box center [1427, 621] width 22 height 22
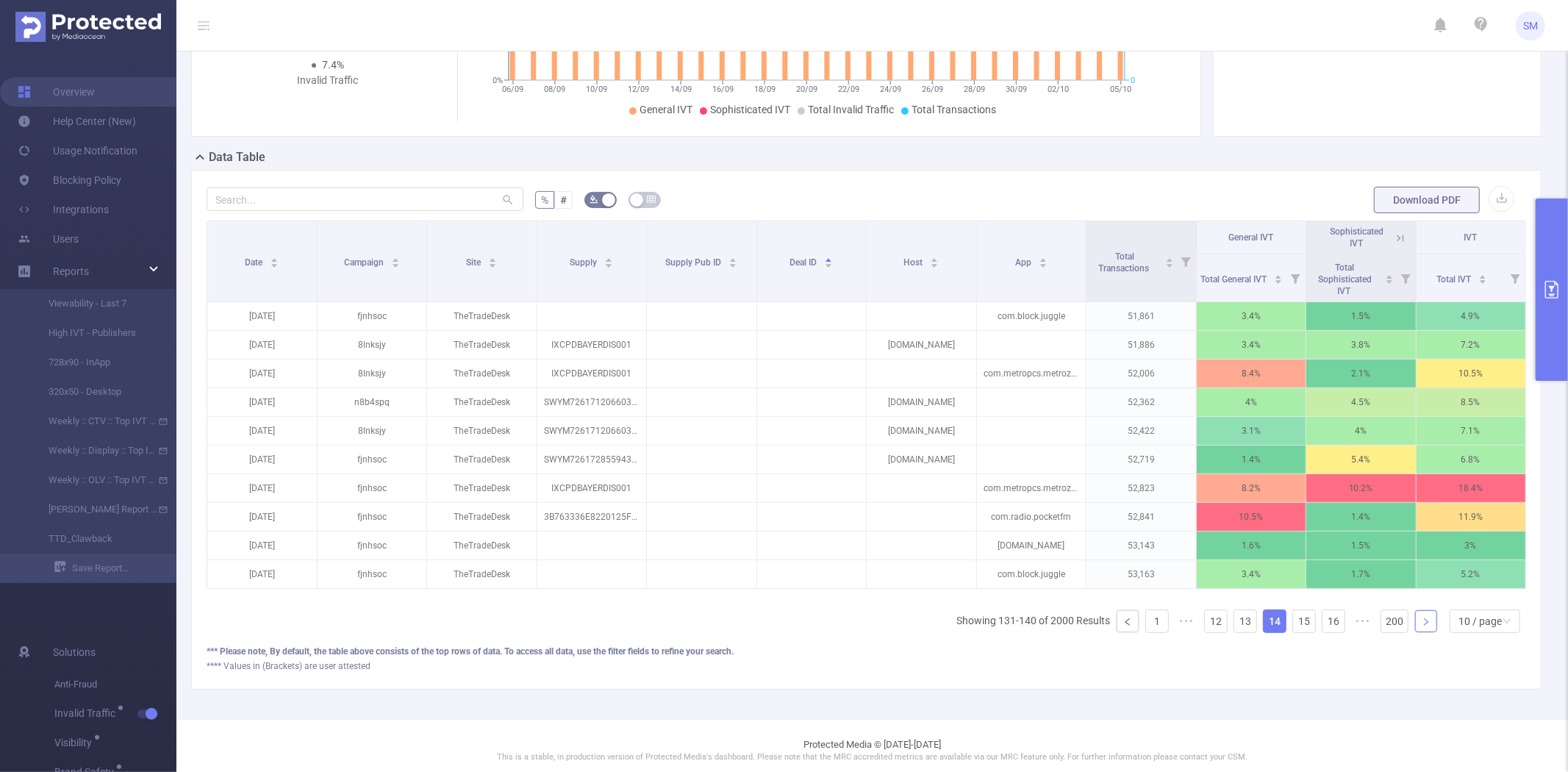
click at [1416, 632] on link at bounding box center [1427, 621] width 22 height 22
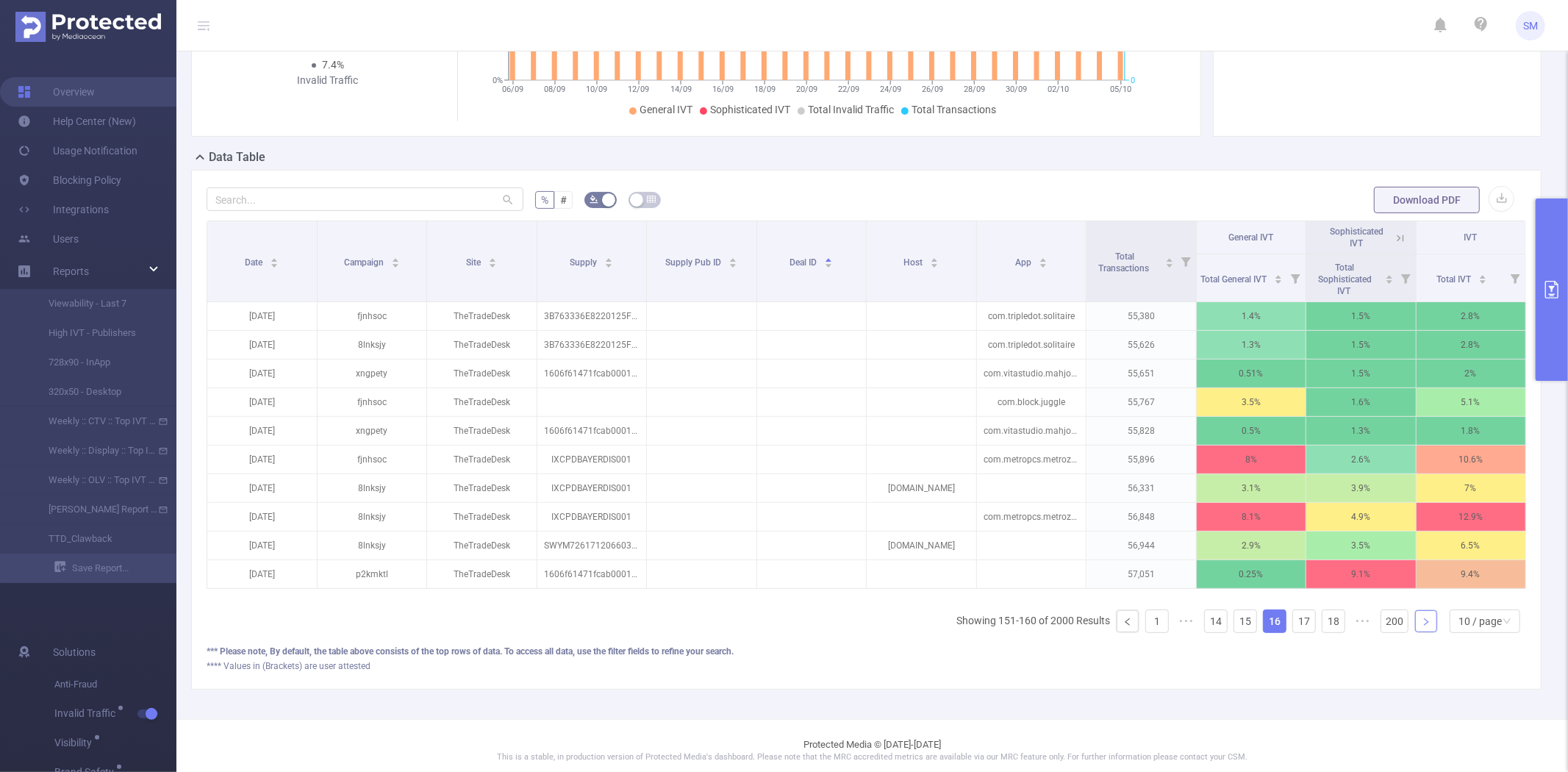
click at [1416, 632] on link at bounding box center [1427, 621] width 22 height 22
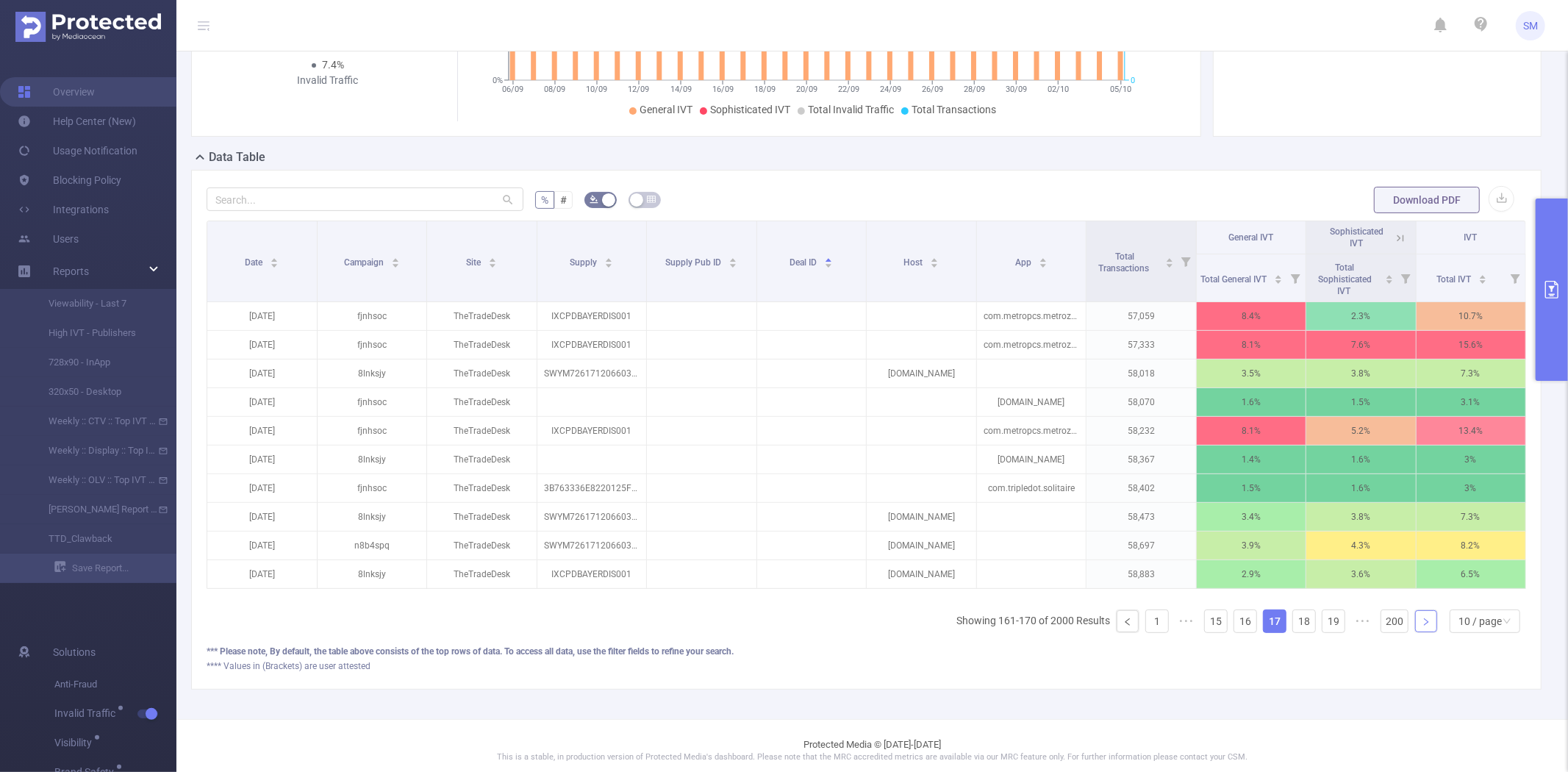
click at [1416, 632] on link at bounding box center [1427, 621] width 22 height 22
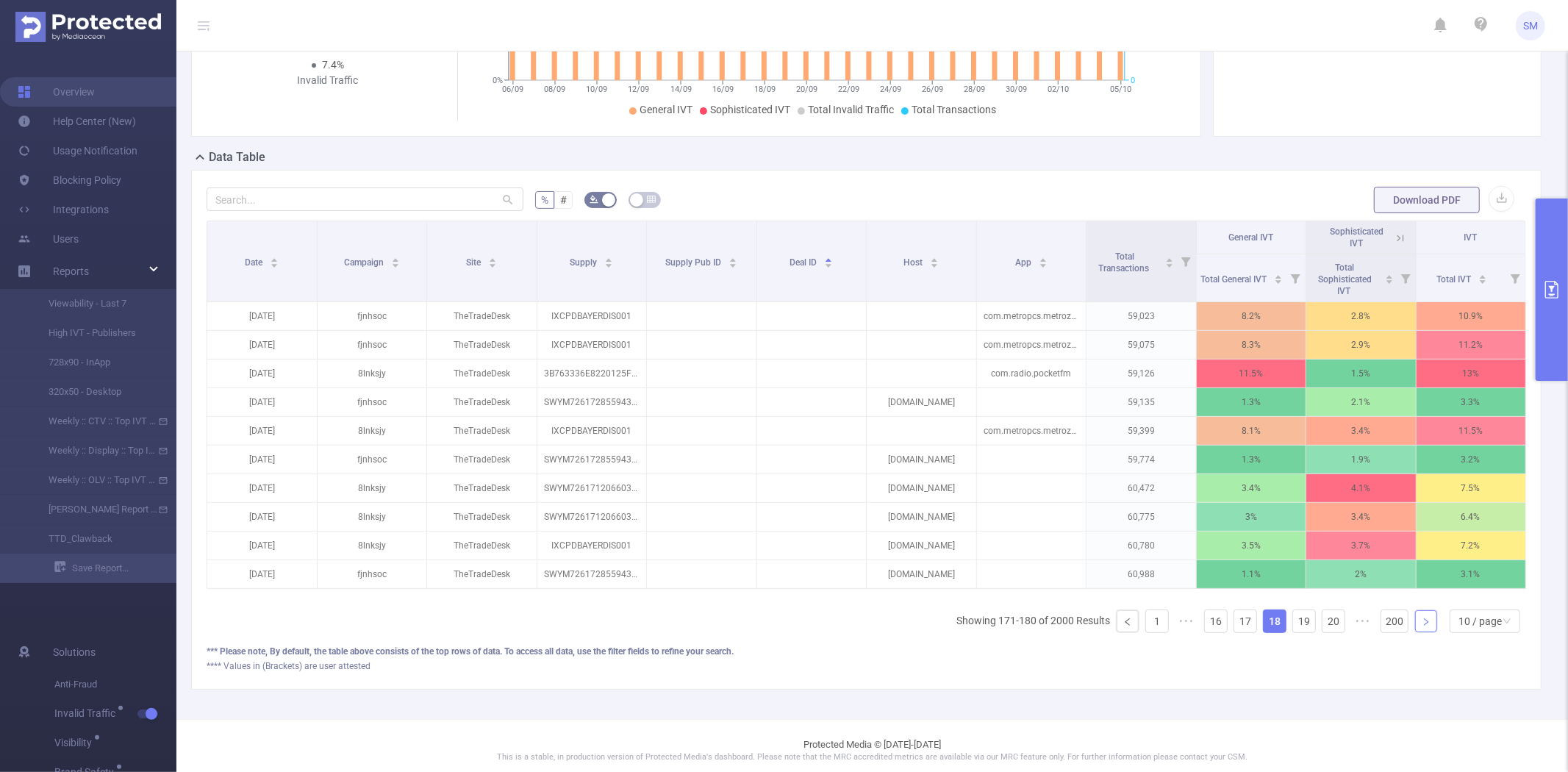
click at [1416, 632] on link at bounding box center [1427, 621] width 22 height 22
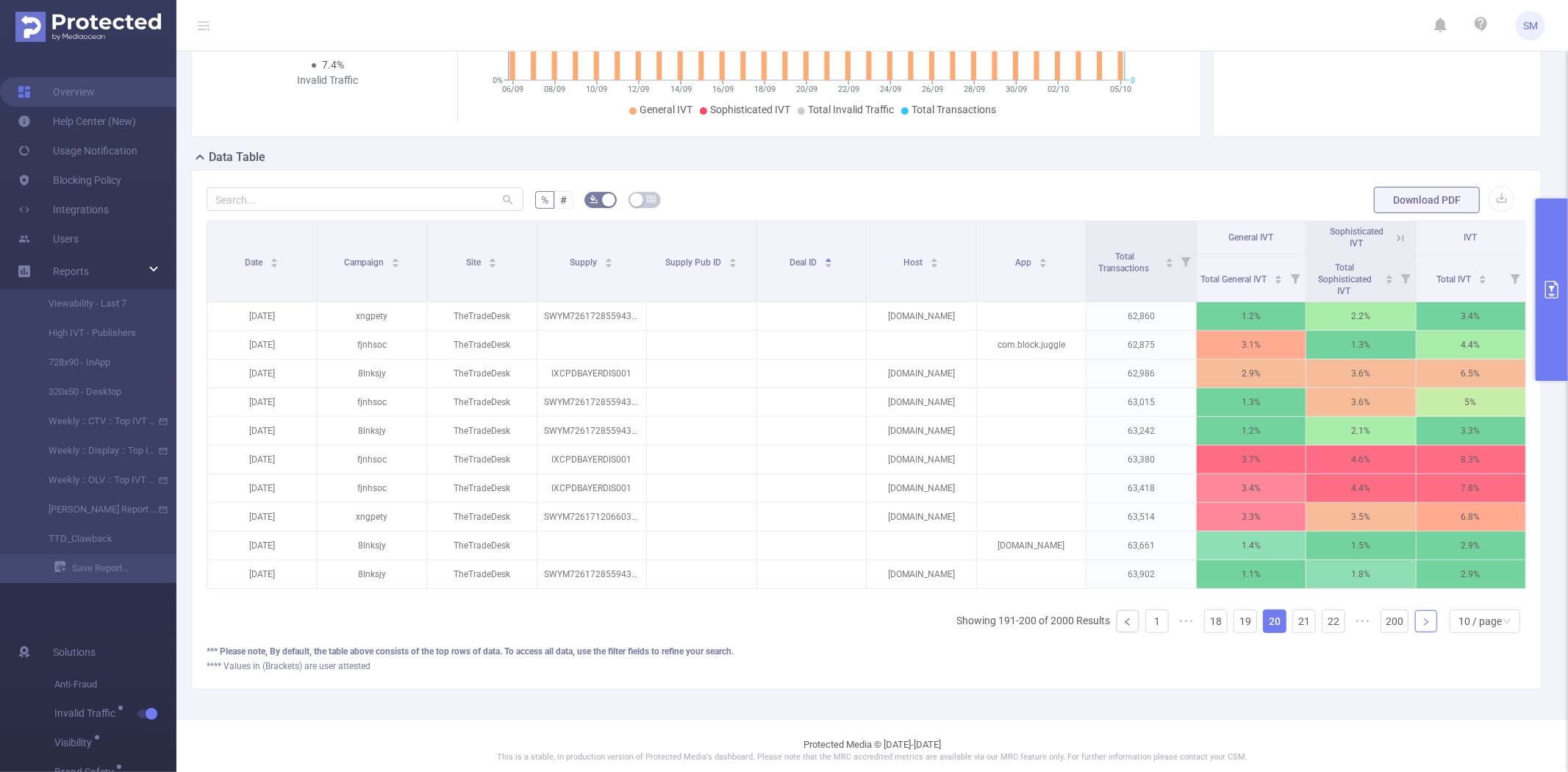
click at [1416, 632] on link at bounding box center [1427, 621] width 22 height 22
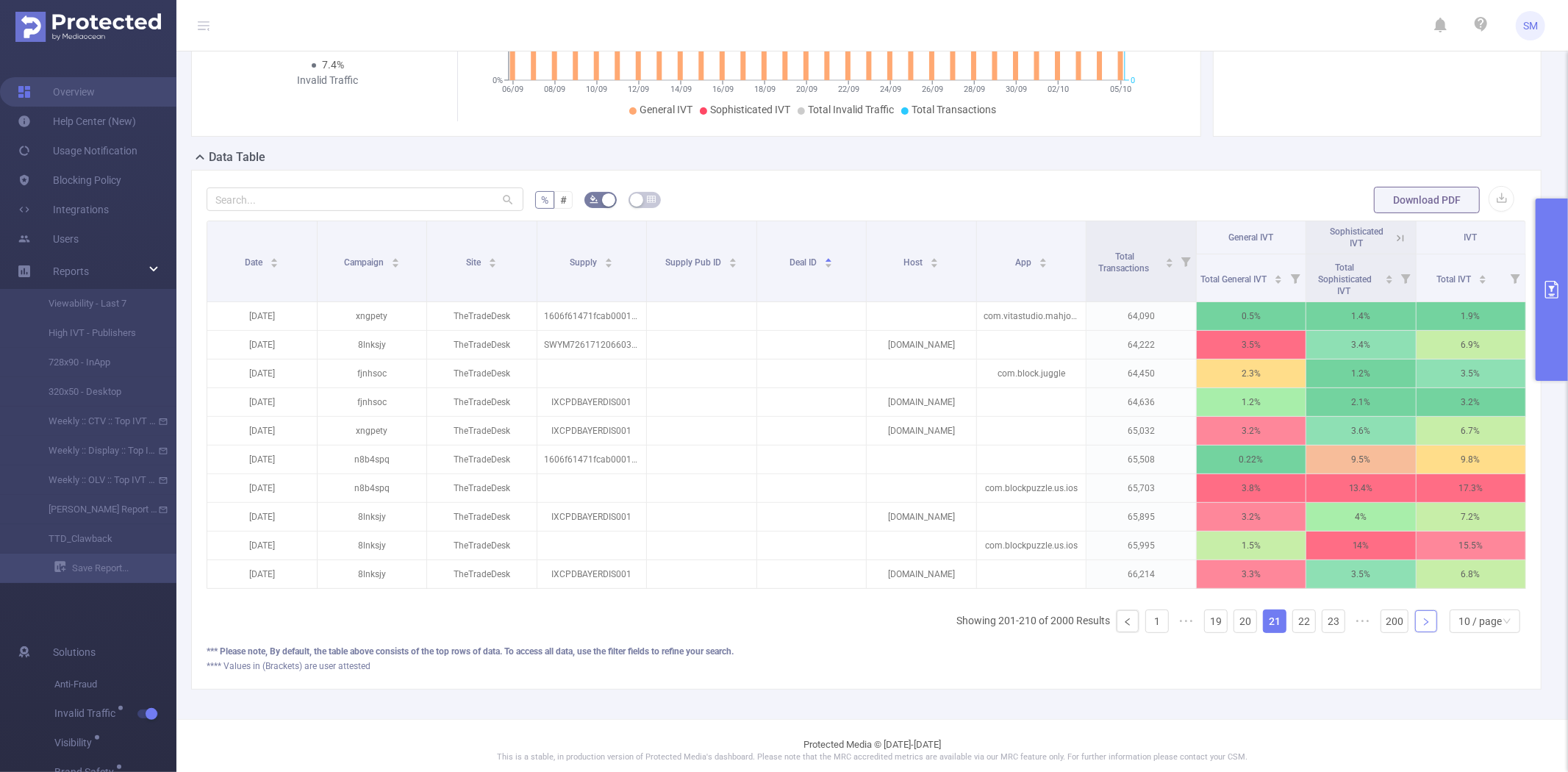
click at [1416, 632] on link at bounding box center [1427, 621] width 22 height 22
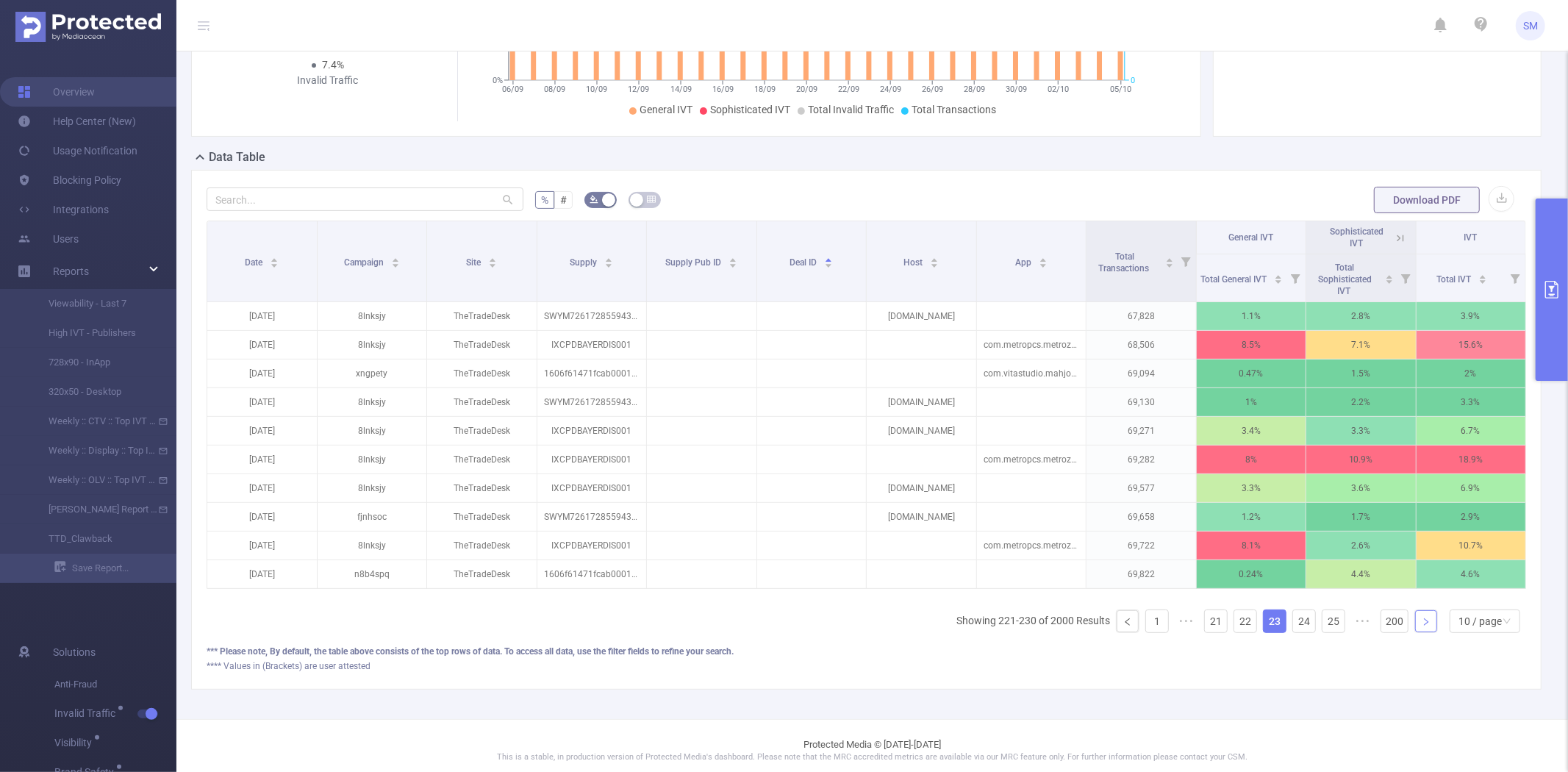
click at [1416, 632] on link at bounding box center [1427, 621] width 22 height 22
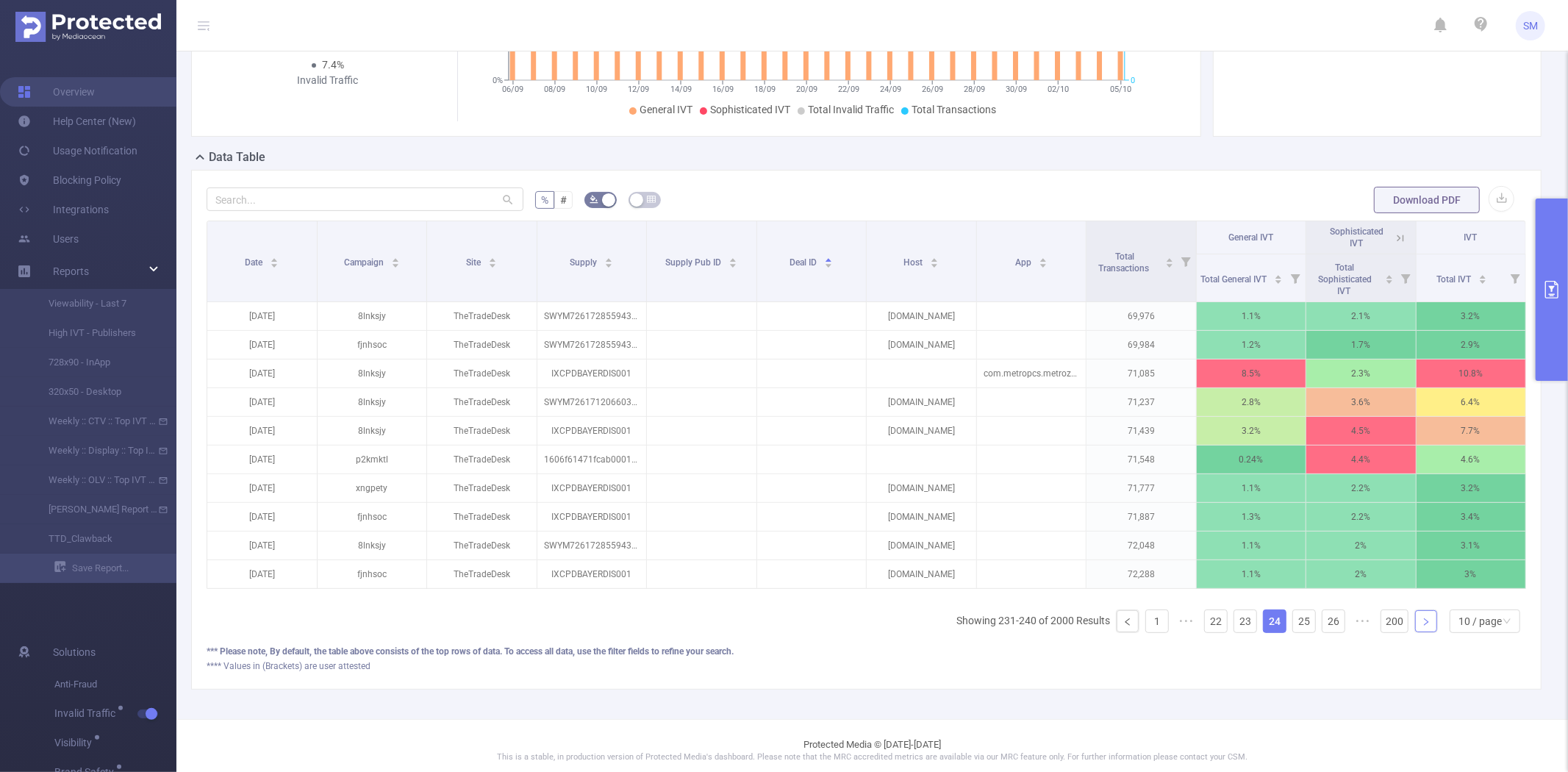
click at [1416, 632] on link at bounding box center [1427, 621] width 22 height 22
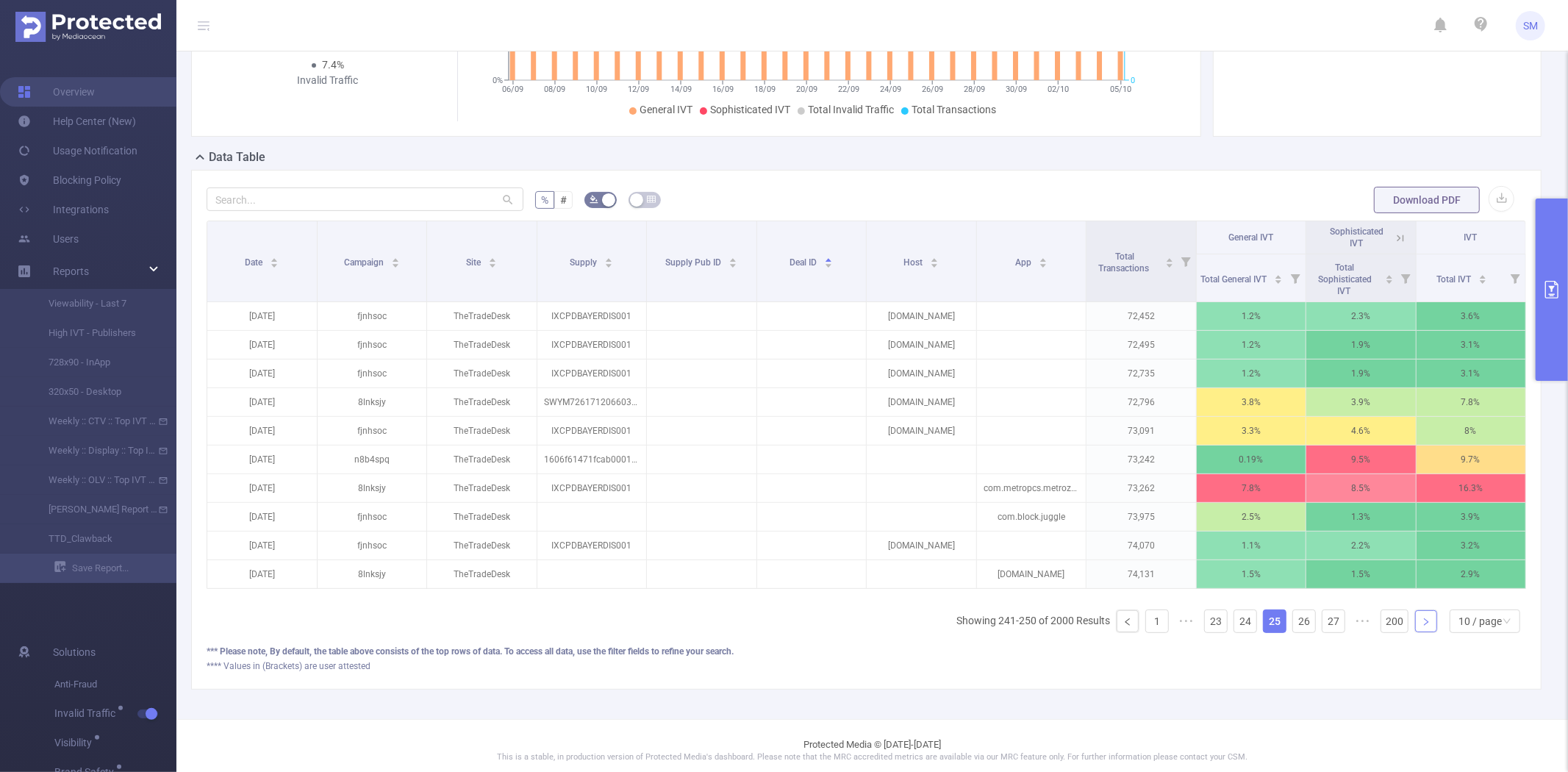
click at [1416, 632] on link at bounding box center [1427, 621] width 22 height 22
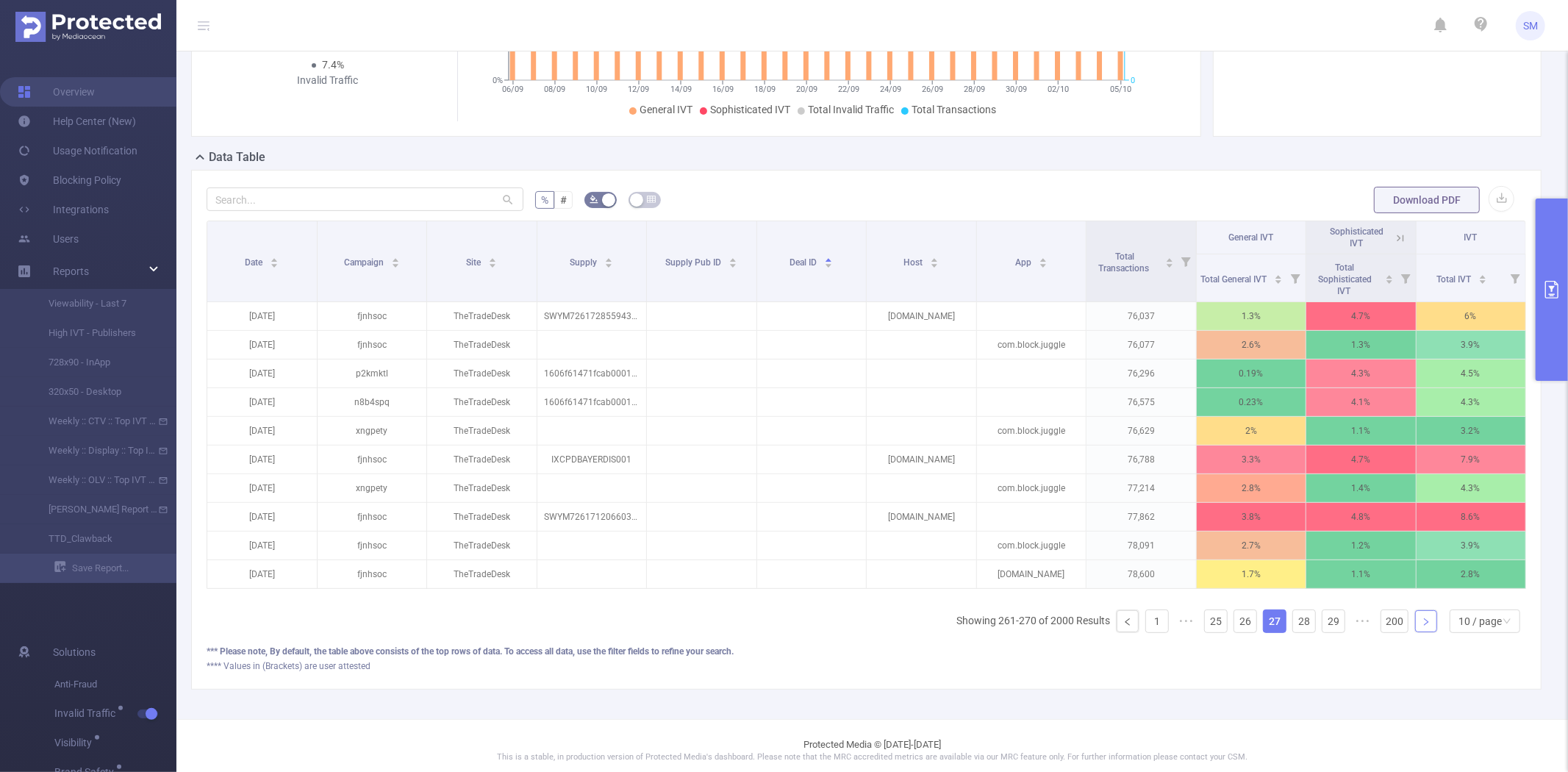
click at [1416, 632] on link at bounding box center [1427, 621] width 22 height 22
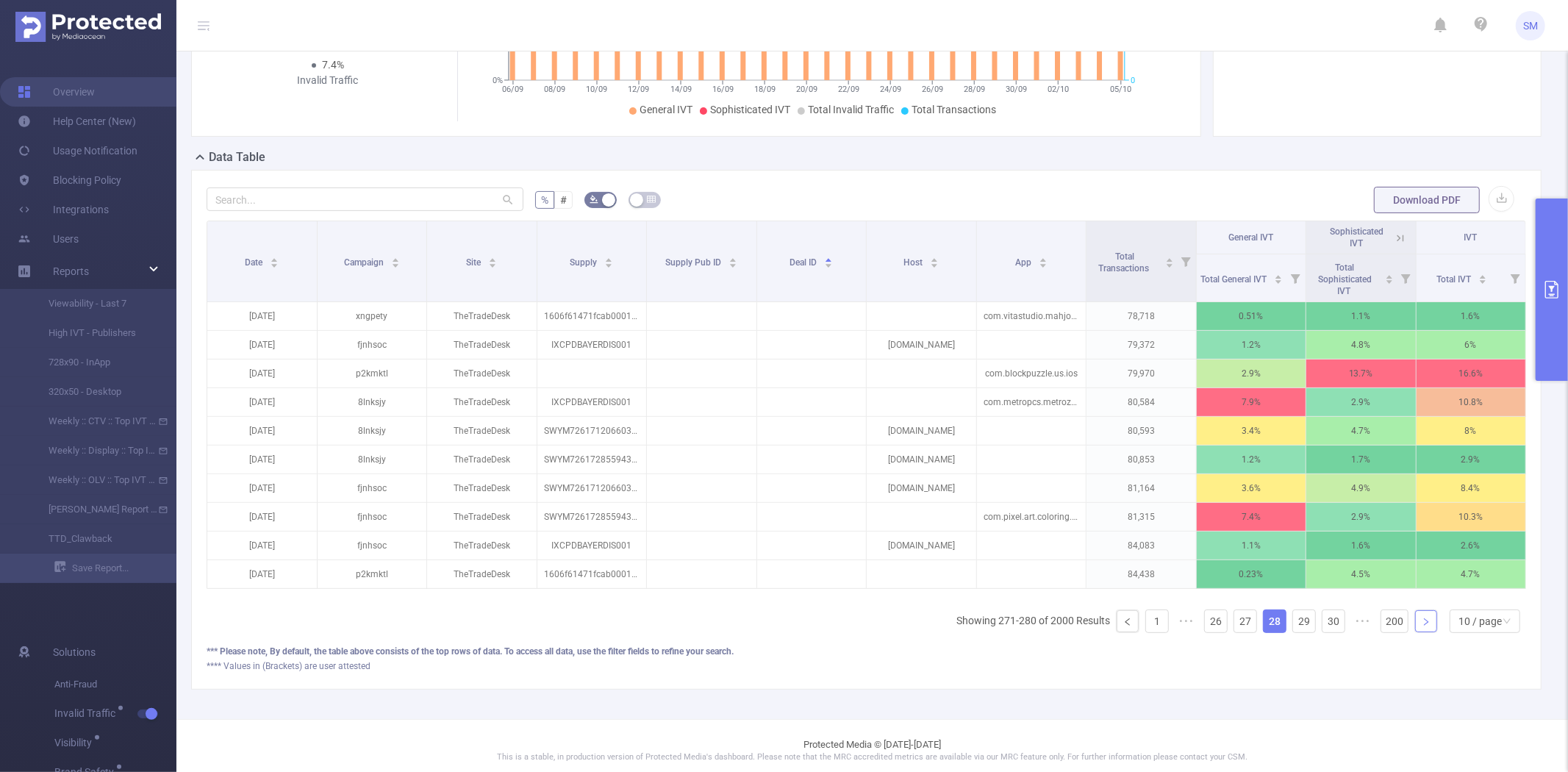
click at [1416, 632] on link at bounding box center [1427, 621] width 22 height 22
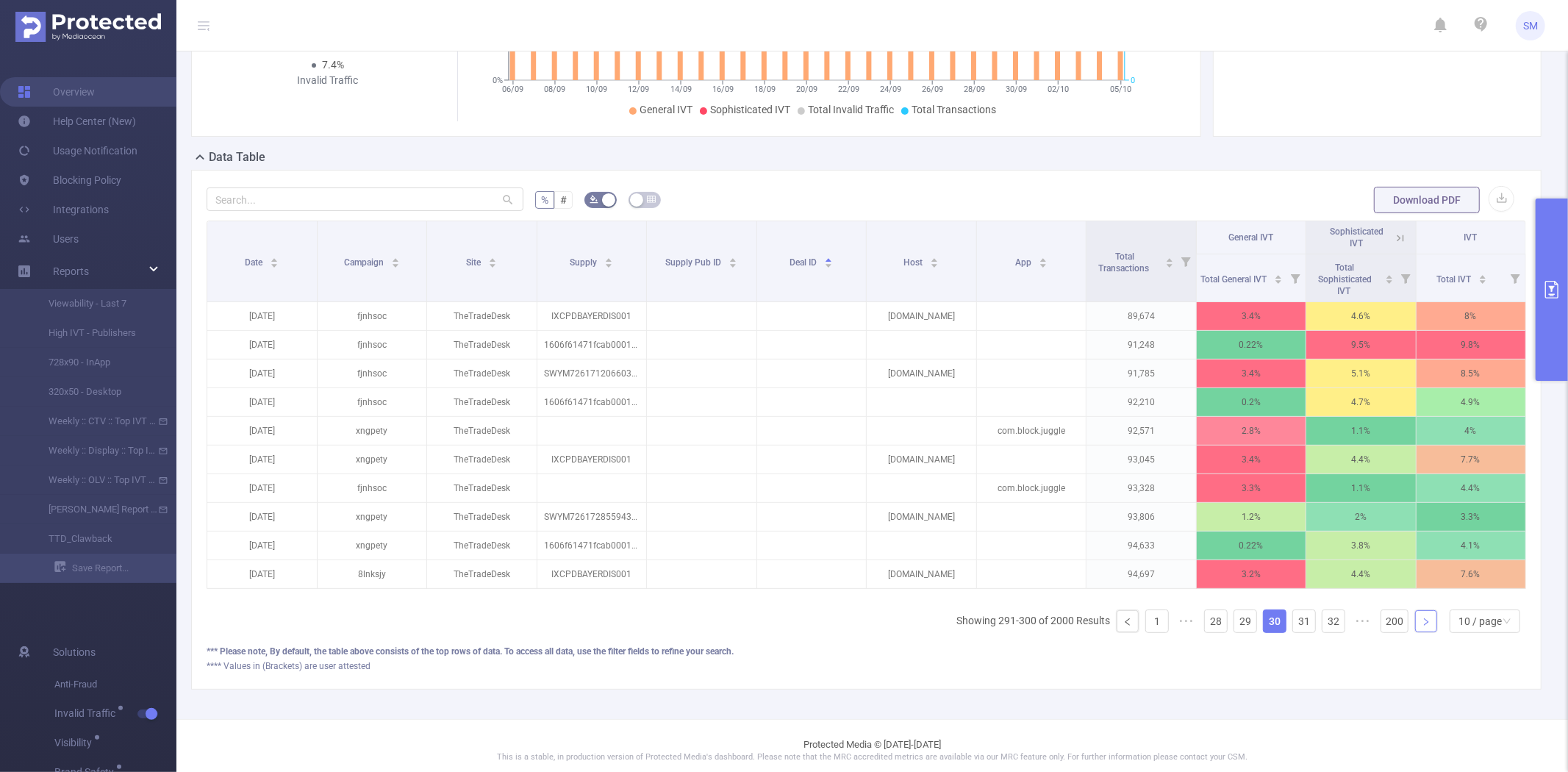
click at [1416, 632] on link at bounding box center [1427, 621] width 22 height 22
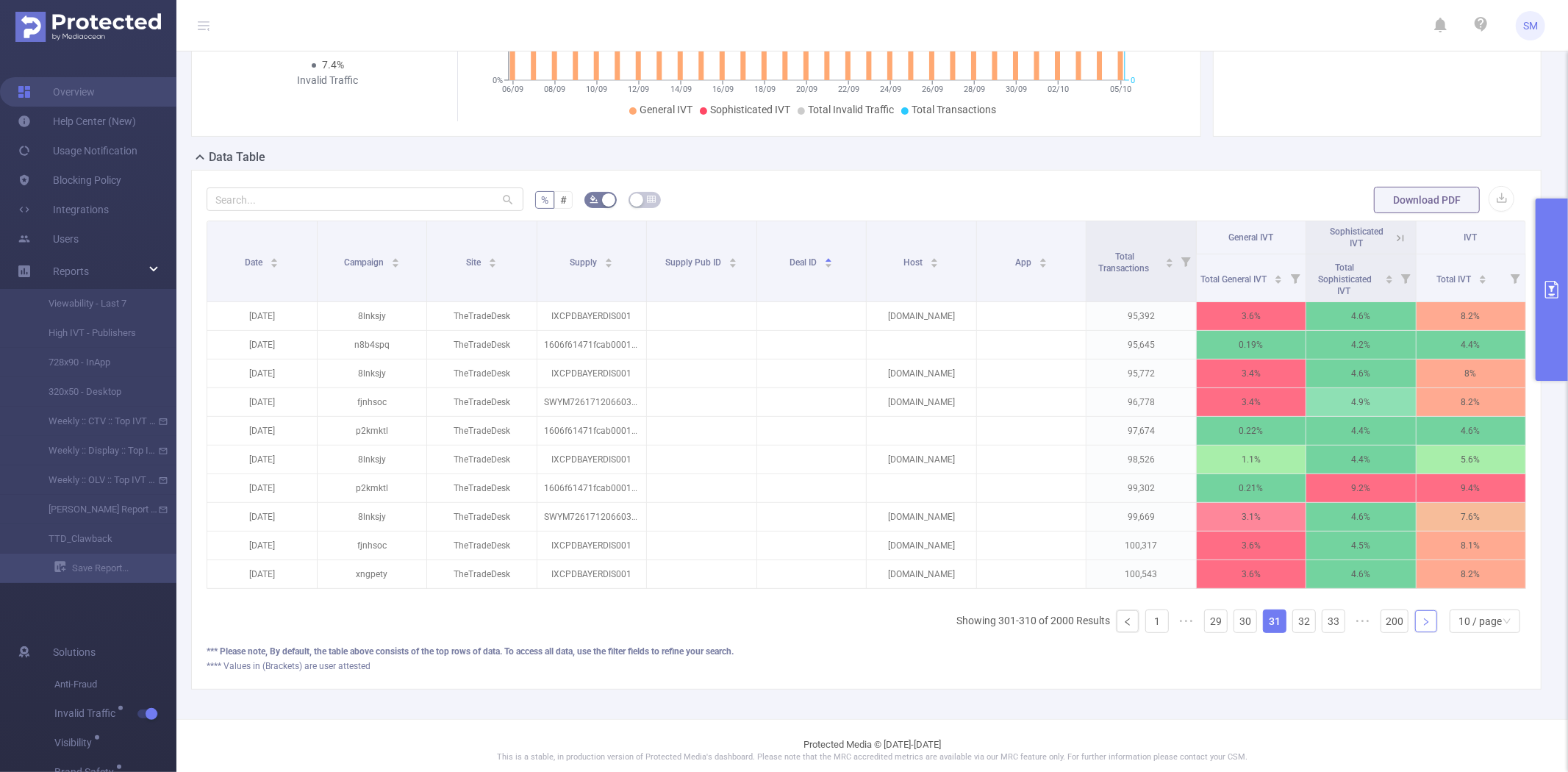
click at [1416, 632] on link at bounding box center [1427, 621] width 22 height 22
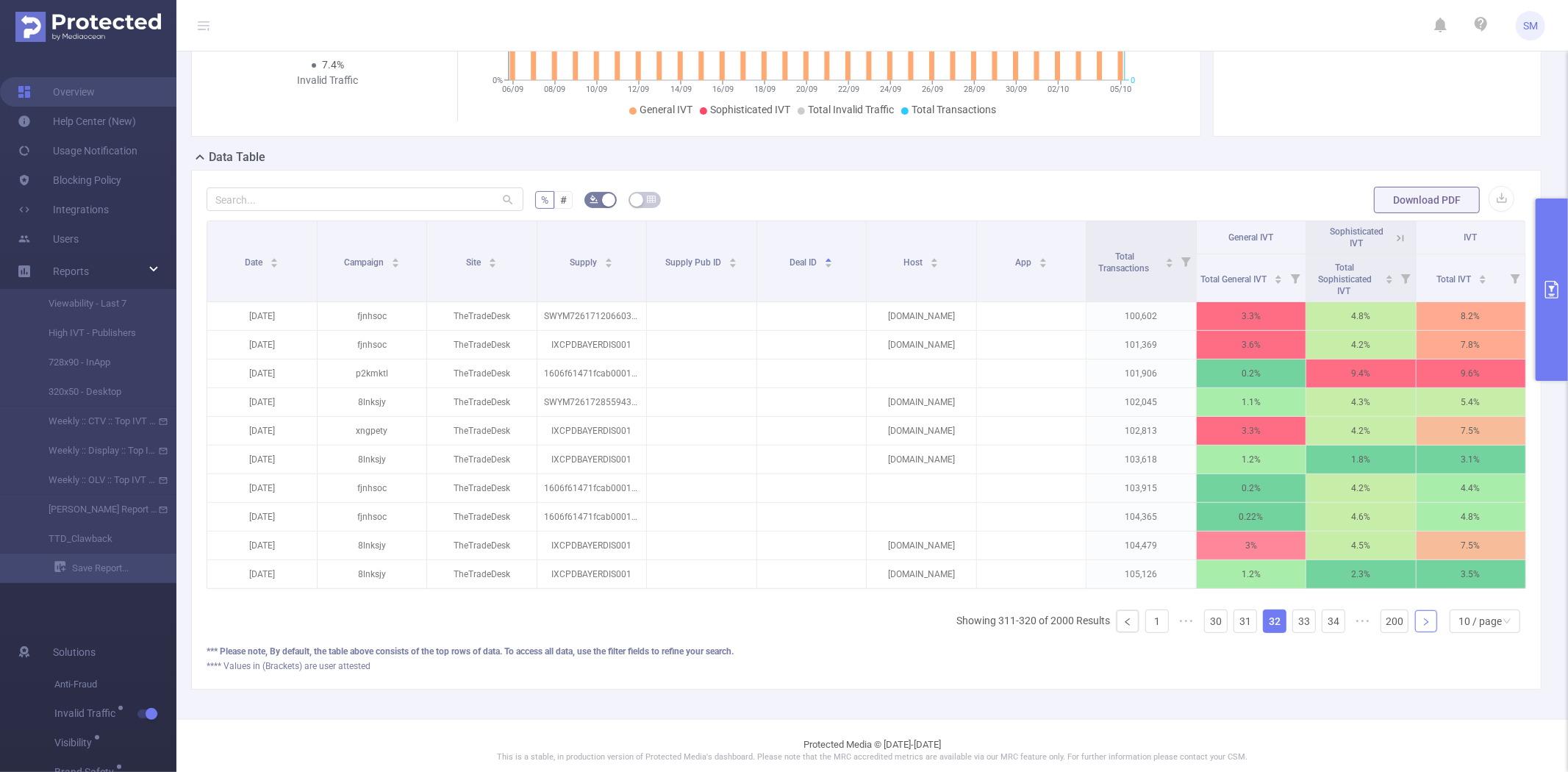
click at [1416, 632] on link at bounding box center [1427, 621] width 22 height 22
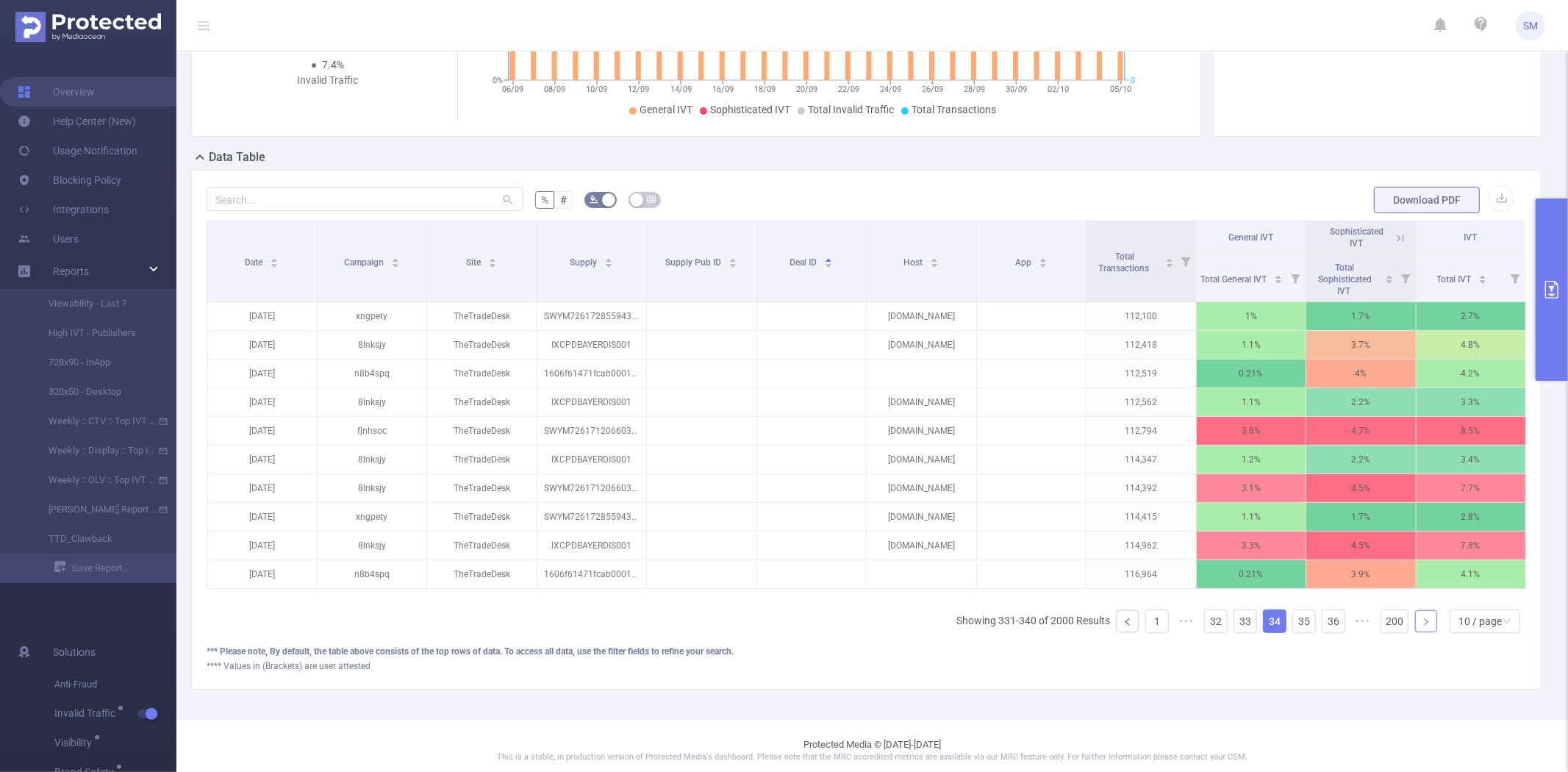
click at [1416, 632] on link at bounding box center [1427, 621] width 22 height 22
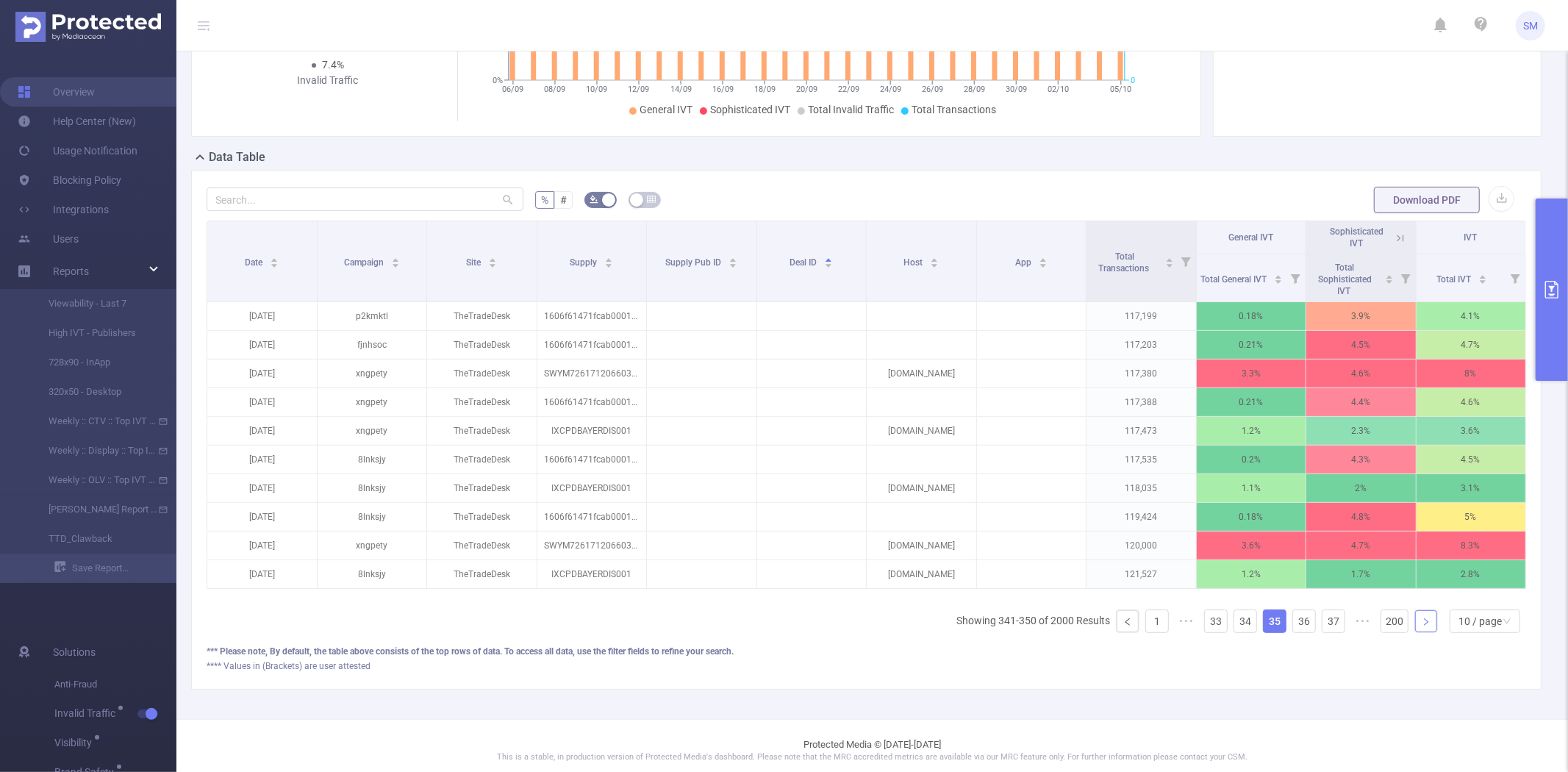
click at [1416, 632] on link at bounding box center [1427, 621] width 22 height 22
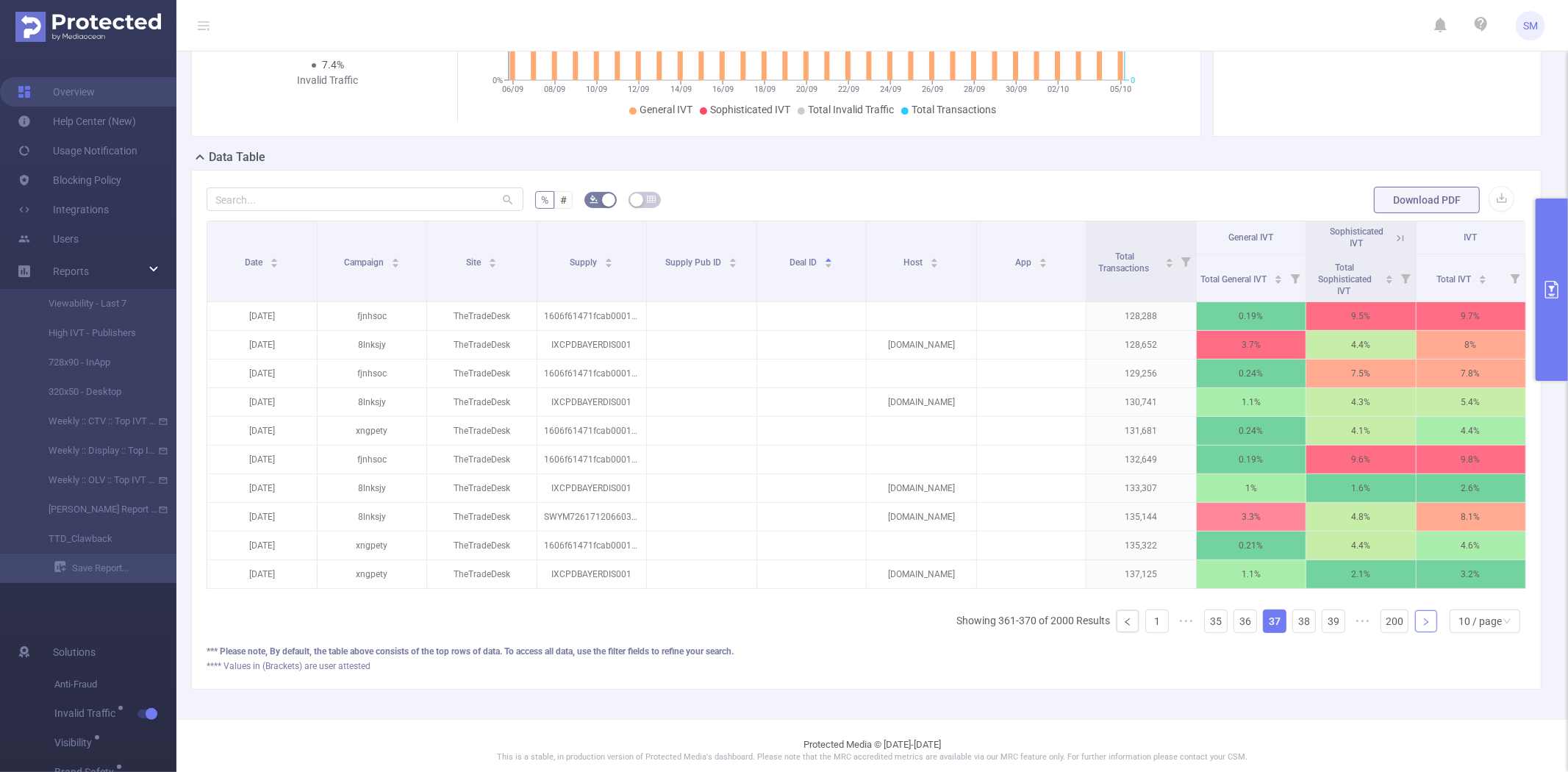
click at [1416, 632] on link at bounding box center [1427, 621] width 22 height 22
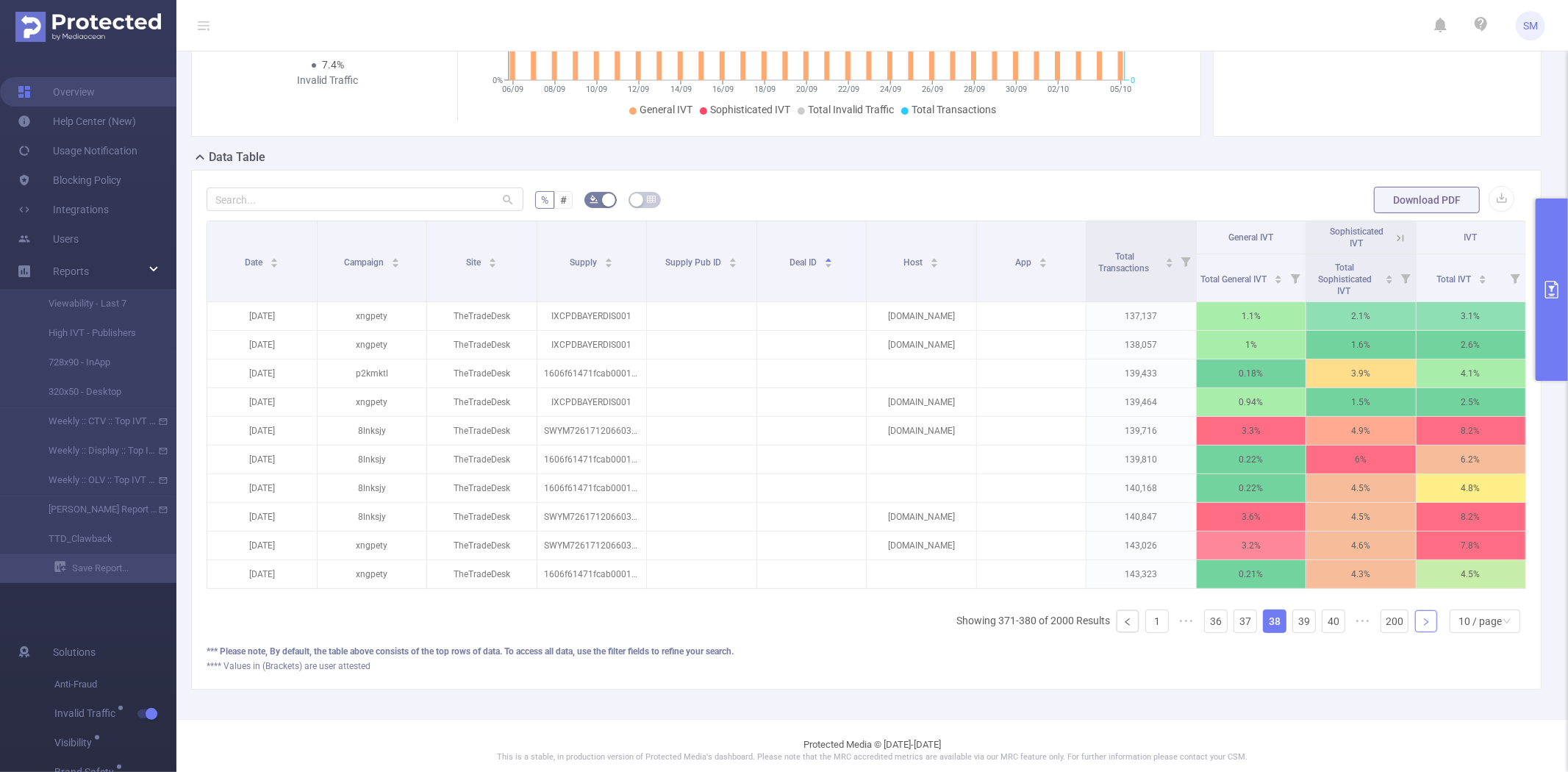
click at [1416, 632] on link at bounding box center [1427, 621] width 22 height 22
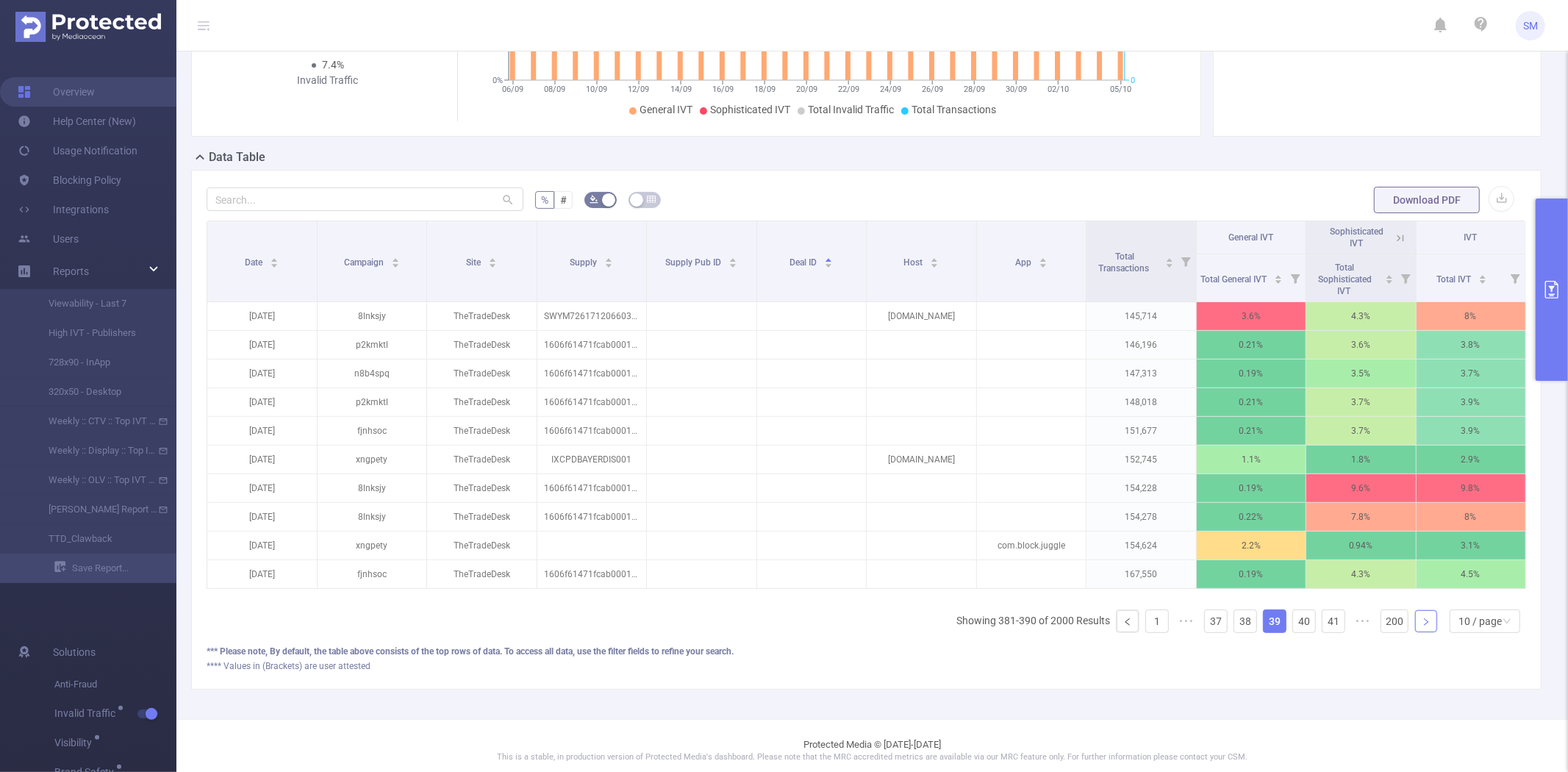
click at [1416, 632] on link at bounding box center [1427, 621] width 22 height 22
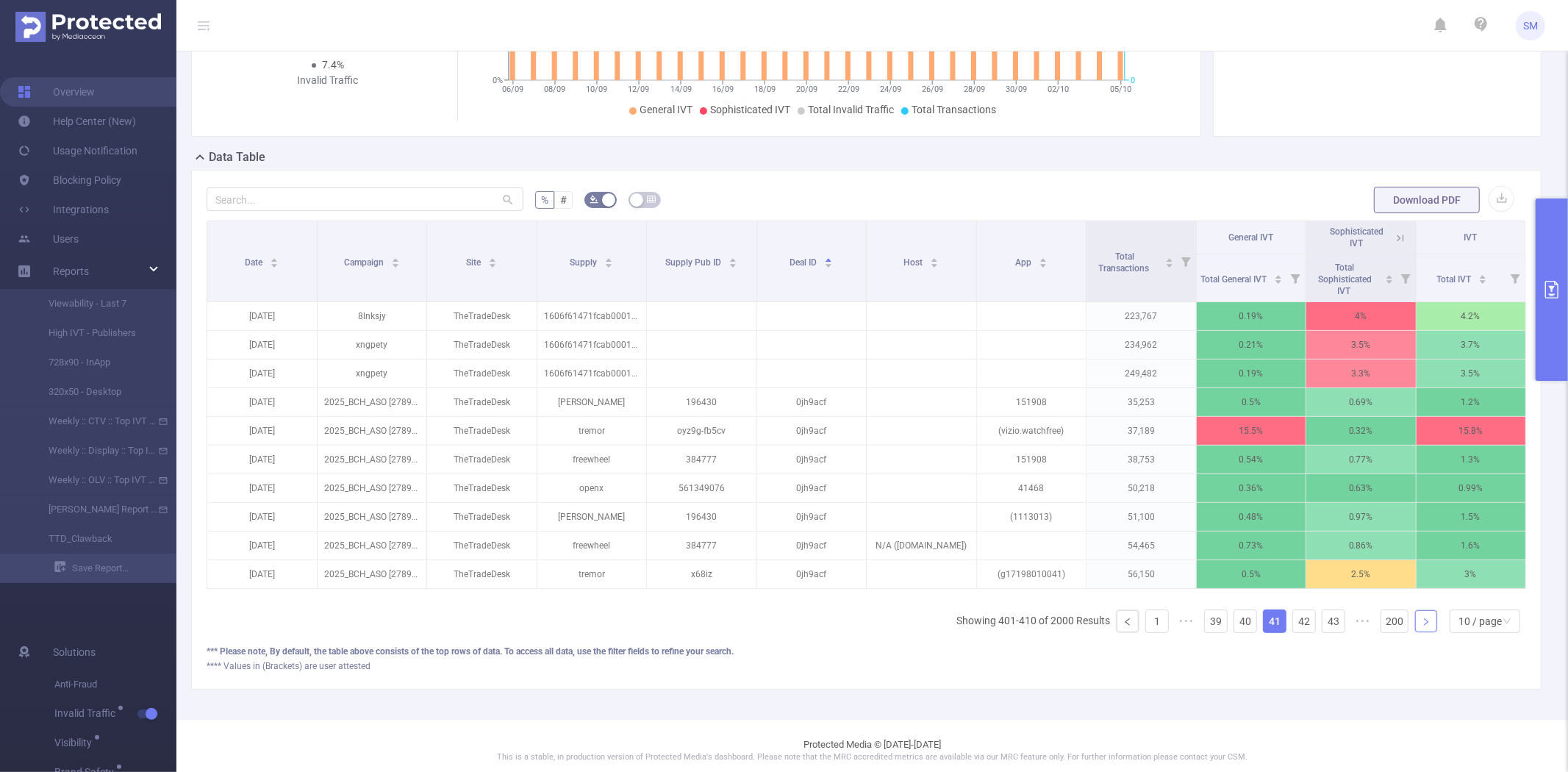
click at [1416, 632] on link at bounding box center [1427, 621] width 22 height 22
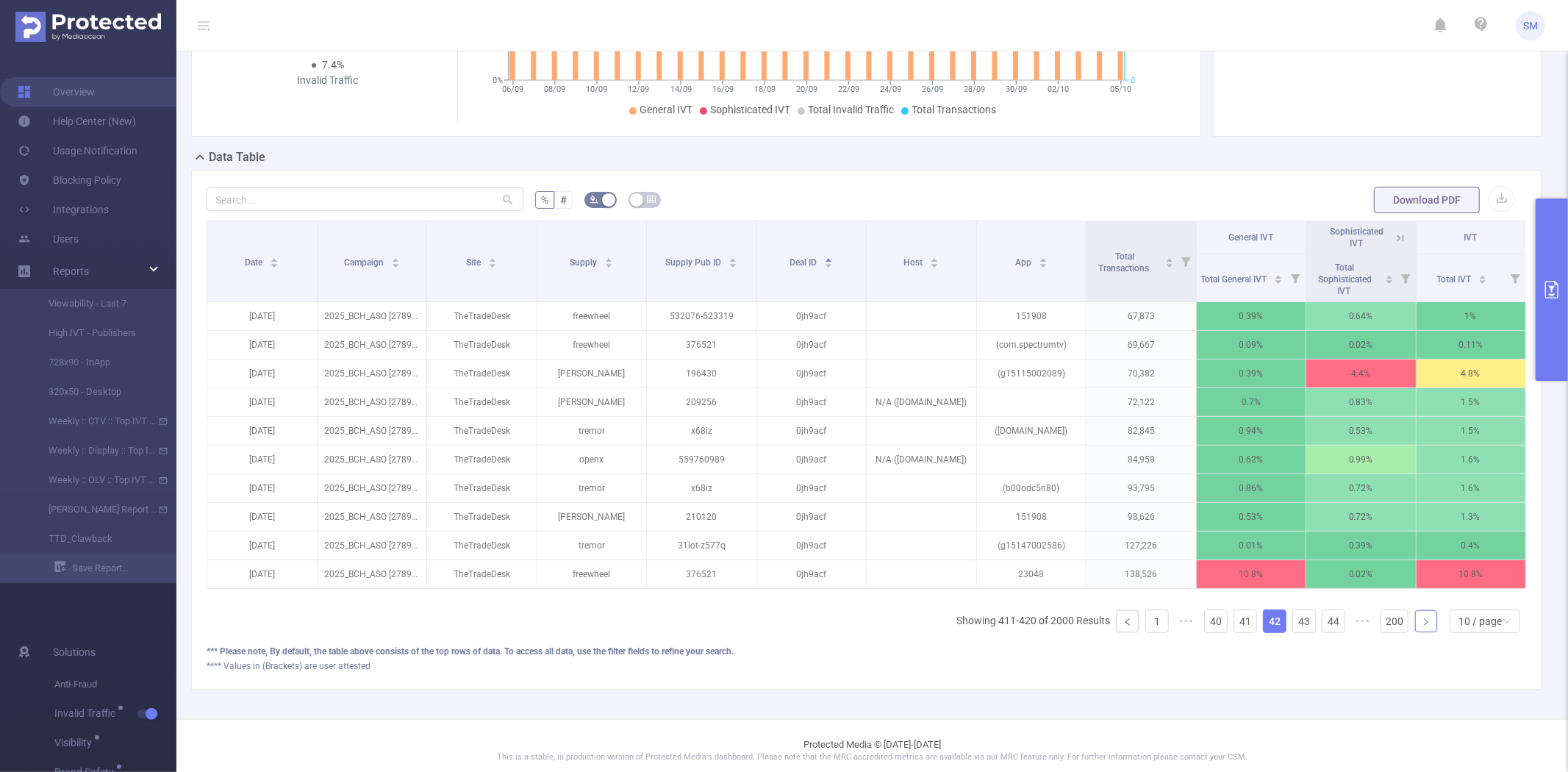
click at [1416, 632] on link at bounding box center [1427, 621] width 22 height 22
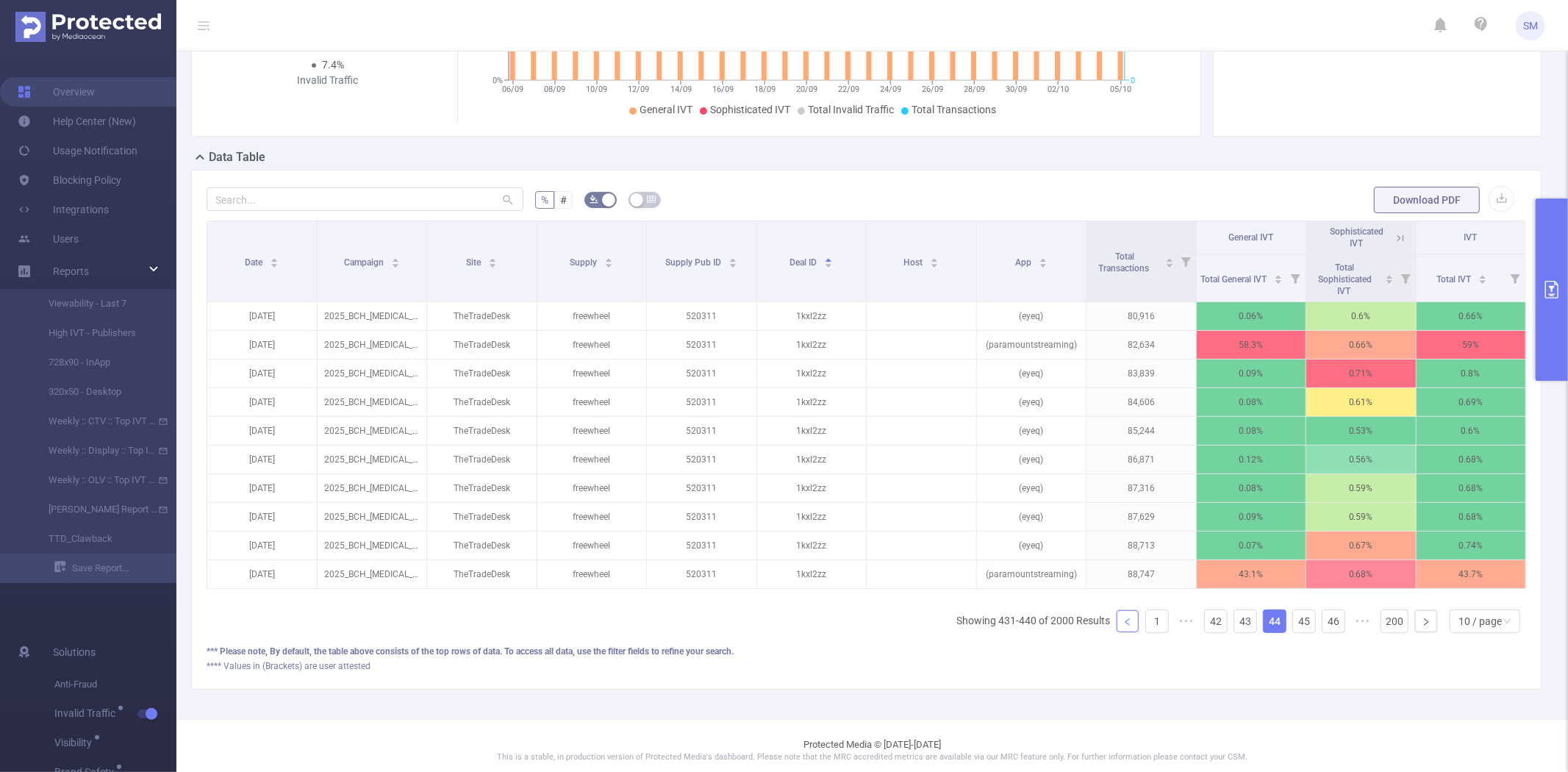
click at [1123, 626] on icon "icon: left" at bounding box center [1127, 621] width 9 height 9
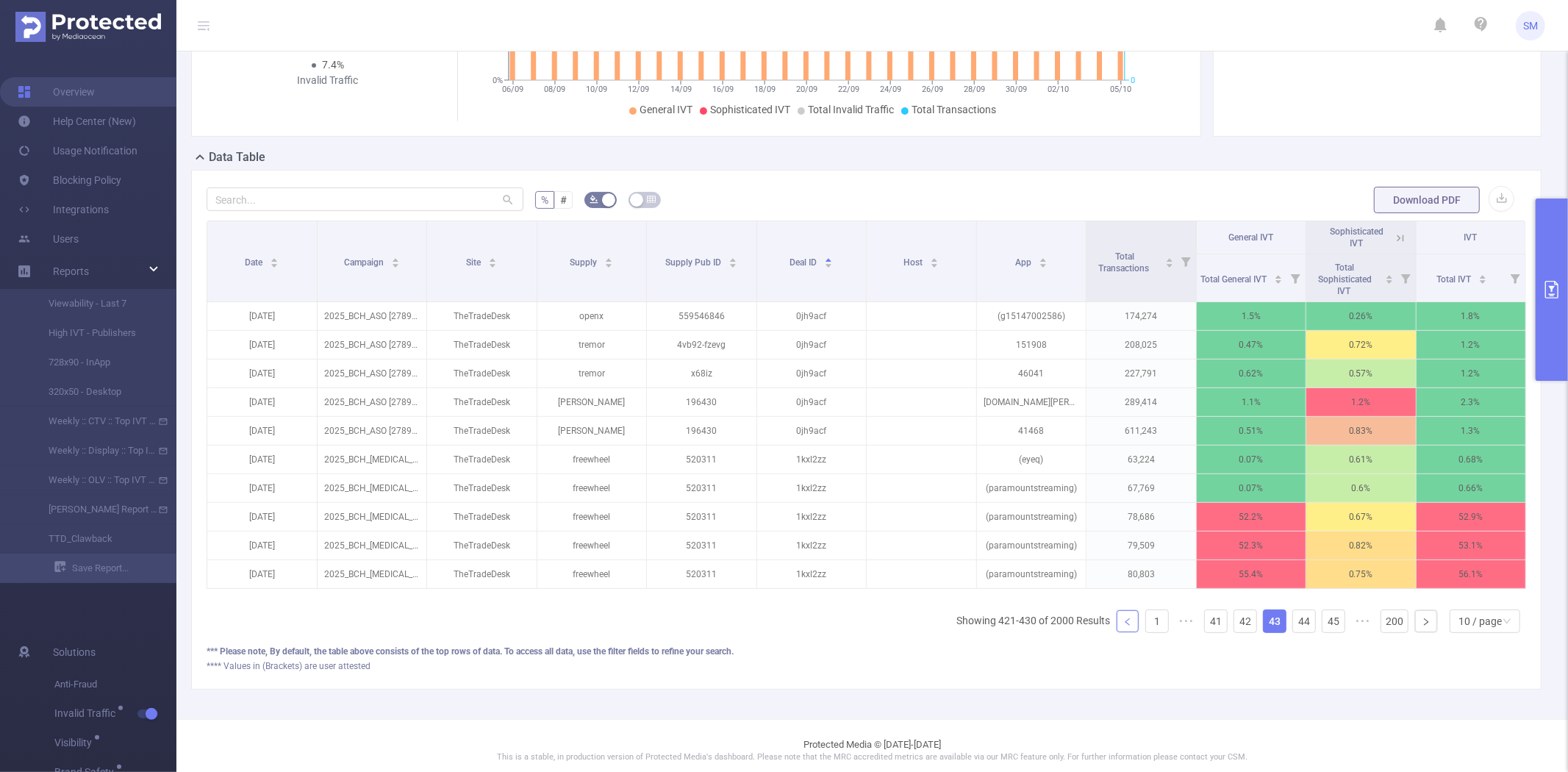
click at [1123, 626] on icon "icon: left" at bounding box center [1127, 621] width 9 height 9
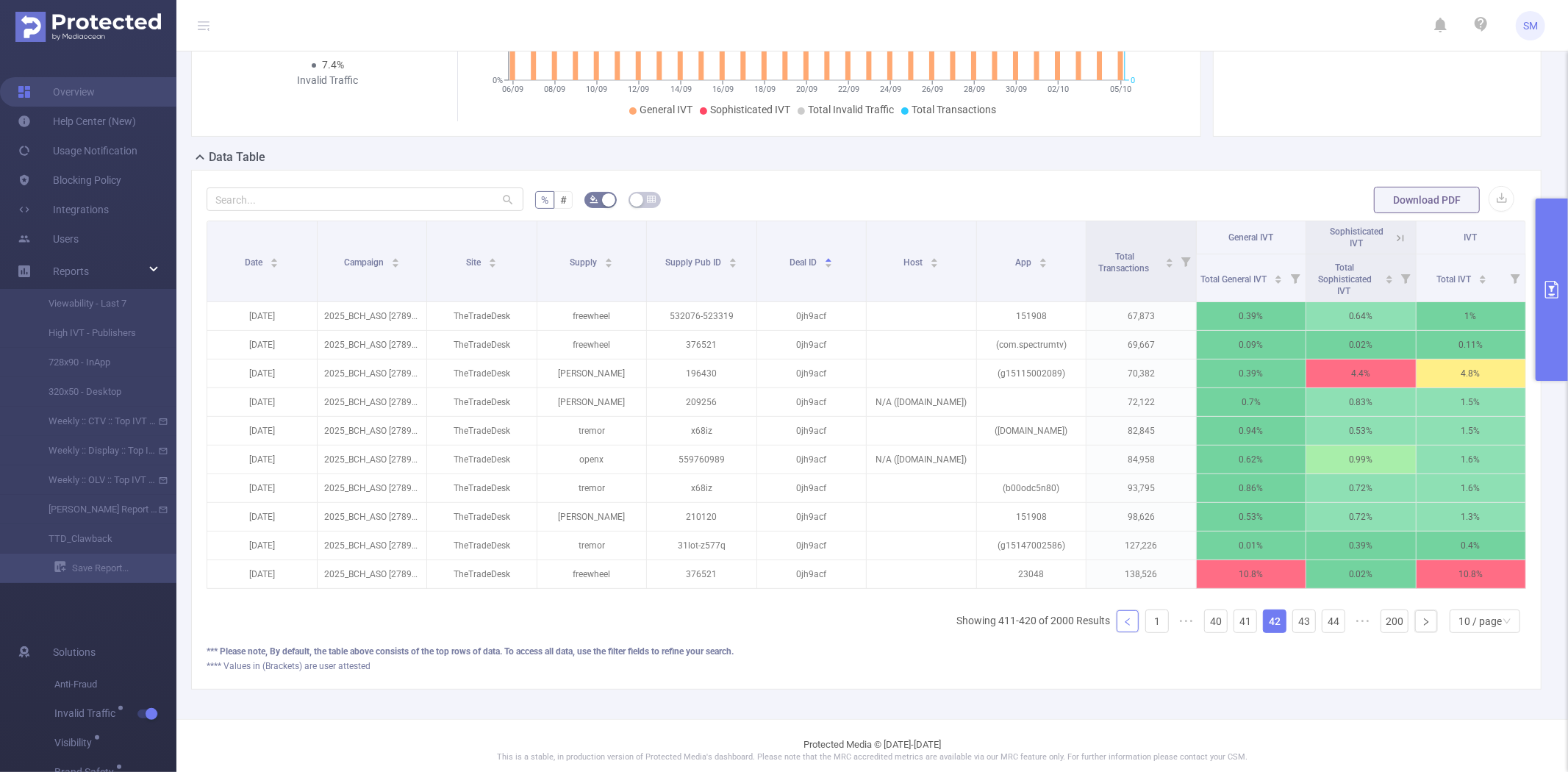
click at [1123, 626] on icon "icon: left" at bounding box center [1127, 621] width 9 height 9
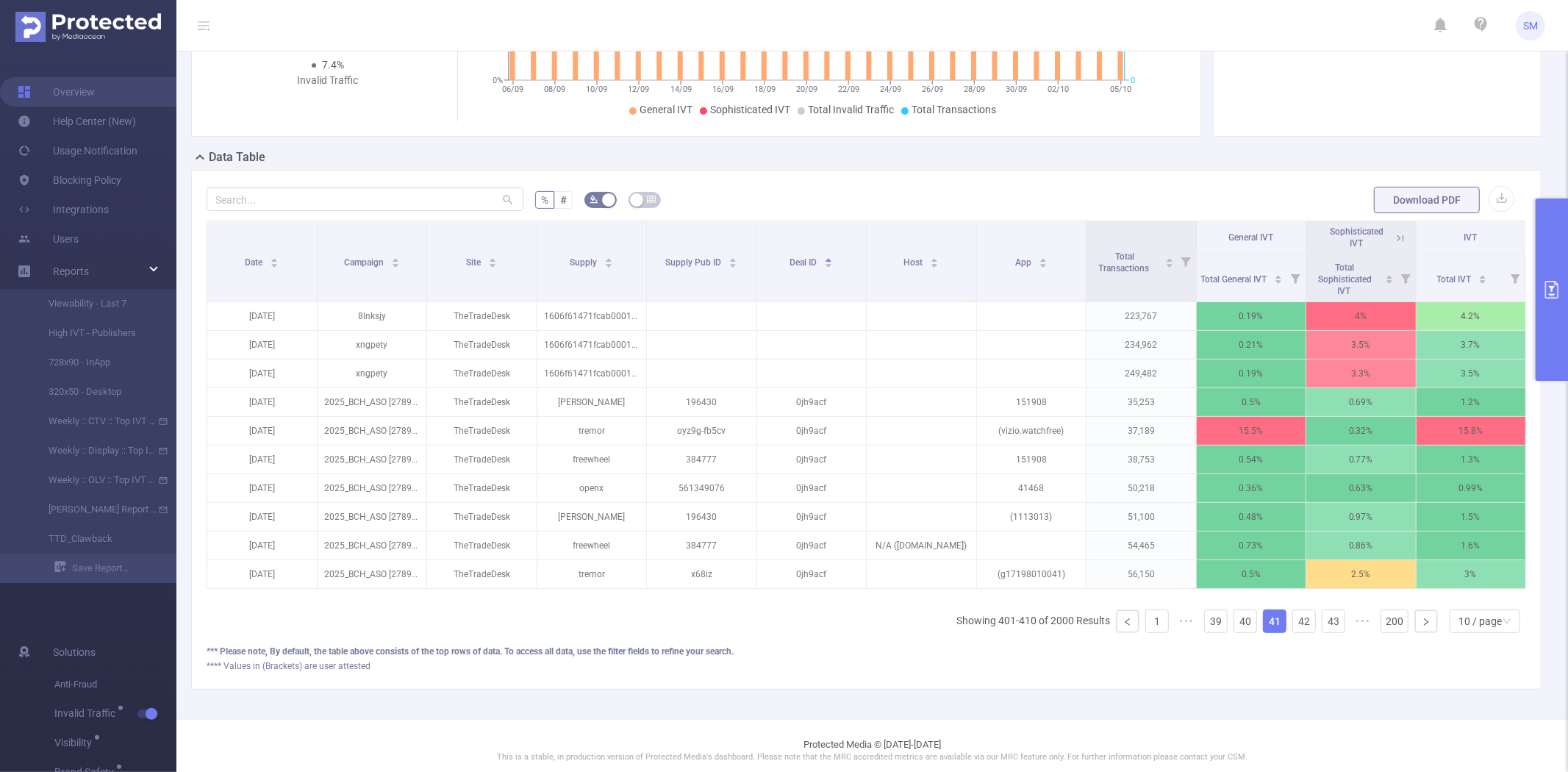
click at [1557, 276] on button "primary" at bounding box center [1552, 289] width 32 height 182
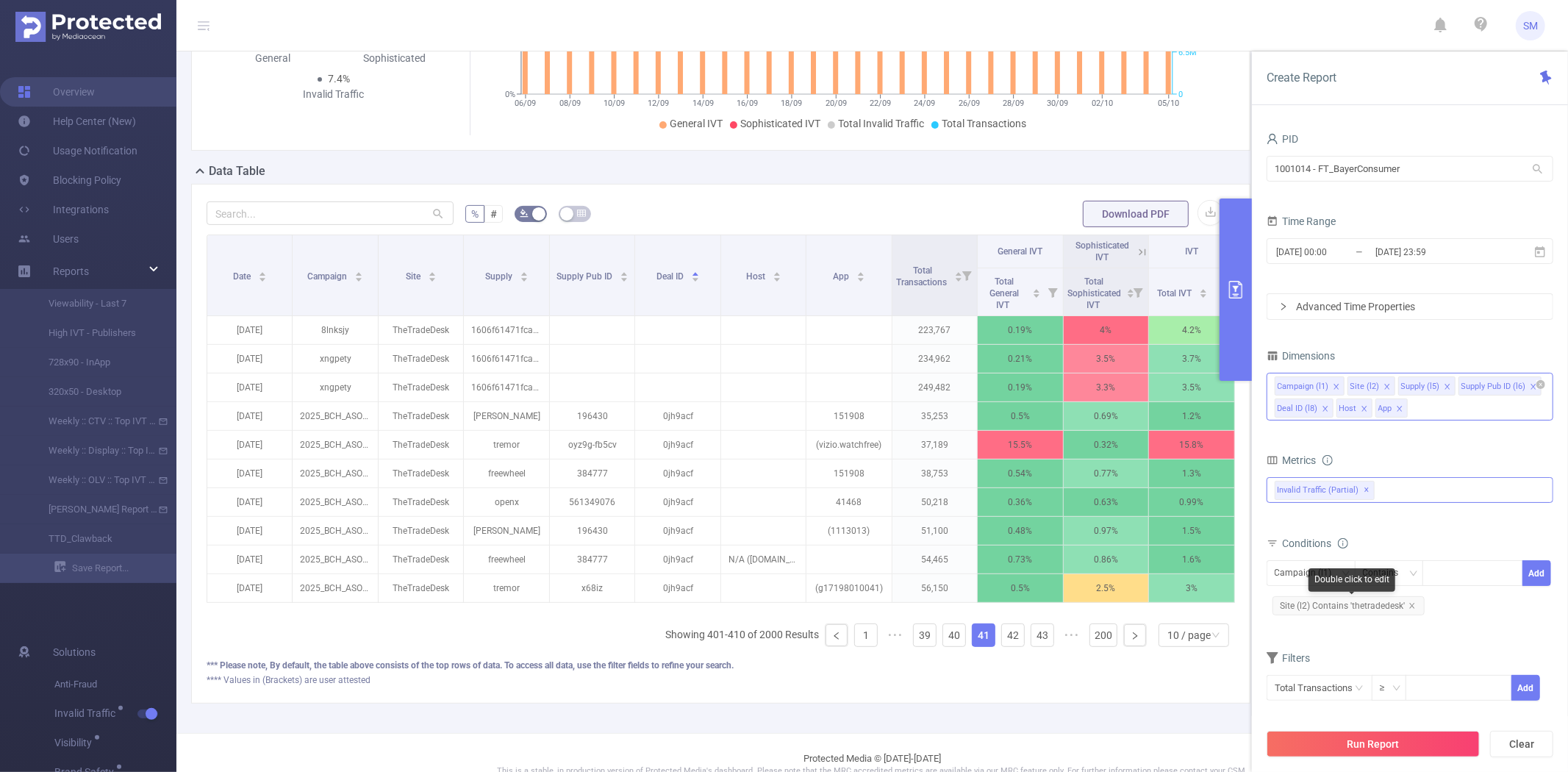
click at [1324, 574] on div "Double click to edit" at bounding box center [1351, 580] width 87 height 23
click at [1280, 570] on div "Campaign (l1)" at bounding box center [1308, 573] width 68 height 24
click at [1319, 700] on li "Deal ID (l8)" at bounding box center [1316, 698] width 98 height 23
click at [1394, 570] on div "Contains" at bounding box center [1386, 573] width 46 height 24
click at [1386, 652] on li "Is Not" at bounding box center [1403, 650] width 98 height 23
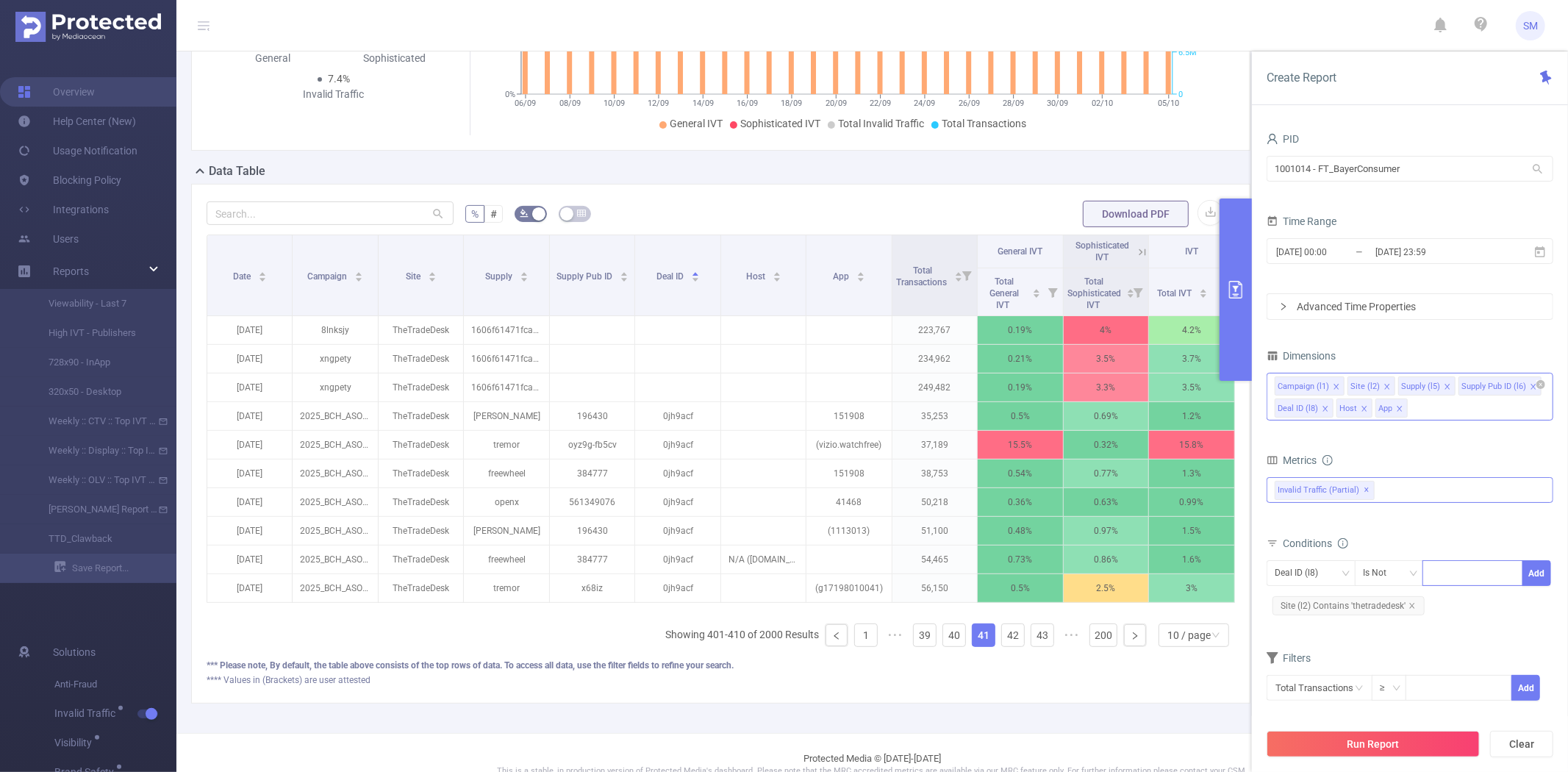
click at [1452, 574] on div at bounding box center [1473, 573] width 84 height 24
click at [1527, 572] on button "Add" at bounding box center [1537, 573] width 29 height 26
click at [1333, 748] on button "Run Report" at bounding box center [1373, 744] width 213 height 27
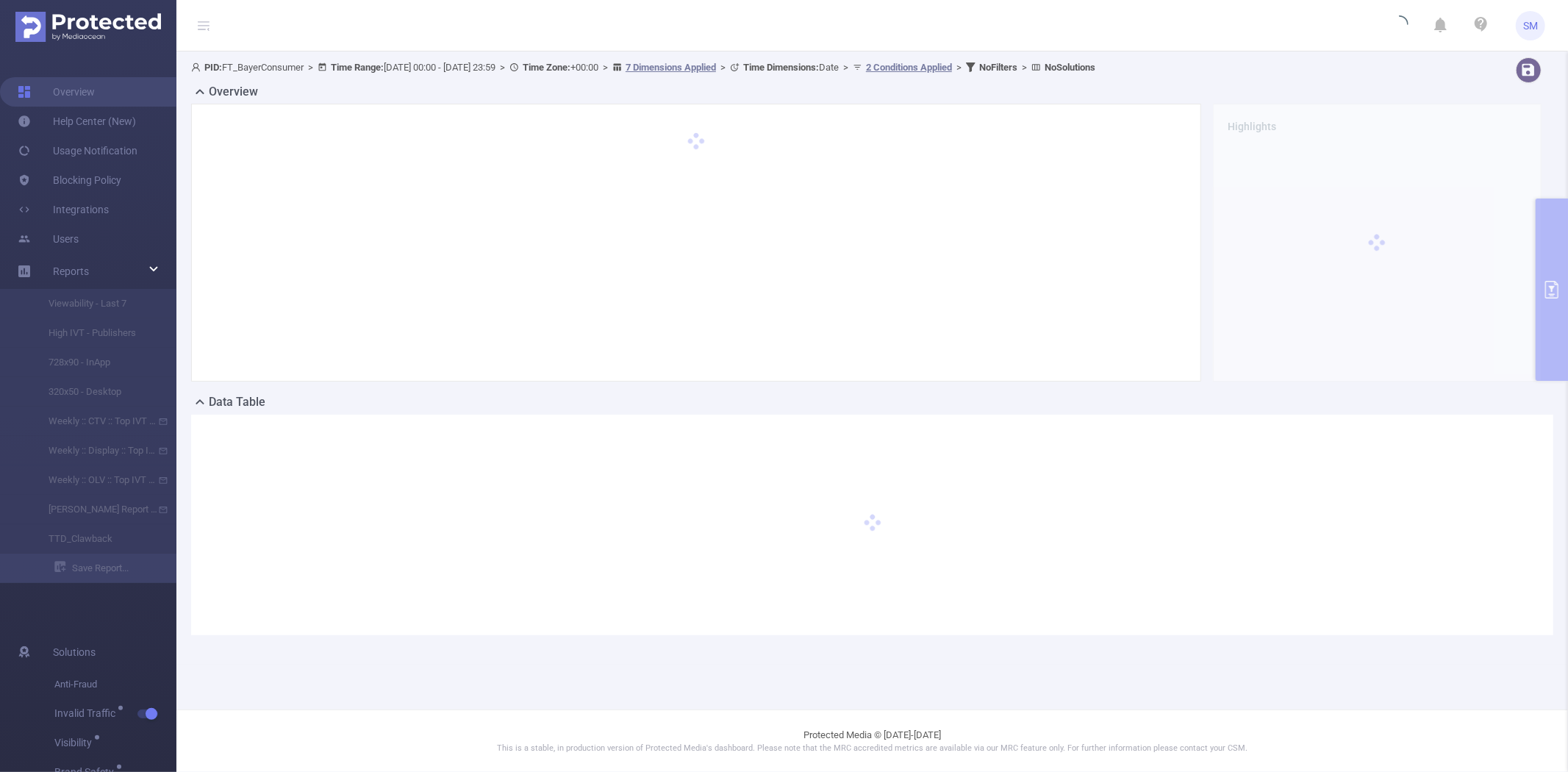
scroll to position [0, 0]
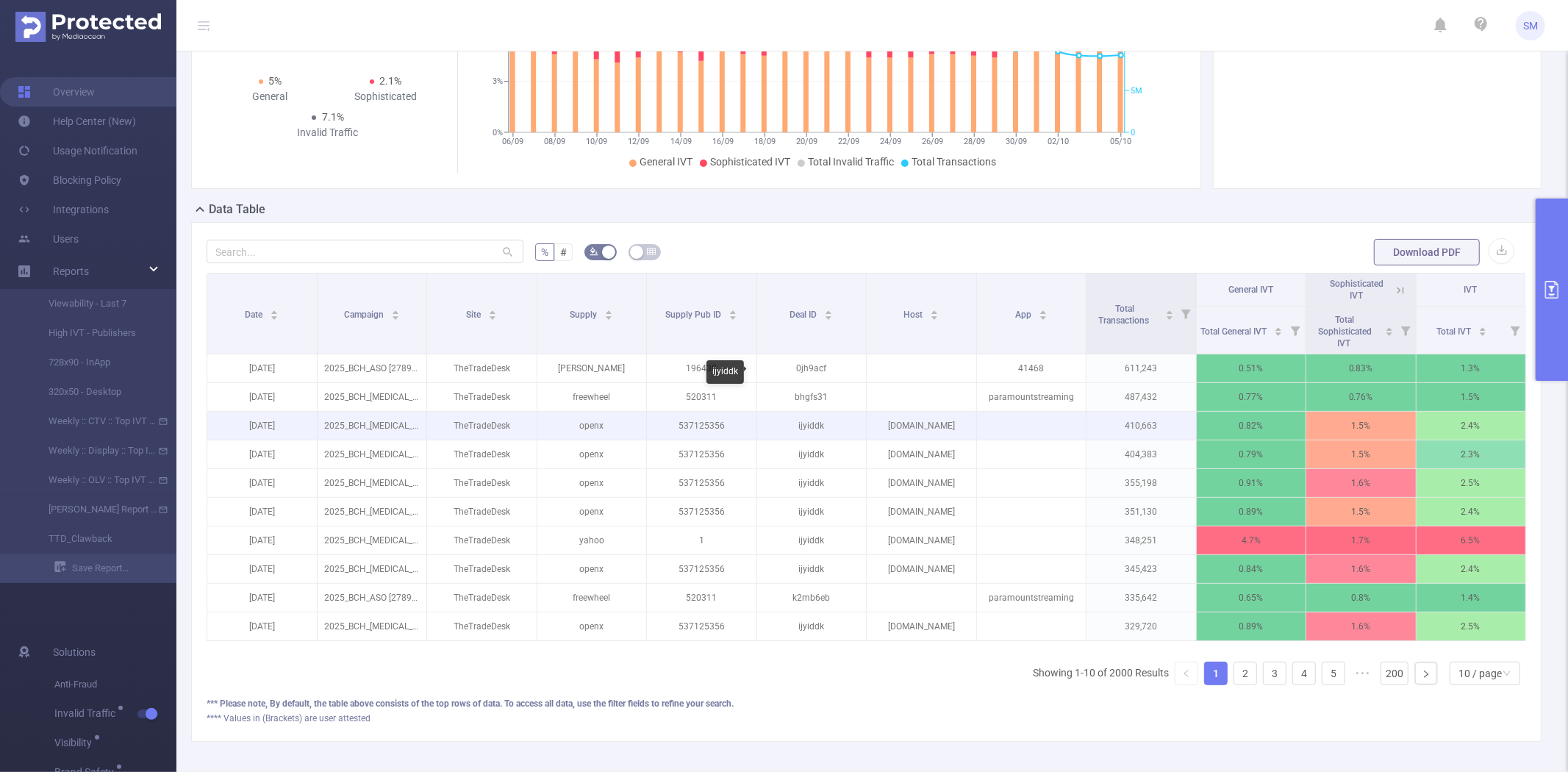
scroll to position [81, 0]
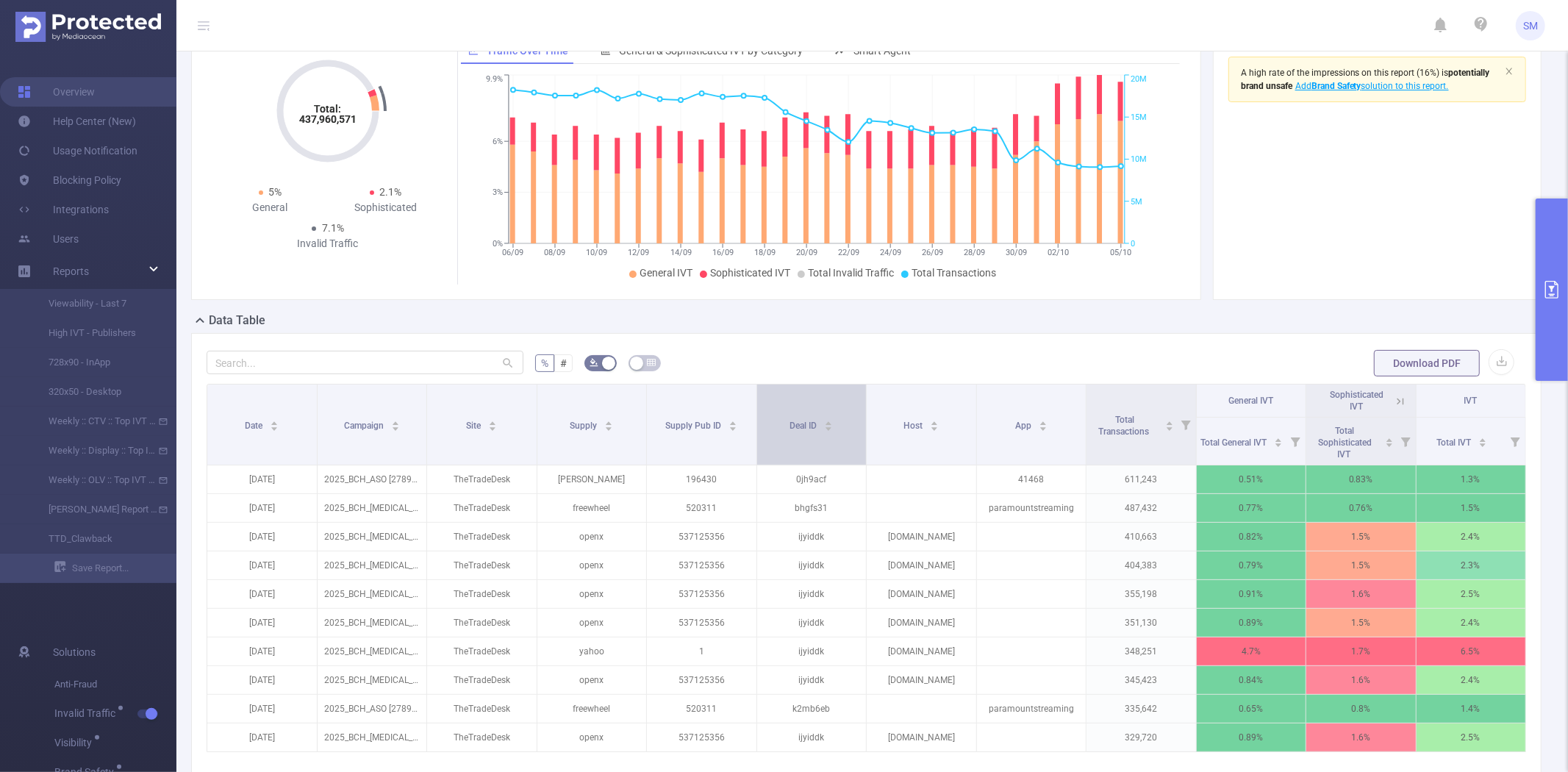
click at [789, 417] on span "Deal ID" at bounding box center [804, 424] width 30 height 15
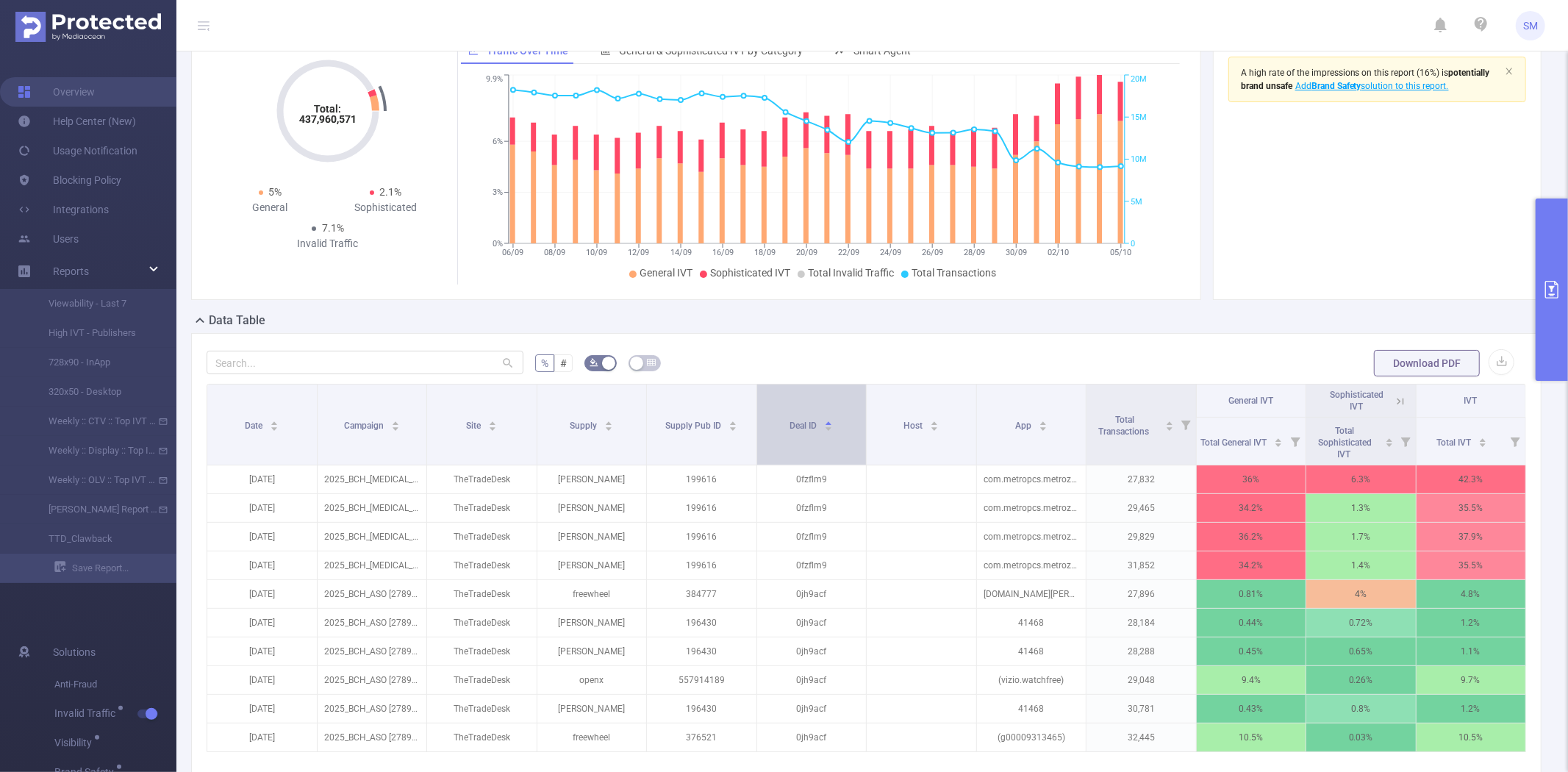
click at [789, 417] on span "Deal ID" at bounding box center [804, 424] width 30 height 15
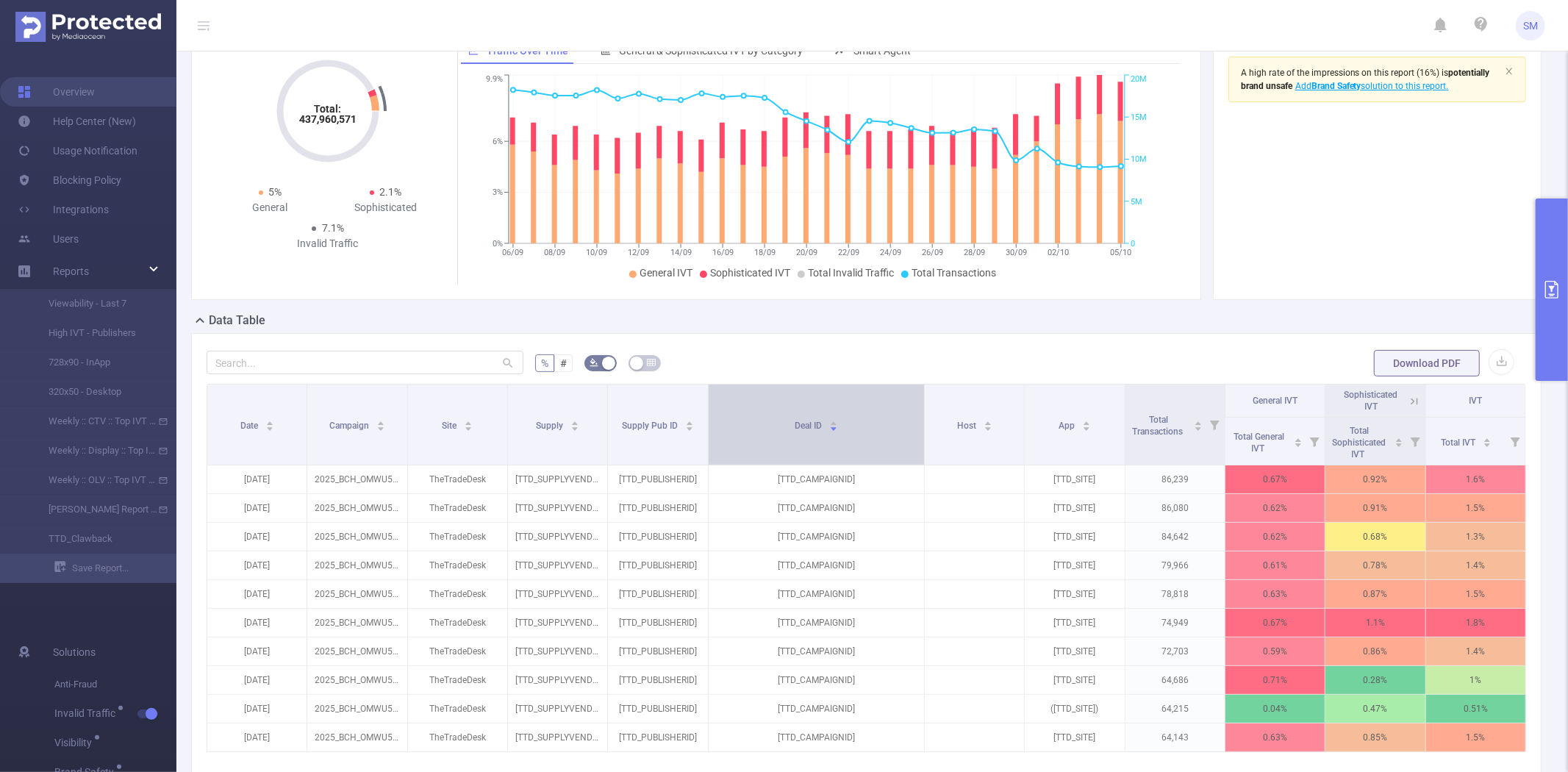
drag, startPoint x: 856, startPoint y: 406, endPoint x: 903, endPoint y: 402, distance: 47.2
click at [903, 402] on th "Deal ID" at bounding box center [817, 424] width 217 height 80
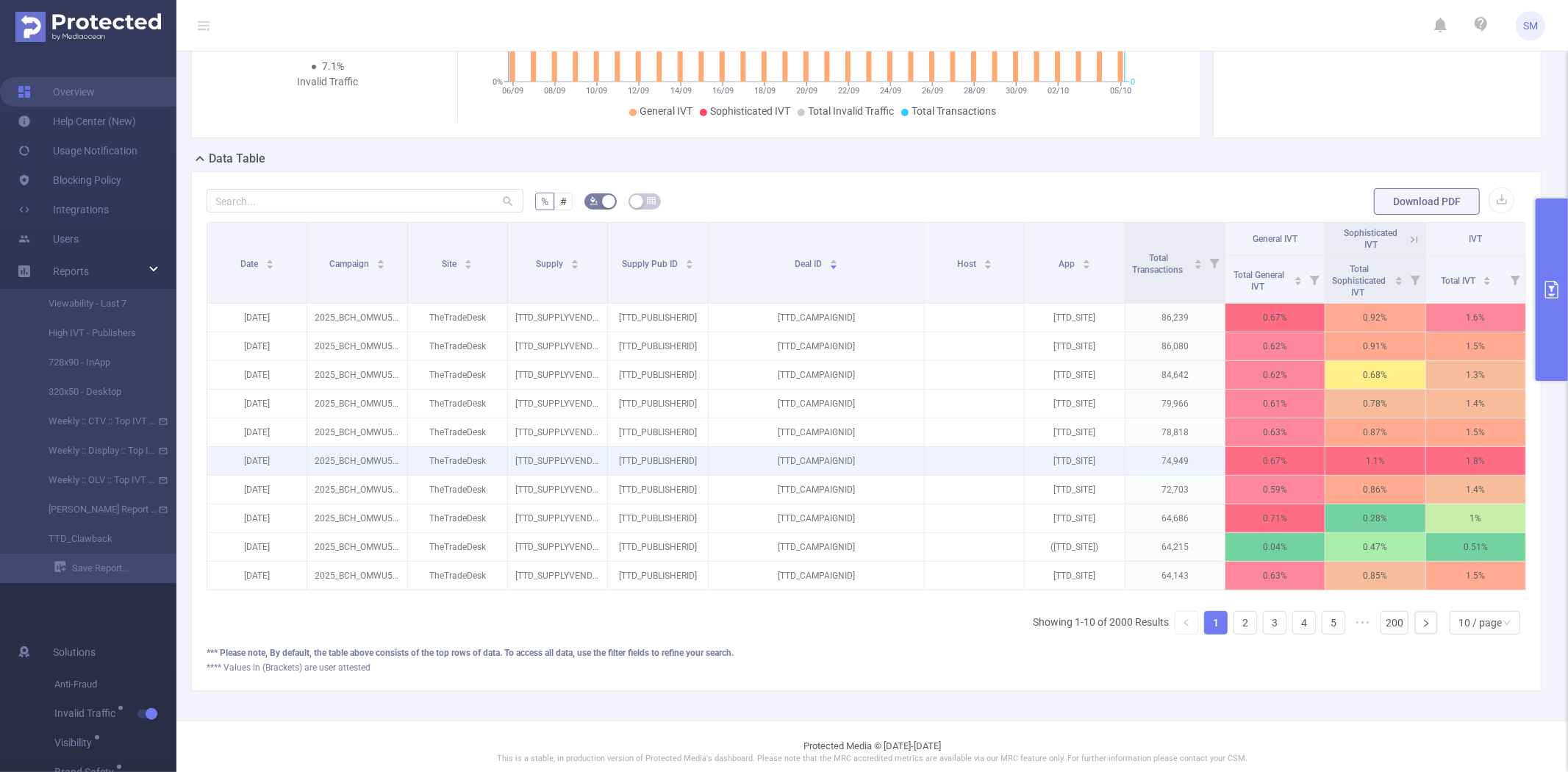
scroll to position [245, 0]
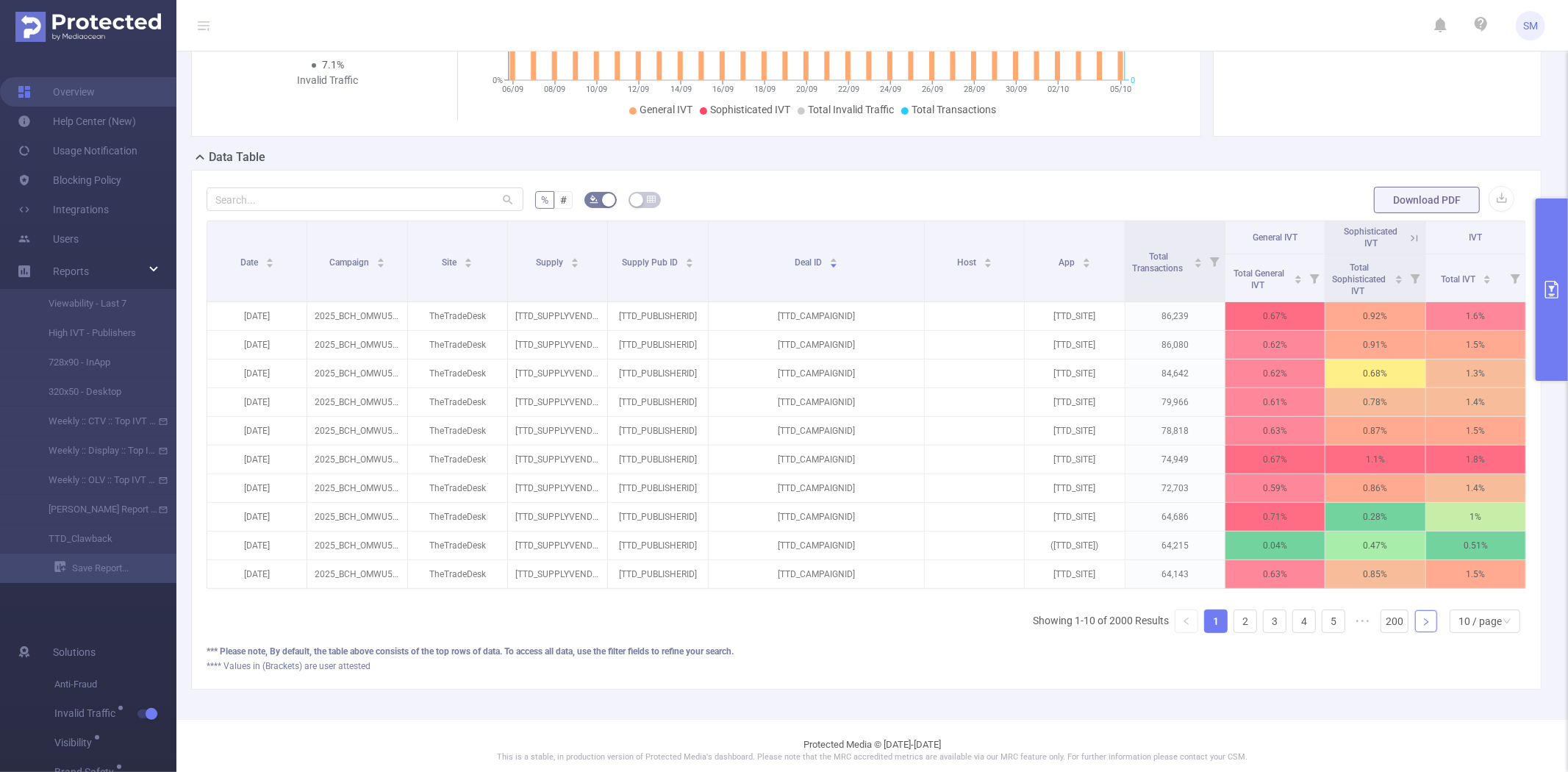
click at [1424, 625] on icon "icon: right" at bounding box center [1427, 621] width 5 height 7
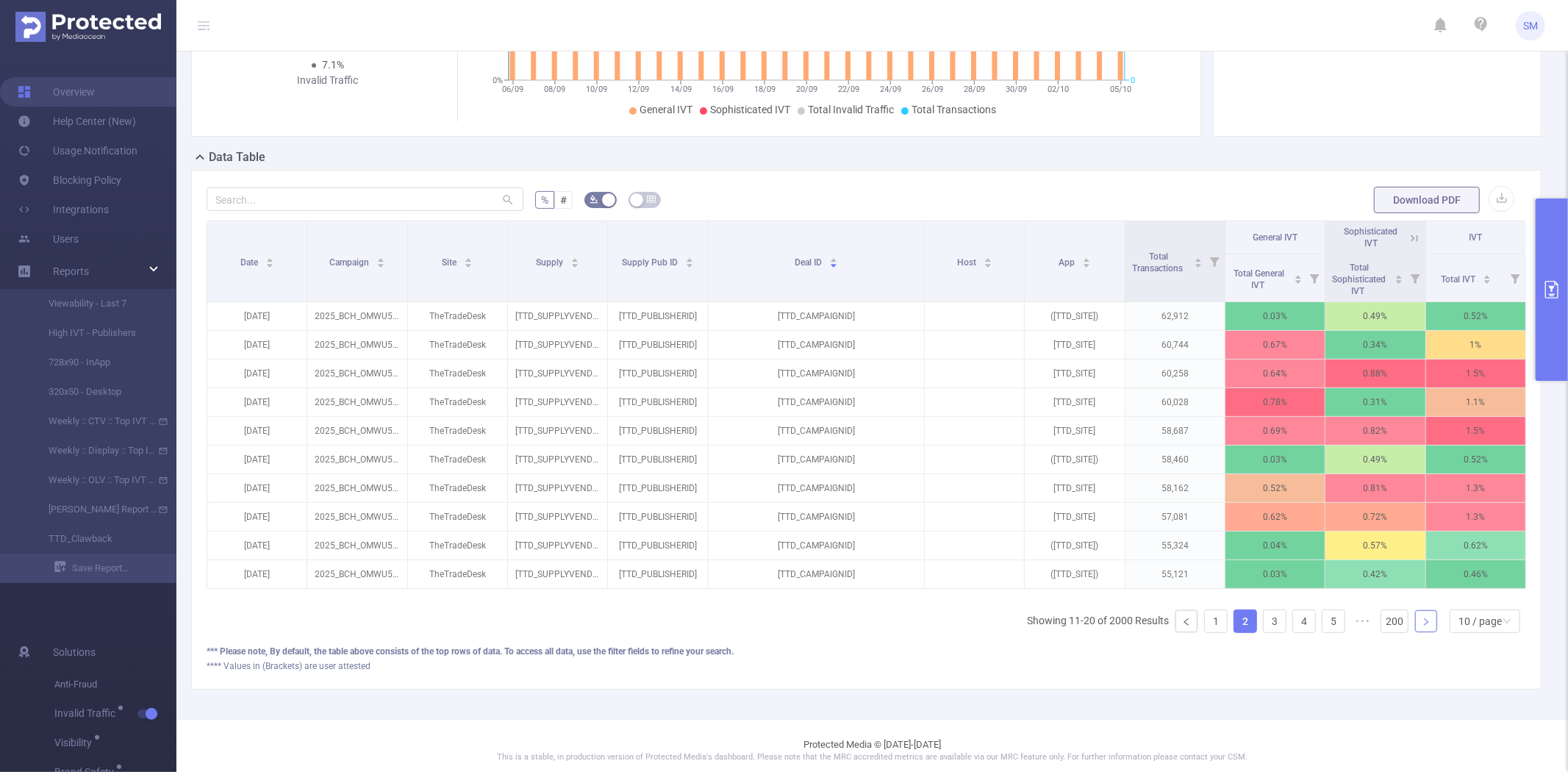
click at [1424, 625] on icon "icon: right" at bounding box center [1427, 621] width 5 height 7
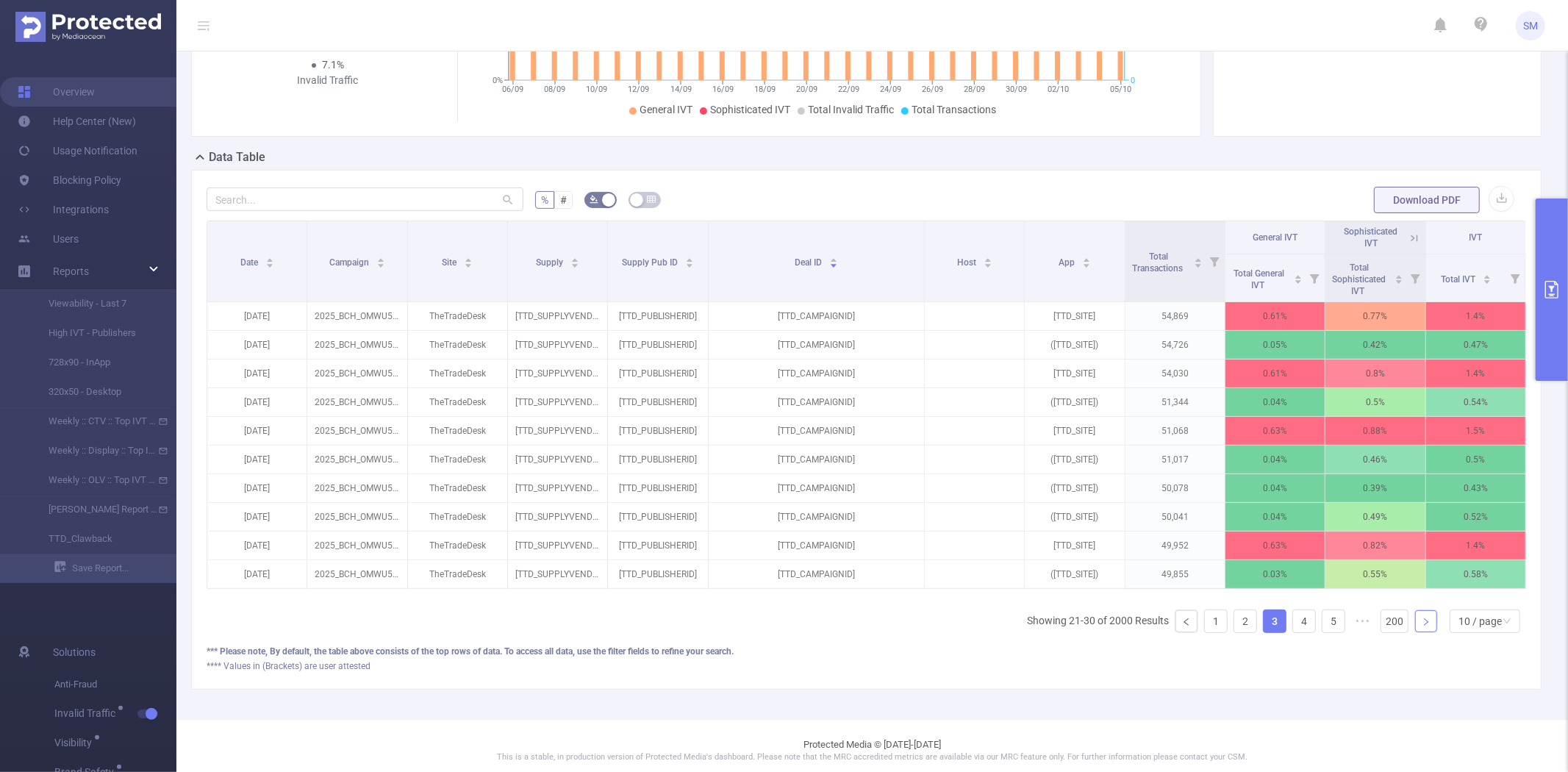
click at [1424, 625] on icon "icon: right" at bounding box center [1427, 621] width 5 height 7
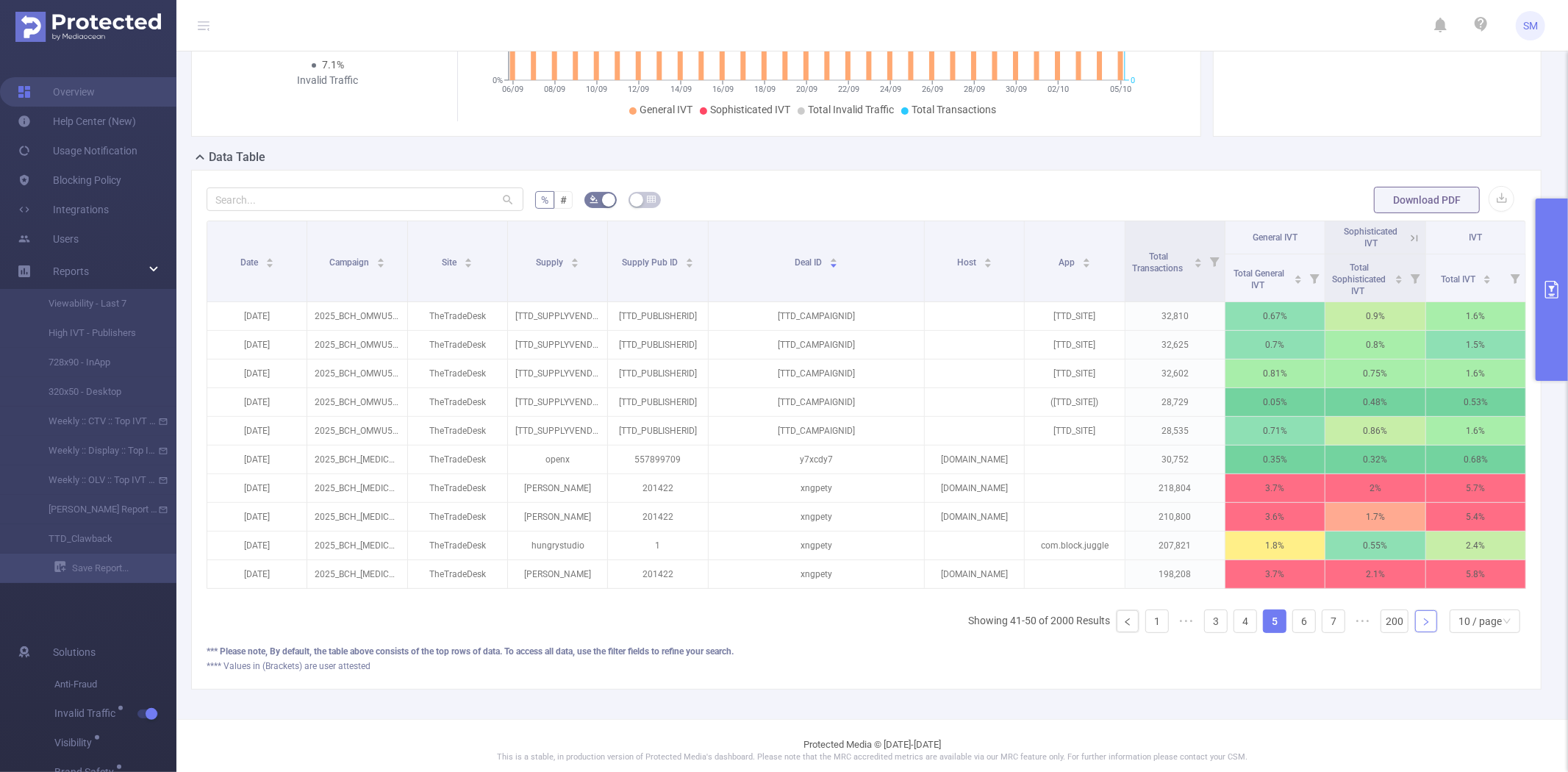
click at [1424, 625] on icon "icon: right" at bounding box center [1427, 621] width 5 height 7
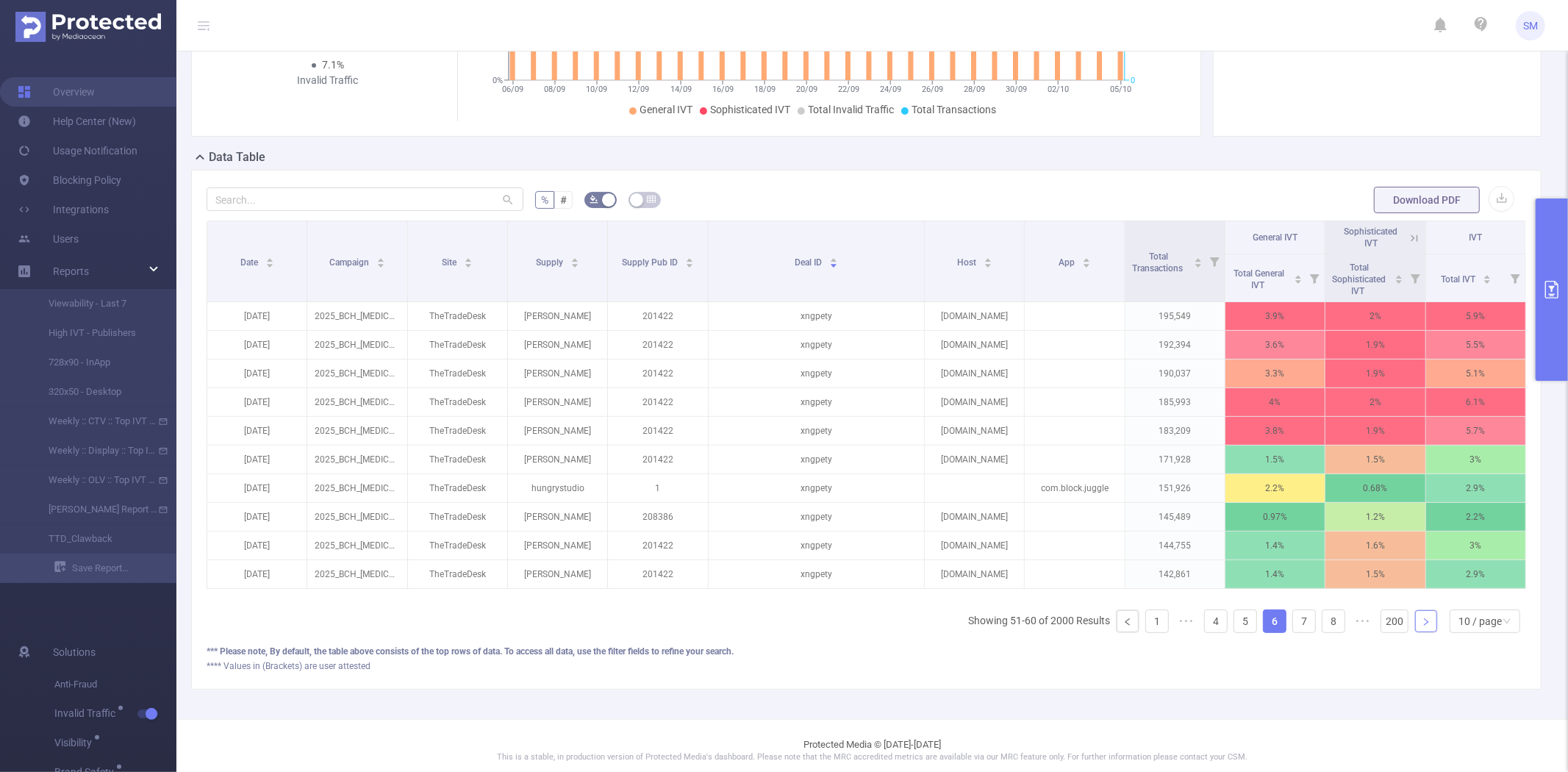
click at [1424, 625] on icon "icon: right" at bounding box center [1427, 621] width 5 height 7
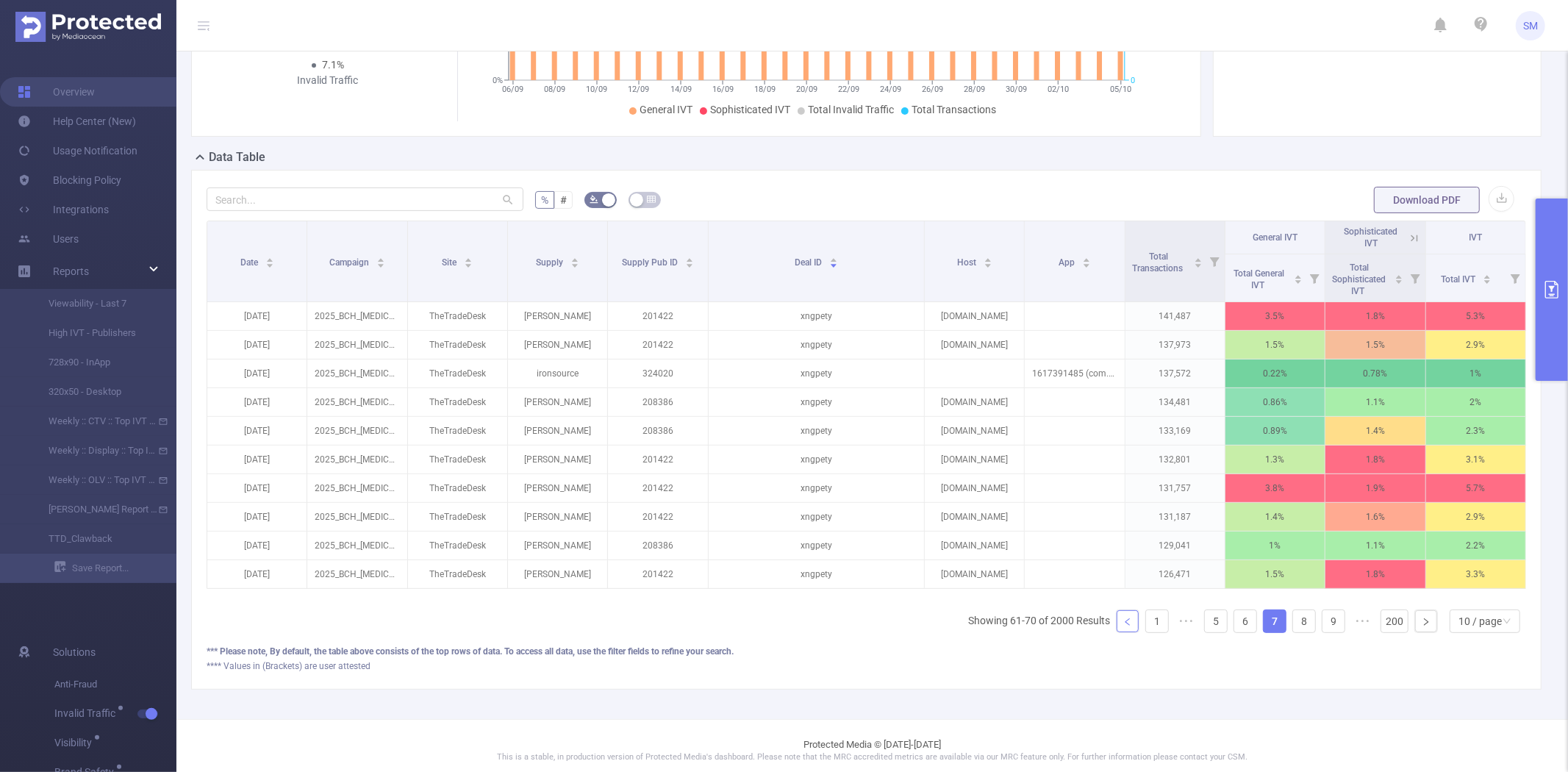
click at [1123, 626] on icon "icon: left" at bounding box center [1127, 621] width 9 height 9
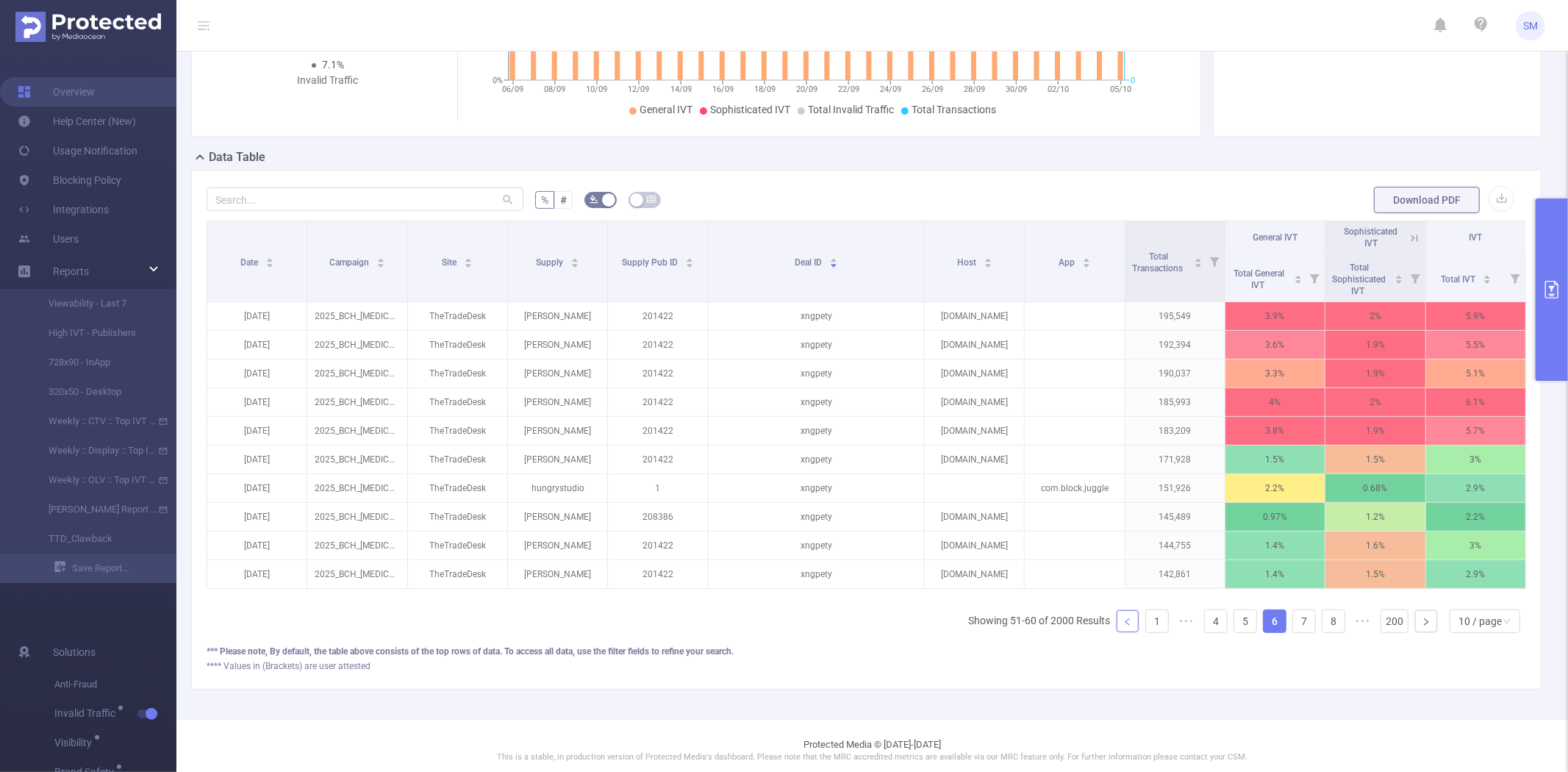
click at [1123, 626] on icon "icon: left" at bounding box center [1127, 621] width 9 height 9
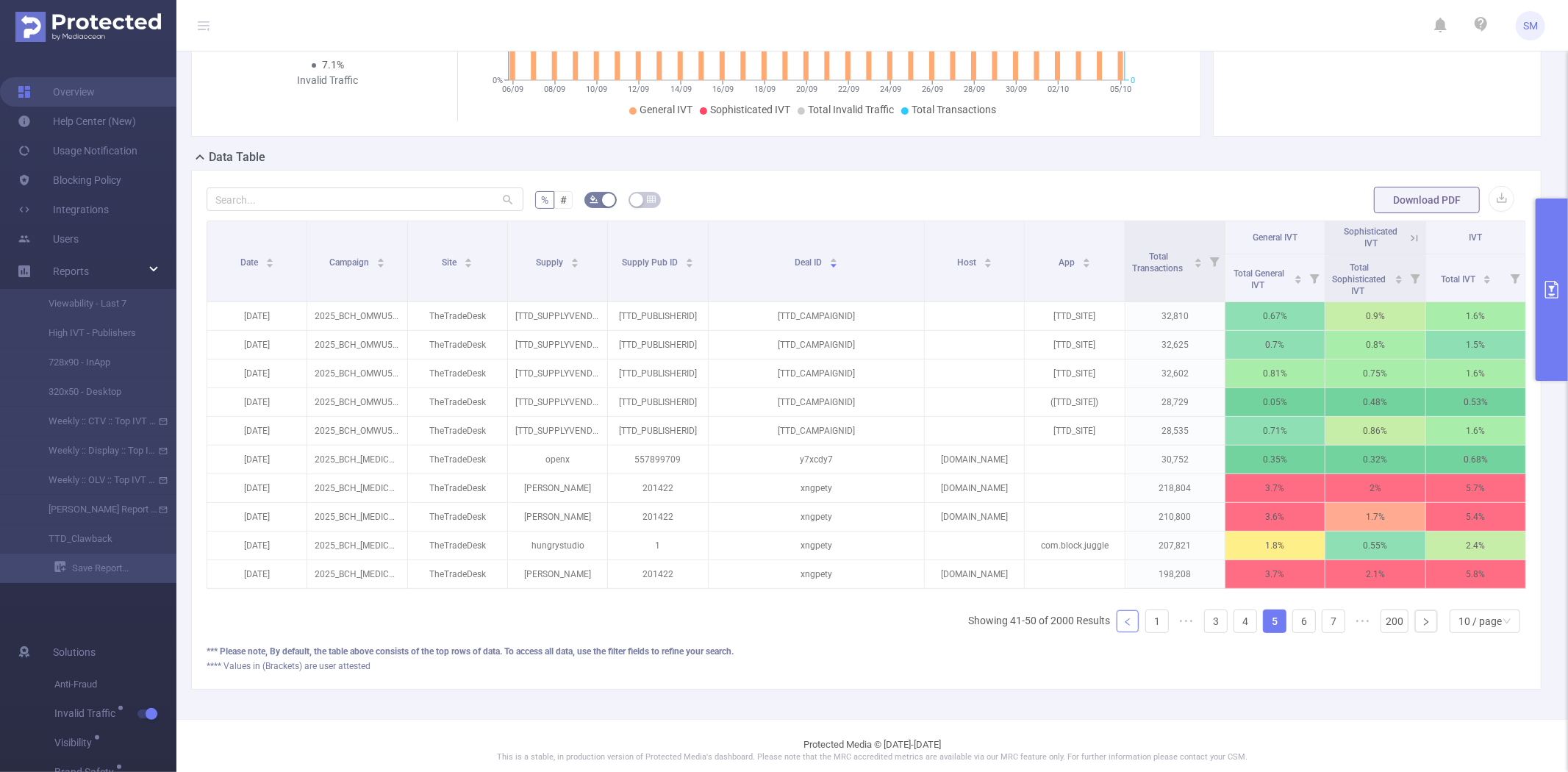
click at [1123, 626] on icon "icon: left" at bounding box center [1127, 621] width 9 height 9
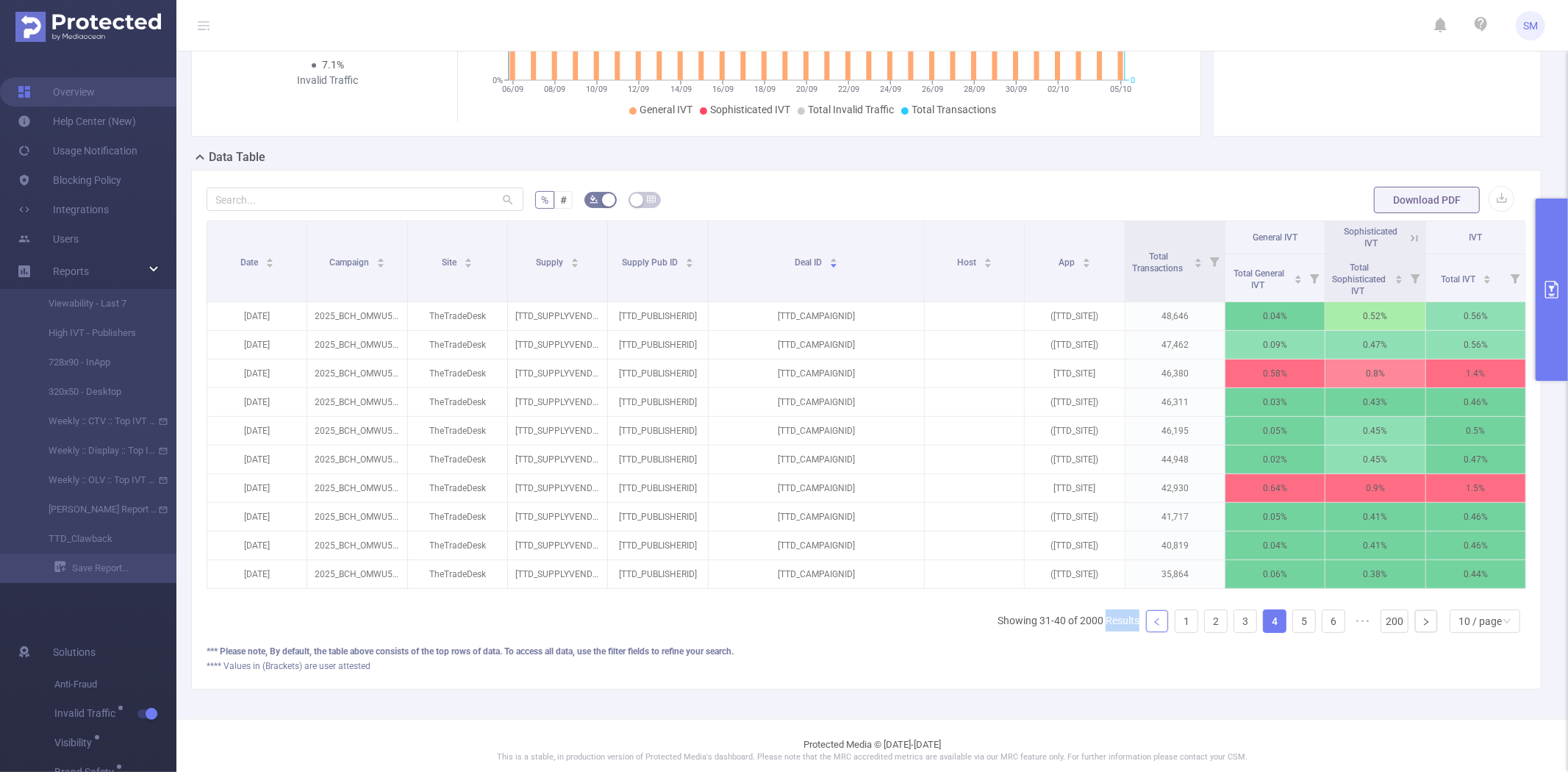
click at [1119, 633] on li "Showing 31-40 of 2000 Results" at bounding box center [1069, 621] width 142 height 23
click at [1153, 626] on icon "icon: left" at bounding box center [1157, 621] width 9 height 9
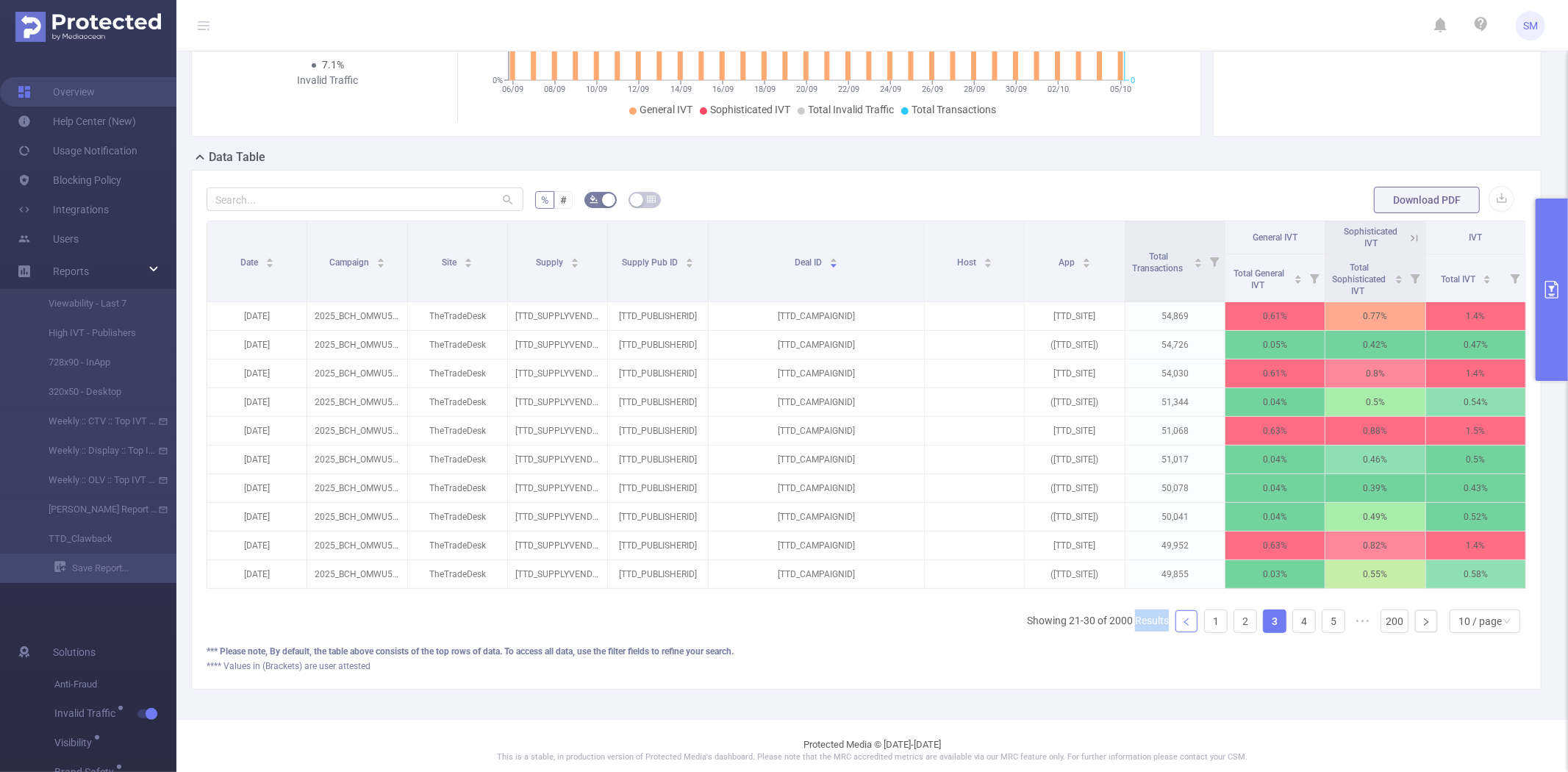
click at [1144, 633] on li "Showing 21-30 of 2000 Results" at bounding box center [1098, 621] width 142 height 23
click at [1182, 626] on icon "icon: left" at bounding box center [1186, 621] width 9 height 9
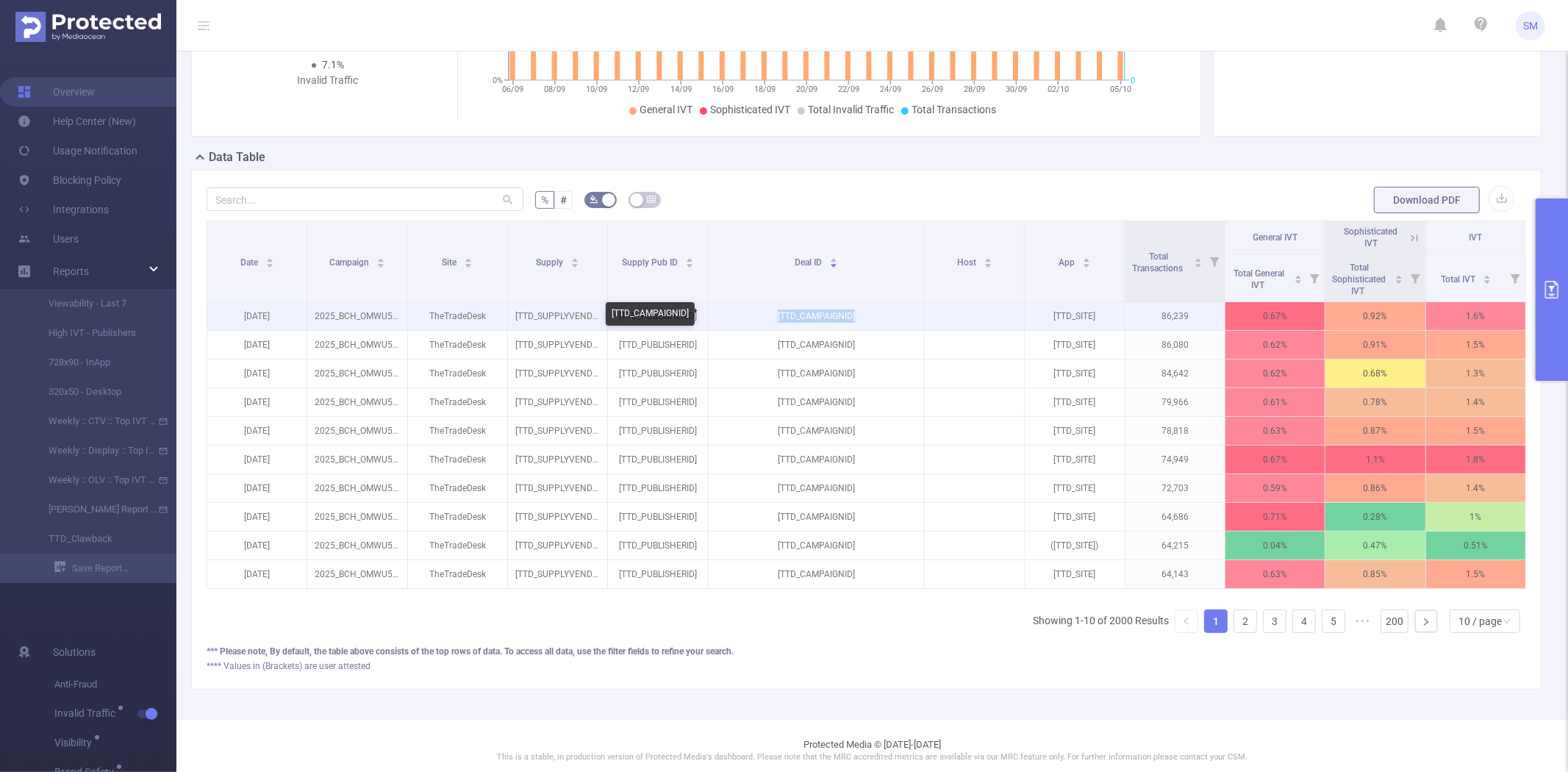
drag, startPoint x: 850, startPoint y: 316, endPoint x: 769, endPoint y: 316, distance: 81.0
click at [769, 316] on p "[TTD_CAMPAIGNID]" at bounding box center [817, 316] width 216 height 28
copy p "[TTD_CAMPAIGNID]"
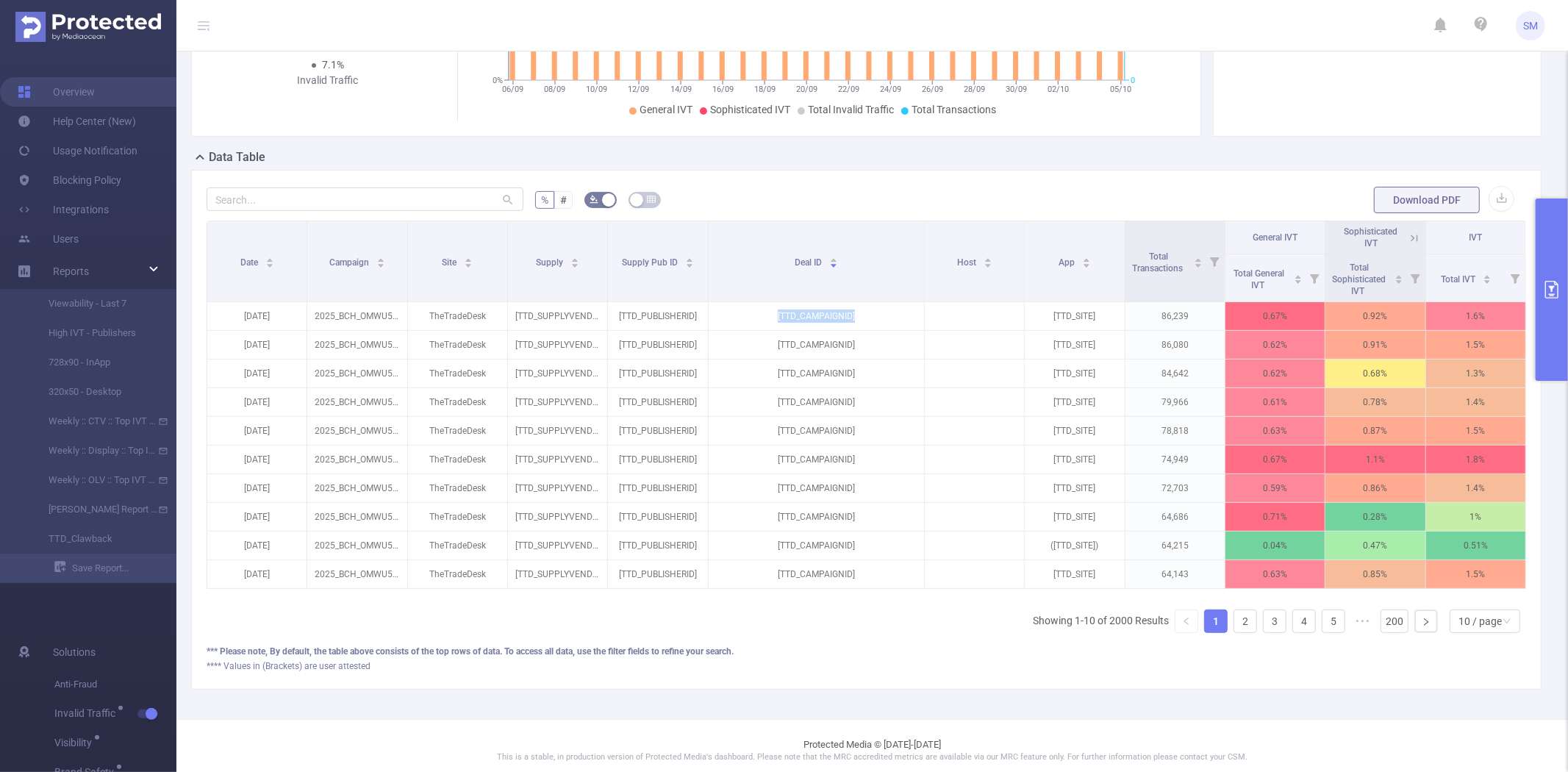
click at [1553, 259] on button "primary" at bounding box center [1552, 289] width 32 height 182
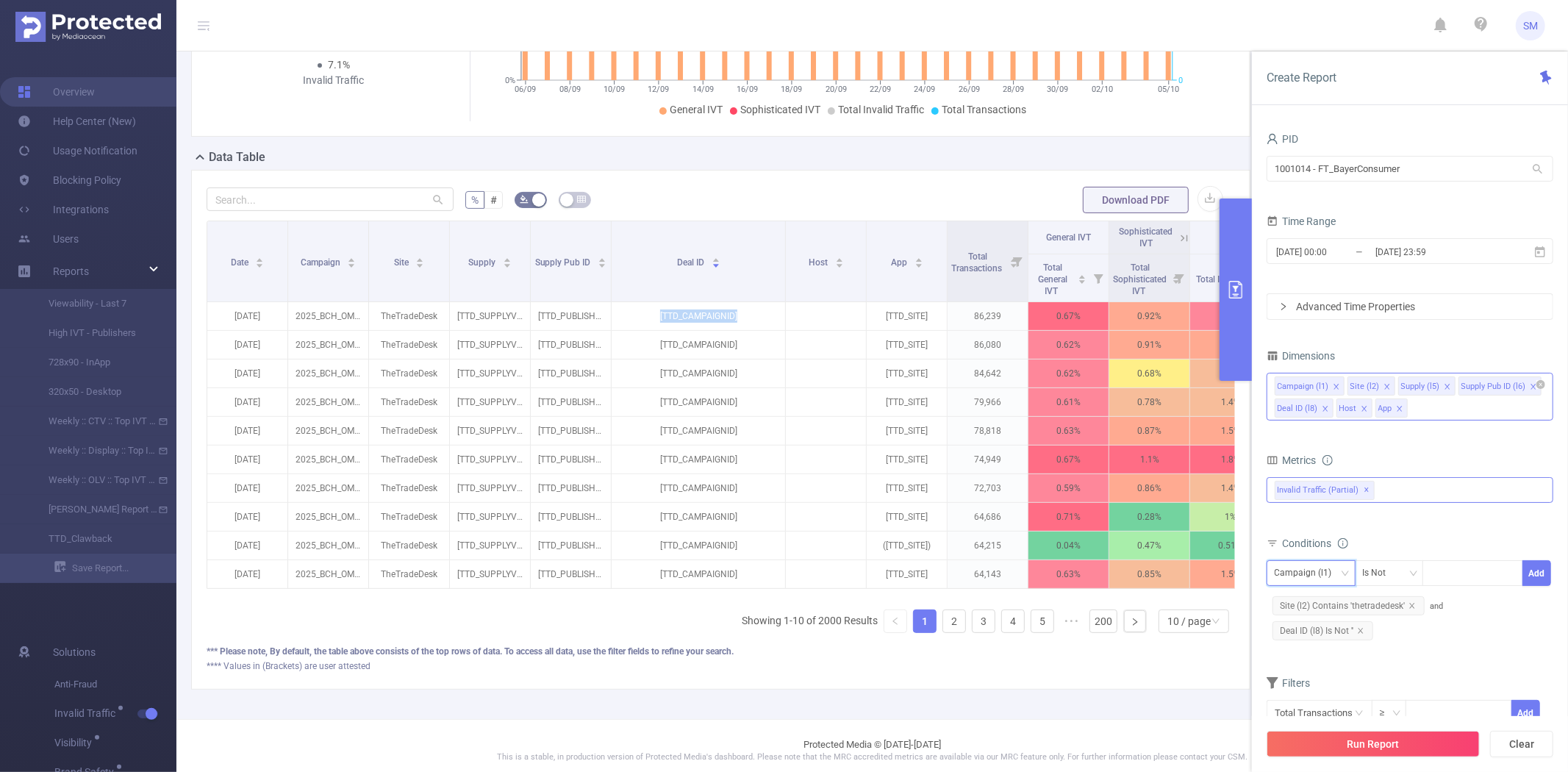
click at [1330, 575] on div "Campaign (l1)" at bounding box center [1308, 573] width 68 height 24
click at [1307, 699] on li "Deal ID (l8)" at bounding box center [1316, 698] width 98 height 23
click at [1445, 574] on div at bounding box center [1473, 573] width 84 height 24
paste input "[TTD_CAMPAIGNID]"
type input "[TTD_CAMPAIGNID]"
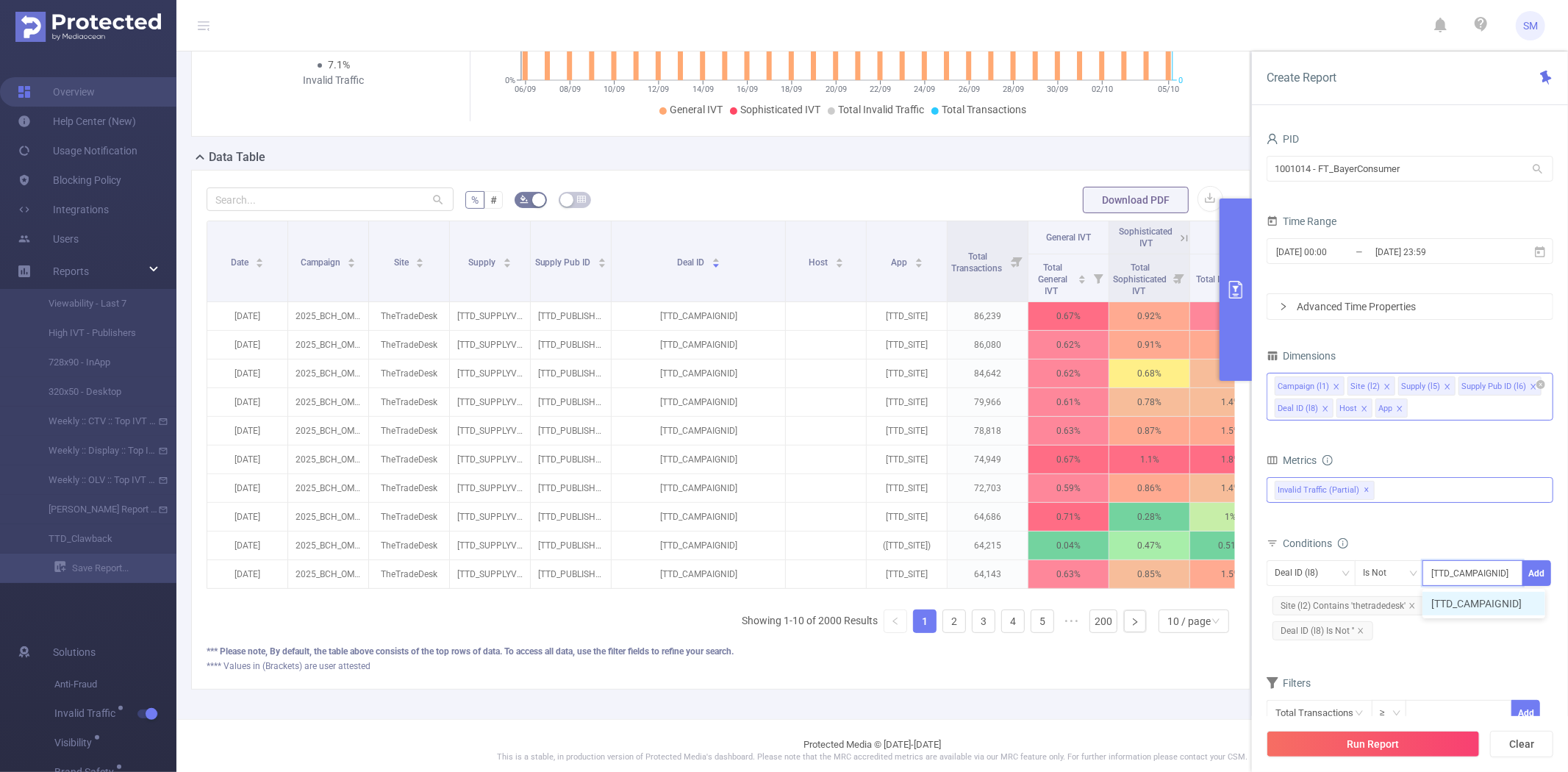
click at [1457, 606] on li "[TTD_CAMPAIGNID]" at bounding box center [1484, 603] width 123 height 23
click at [1540, 576] on button "Add" at bounding box center [1537, 573] width 29 height 26
click at [1365, 733] on button "Run Report" at bounding box center [1373, 744] width 213 height 27
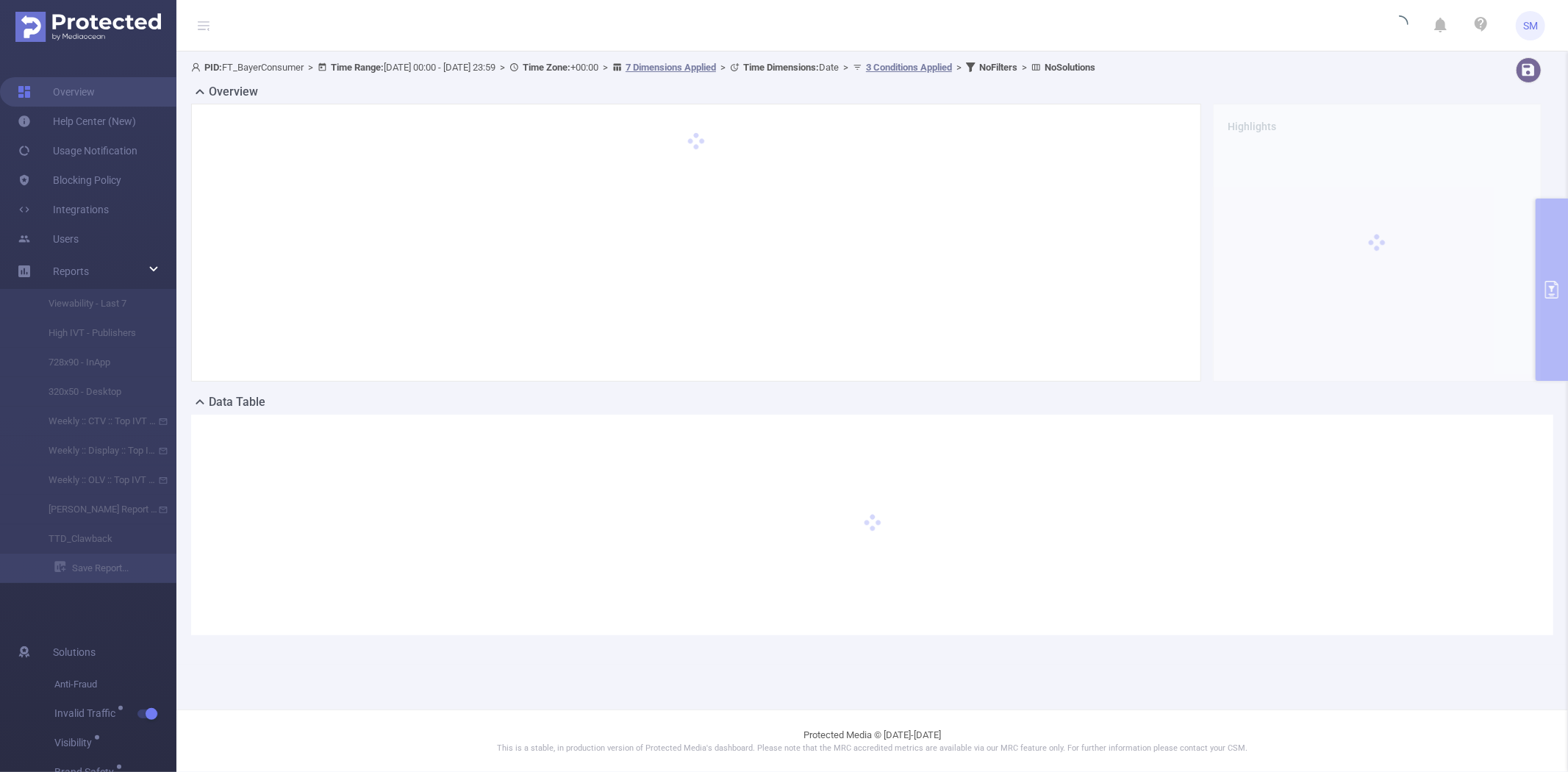
scroll to position [0, 0]
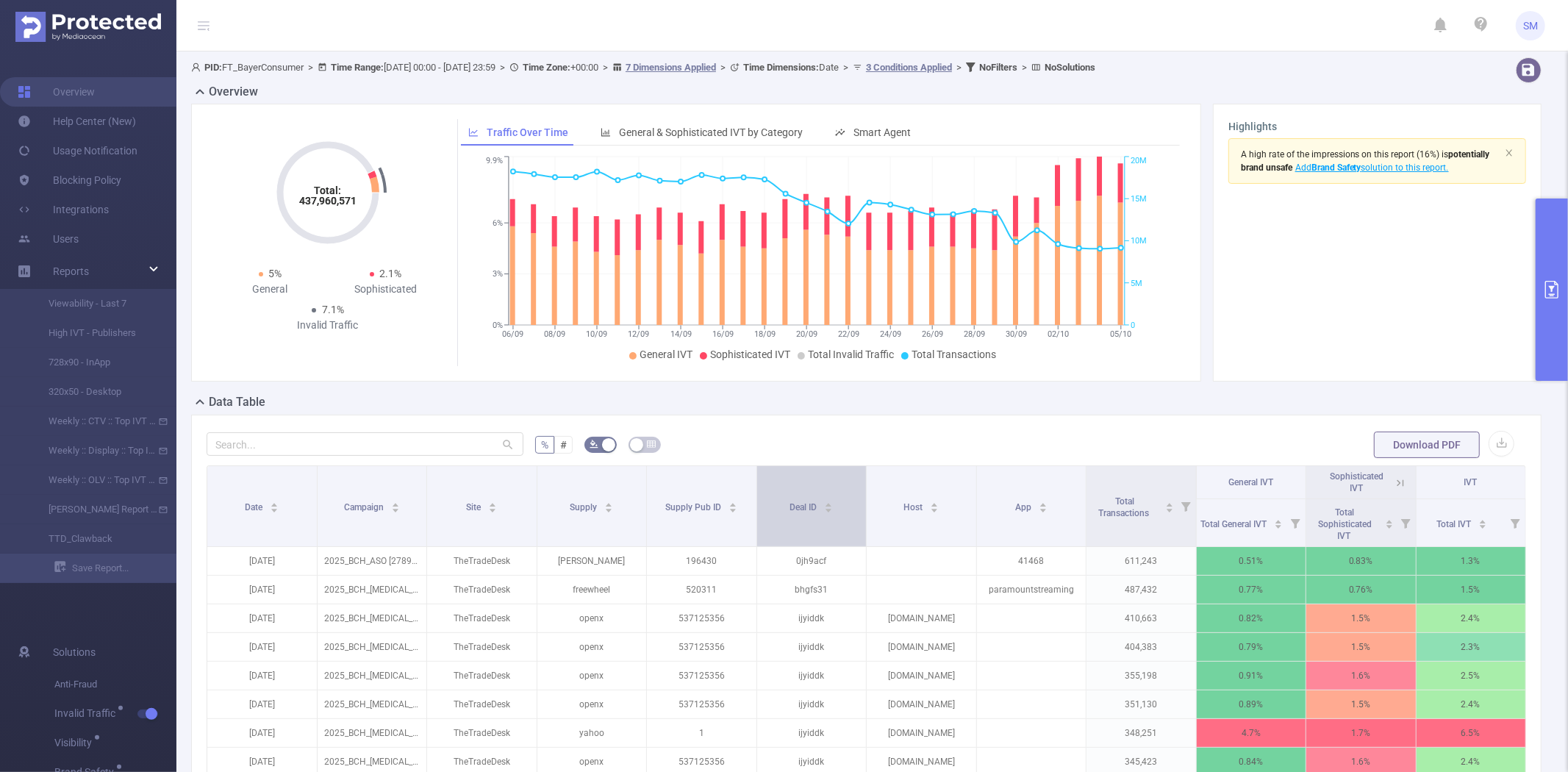
click at [789, 513] on div "Deal ID" at bounding box center [811, 506] width 43 height 15
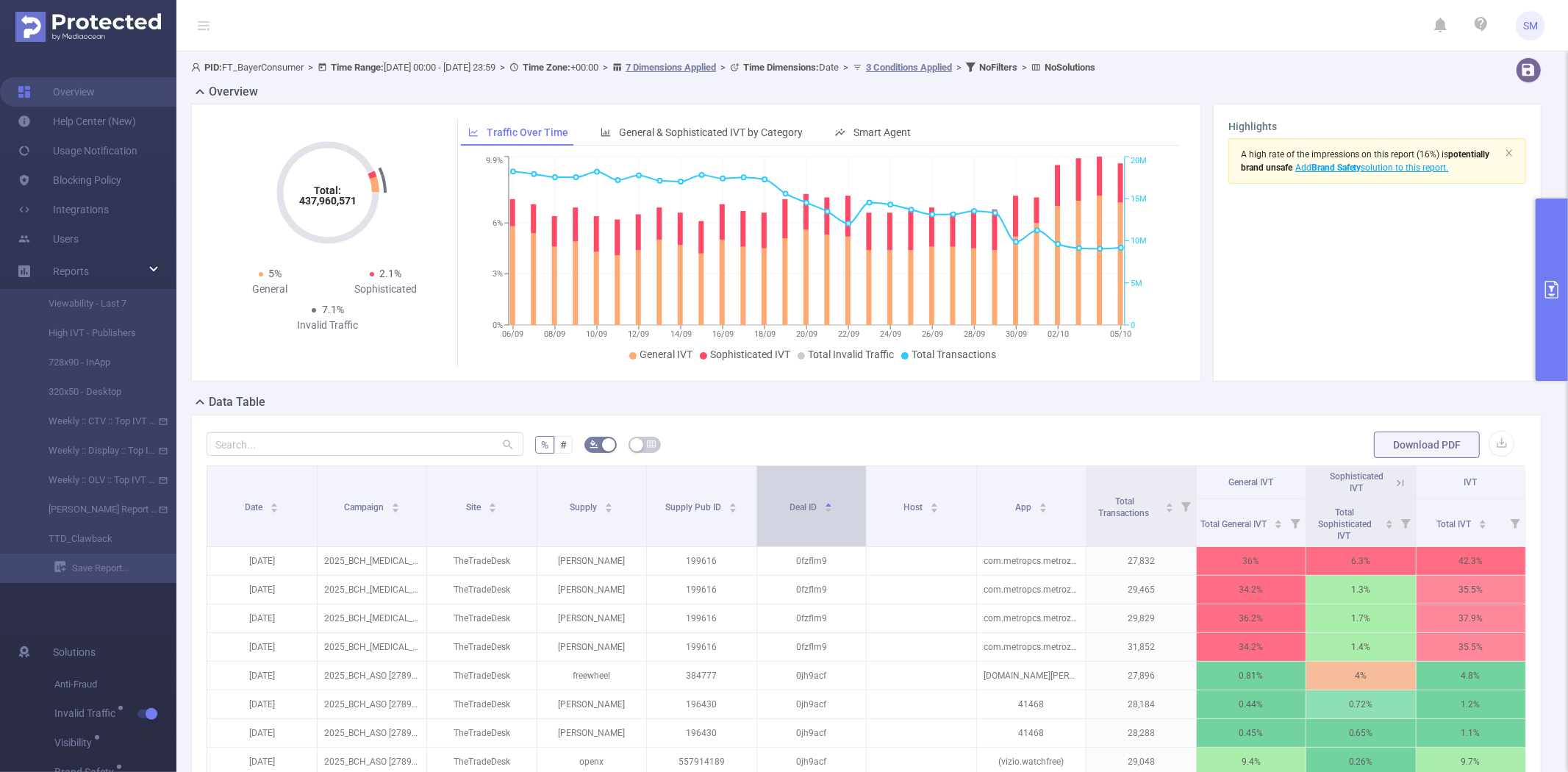
click at [789, 513] on div "Deal ID" at bounding box center [811, 506] width 43 height 15
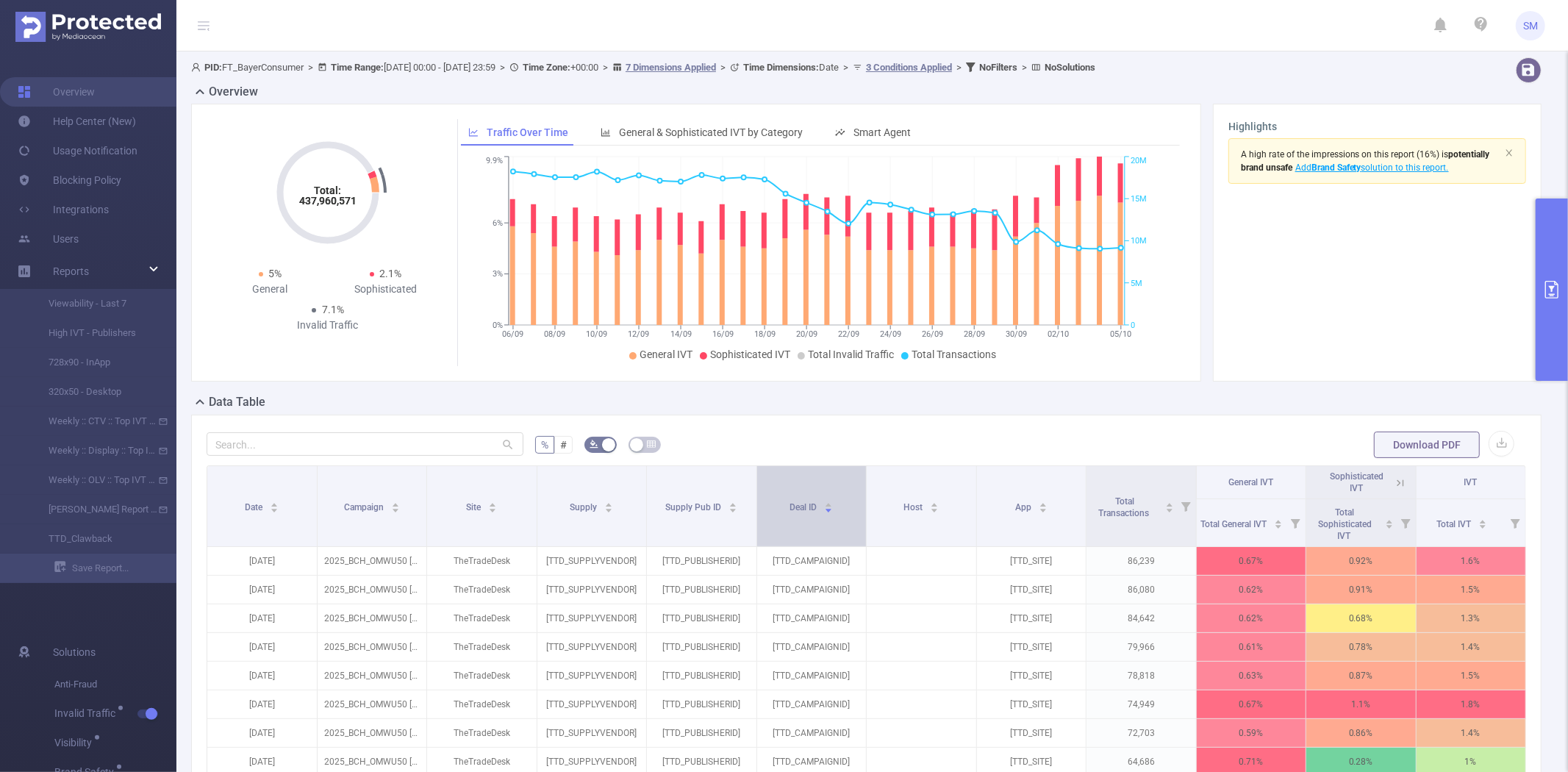
click at [792, 502] on span "Deal ID" at bounding box center [804, 506] width 30 height 10
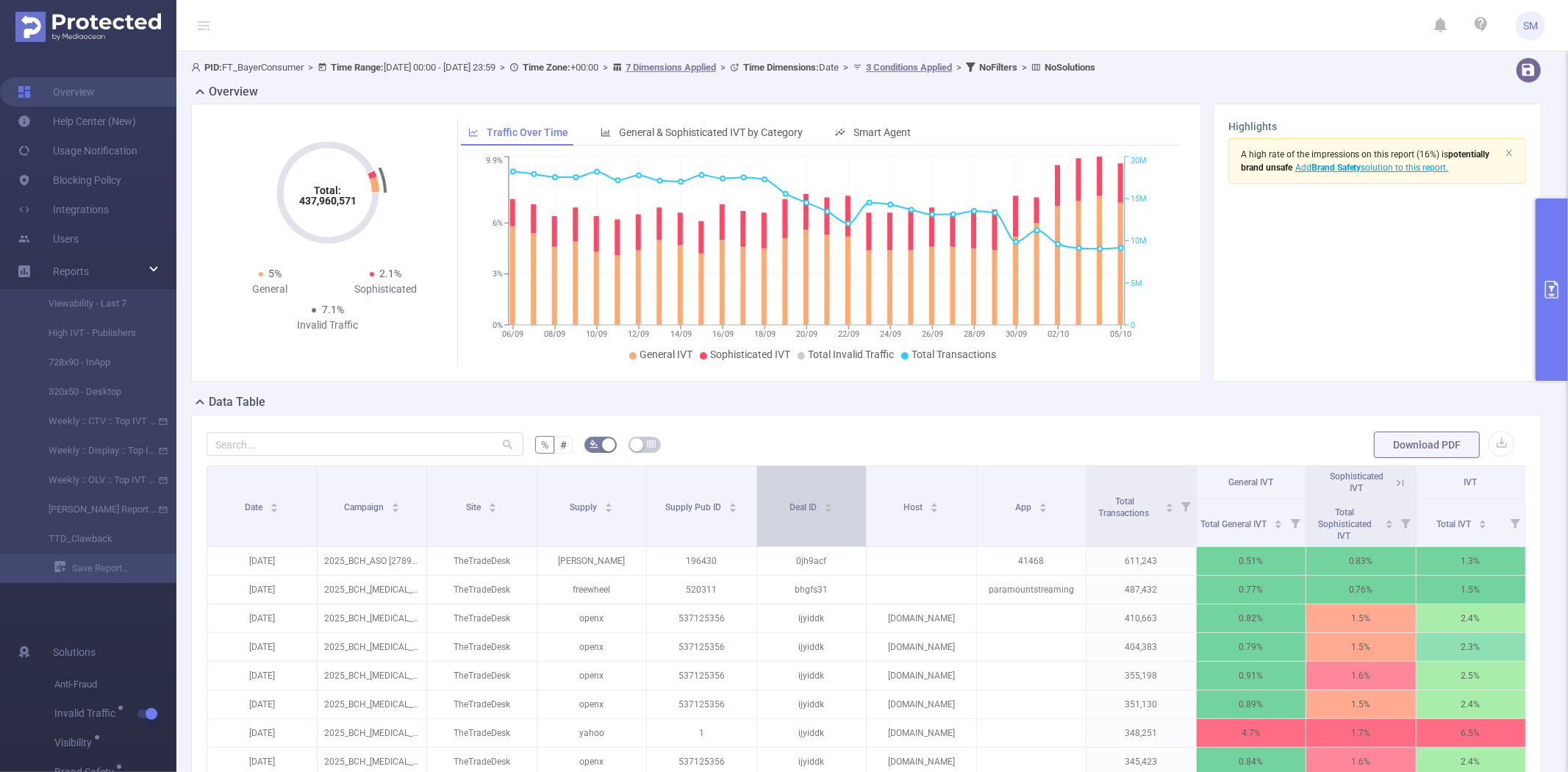
click at [794, 499] on div "Deal ID" at bounding box center [811, 506] width 43 height 15
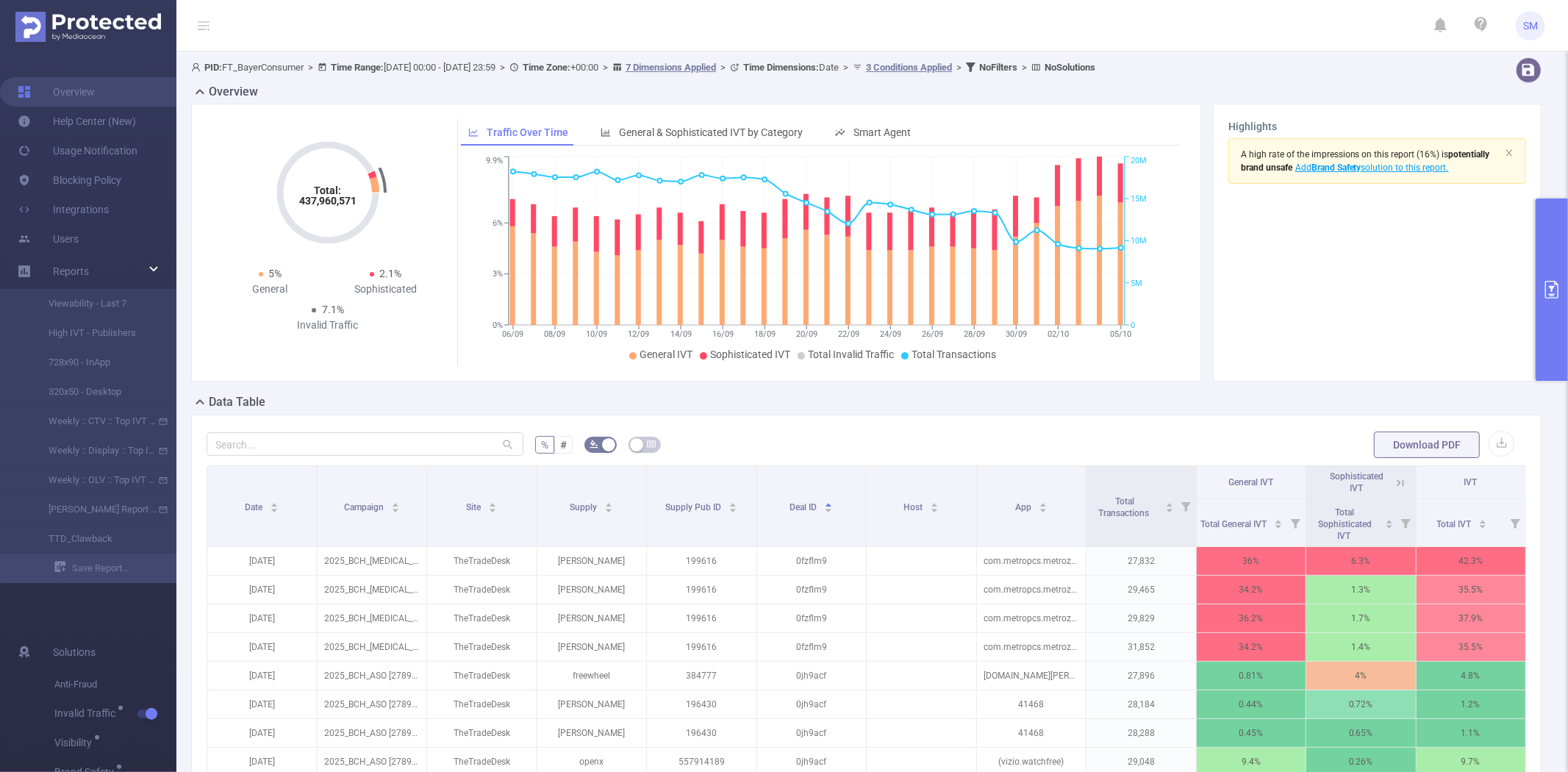
click at [1562, 260] on button "primary" at bounding box center [1552, 289] width 32 height 182
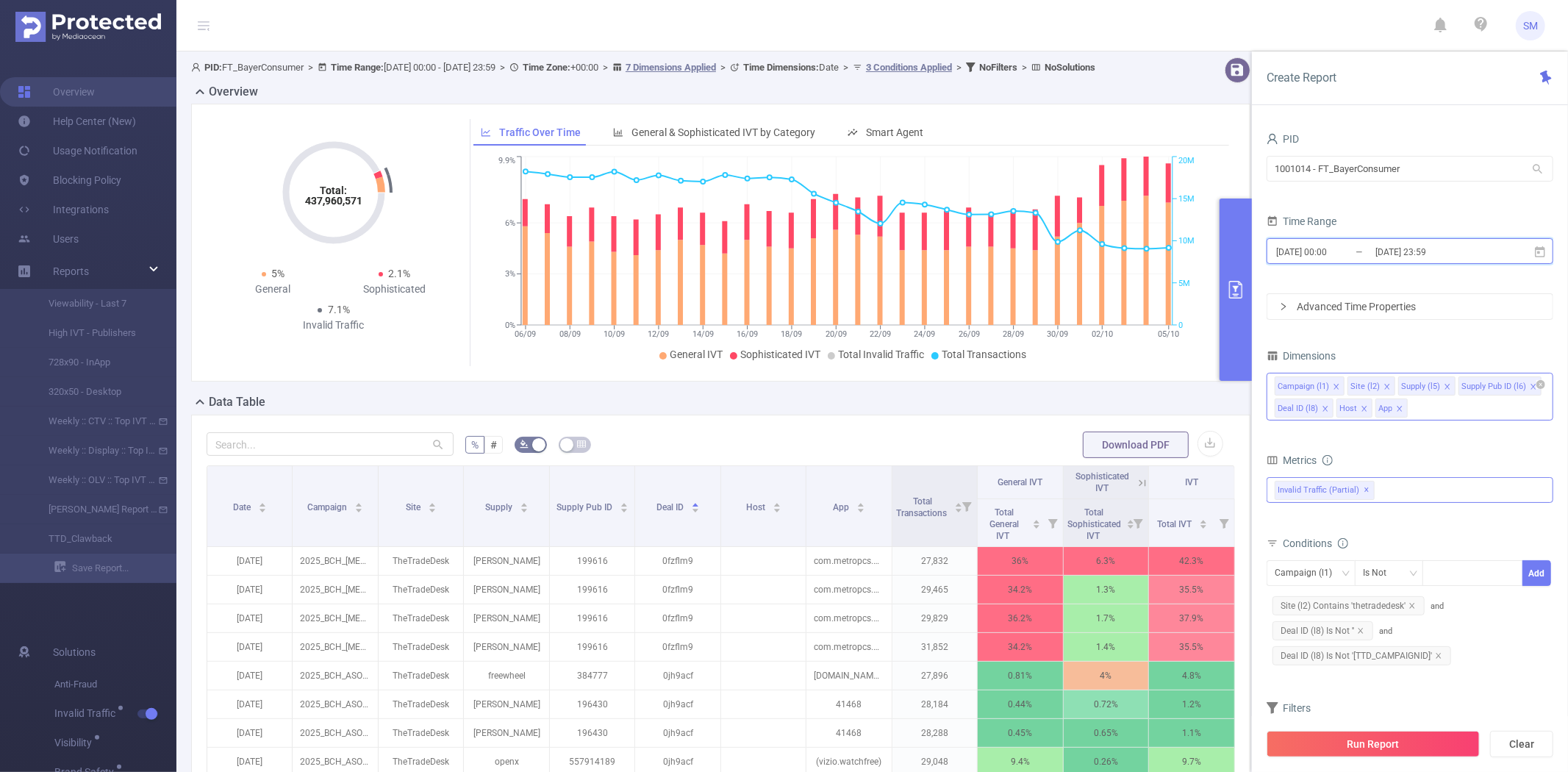
click at [1537, 252] on icon at bounding box center [1540, 252] width 13 height 13
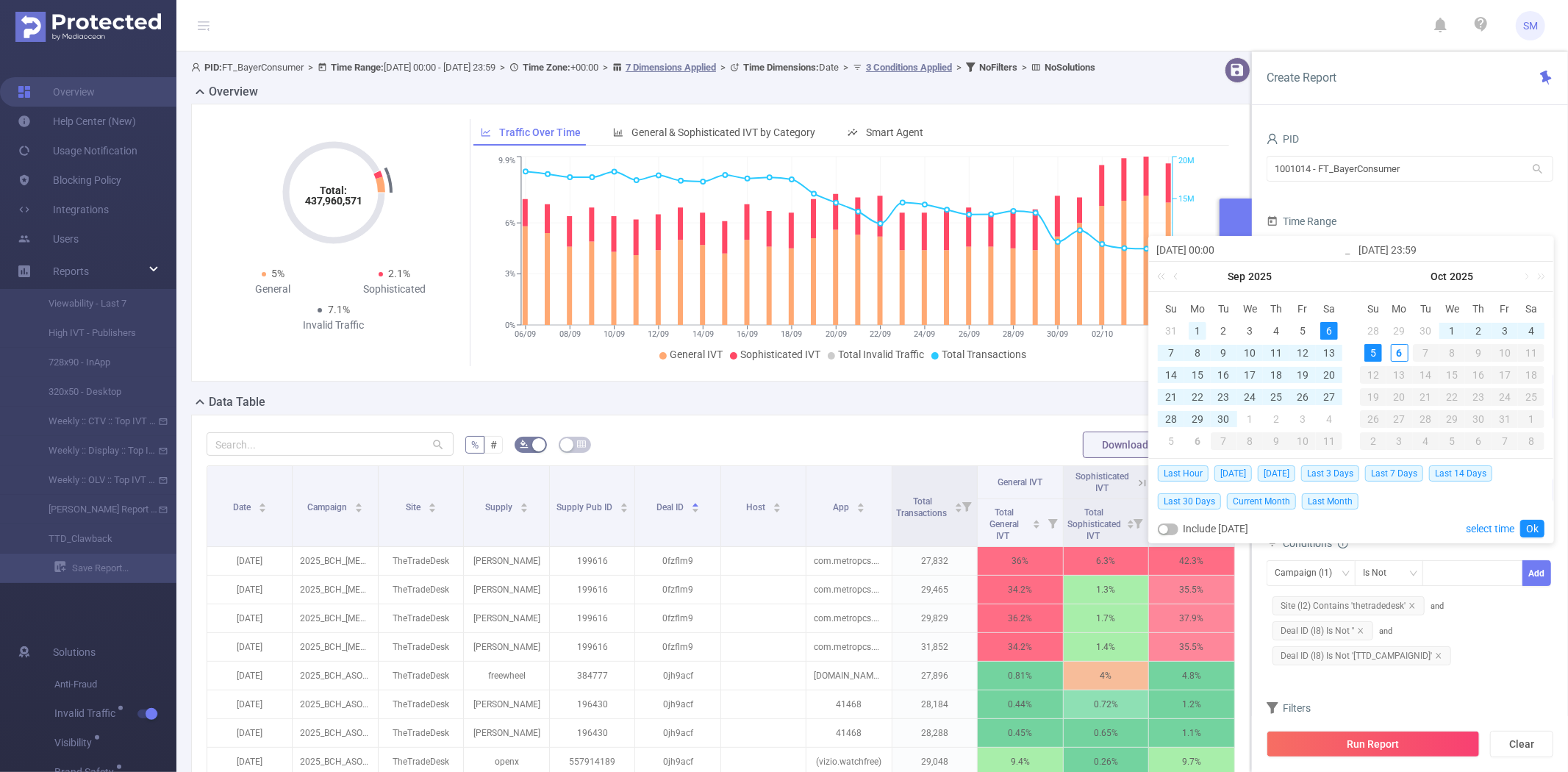
click at [1198, 327] on div "1" at bounding box center [1197, 331] width 18 height 18
click at [1225, 414] on div "30" at bounding box center [1224, 419] width 18 height 18
type input "[DATE] 00:00"
type input "[DATE] 23:59"
type input "[DATE] 00:00"
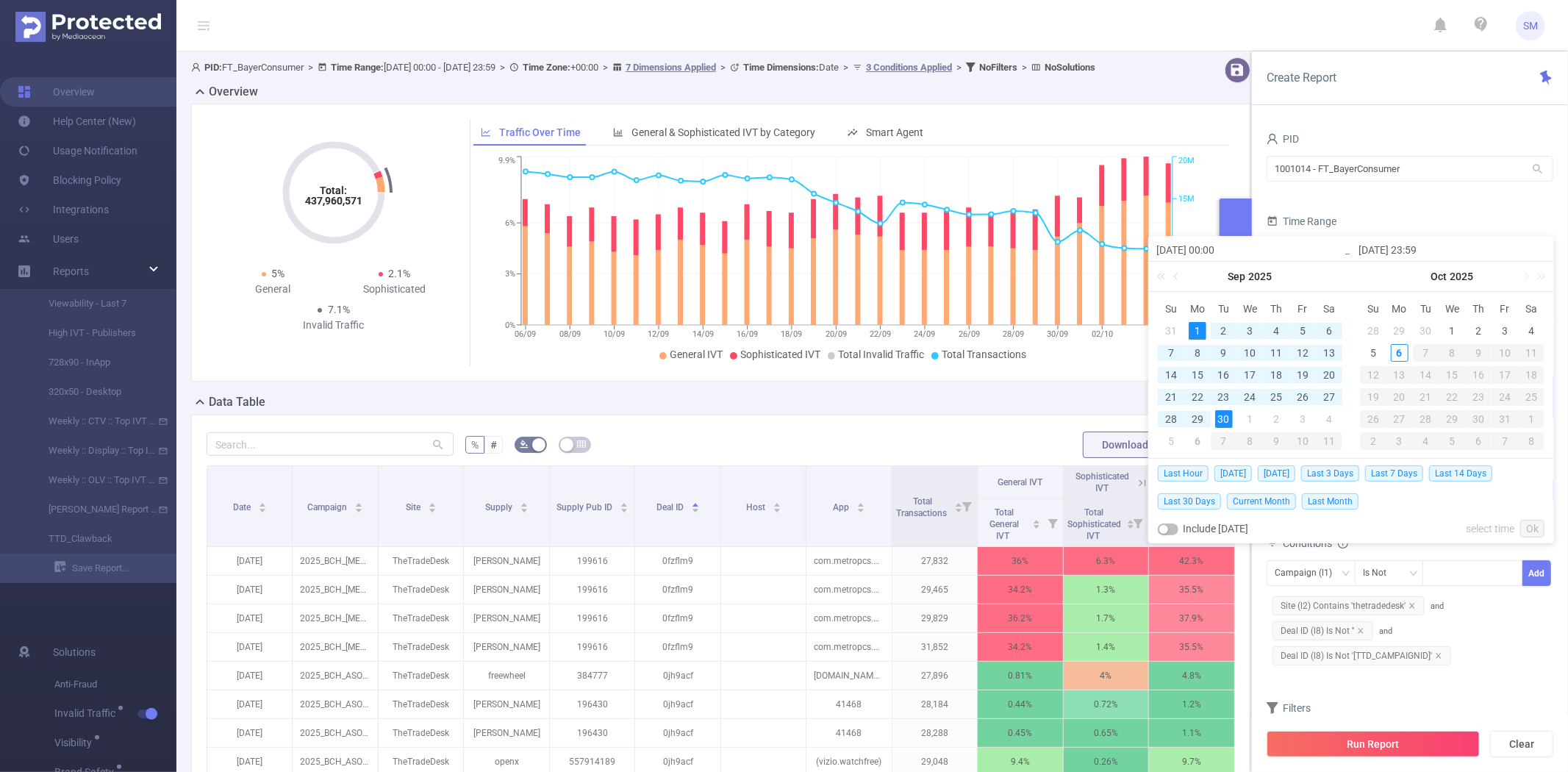
type input "[DATE] 23:59"
click at [1533, 522] on link "Ok" at bounding box center [1532, 528] width 24 height 18
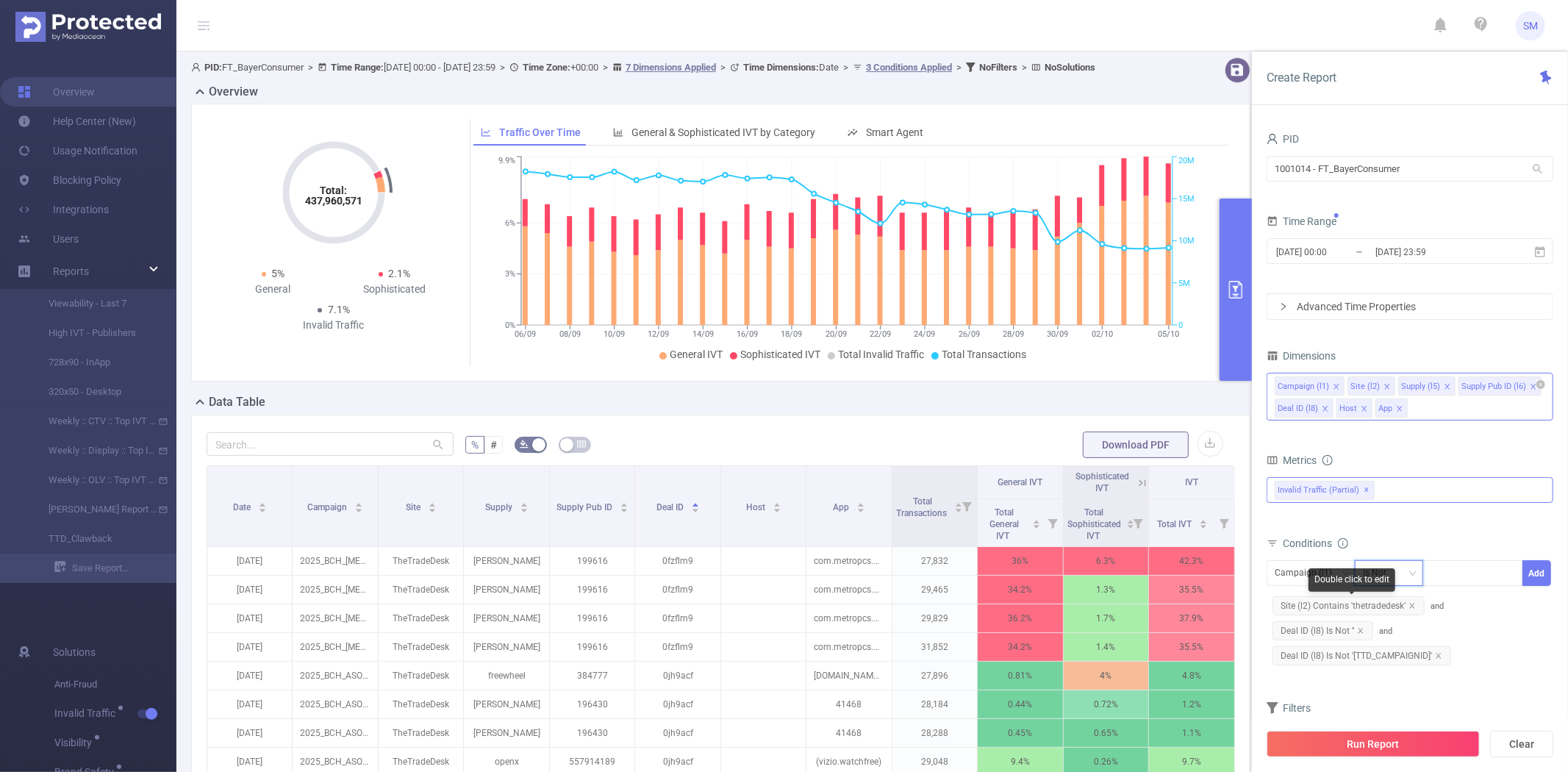
click at [1384, 564] on div "Is Not" at bounding box center [1380, 573] width 34 height 24
click at [1403, 671] on li "Does Not Contain" at bounding box center [1403, 674] width 98 height 23
click at [1441, 652] on icon "icon: close" at bounding box center [1438, 655] width 7 height 7
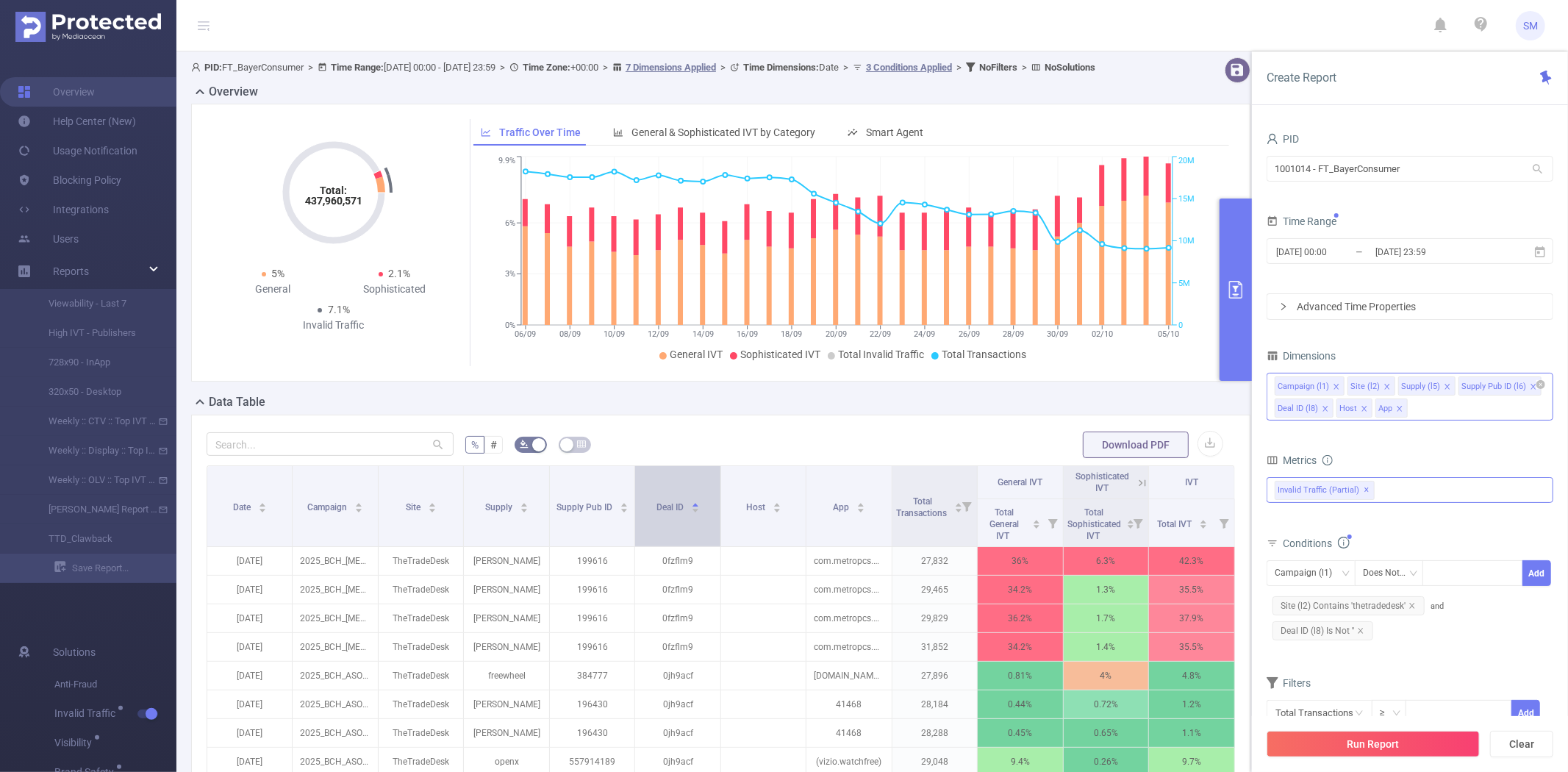
click at [662, 513] on div "Deal ID" at bounding box center [678, 506] width 43 height 15
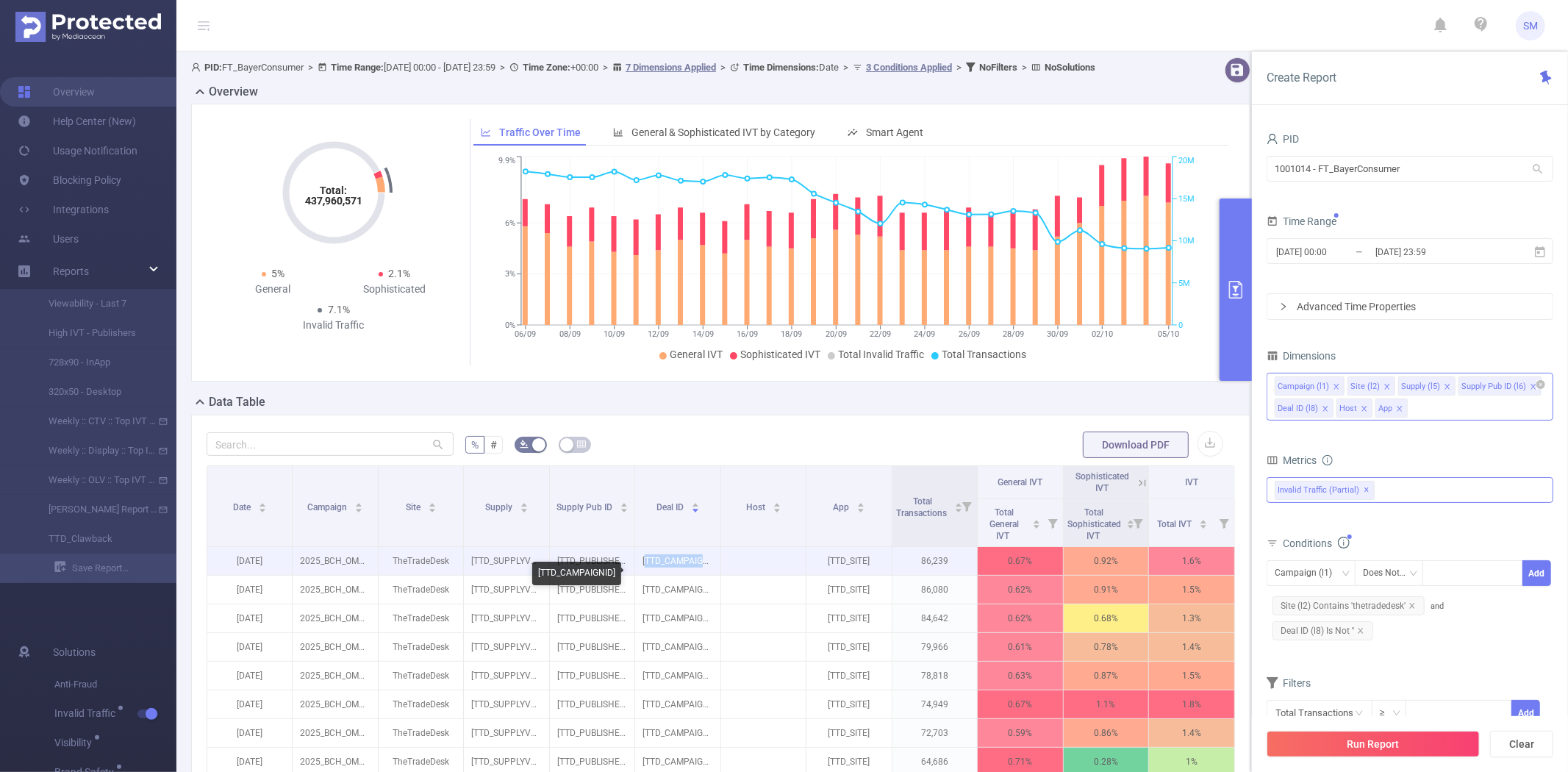
drag, startPoint x: 639, startPoint y: 575, endPoint x: 696, endPoint y: 574, distance: 57.0
click at [696, 574] on p "[TTD_CAMPAIGNID]" at bounding box center [678, 561] width 84 height 28
copy p "TTD_CAMPAIG"
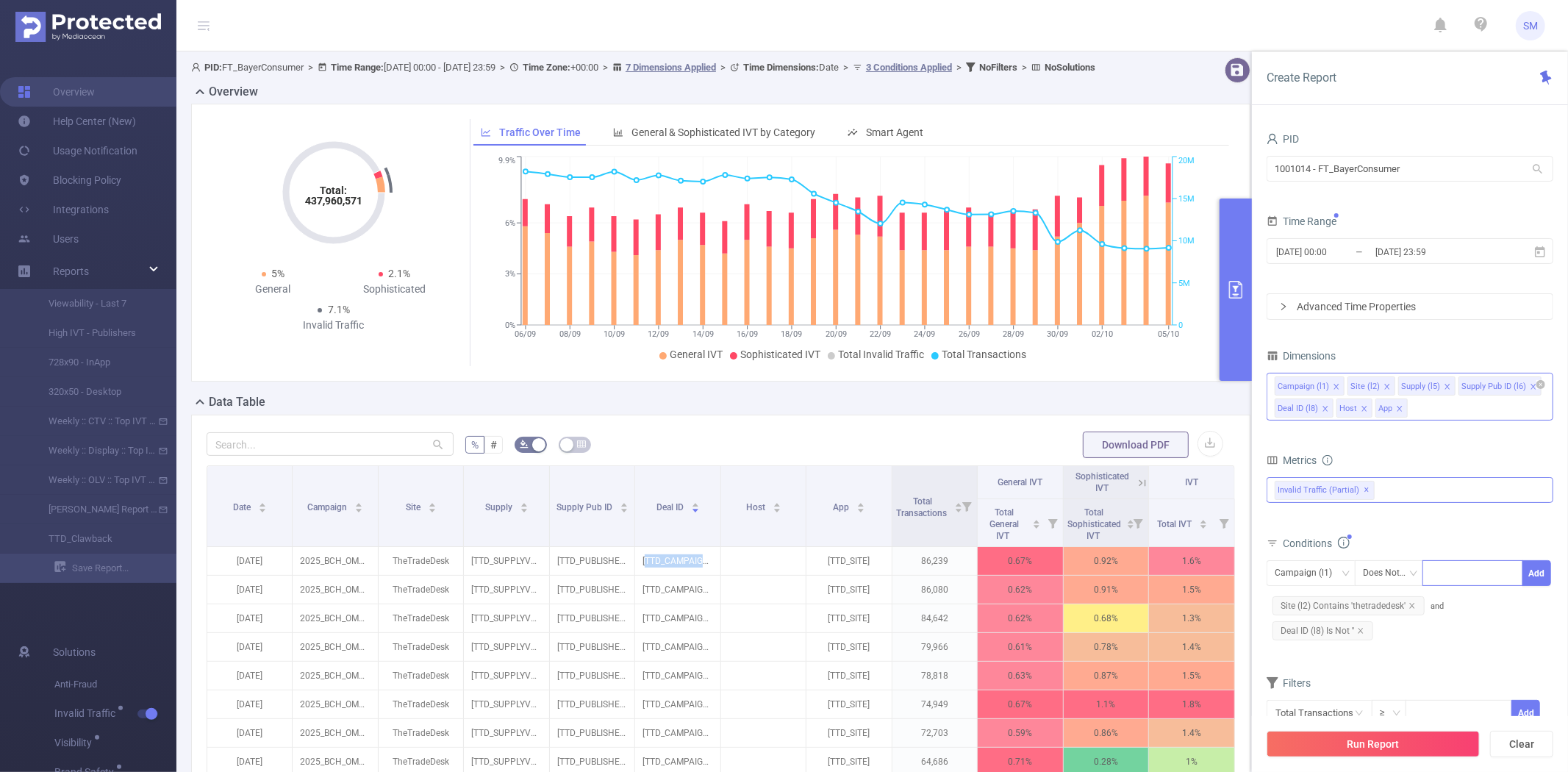
click at [1477, 570] on div at bounding box center [1473, 573] width 84 height 24
paste input "TTD_CAMPAIG"
type input "TTD_CAMPAIG"
click at [1473, 600] on li "TTD_CAMPAIG" at bounding box center [1473, 603] width 100 height 23
click at [1546, 568] on button "Add" at bounding box center [1537, 573] width 29 height 26
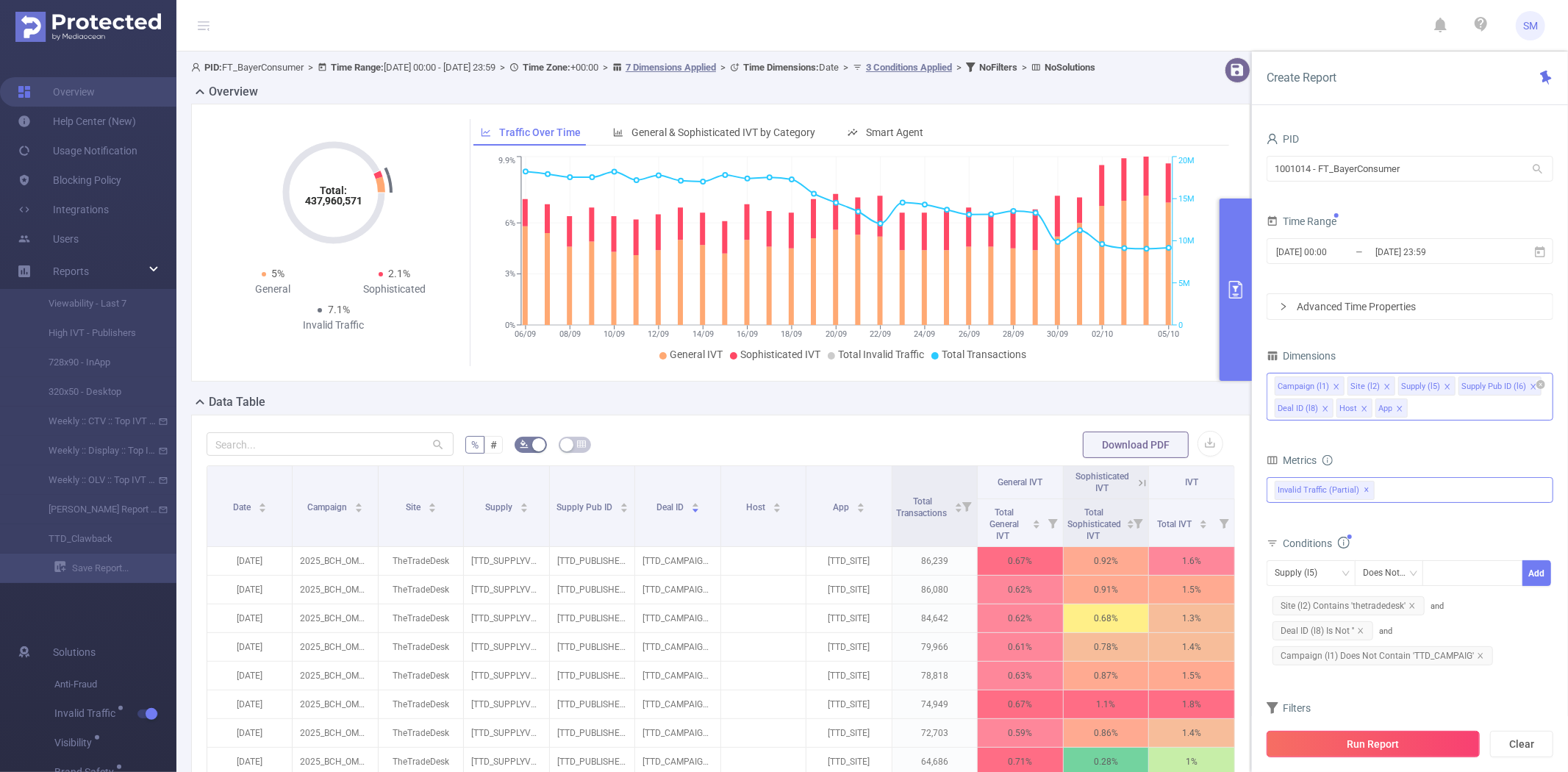
click at [1333, 740] on button "Run Report" at bounding box center [1373, 744] width 213 height 27
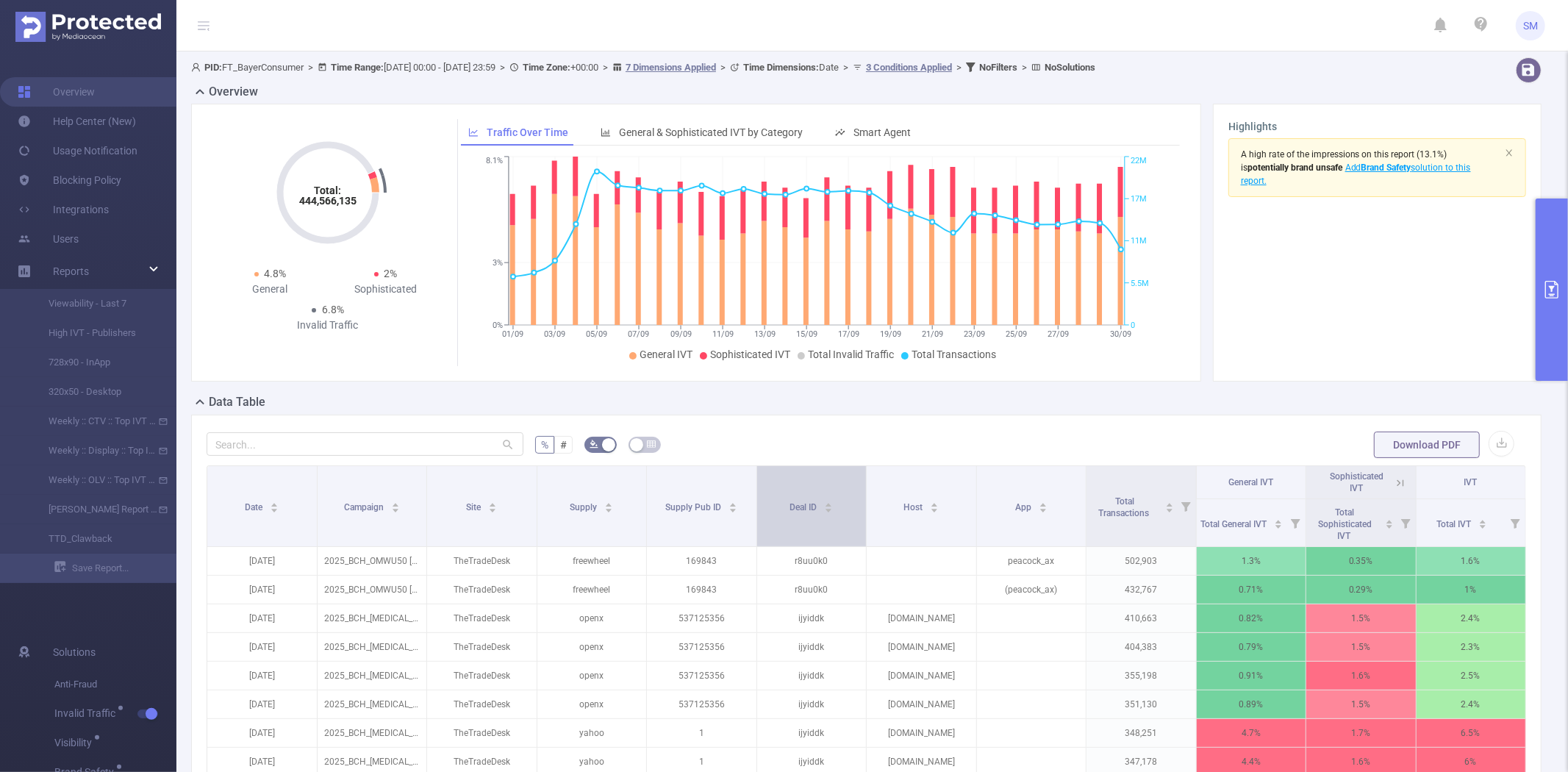
click at [789, 499] on div "Deal ID" at bounding box center [811, 506] width 43 height 15
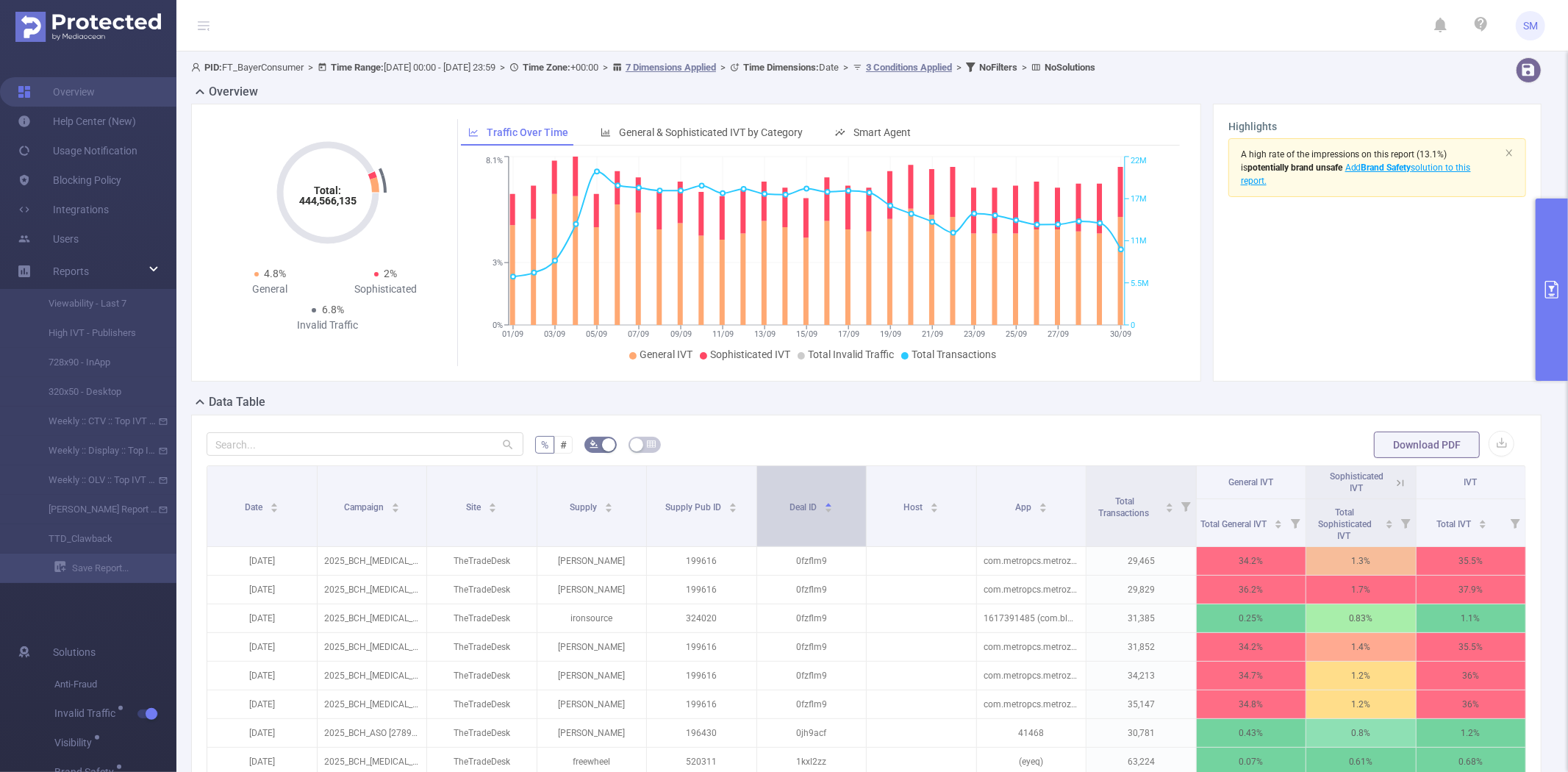
click at [789, 499] on div "Deal ID" at bounding box center [811, 506] width 43 height 15
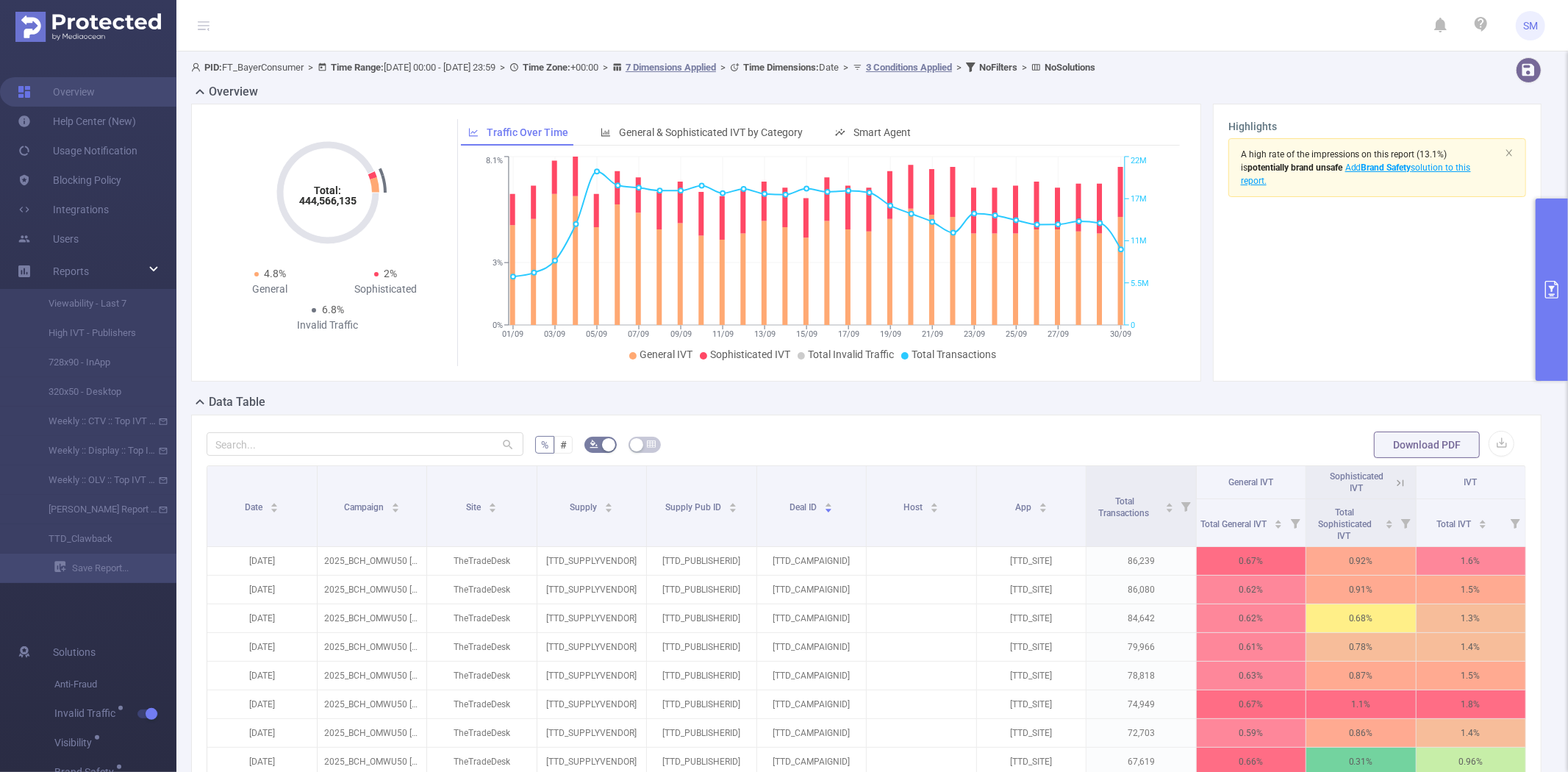
scroll to position [81, 0]
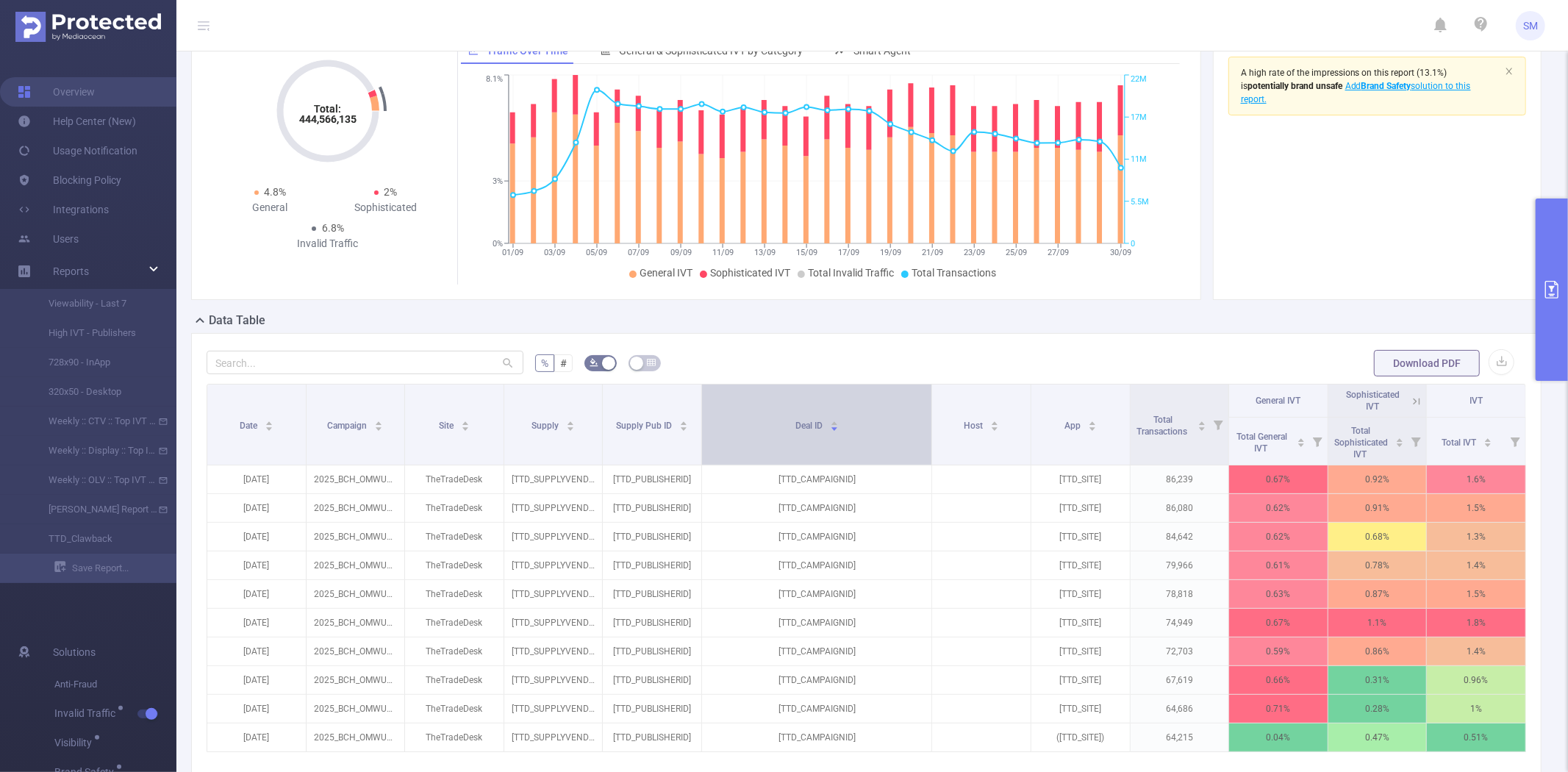
drag, startPoint x: 858, startPoint y: 410, endPoint x: 912, endPoint y: 409, distance: 54.0
click at [912, 409] on th "Deal ID" at bounding box center [817, 424] width 230 height 80
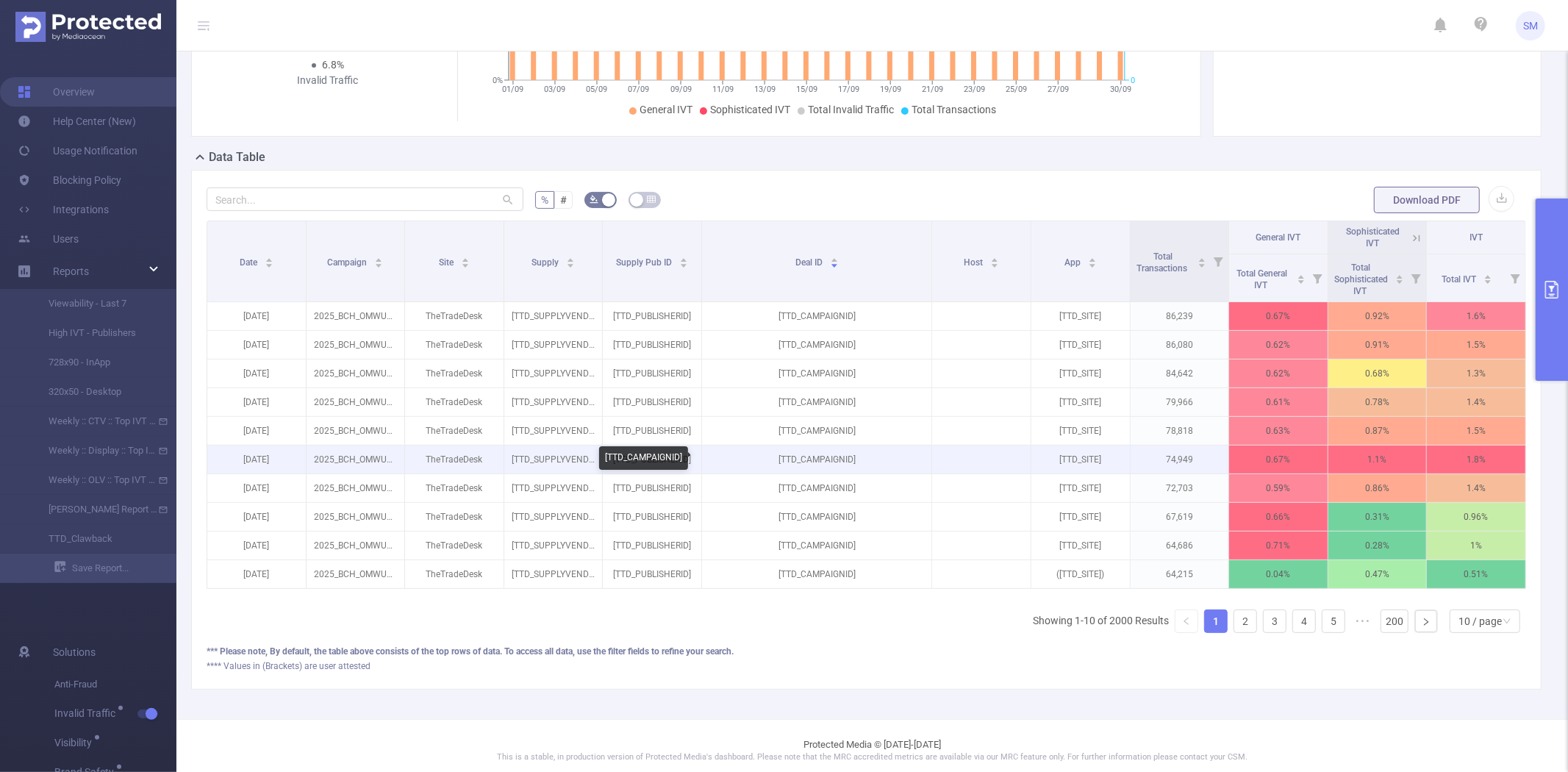
scroll to position [163, 0]
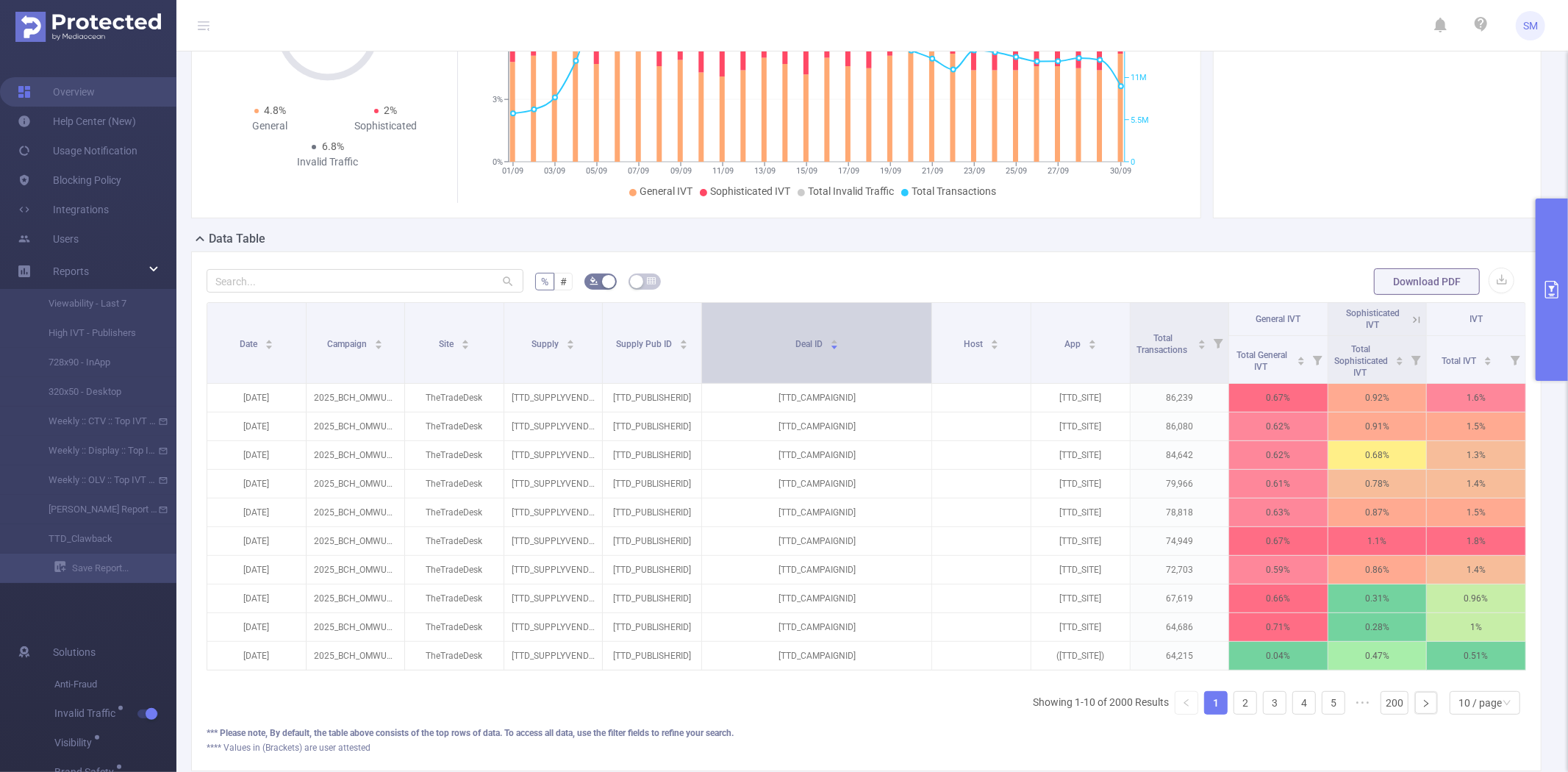
click at [804, 350] on div "Deal ID" at bounding box center [817, 342] width 43 height 15
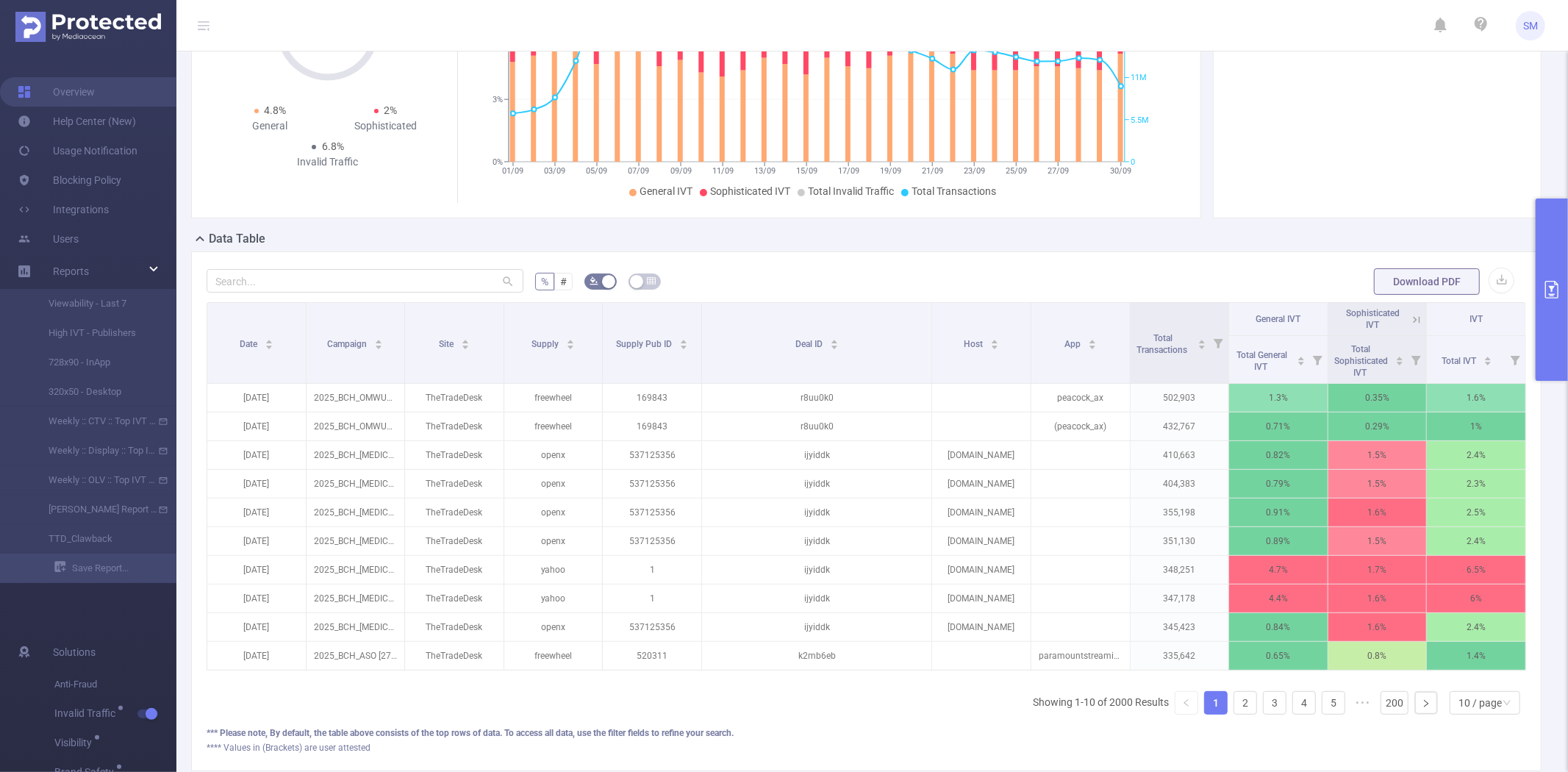
click at [1555, 259] on button "primary" at bounding box center [1552, 289] width 32 height 182
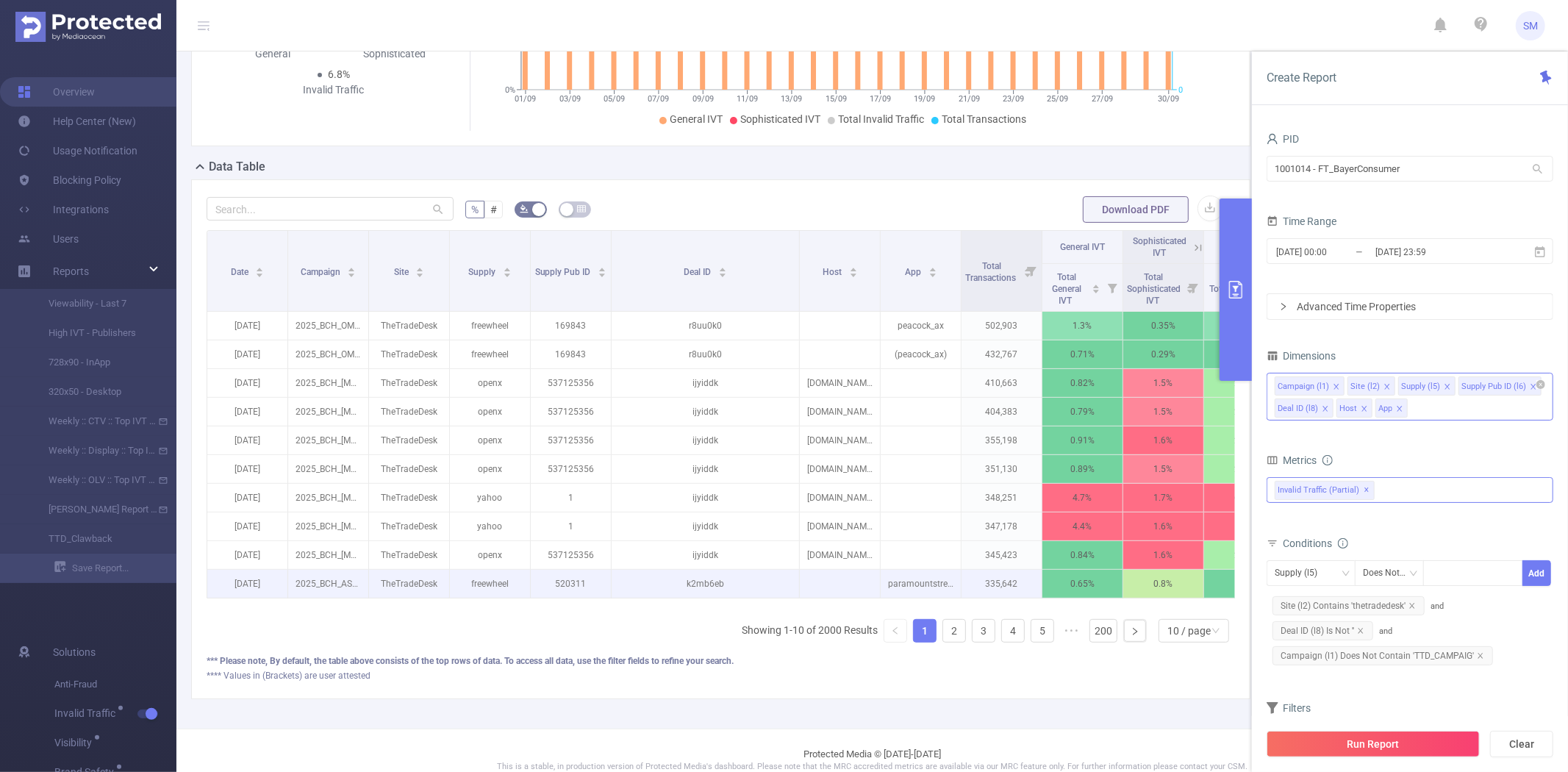
scroll to position [245, 0]
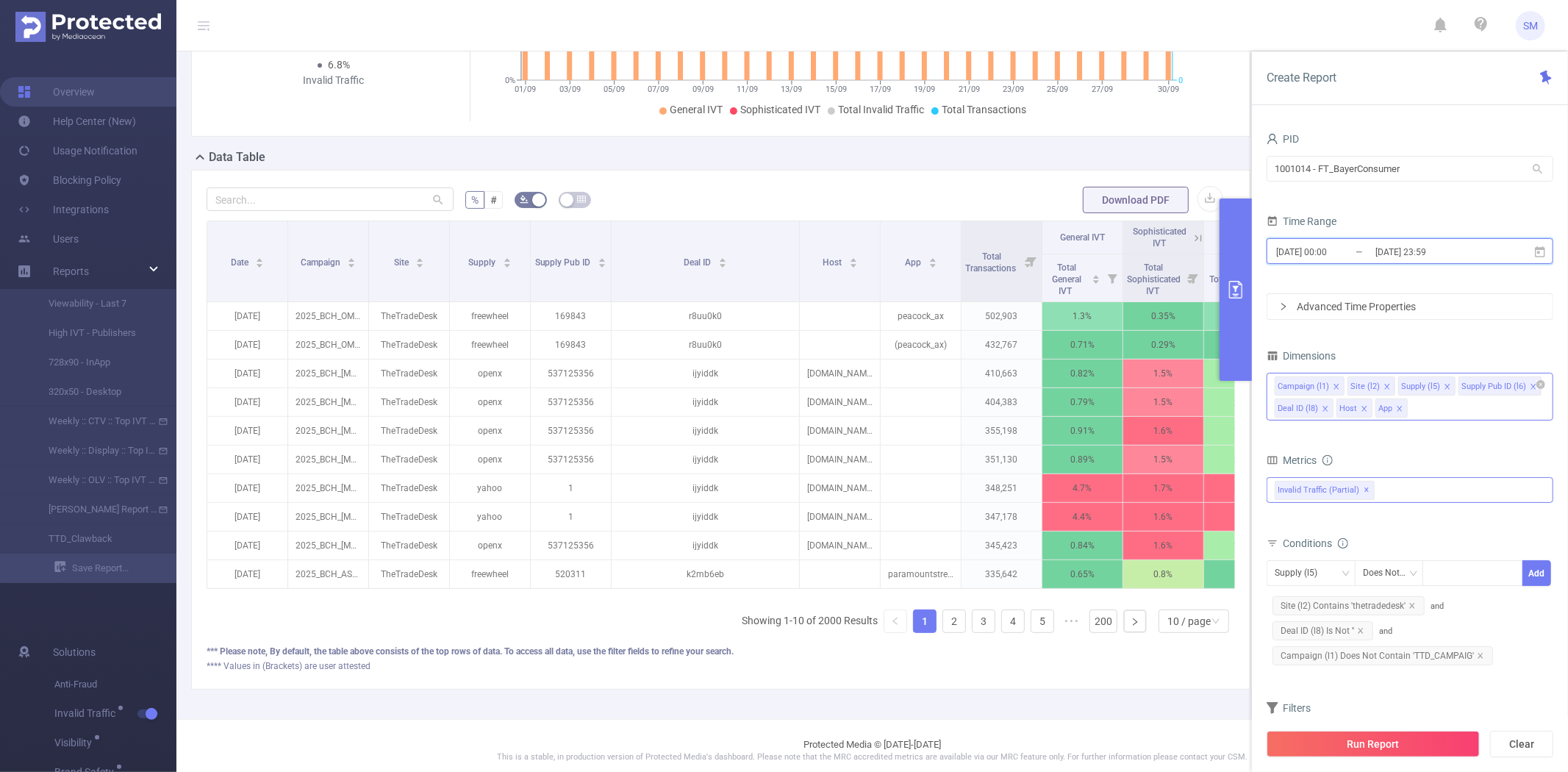
click at [1541, 252] on icon at bounding box center [1540, 252] width 13 height 13
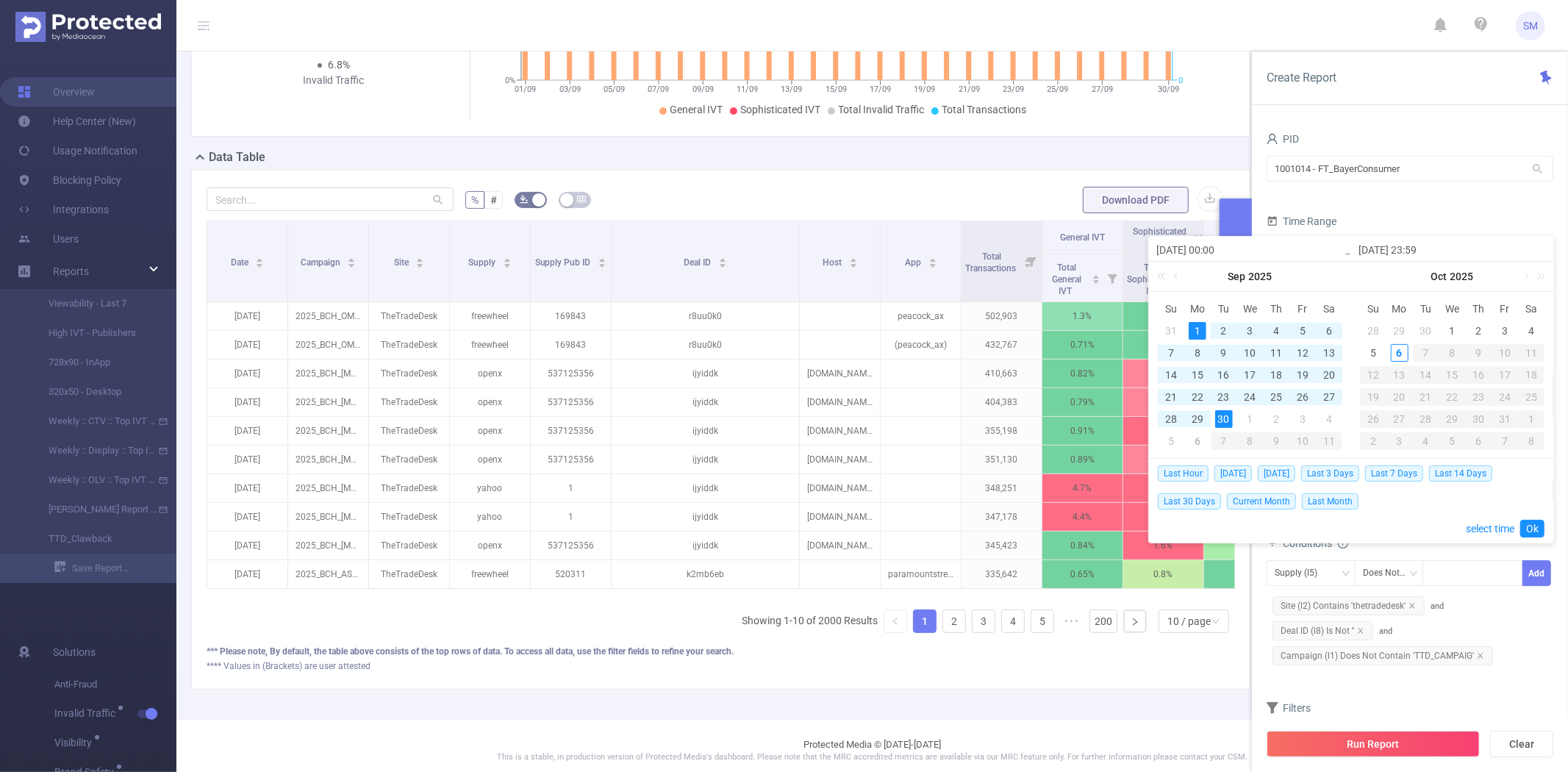
click at [1196, 327] on div "1" at bounding box center [1197, 331] width 18 height 18
click at [1248, 350] on div "10" at bounding box center [1250, 352] width 18 height 18
type input "[DATE] 23:59"
click at [1527, 525] on link "Ok" at bounding box center [1532, 528] width 24 height 18
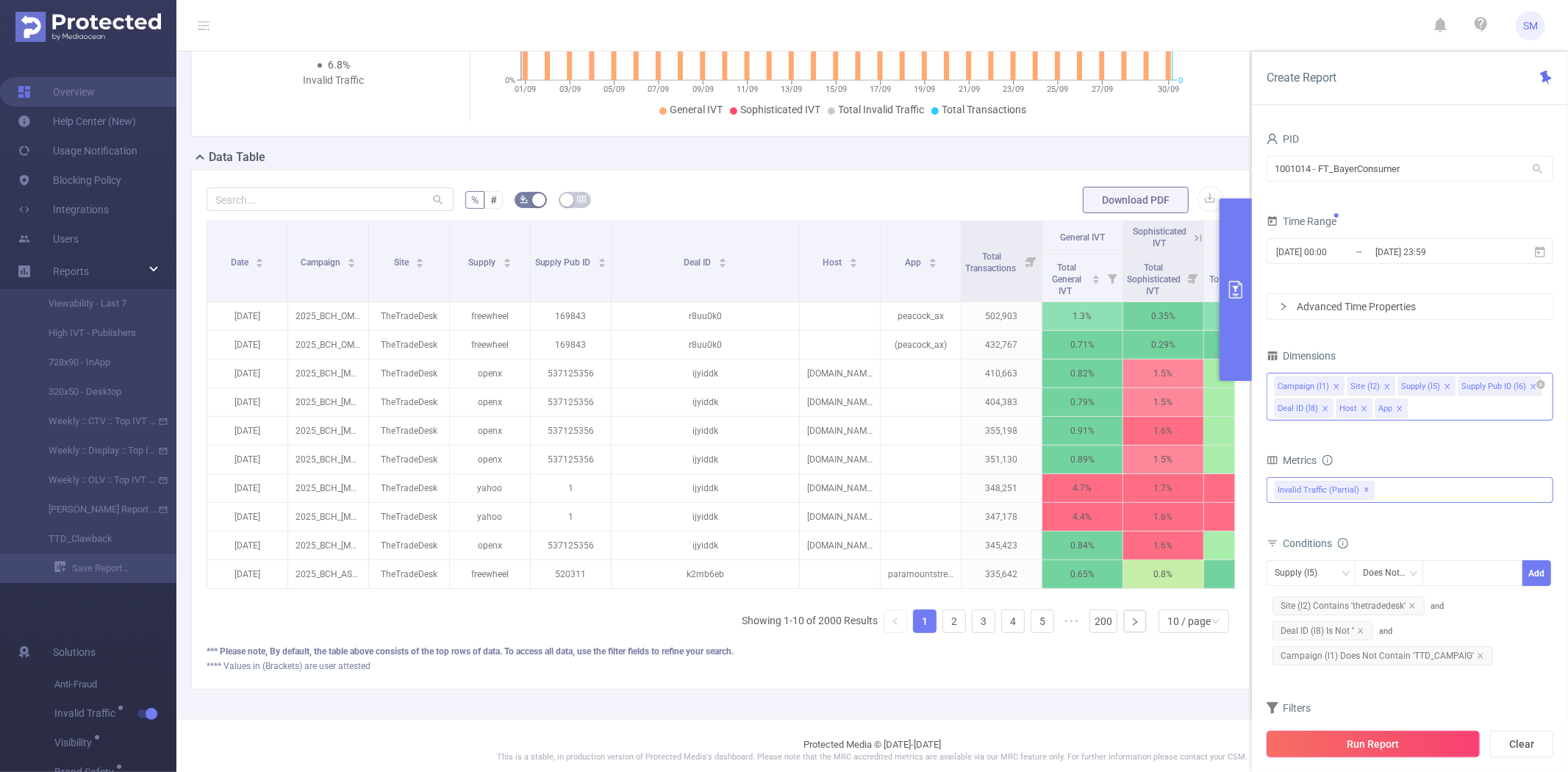
click at [1400, 735] on button "Run Report" at bounding box center [1373, 744] width 213 height 27
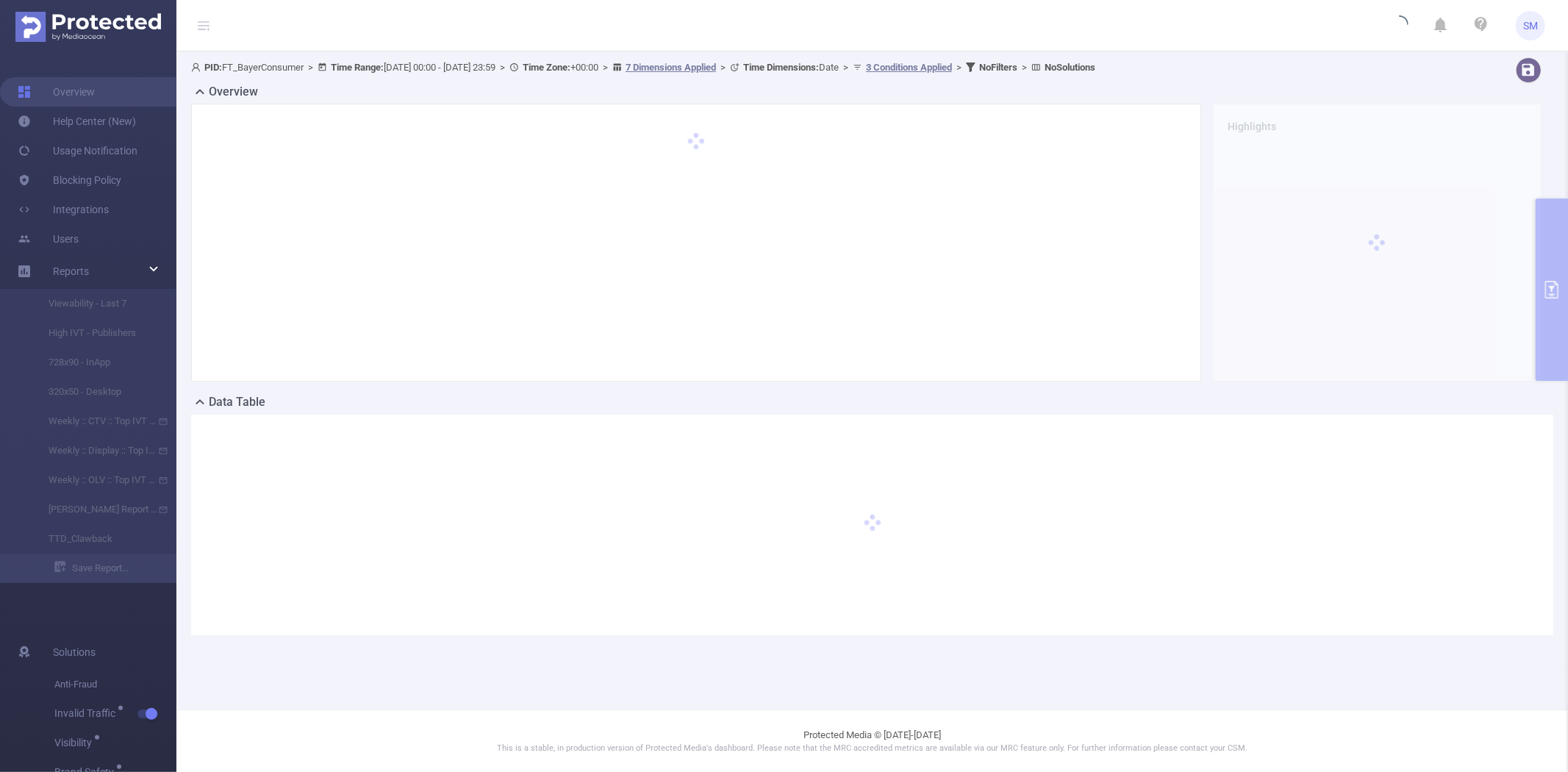
scroll to position [0, 0]
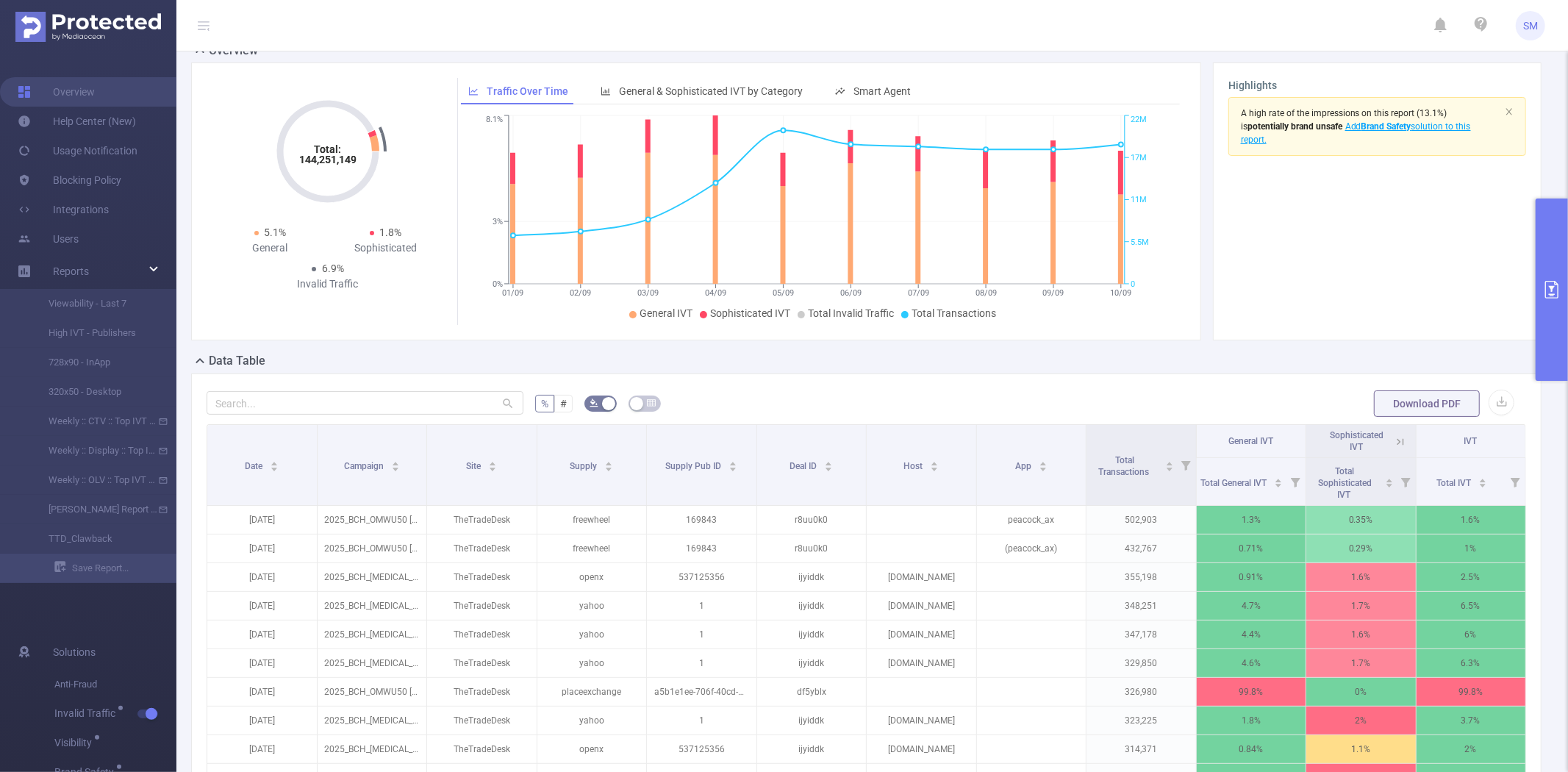
scroll to position [81, 0]
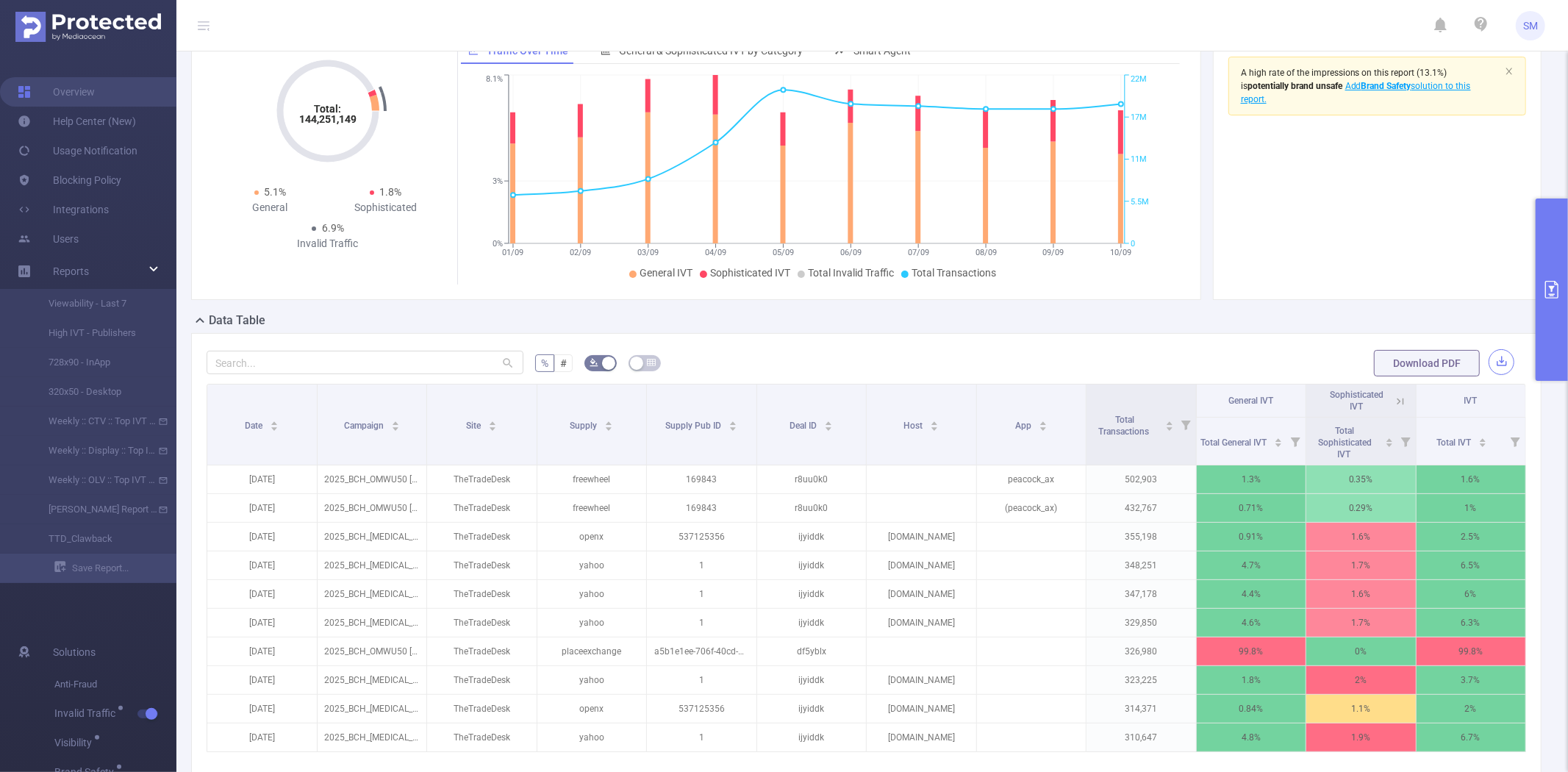
click at [1493, 368] on button "button" at bounding box center [1502, 362] width 26 height 26
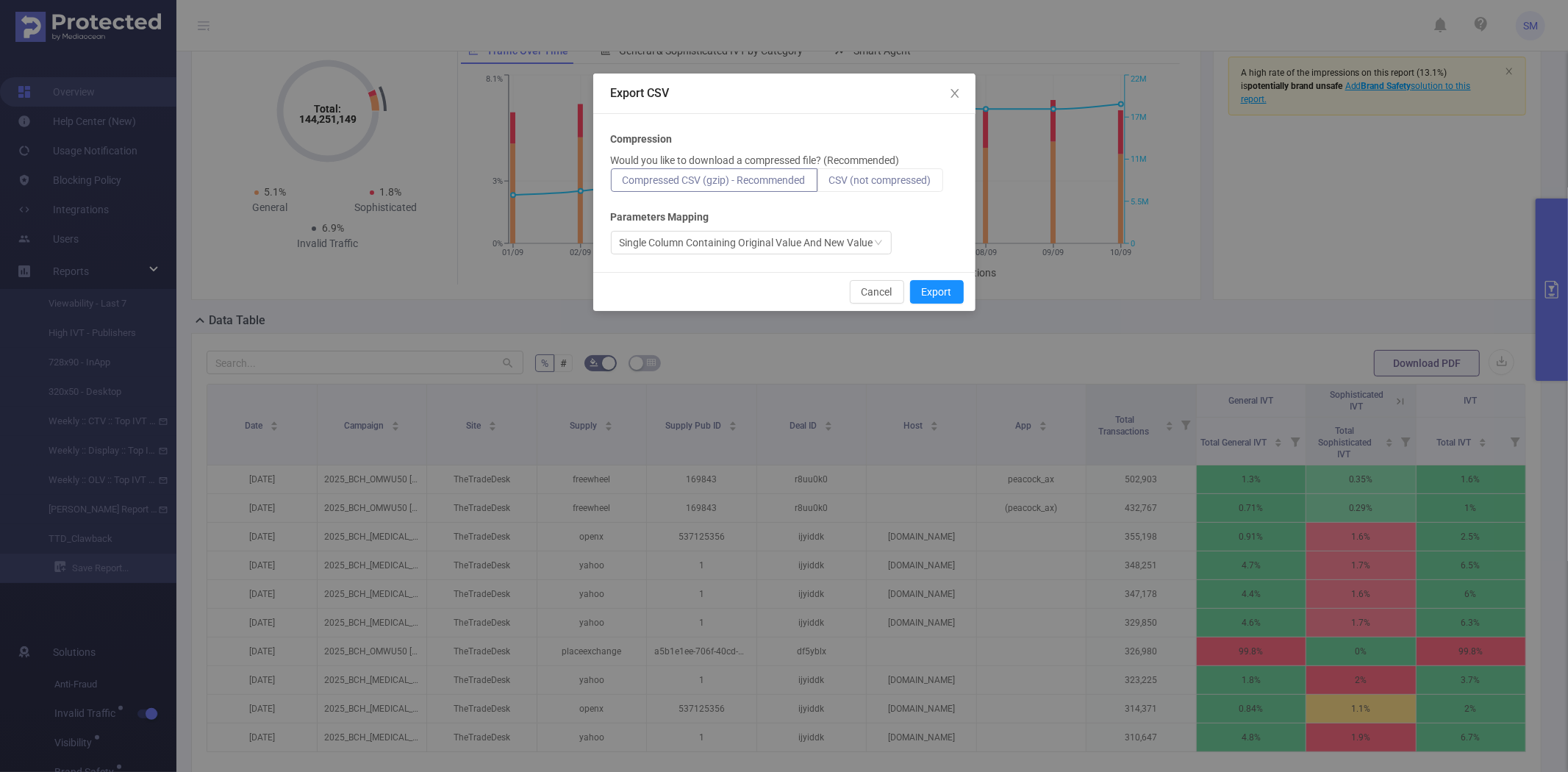
click at [921, 182] on span "CSV (not compressed)" at bounding box center [880, 180] width 102 height 12
click at [829, 184] on input "CSV (not compressed)" at bounding box center [829, 184] width 0 height 0
click at [939, 294] on button "Export" at bounding box center [936, 291] width 54 height 23
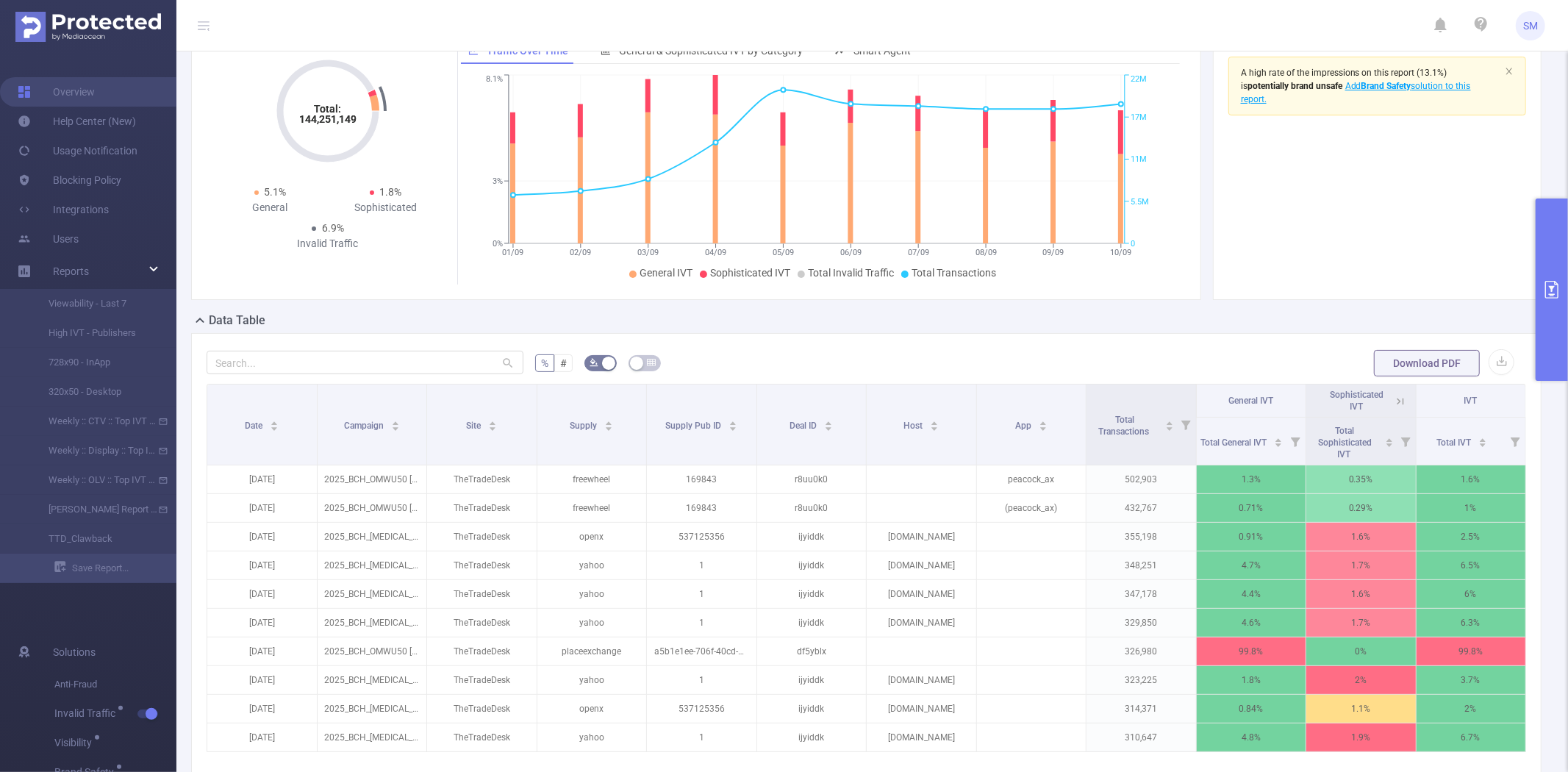
click at [1560, 253] on button "primary" at bounding box center [1552, 289] width 32 height 182
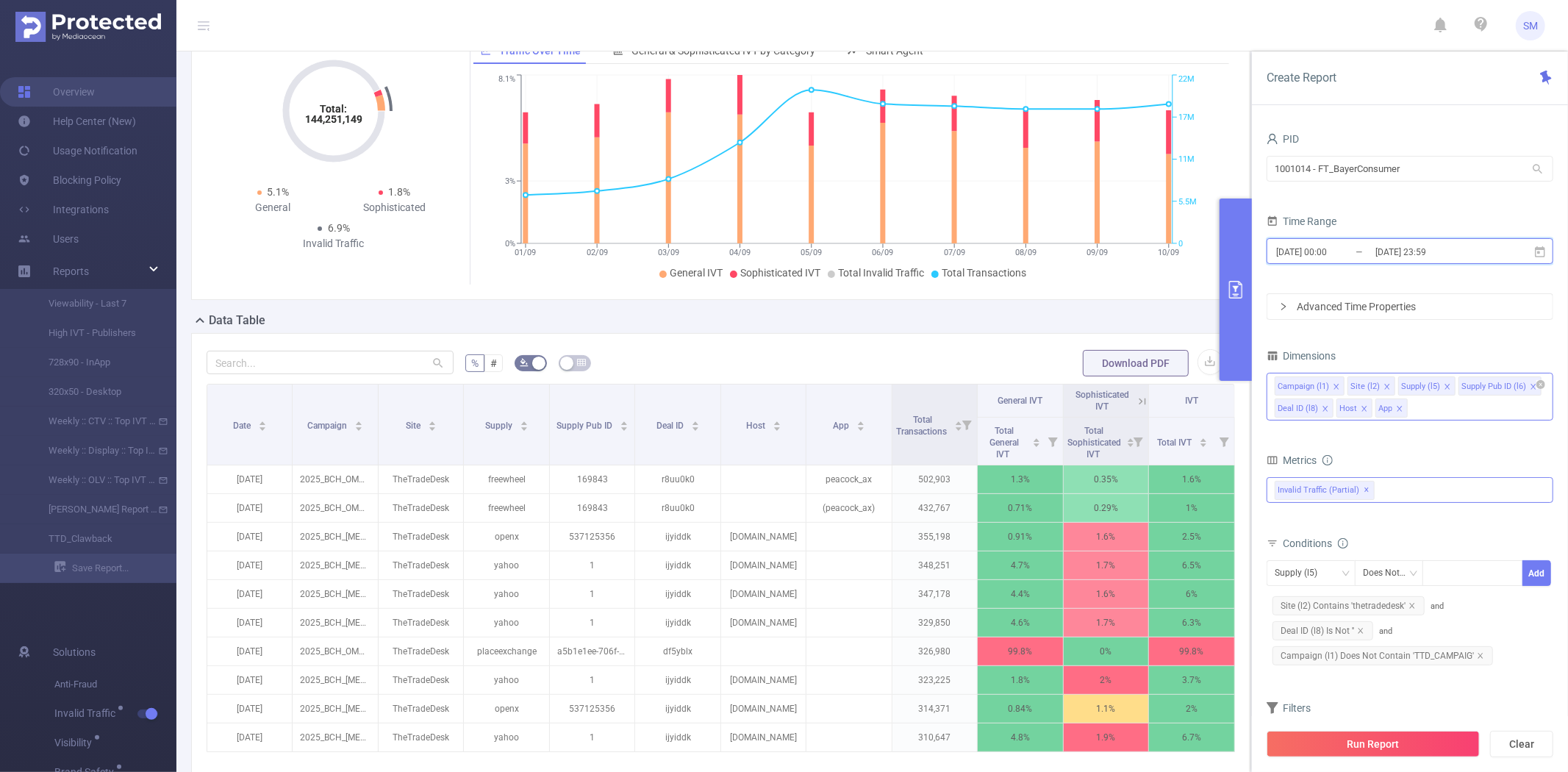
click at [1538, 246] on icon at bounding box center [1540, 251] width 10 height 11
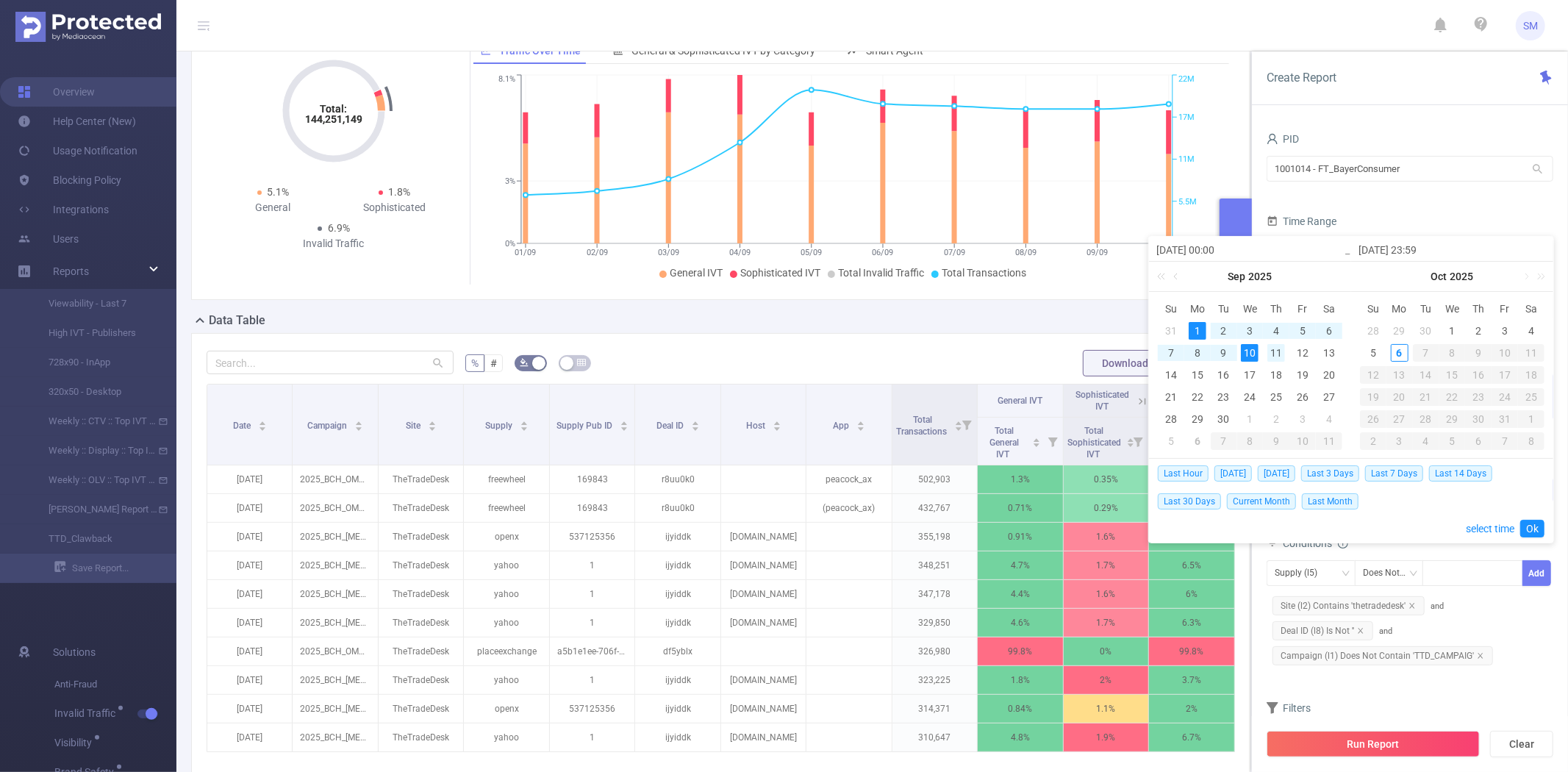
click at [1277, 348] on div "11" at bounding box center [1276, 352] width 18 height 18
click at [1327, 370] on div "20" at bounding box center [1329, 374] width 18 height 18
type input "[DATE] 00:00"
type input "[DATE] 23:59"
type input "[DATE] 00:00"
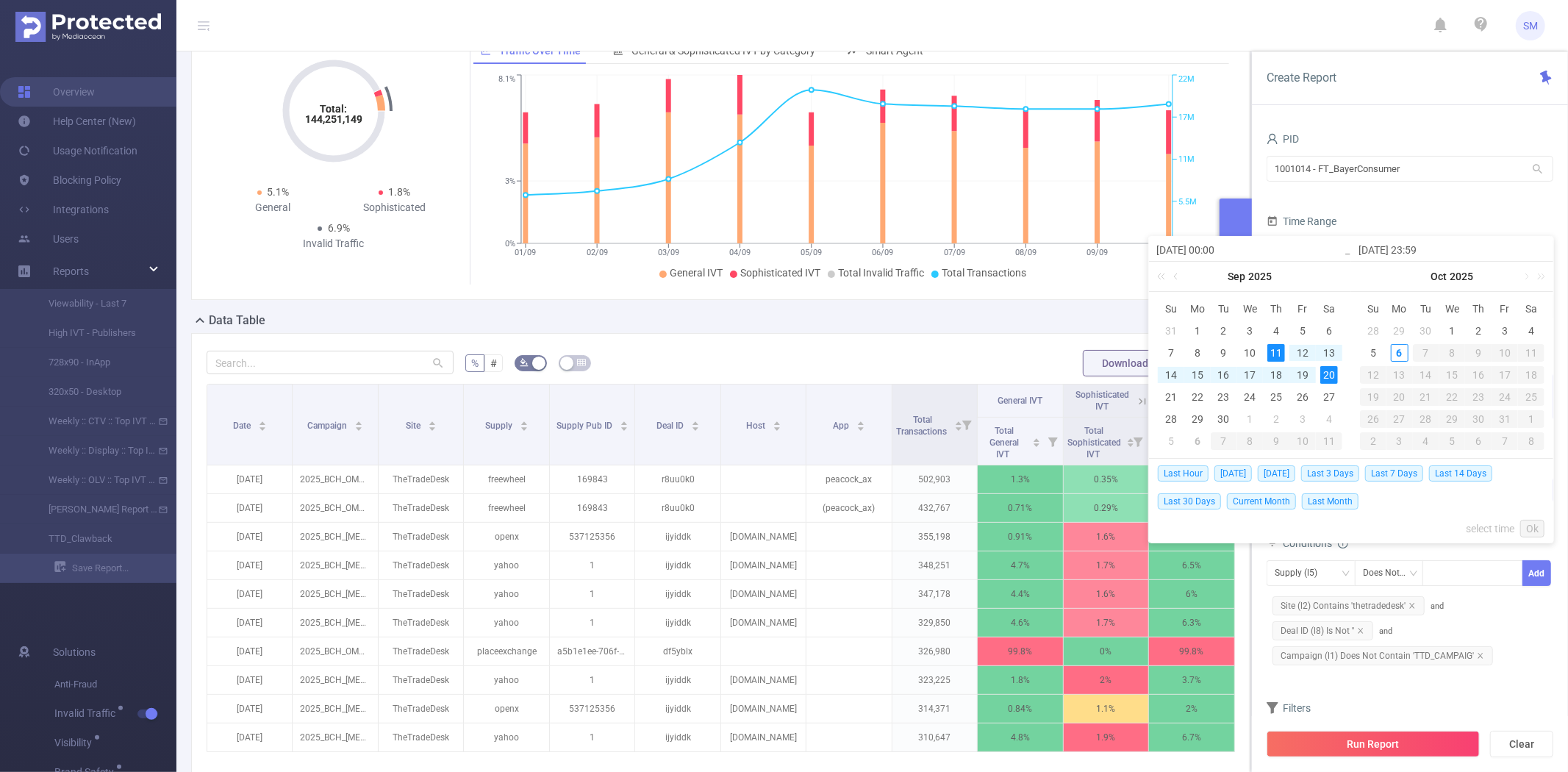
type input "[DATE] 23:59"
click at [1534, 525] on link "Ok" at bounding box center [1532, 528] width 24 height 18
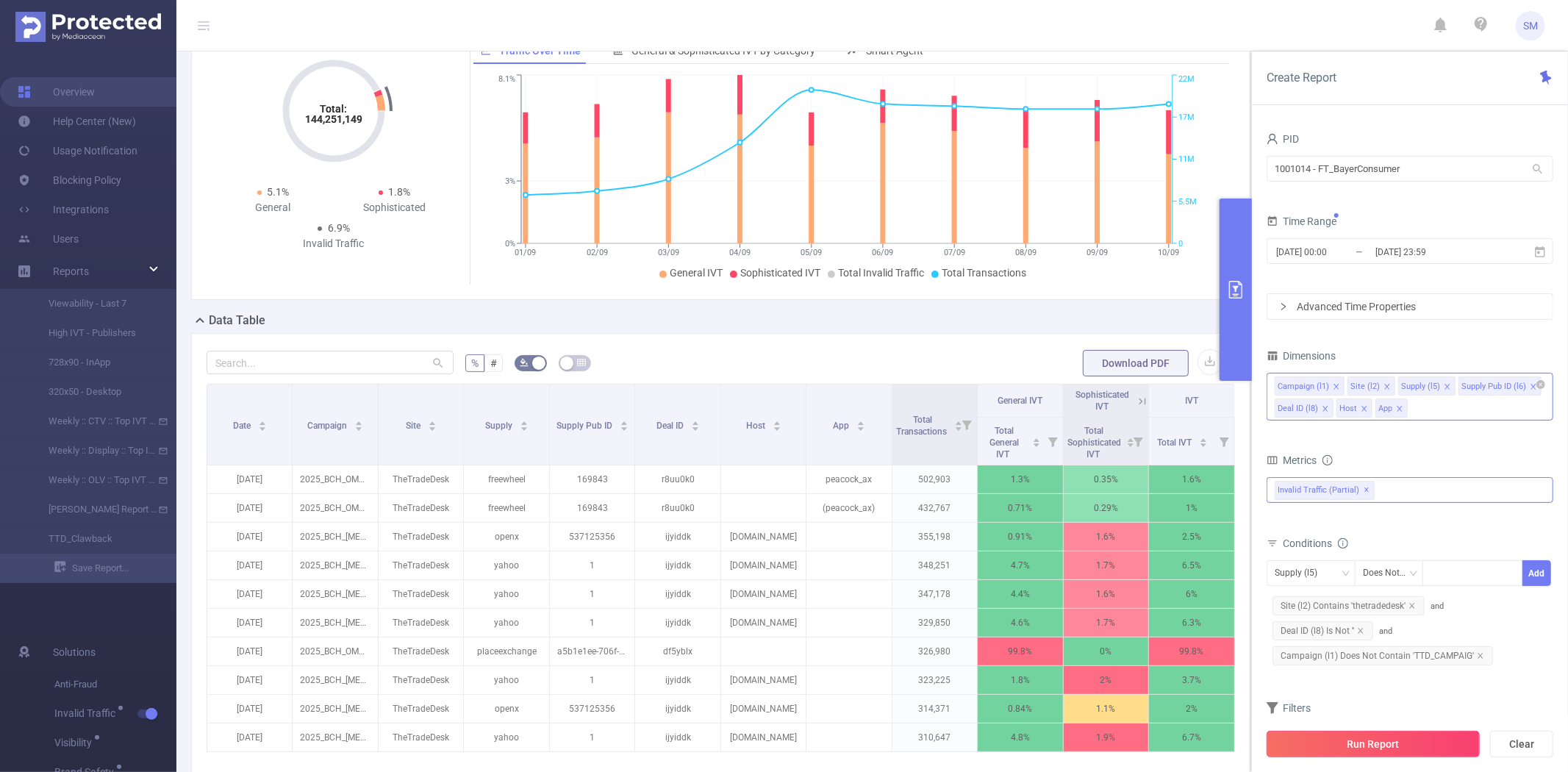
click at [1348, 745] on button "Run Report" at bounding box center [1373, 744] width 213 height 27
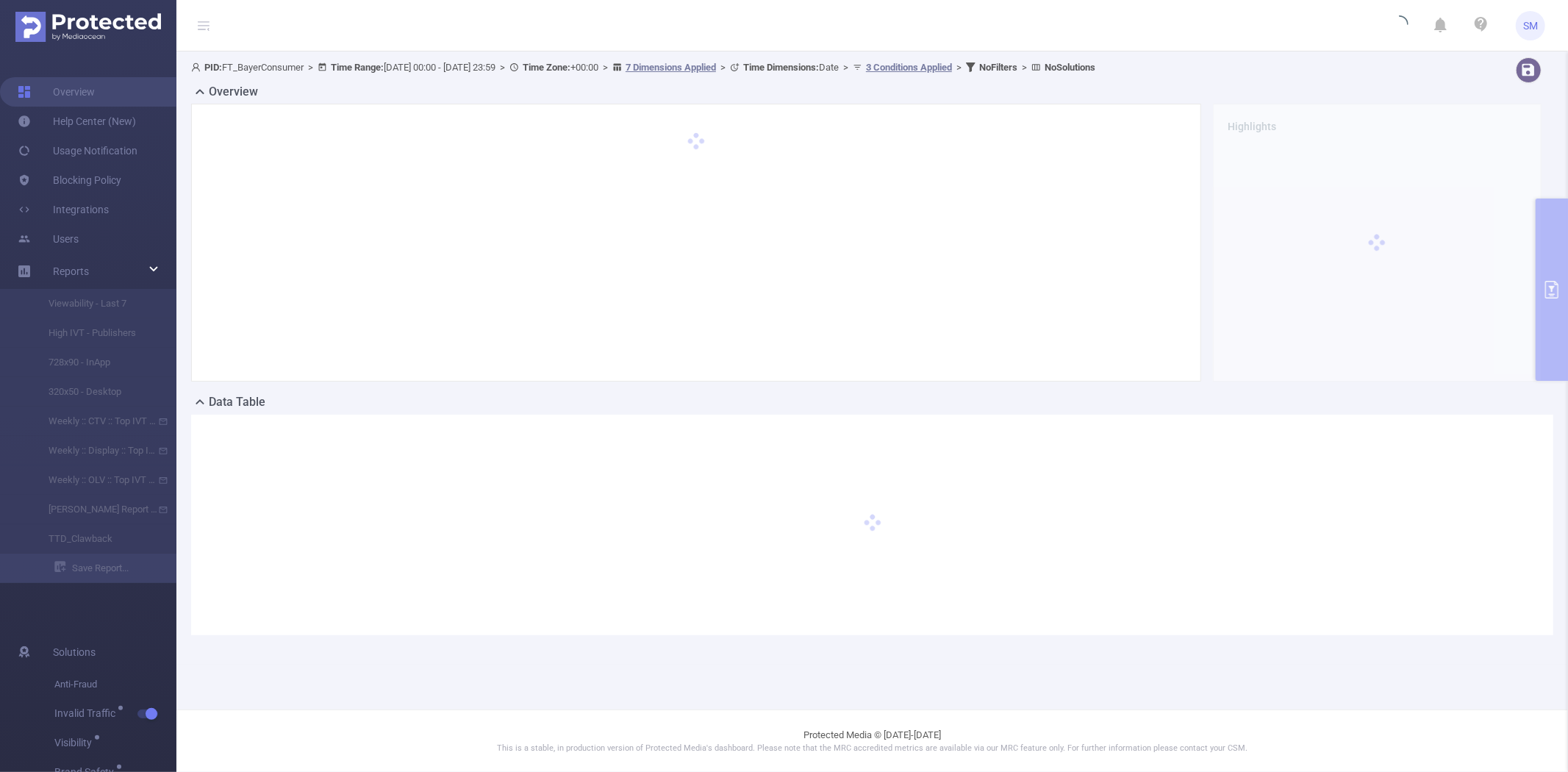
scroll to position [0, 0]
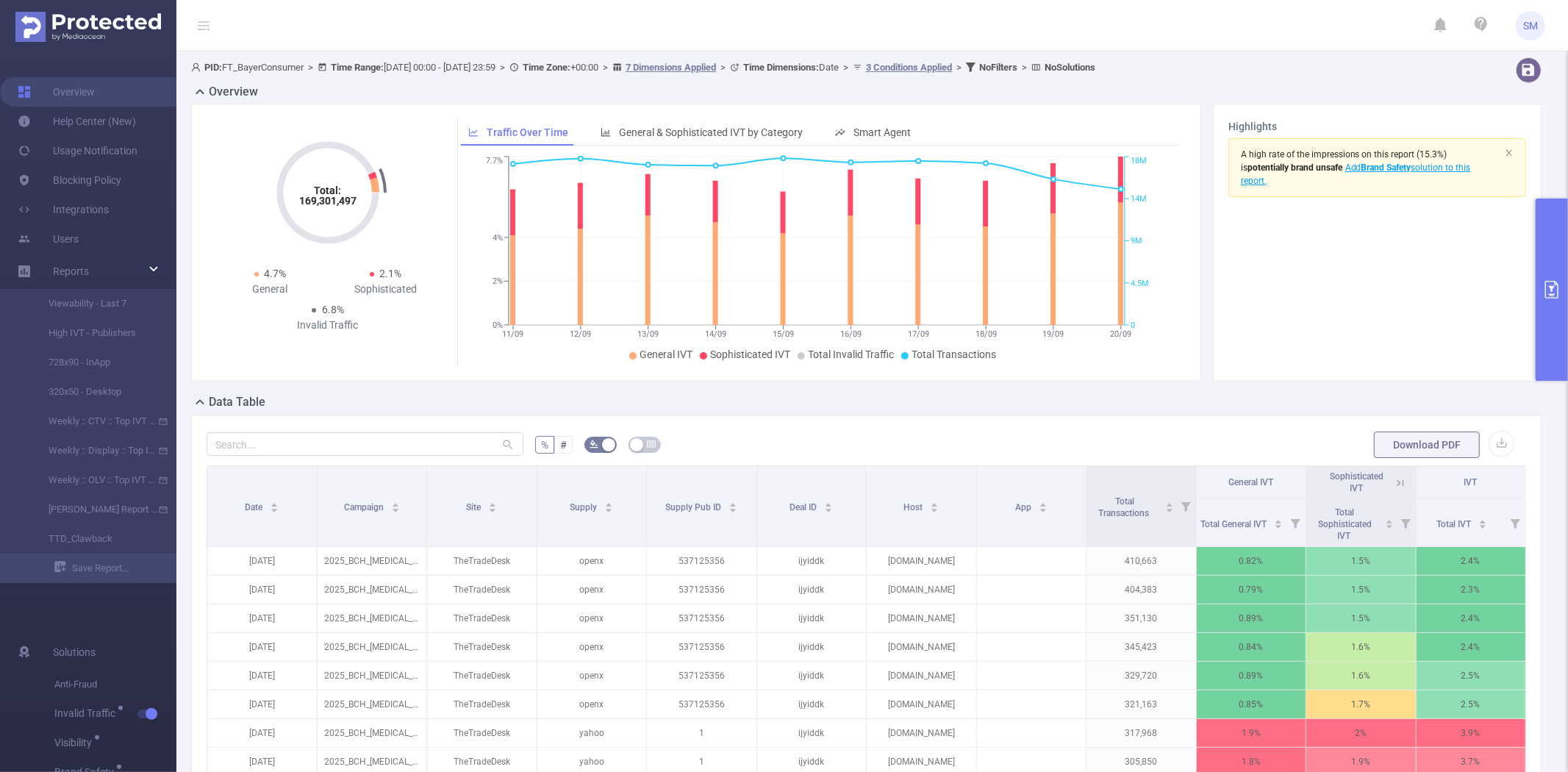
click at [936, 439] on form "% # Download PDF" at bounding box center [866, 445] width 1319 height 30
click at [1493, 441] on button "button" at bounding box center [1502, 443] width 26 height 26
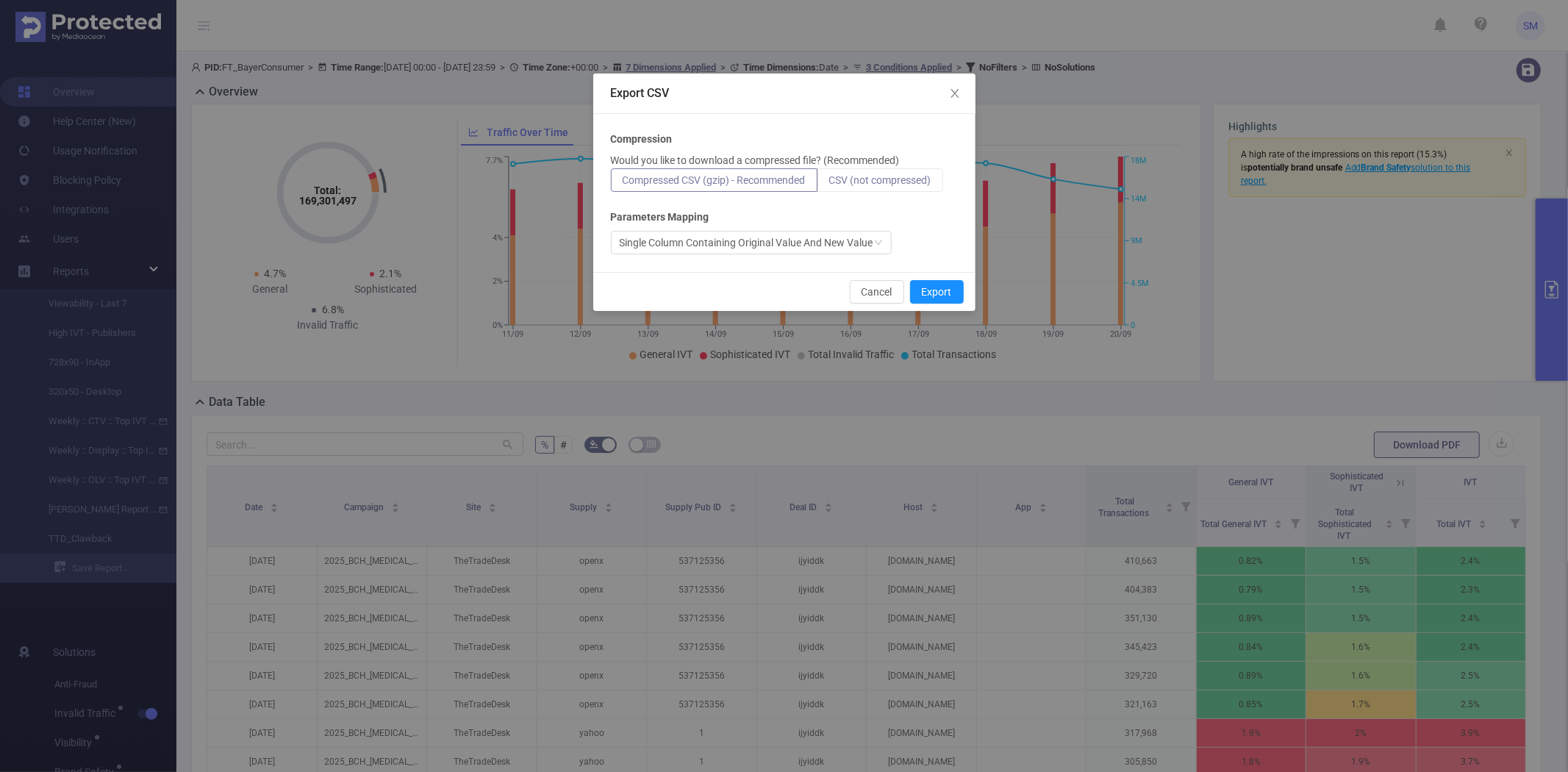
click at [908, 185] on span "CSV (not compressed)" at bounding box center [880, 180] width 102 height 12
click at [829, 184] on input "CSV (not compressed)" at bounding box center [829, 184] width 0 height 0
click at [937, 290] on button "Export" at bounding box center [936, 291] width 54 height 23
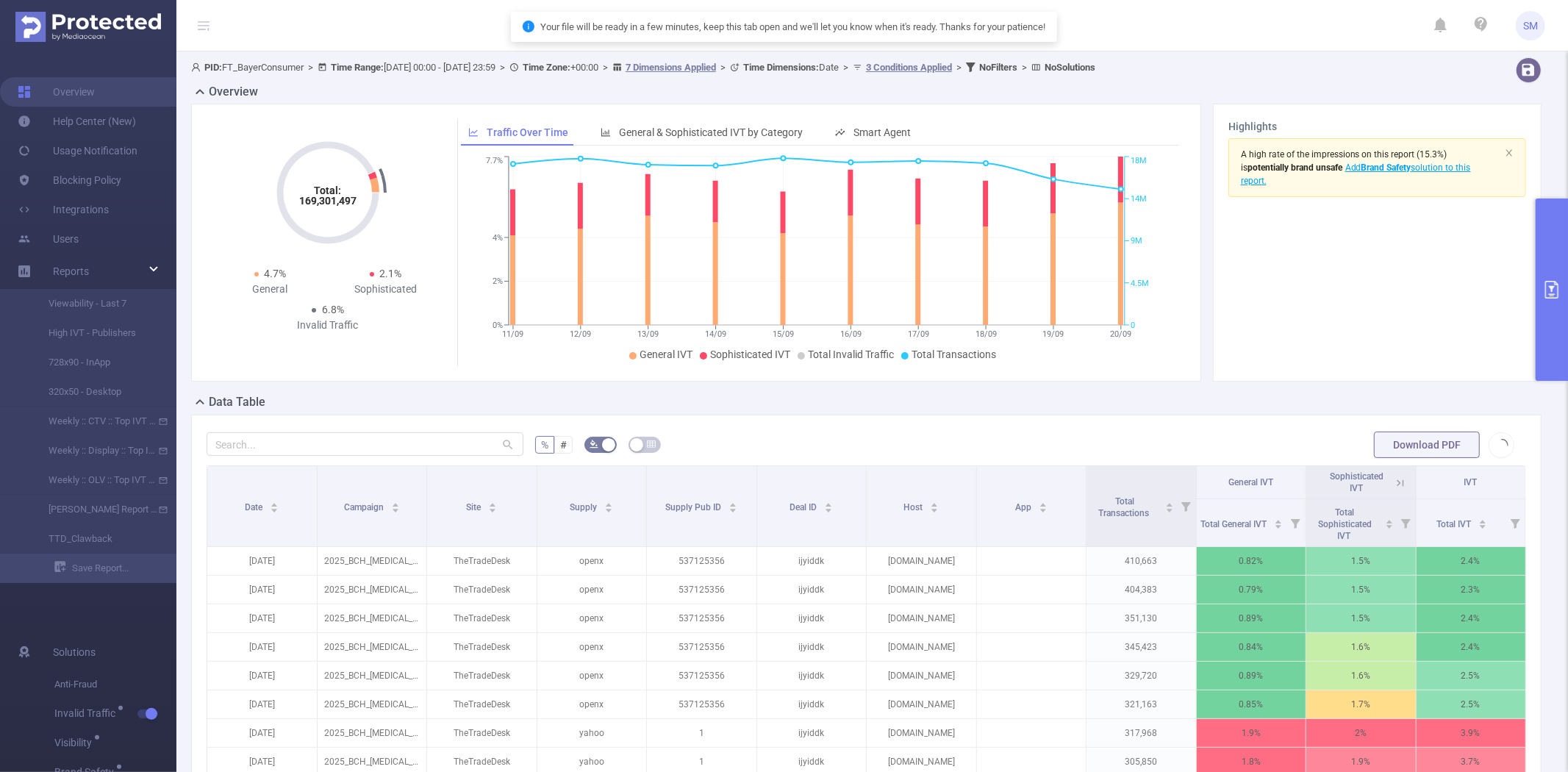
click at [1555, 281] on icon "primary" at bounding box center [1552, 289] width 18 height 18
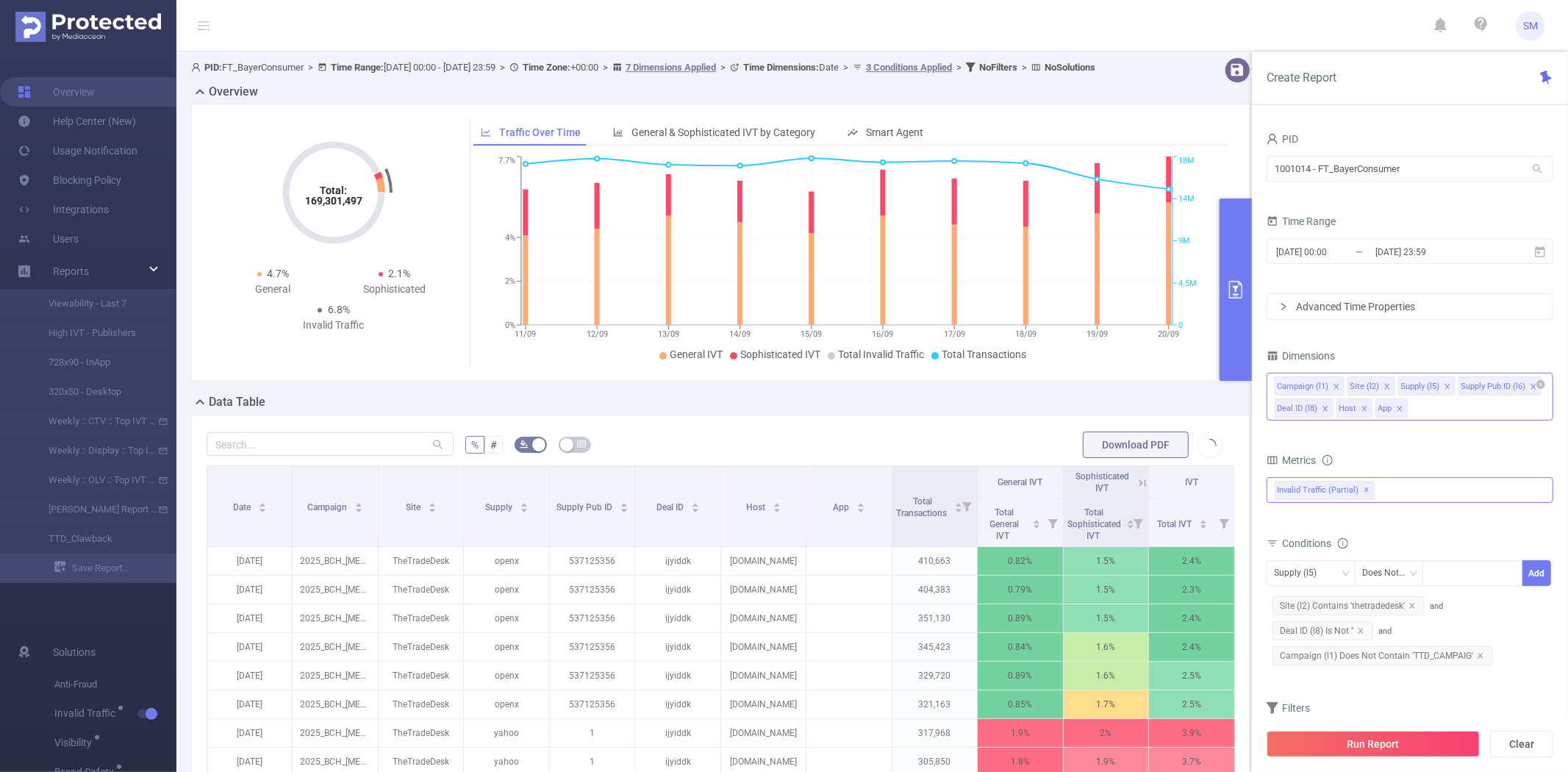
click at [1244, 243] on button "primary" at bounding box center [1235, 289] width 32 height 182
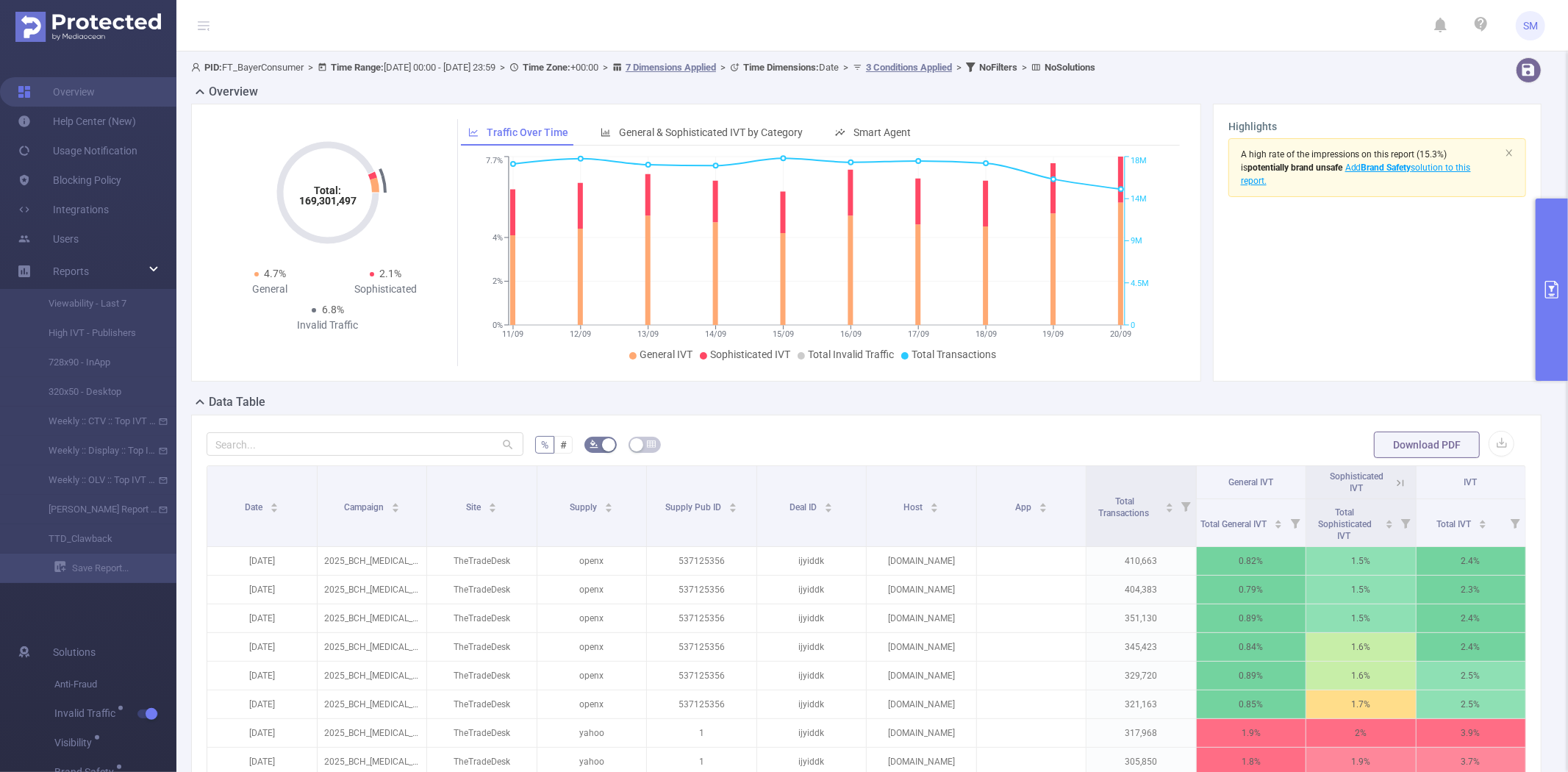
click at [1561, 263] on button "primary" at bounding box center [1552, 289] width 32 height 182
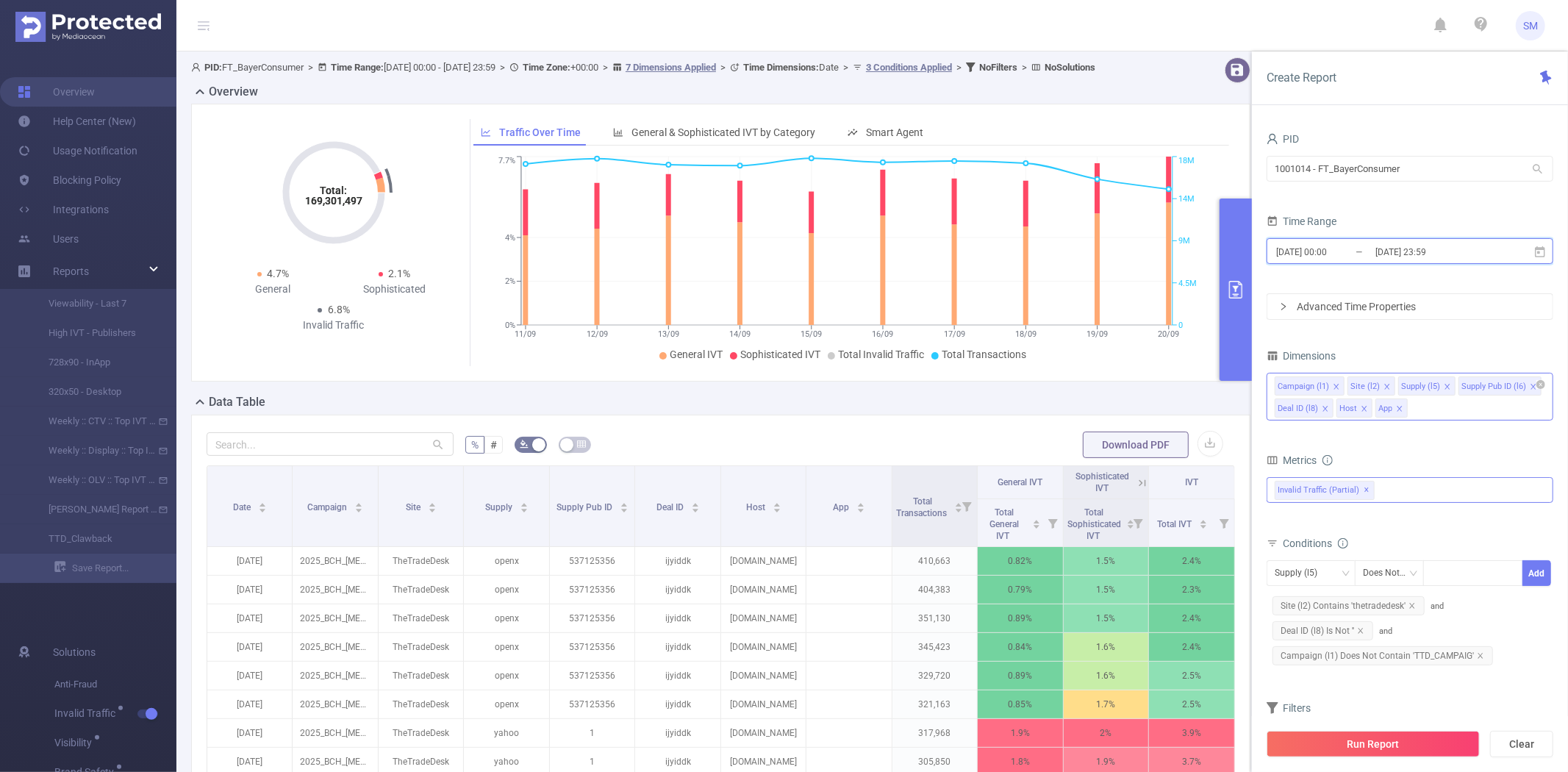
click at [1542, 246] on icon at bounding box center [1540, 251] width 10 height 11
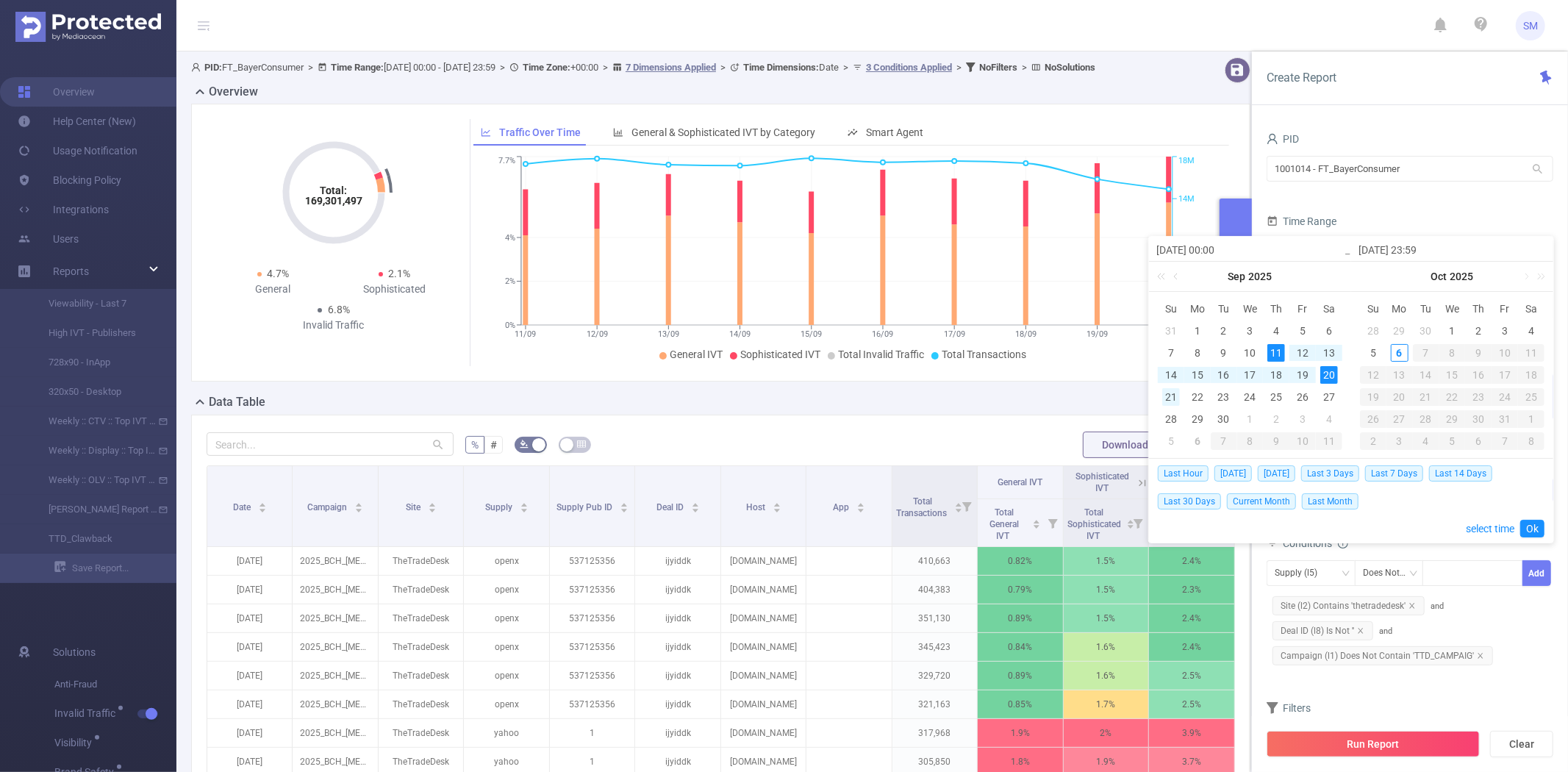
click at [1175, 394] on div "21" at bounding box center [1171, 397] width 18 height 18
click at [1226, 415] on div "30" at bounding box center [1224, 419] width 18 height 18
type input "[DATE] 00:00"
type input "[DATE] 23:59"
type input "[DATE] 00:00"
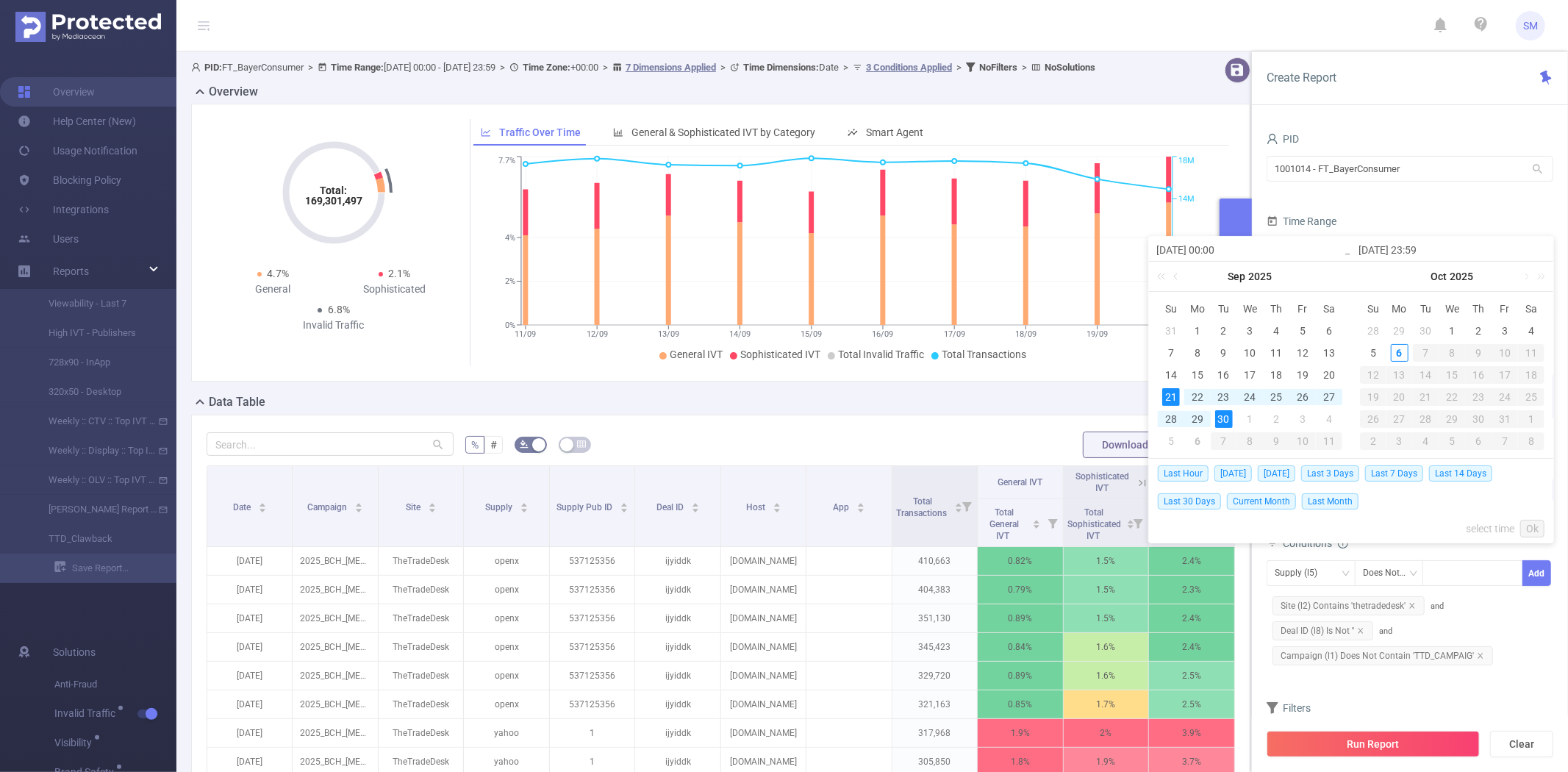
type input "[DATE] 23:59"
click at [1525, 527] on link "Ok" at bounding box center [1532, 528] width 24 height 18
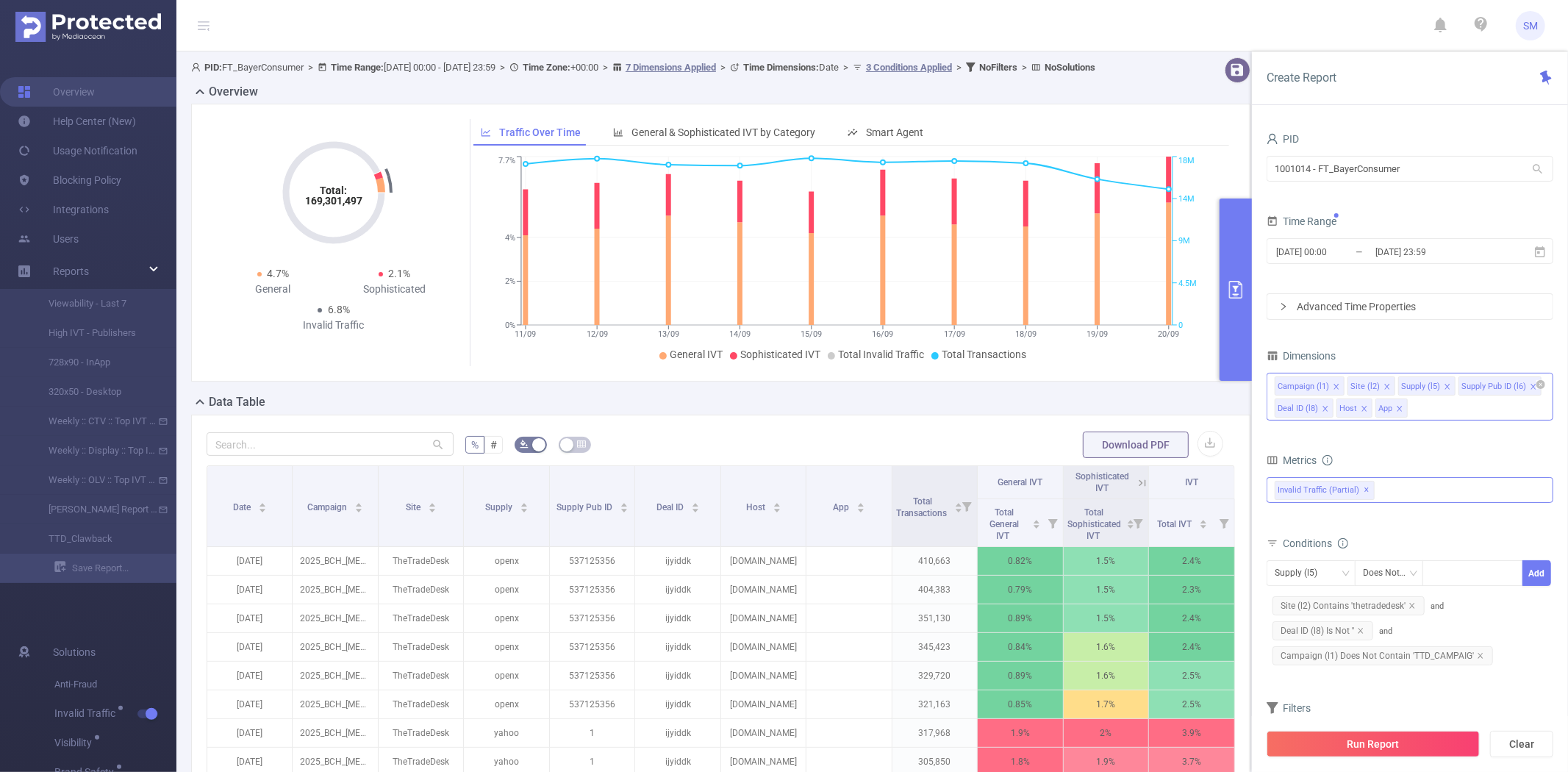
click at [1384, 748] on button "Run Report" at bounding box center [1373, 744] width 213 height 27
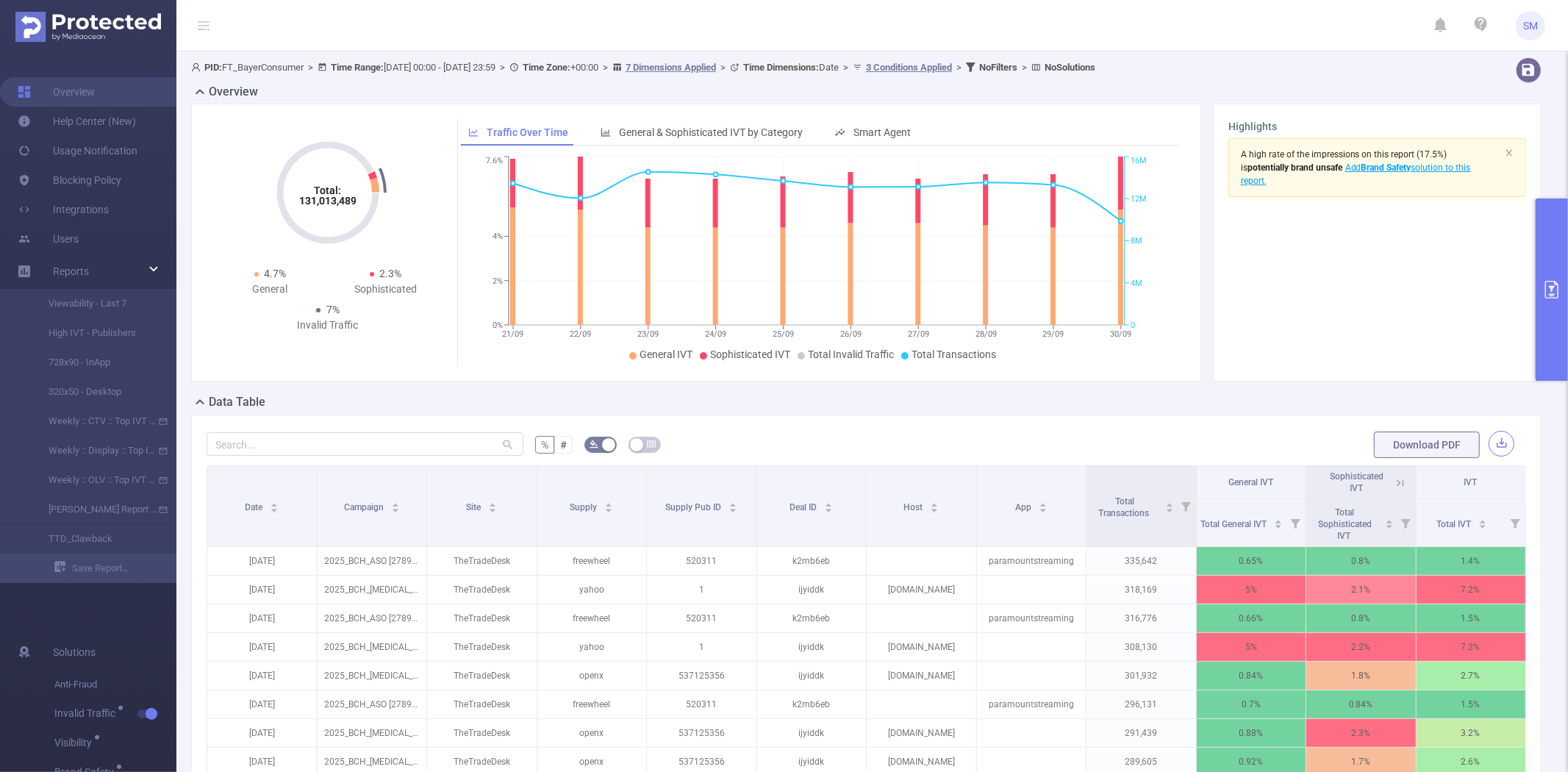
click at [1495, 442] on button "button" at bounding box center [1502, 443] width 26 height 26
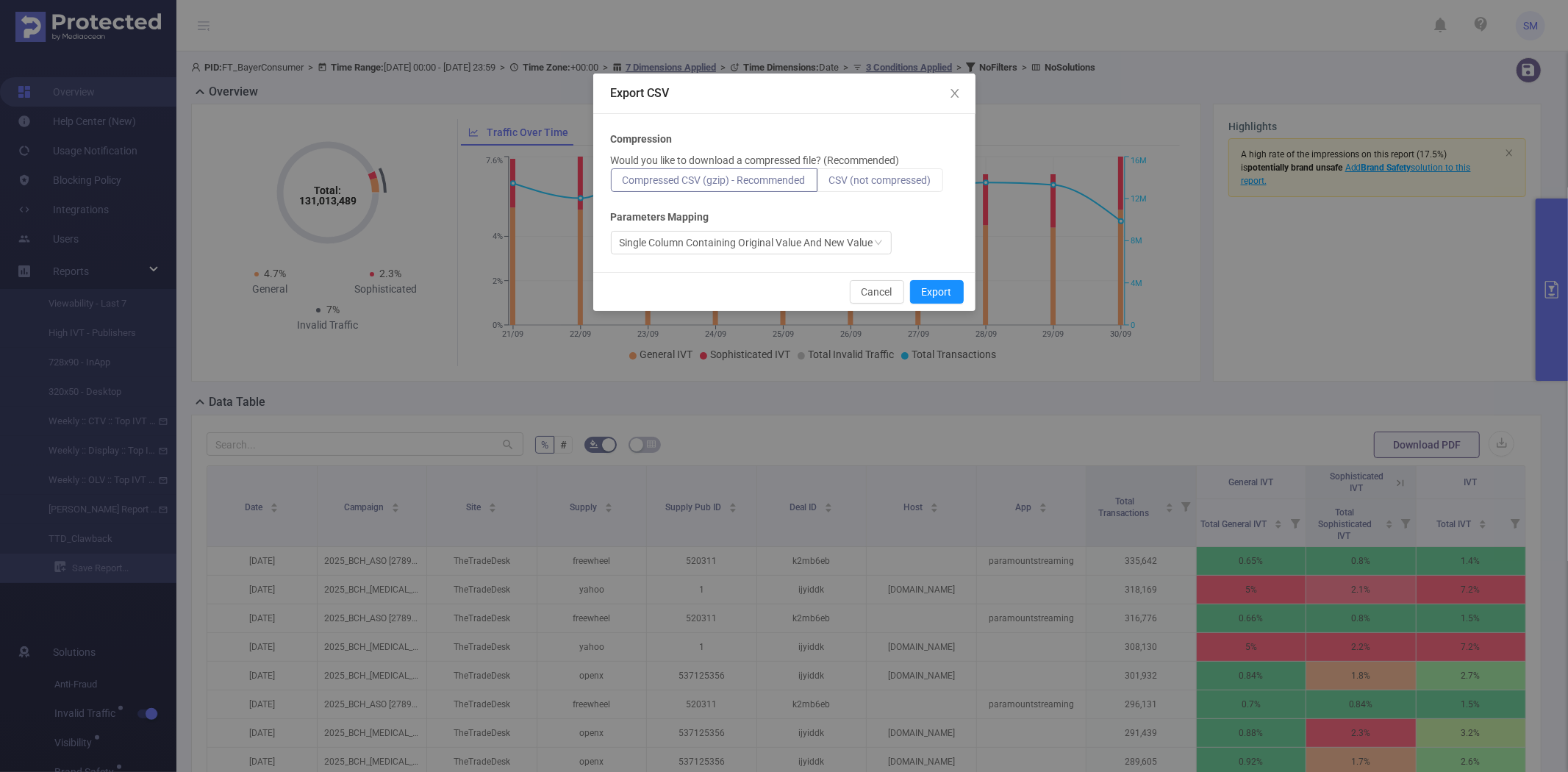
click at [917, 179] on span "CSV (not compressed)" at bounding box center [880, 180] width 102 height 12
click at [829, 184] on input "CSV (not compressed)" at bounding box center [829, 184] width 0 height 0
click at [933, 294] on button "Export" at bounding box center [936, 291] width 54 height 23
